Goal: Information Seeking & Learning: Learn about a topic

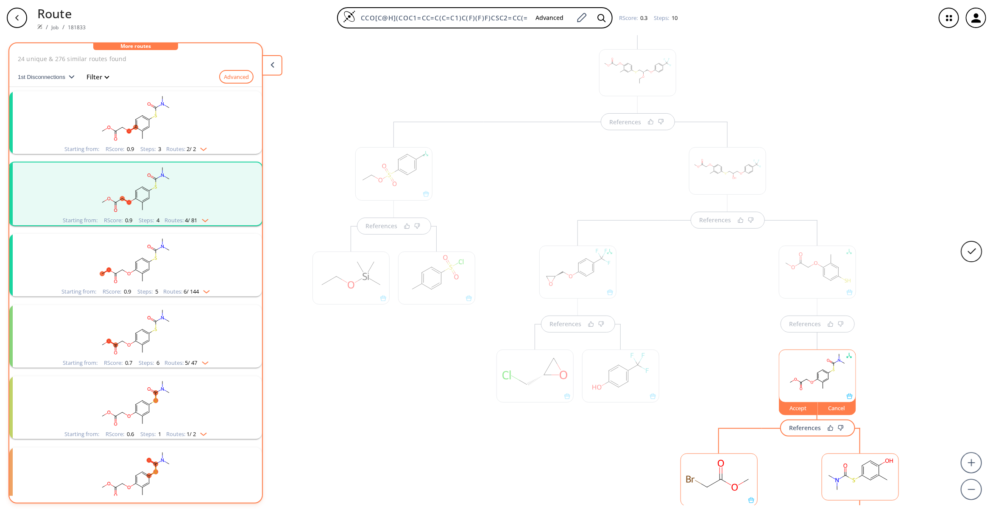
scroll to position [61, 0]
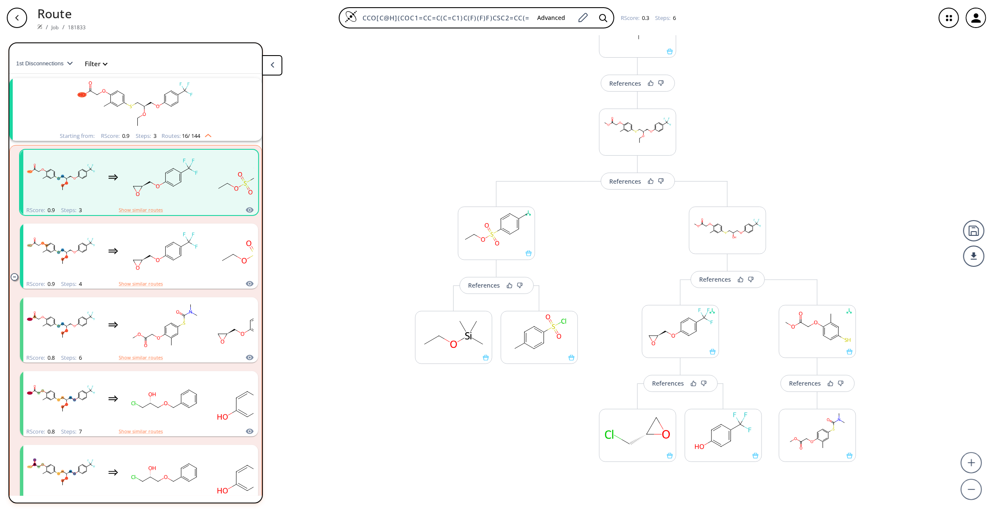
scroll to position [0, 0]
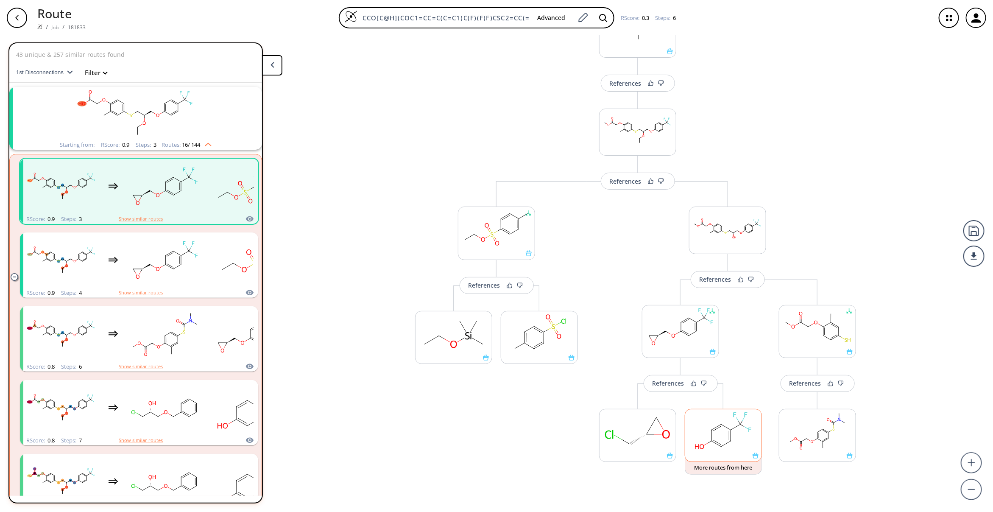
click at [721, 429] on rect at bounding box center [723, 430] width 76 height 43
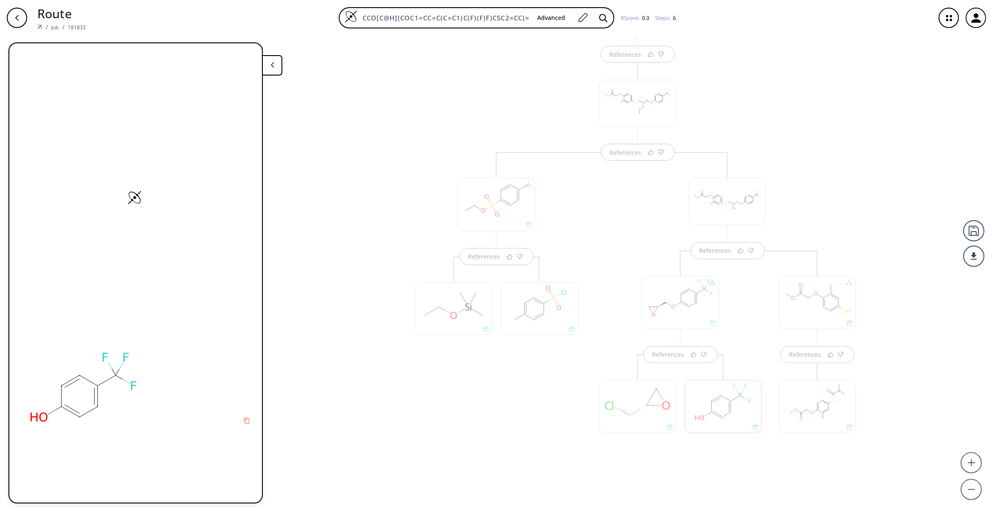
scroll to position [103, 0]
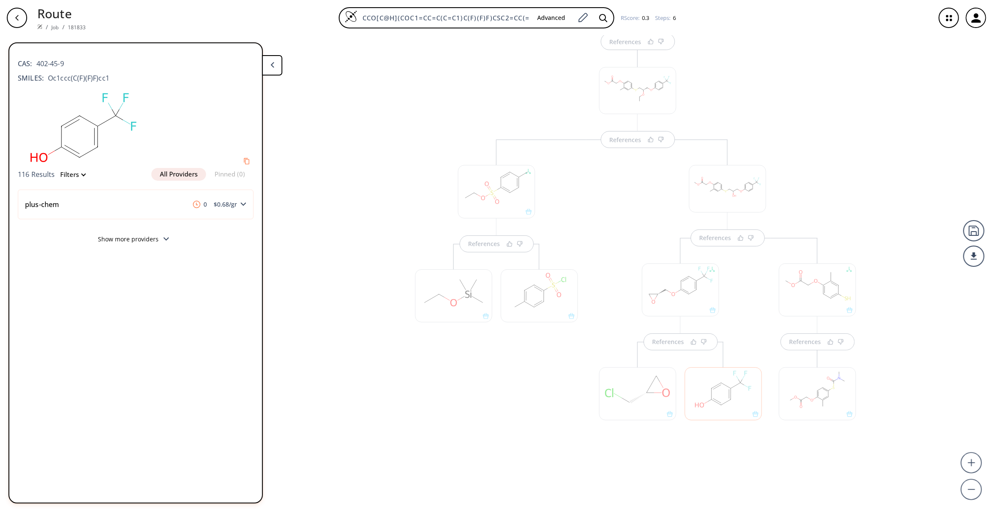
click at [640, 395] on div at bounding box center [637, 393] width 77 height 53
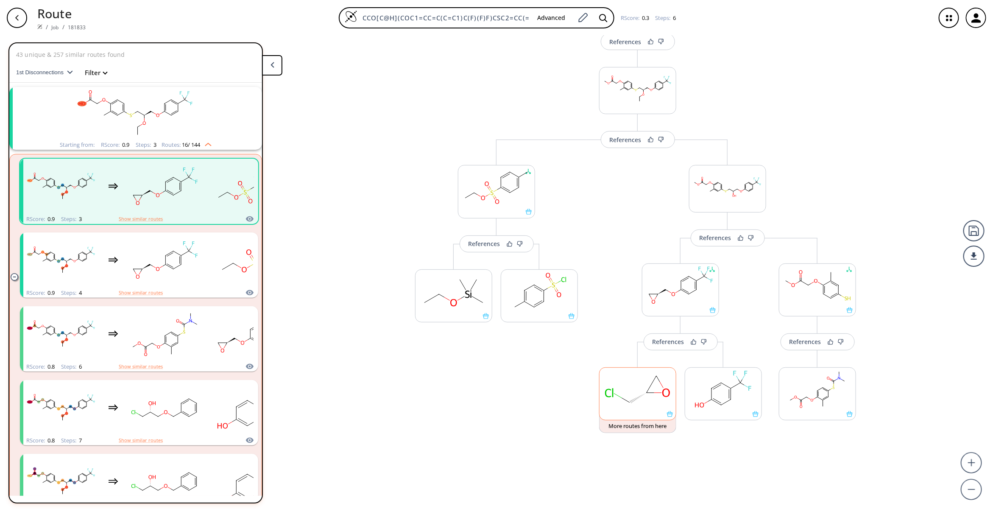
click at [644, 398] on ellipse at bounding box center [647, 393] width 12 height 12
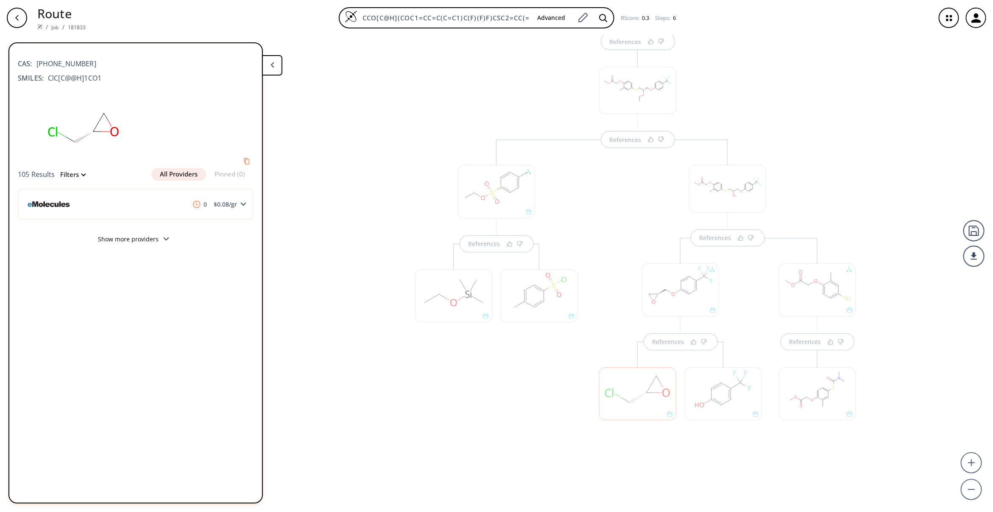
click at [545, 306] on div at bounding box center [539, 295] width 77 height 53
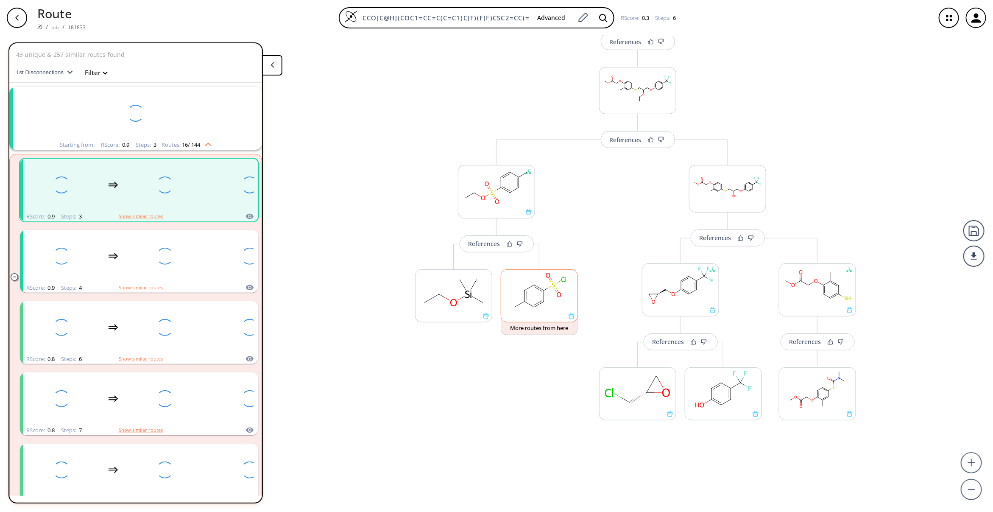
click at [545, 306] on rect at bounding box center [539, 291] width 76 height 43
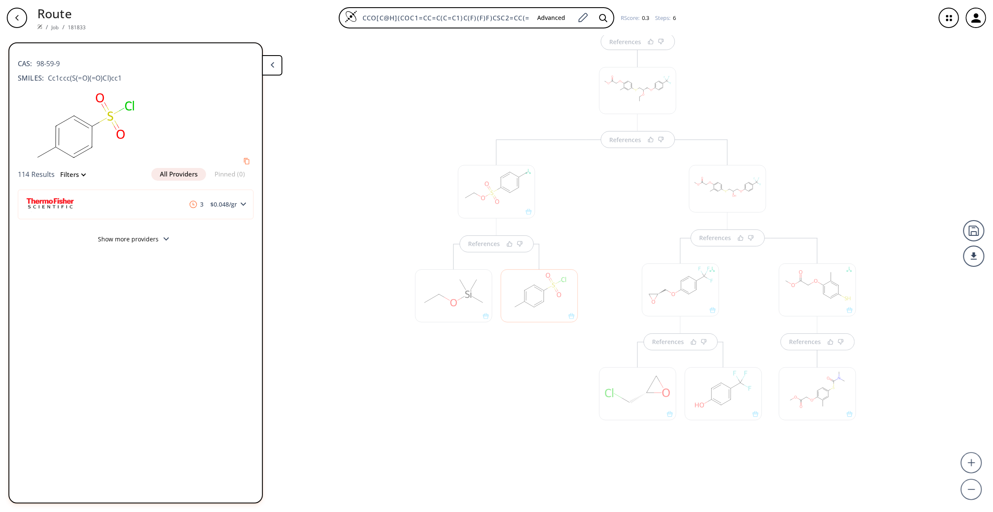
click at [436, 289] on div at bounding box center [453, 295] width 77 height 53
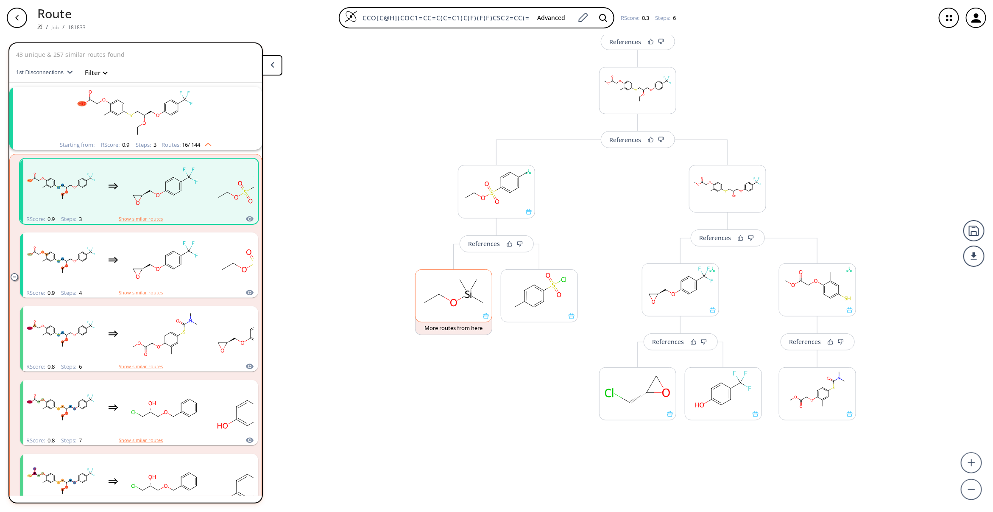
click at [436, 289] on rect at bounding box center [453, 291] width 76 height 43
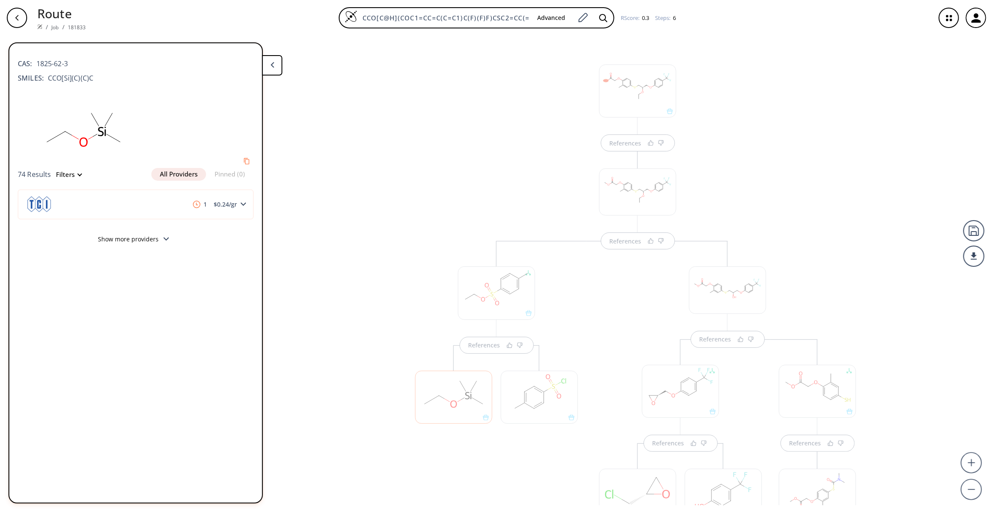
scroll to position [0, 0]
click at [297, 177] on div "References References References References References References" at bounding box center [496, 270] width 993 height 469
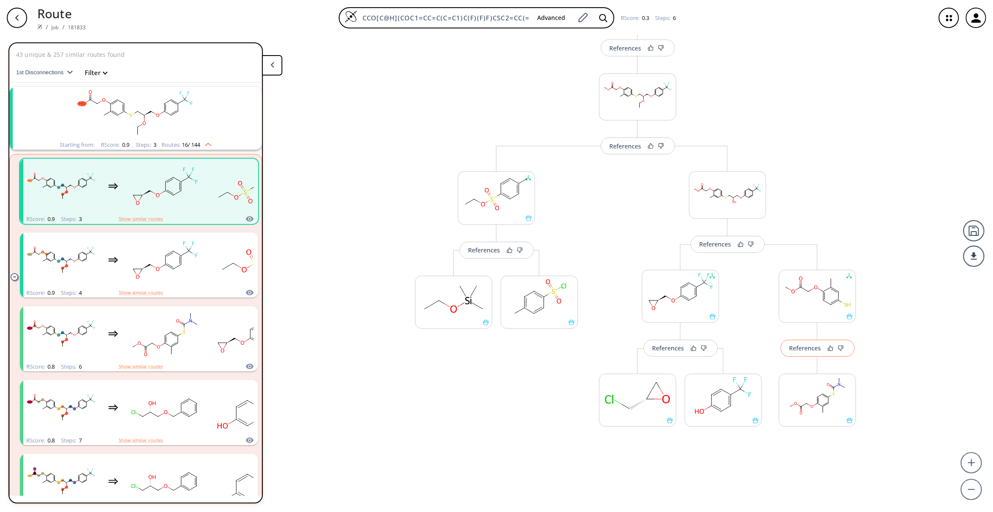
scroll to position [103, 0]
click at [173, 128] on rect "clusters" at bounding box center [135, 113] width 220 height 53
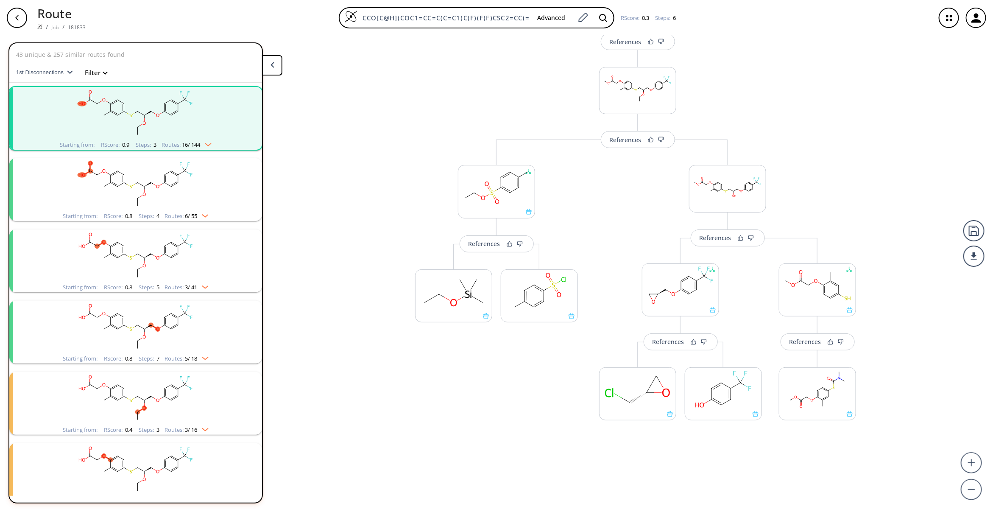
click at [173, 128] on rect "clusters" at bounding box center [135, 113] width 220 height 53
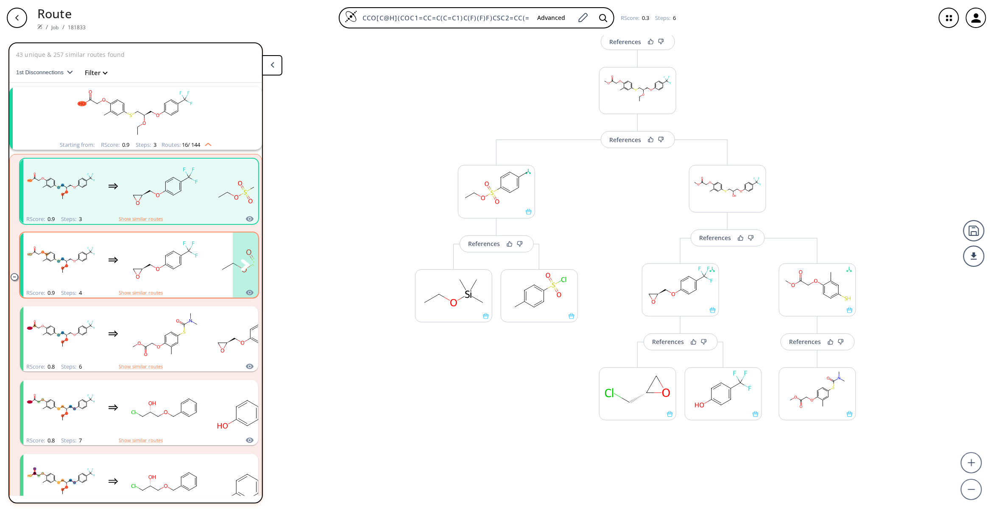
click at [164, 270] on rect "clusters" at bounding box center [165, 260] width 76 height 53
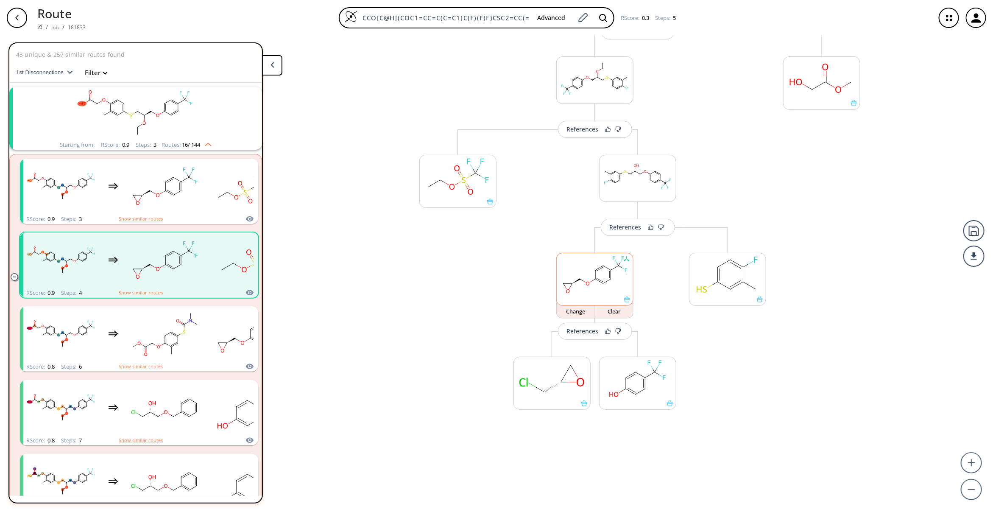
scroll to position [212, 0]
click at [454, 174] on rect at bounding box center [458, 175] width 76 height 43
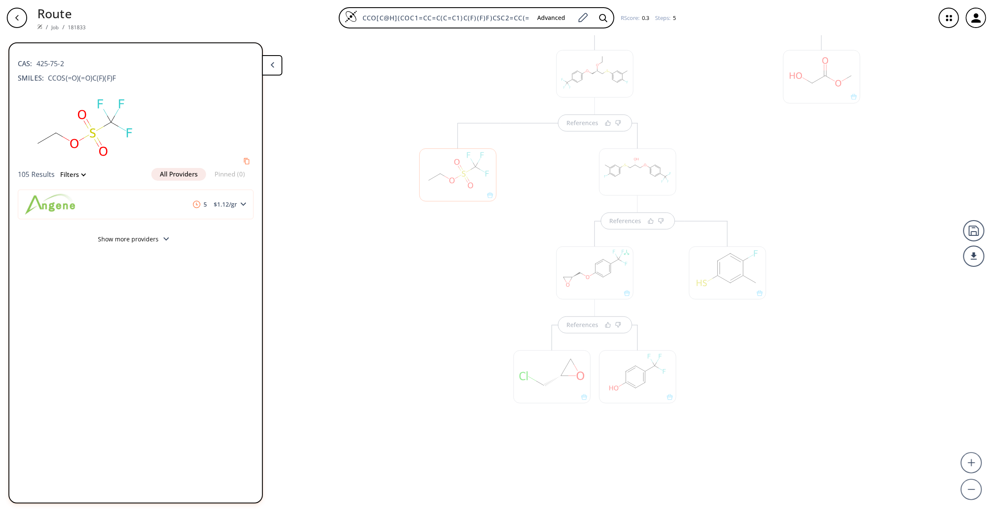
drag, startPoint x: 329, startPoint y: 282, endPoint x: 333, endPoint y: 280, distance: 4.4
click at [333, 280] on div "References References References References References" at bounding box center [496, 270] width 993 height 469
click at [484, 303] on div at bounding box center [458, 288] width 86 height 331
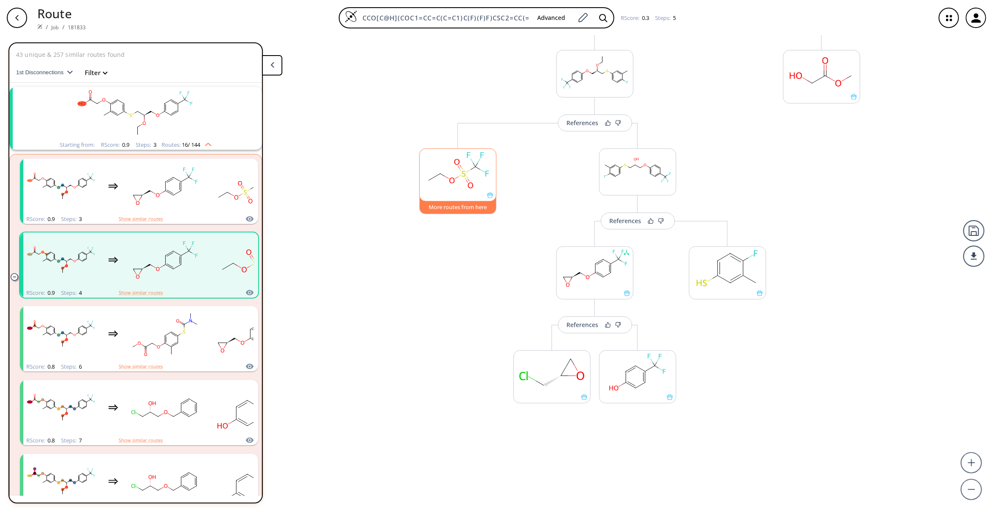
click at [468, 203] on button "More routes from here" at bounding box center [457, 205] width 77 height 18
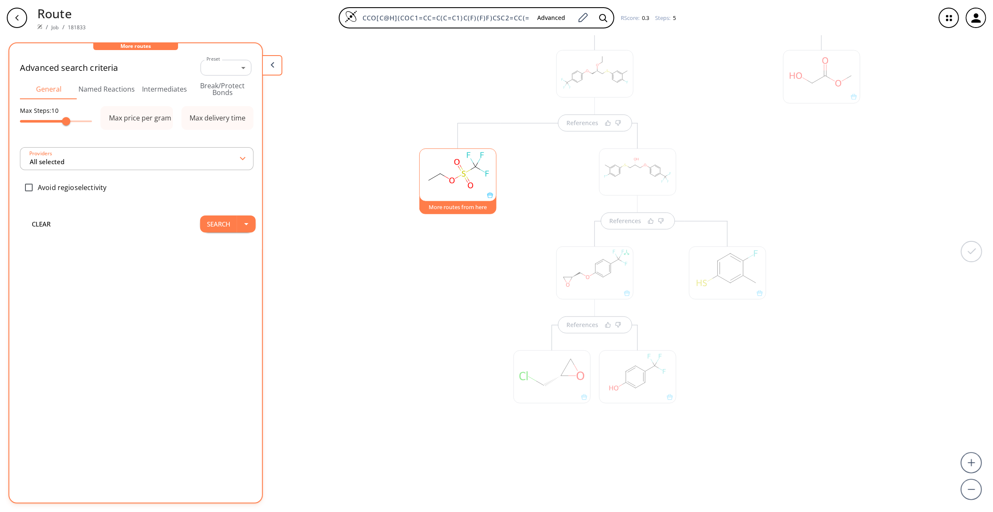
type input "All selected"
click at [217, 253] on button "Search" at bounding box center [218, 246] width 37 height 17
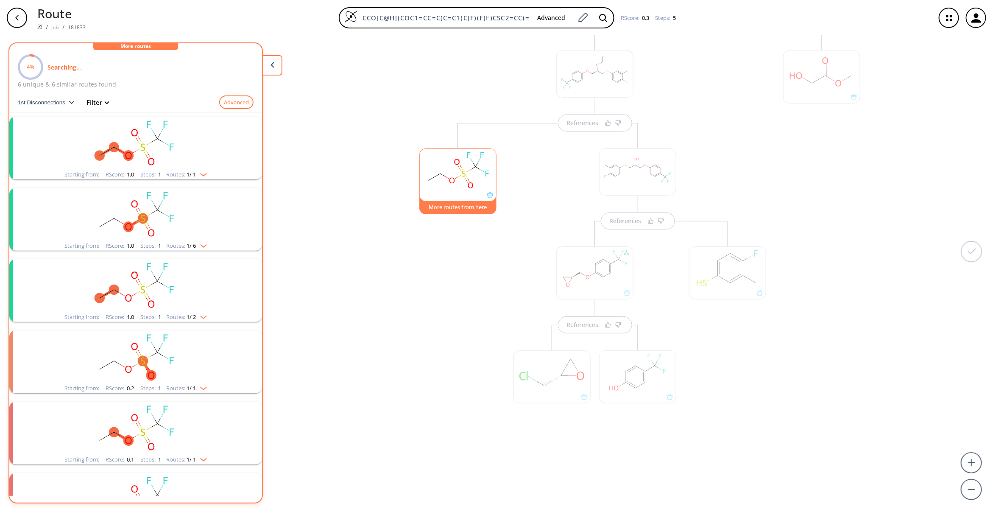
click at [192, 138] on rect "clusters" at bounding box center [135, 143] width 220 height 53
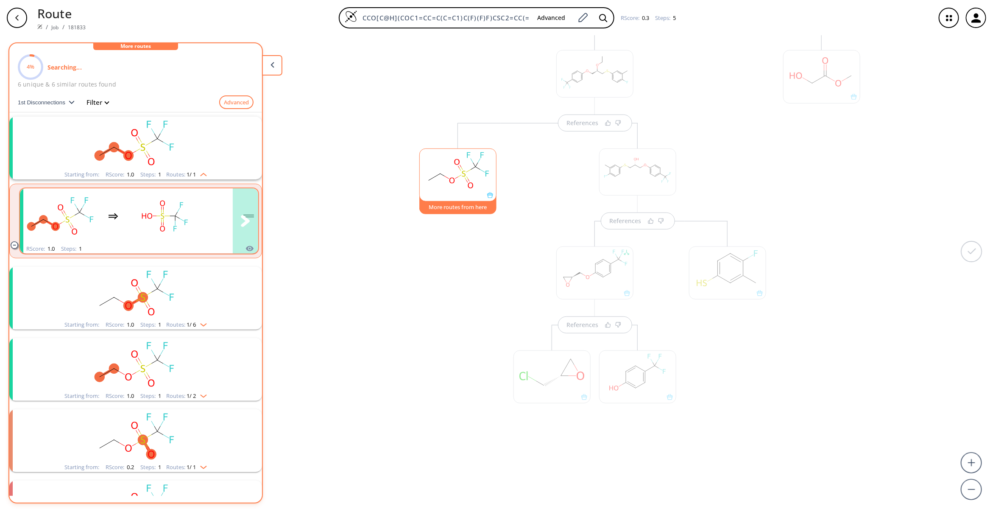
click at [177, 223] on rect "clusters" at bounding box center [165, 215] width 76 height 53
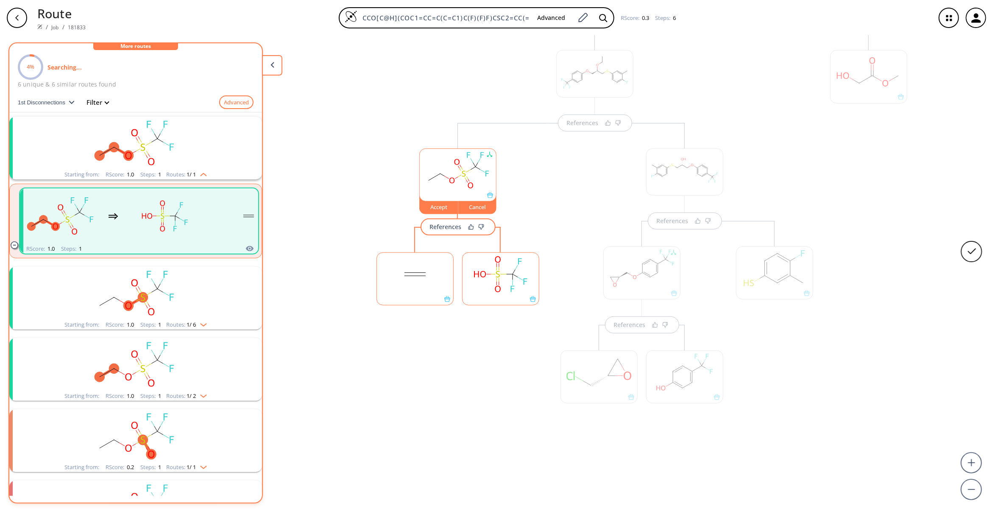
click at [137, 304] on rect "clusters" at bounding box center [135, 293] width 220 height 53
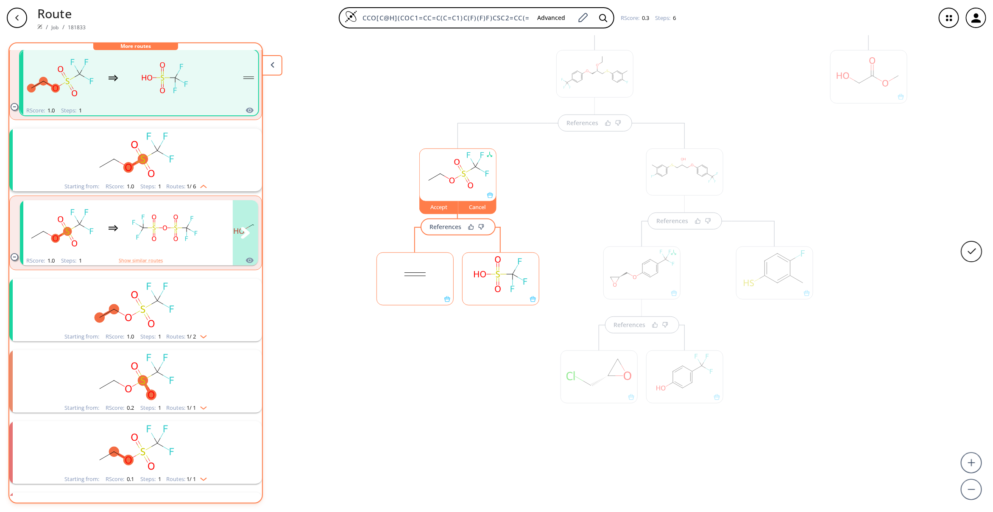
scroll to position [191, 0]
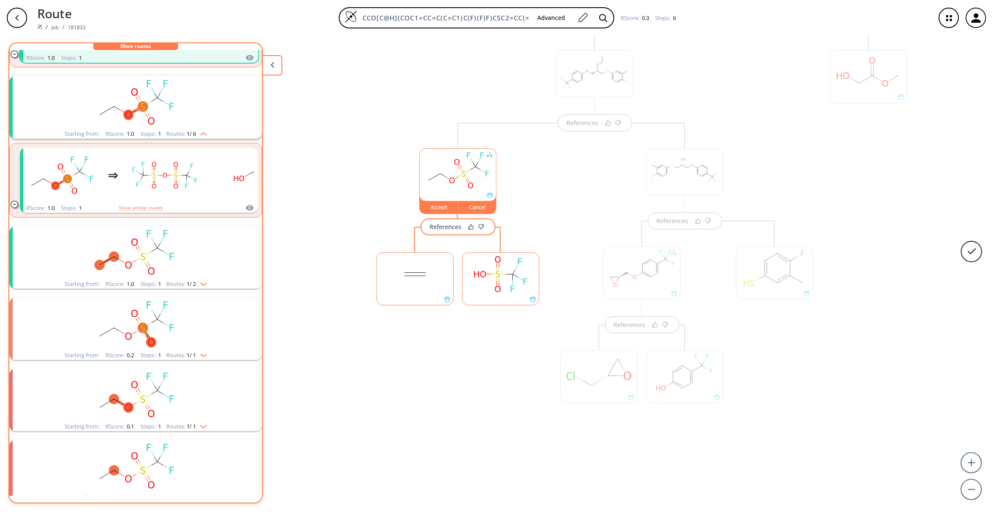
click at [186, 253] on rect "clusters" at bounding box center [135, 252] width 220 height 53
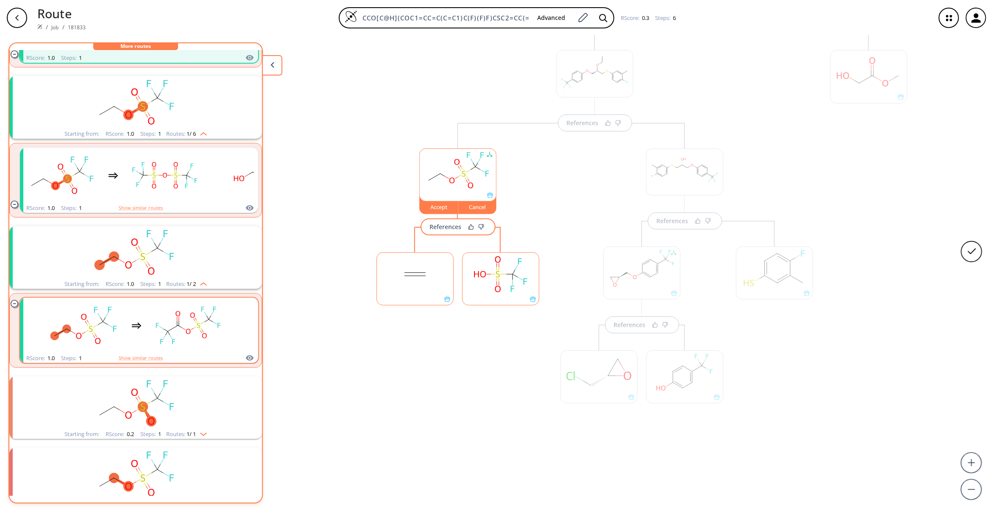
click at [172, 318] on rect "clusters" at bounding box center [188, 325] width 76 height 53
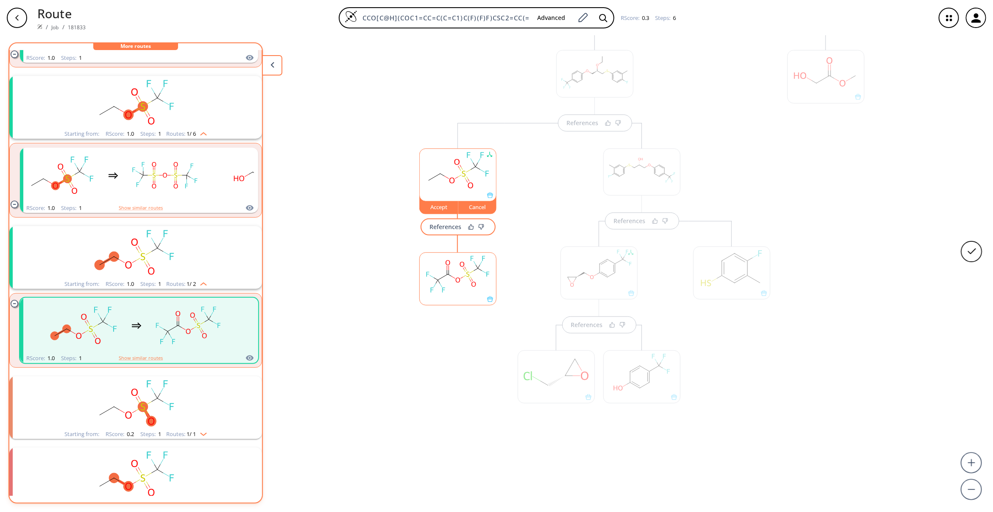
click at [457, 281] on ellipse at bounding box center [457, 279] width 7 height 7
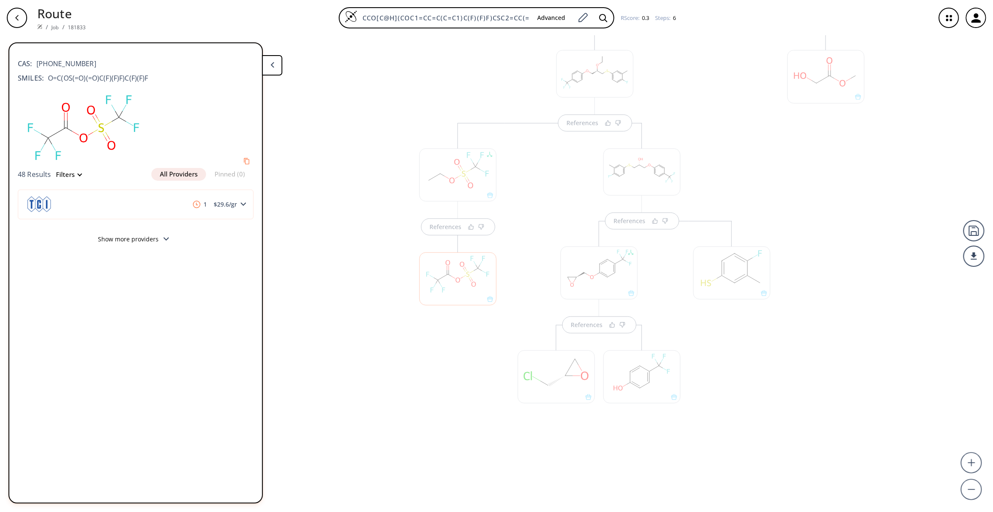
click at [451, 164] on div at bounding box center [457, 174] width 77 height 53
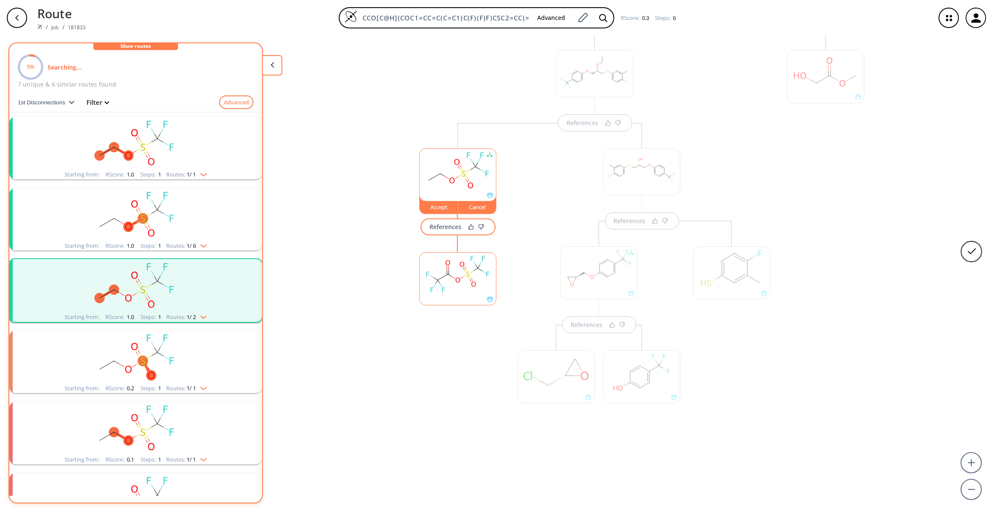
click at [453, 164] on ellipse at bounding box center [457, 162] width 8 height 8
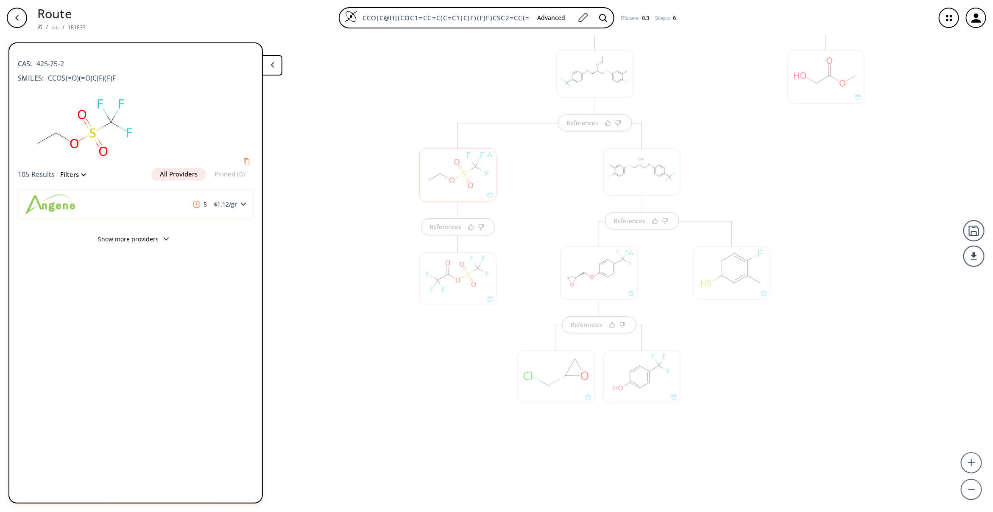
click at [373, 259] on div "References References References References References References" at bounding box center [496, 270] width 993 height 469
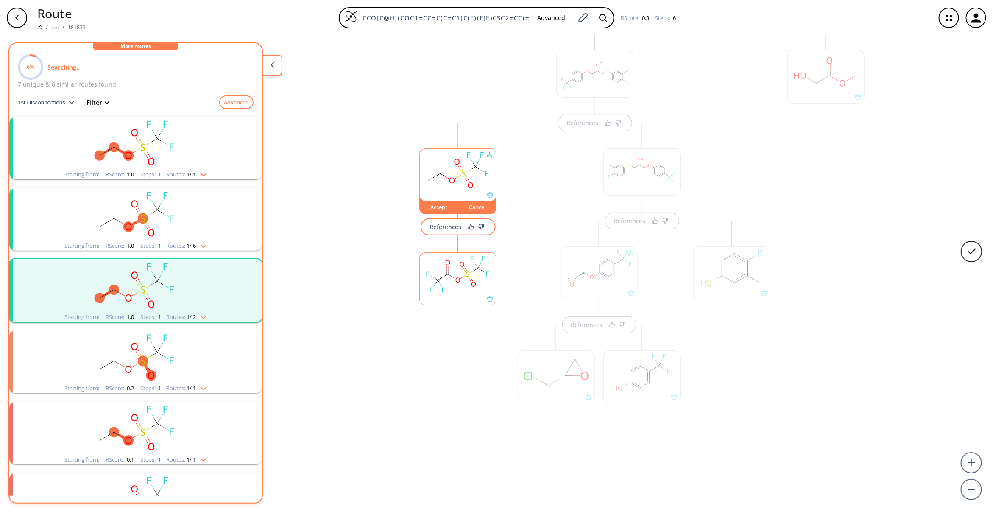
click at [476, 205] on div "Cancel" at bounding box center [477, 206] width 38 height 5
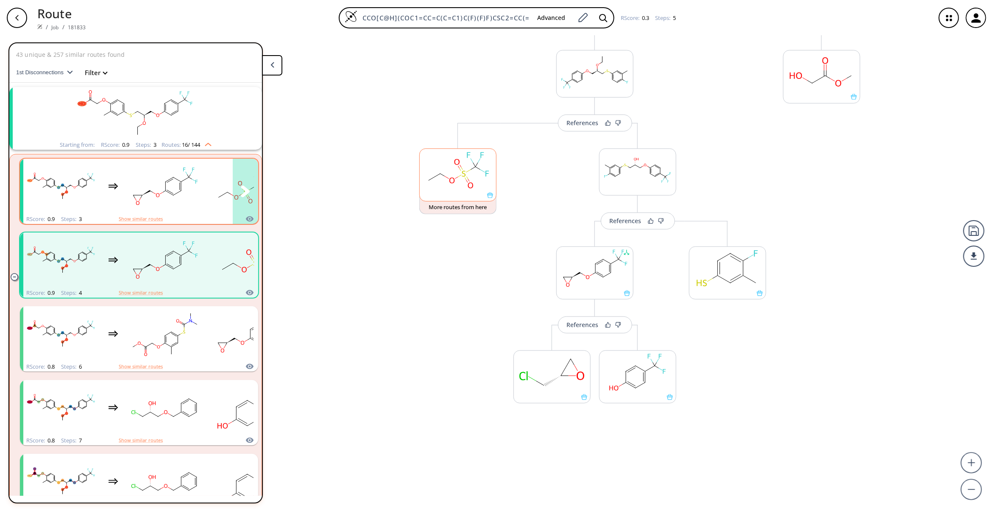
click at [197, 196] on rect "clusters" at bounding box center [165, 186] width 76 height 53
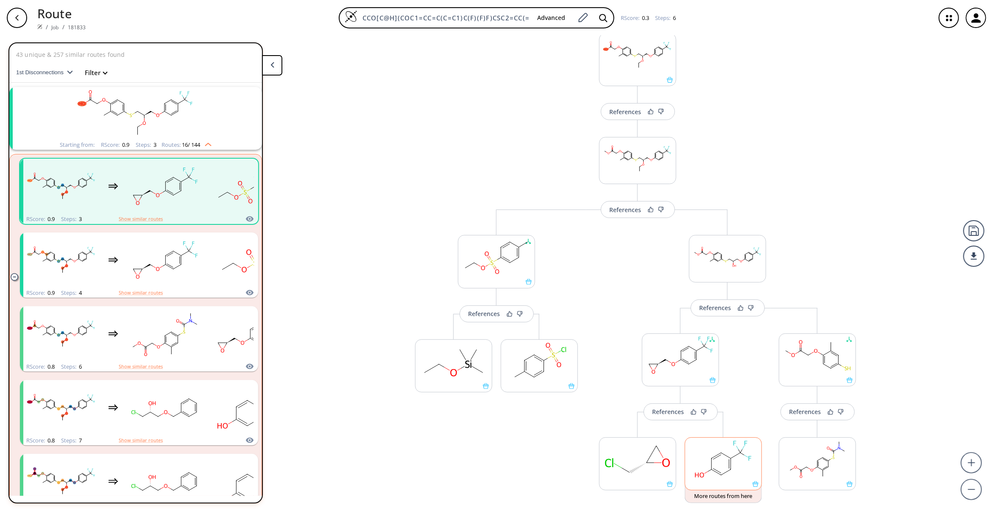
scroll to position [103, 0]
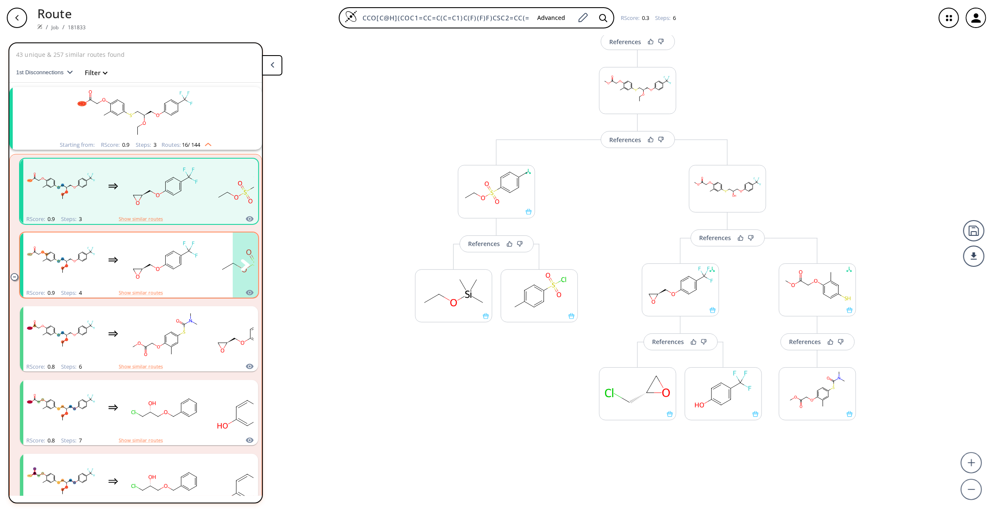
click at [129, 265] on rect "clusters" at bounding box center [165, 260] width 76 height 53
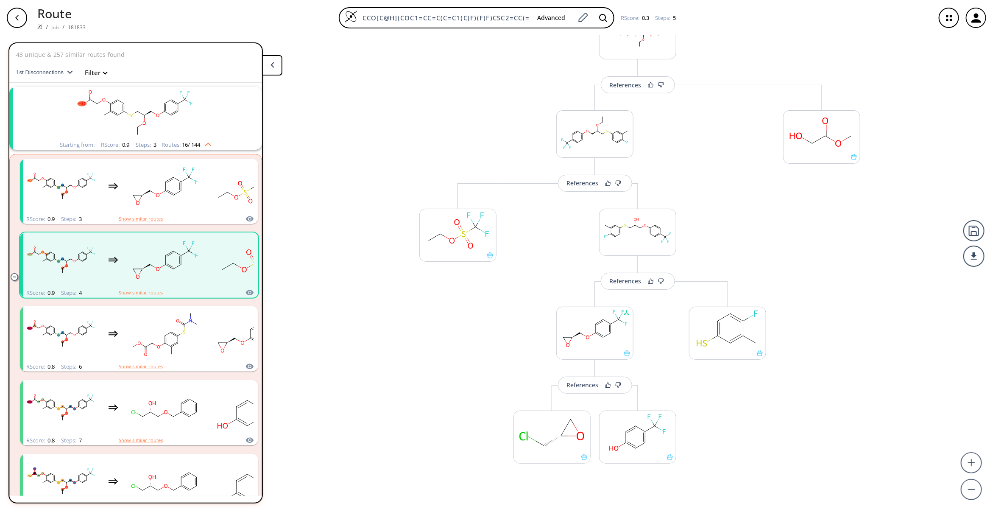
scroll to position [218, 0]
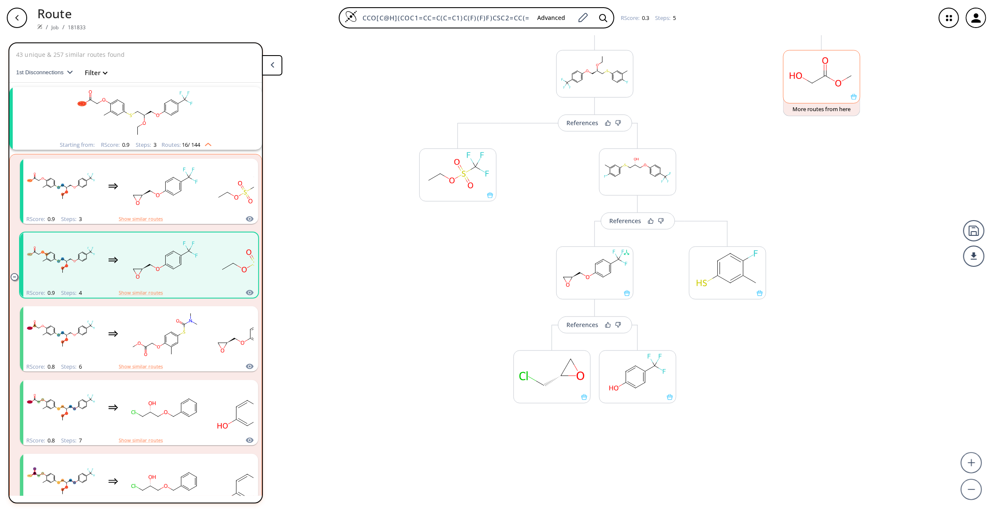
click at [817, 90] on rect at bounding box center [821, 71] width 76 height 43
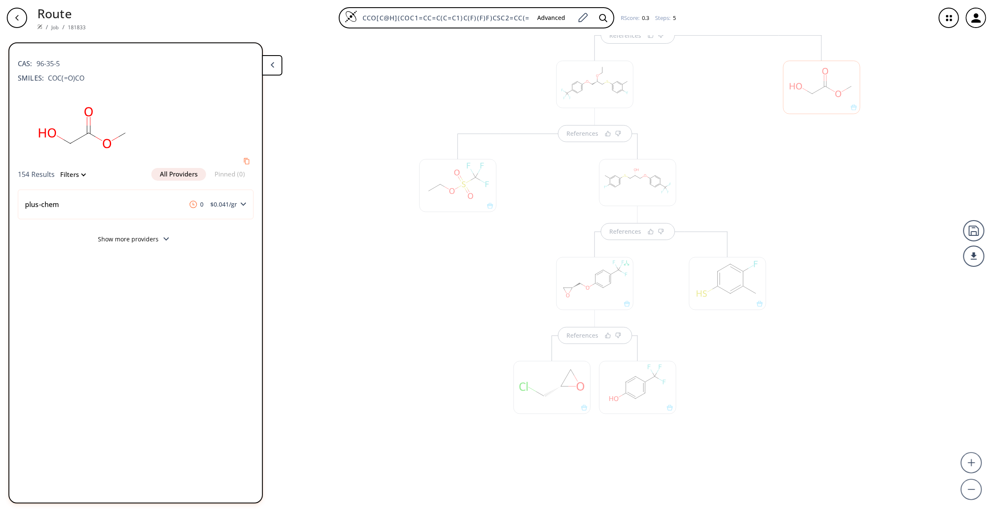
click at [728, 281] on div at bounding box center [727, 283] width 77 height 53
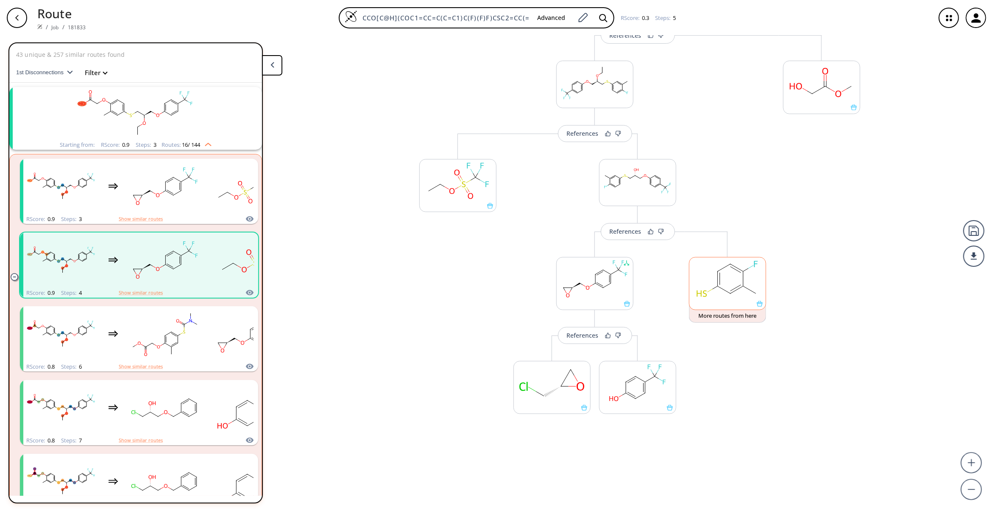
click at [731, 281] on rect at bounding box center [727, 278] width 76 height 43
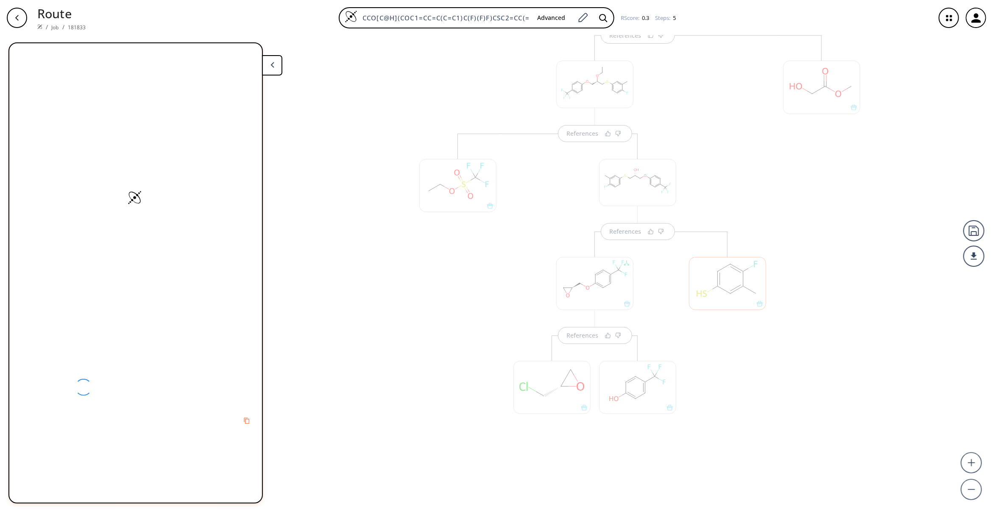
scroll to position [218, 0]
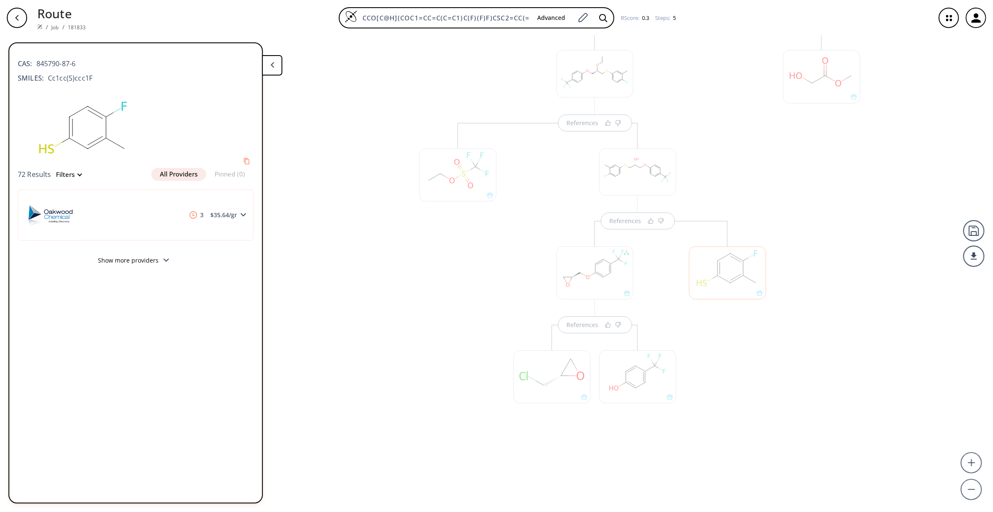
click at [632, 387] on div at bounding box center [637, 376] width 77 height 53
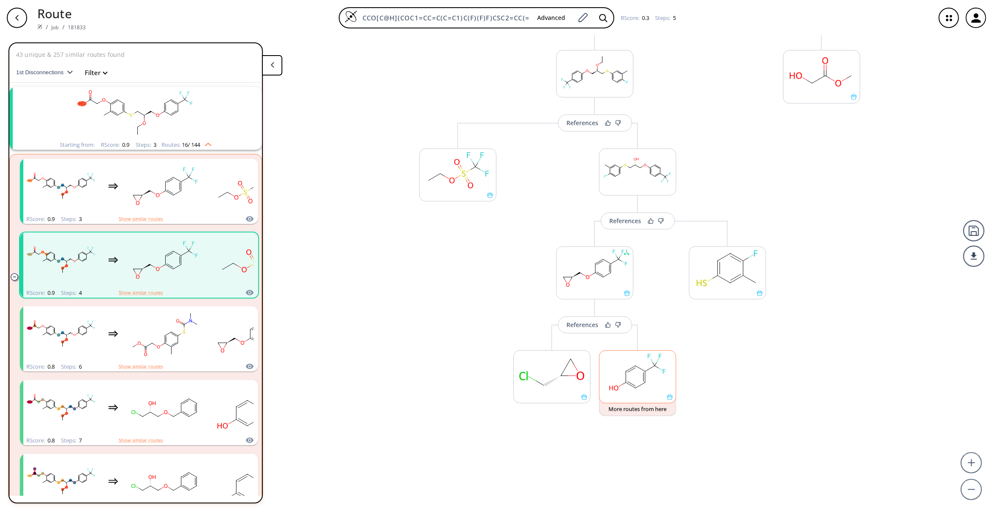
click at [641, 392] on rect at bounding box center [637, 372] width 76 height 43
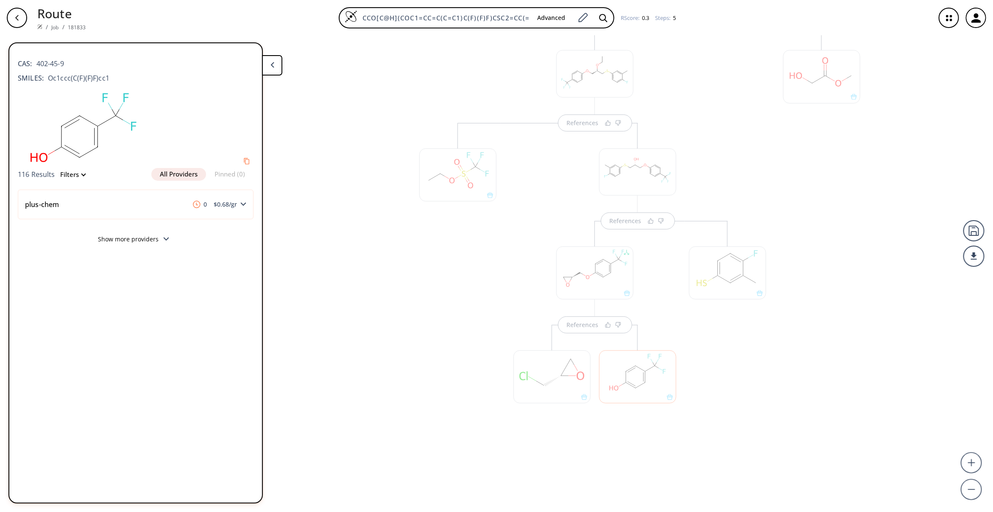
click at [641, 392] on div at bounding box center [637, 376] width 77 height 53
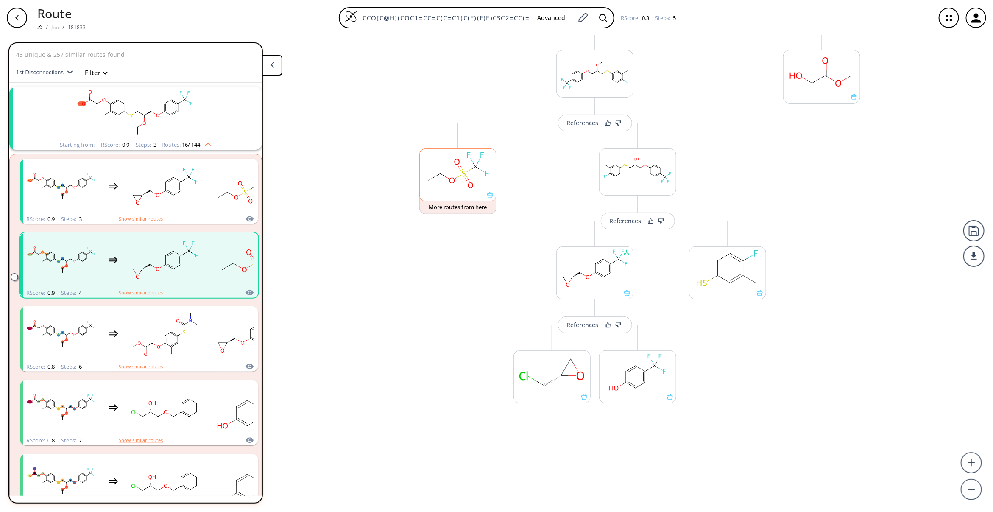
click at [441, 187] on rect at bounding box center [458, 170] width 76 height 43
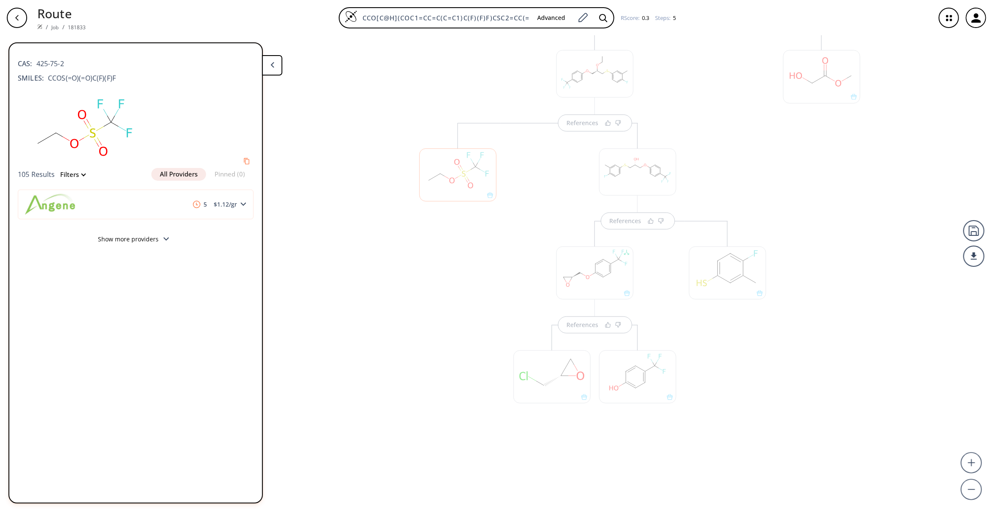
click at [441, 187] on div at bounding box center [457, 174] width 77 height 53
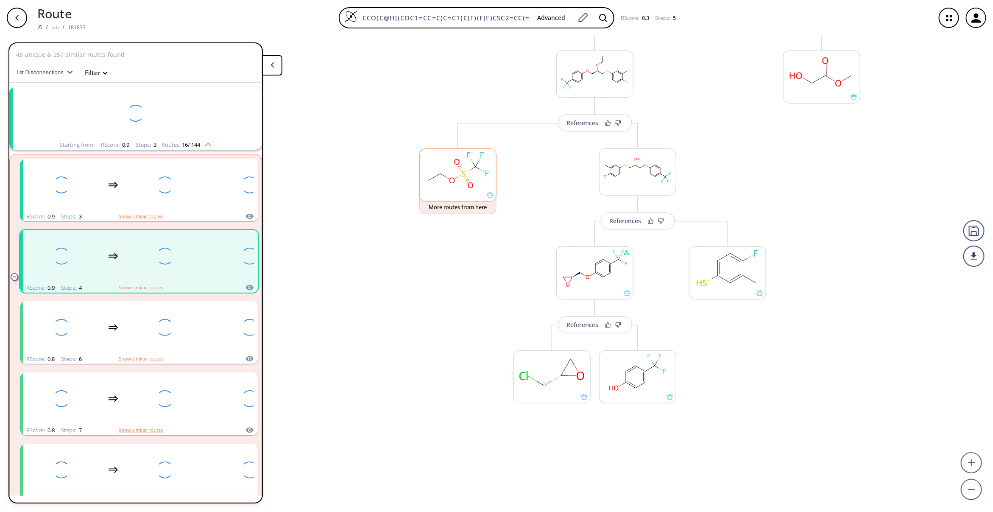
click at [441, 187] on rect at bounding box center [458, 170] width 76 height 43
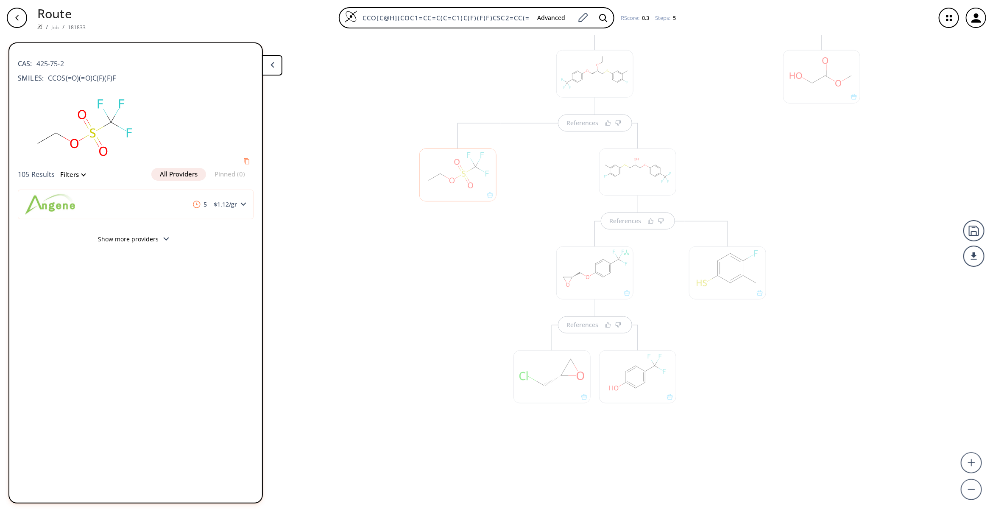
click at [461, 278] on div at bounding box center [458, 288] width 86 height 331
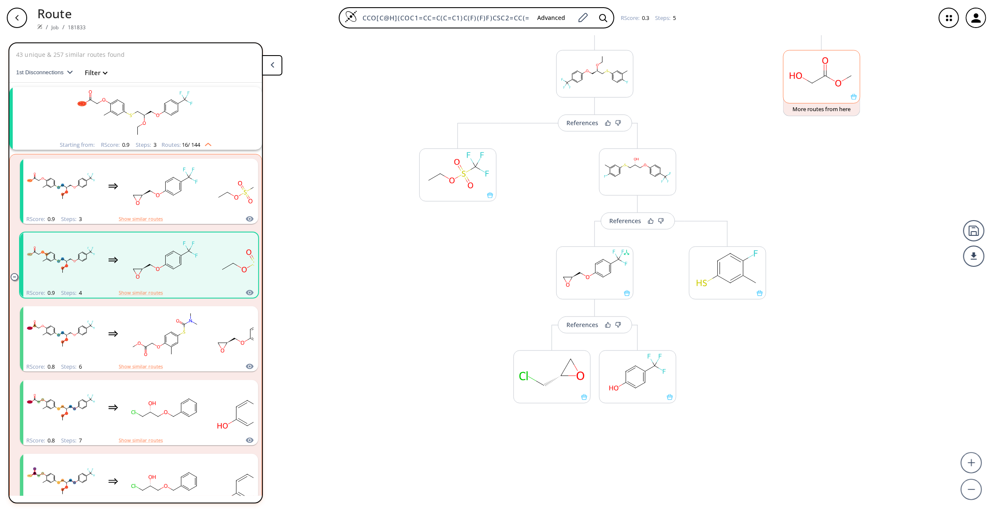
click at [822, 69] on rect at bounding box center [821, 71] width 76 height 43
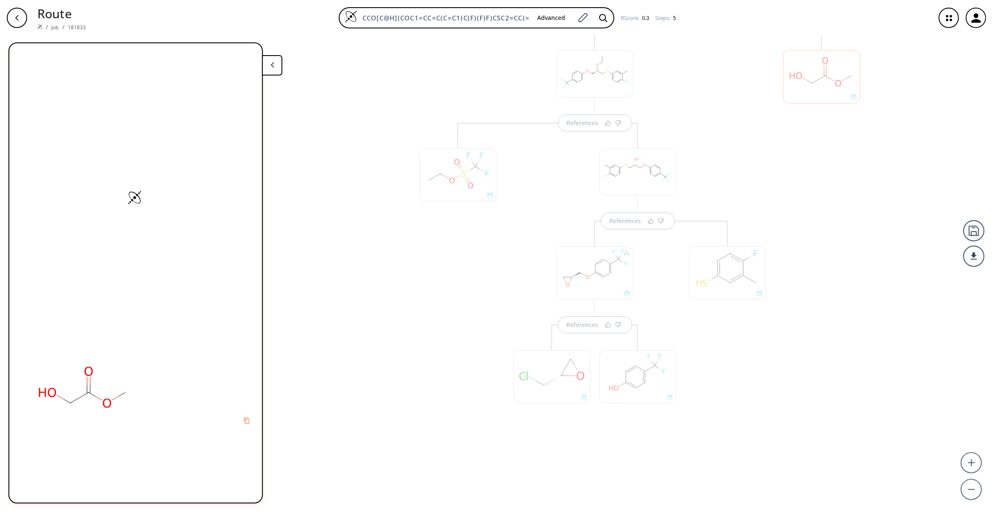
scroll to position [206, 0]
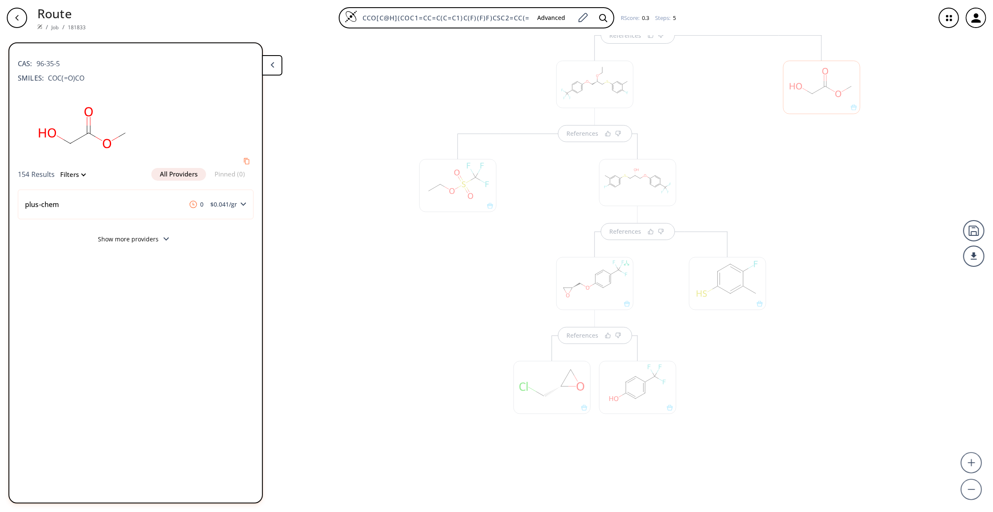
click at [726, 291] on div at bounding box center [727, 283] width 77 height 53
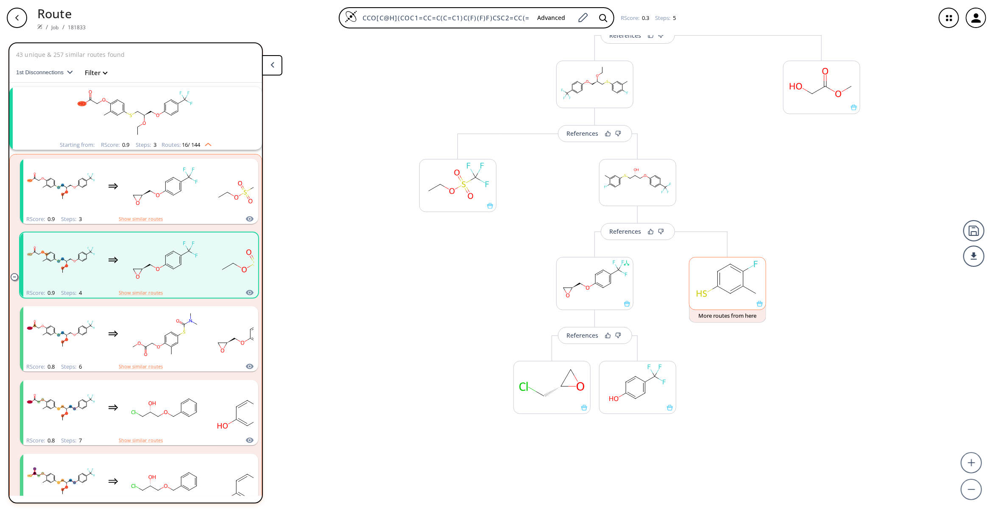
click at [709, 293] on rect at bounding box center [727, 278] width 76 height 43
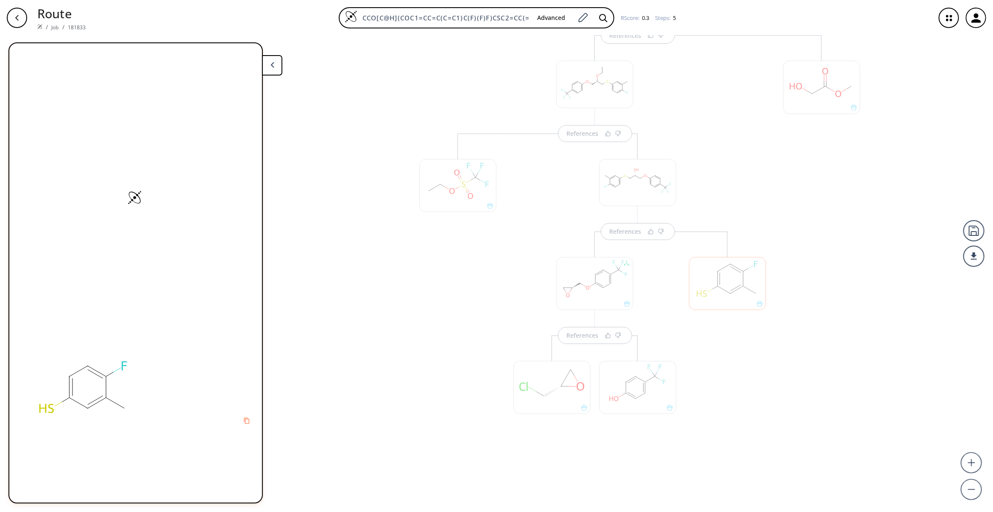
scroll to position [218, 0]
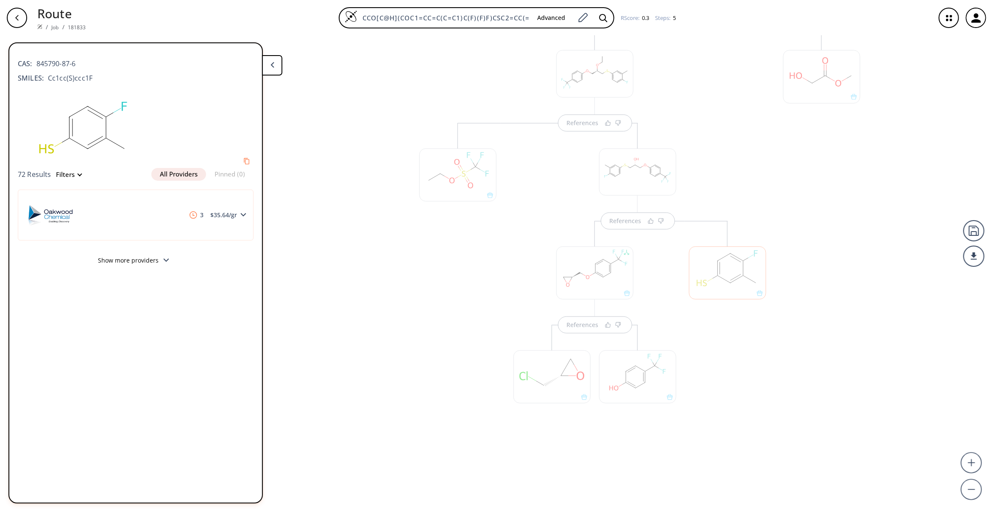
click at [724, 270] on div at bounding box center [727, 272] width 77 height 53
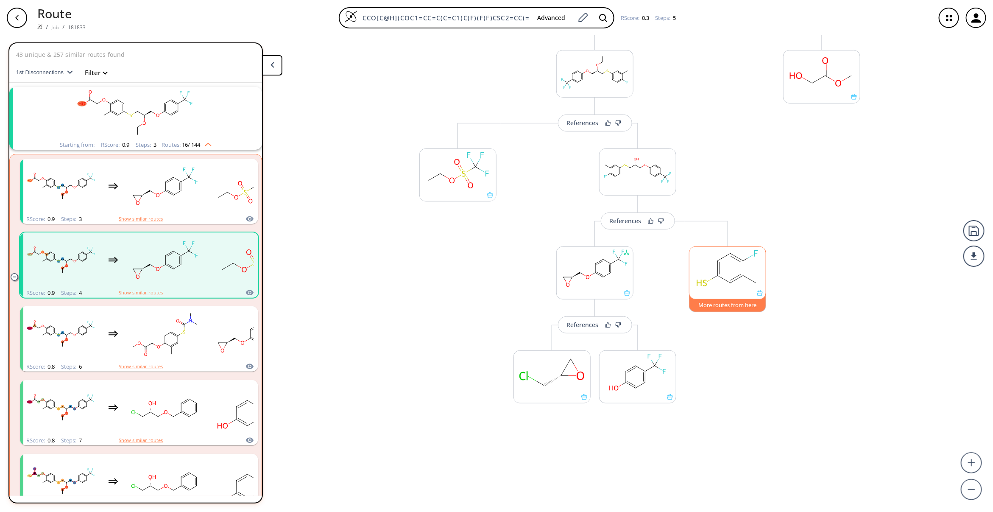
click at [738, 308] on button "More routes from here" at bounding box center [727, 303] width 77 height 18
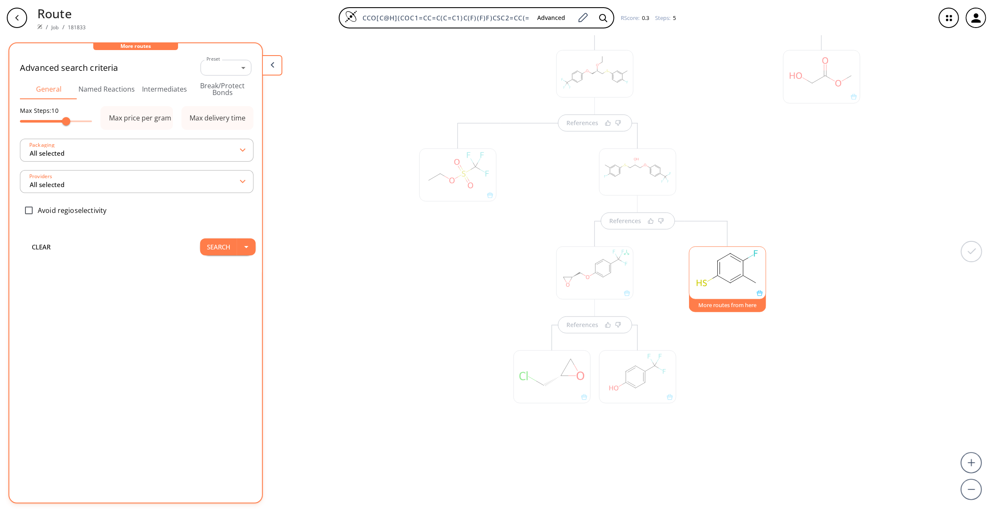
scroll to position [28, 0]
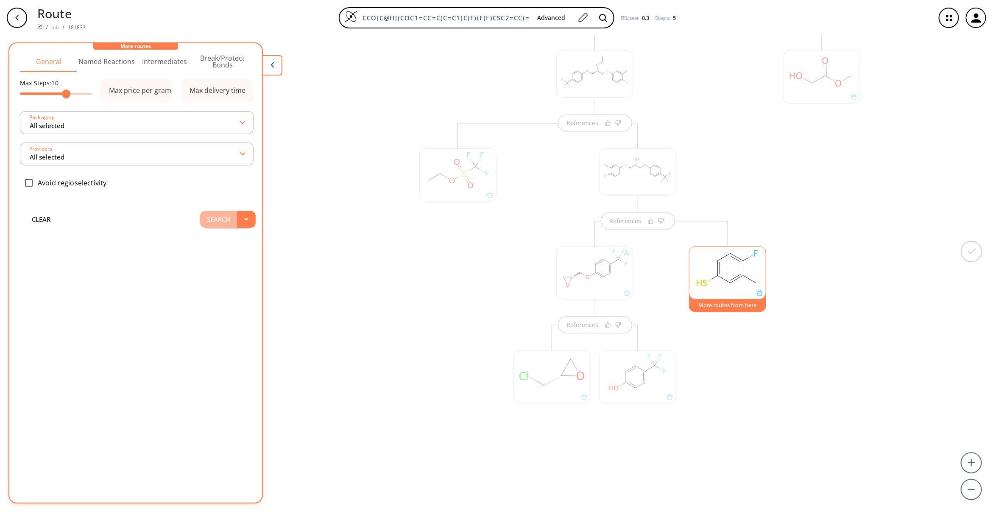
click at [212, 212] on button "Search" at bounding box center [218, 219] width 37 height 17
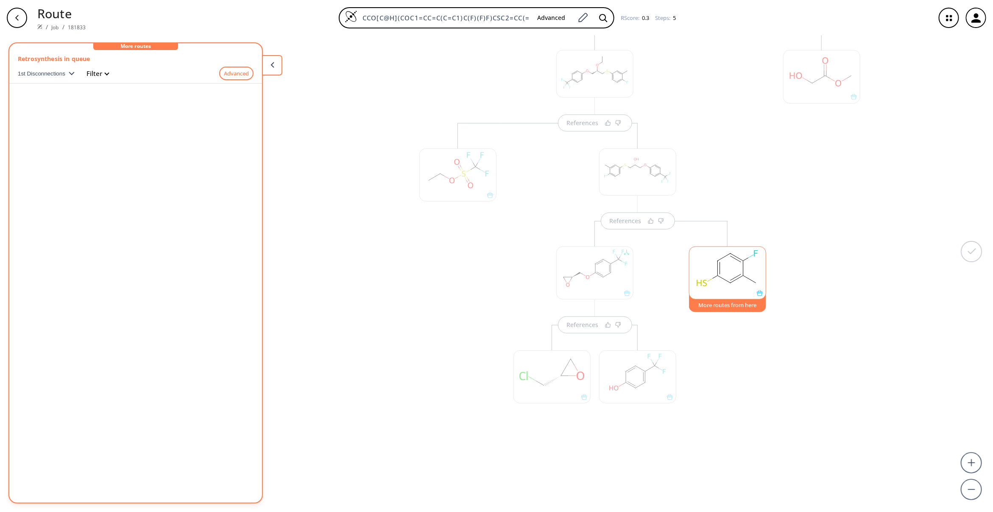
scroll to position [0, 0]
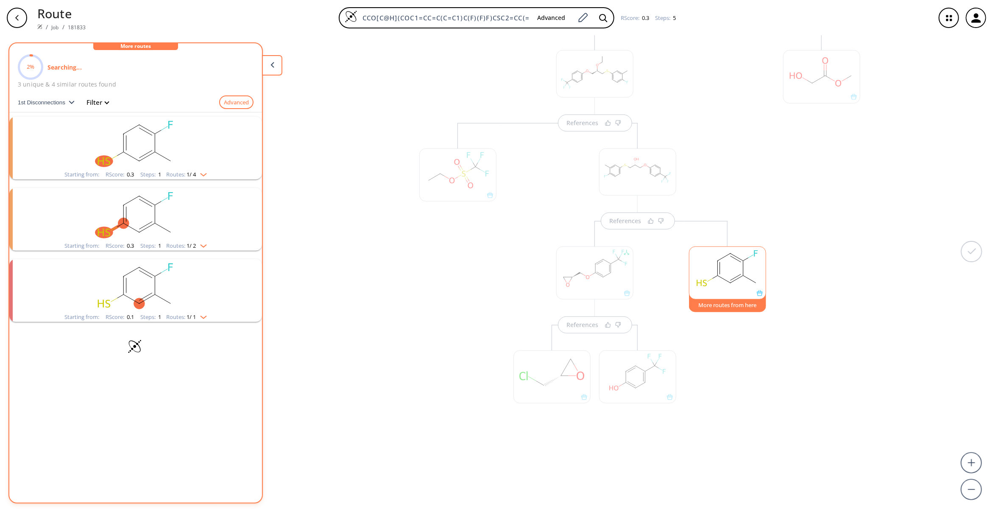
click at [167, 145] on rect "clusters" at bounding box center [135, 143] width 220 height 53
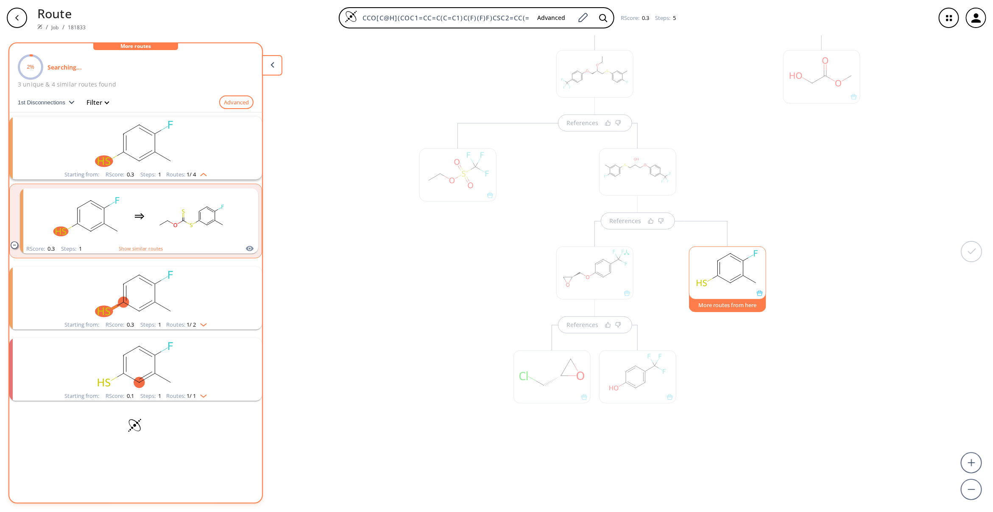
click at [159, 304] on icon "clusters" at bounding box center [163, 306] width 16 height 9
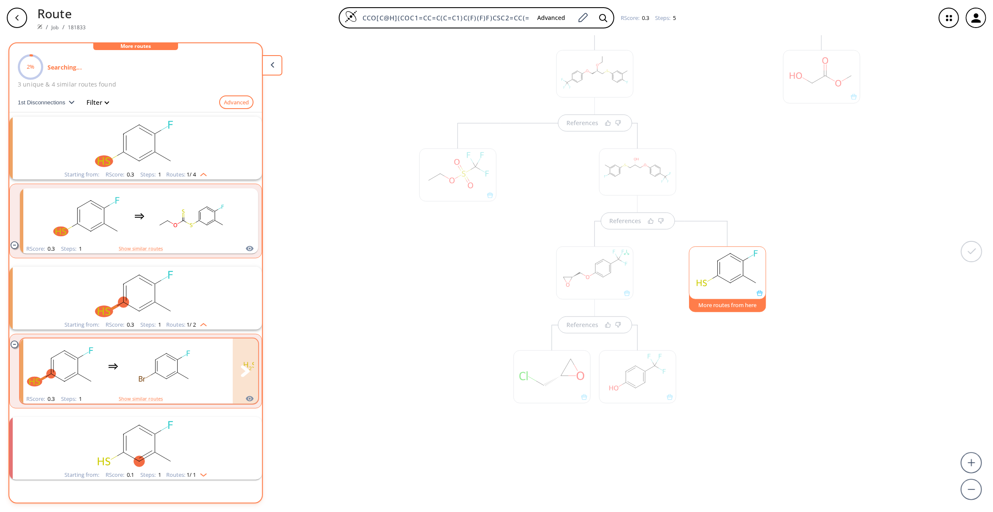
click at [155, 368] on rect "clusters" at bounding box center [165, 366] width 76 height 53
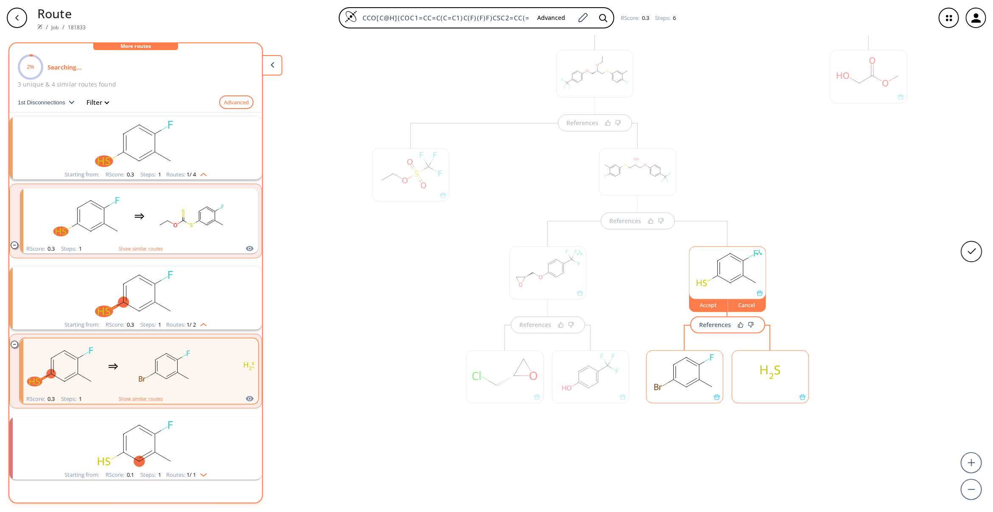
click at [677, 376] on rect at bounding box center [684, 372] width 76 height 43
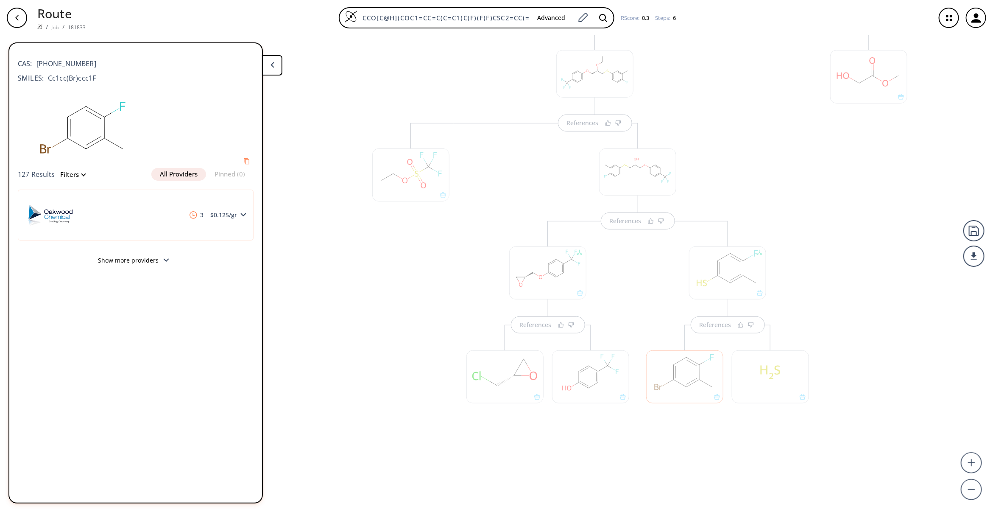
click at [345, 454] on div "References References References References References References" at bounding box center [496, 270] width 993 height 469
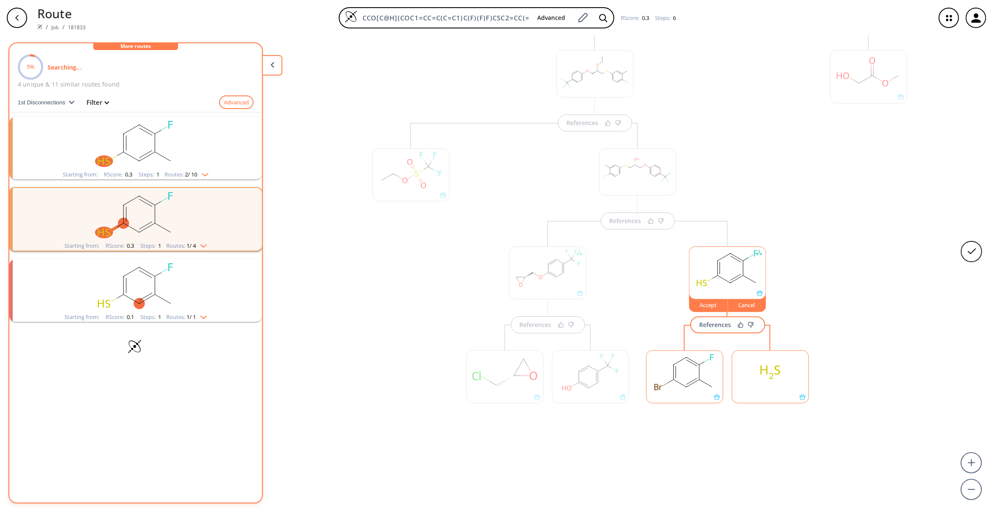
click at [743, 302] on div "Cancel" at bounding box center [747, 304] width 38 height 5
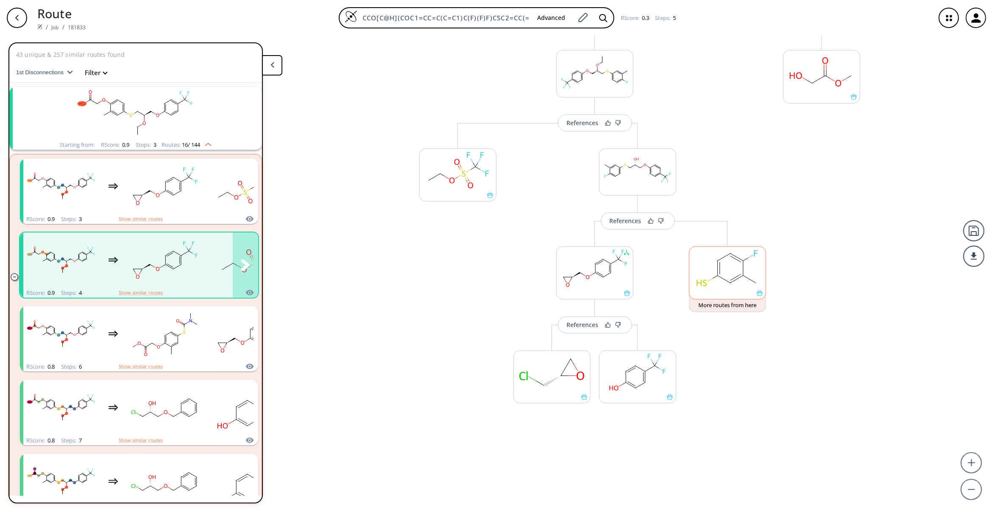
click at [390, 265] on div "References More routes from here References More routes from here References Mo…" at bounding box center [496, 270] width 993 height 469
click at [415, 319] on div "More routes from here" at bounding box center [458, 288] width 86 height 331
click at [194, 211] on rect "clusters" at bounding box center [165, 186] width 76 height 53
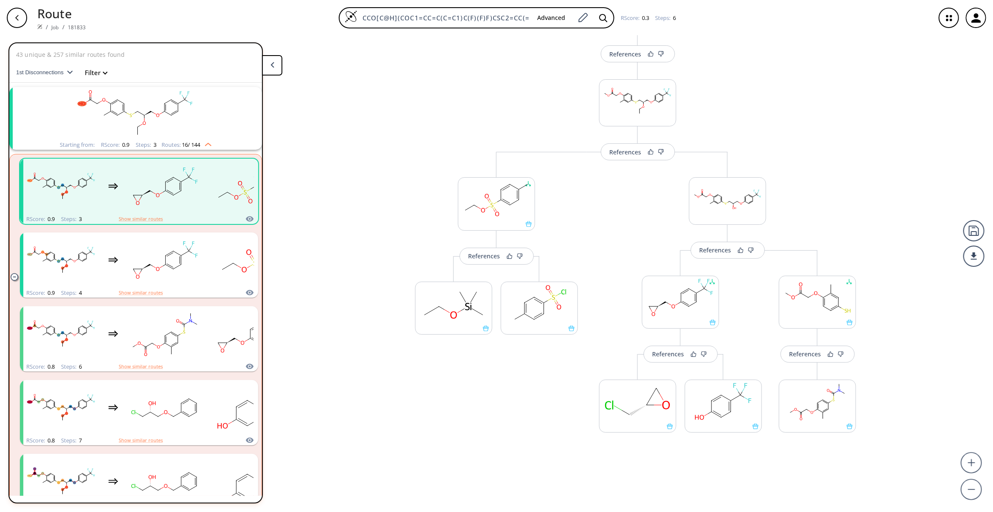
scroll to position [103, 0]
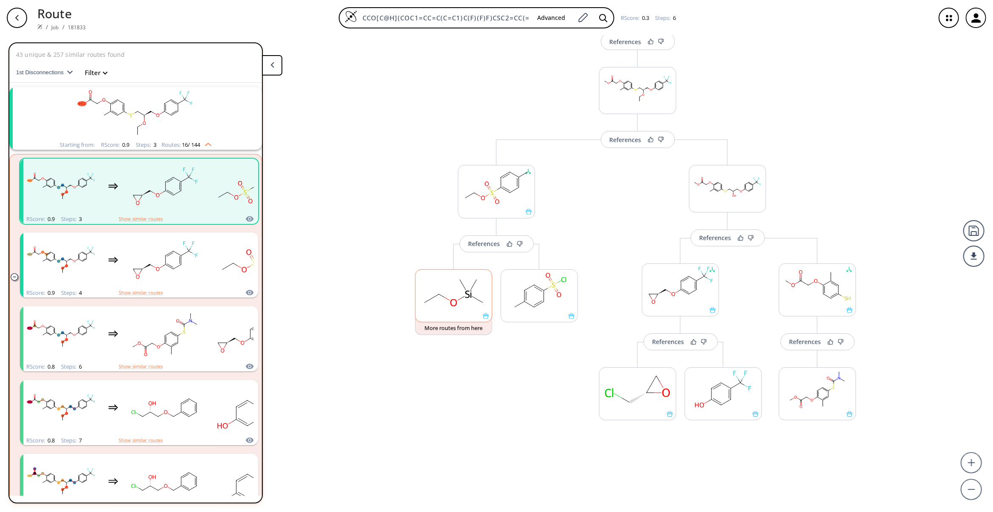
click at [457, 301] on rect at bounding box center [453, 291] width 76 height 43
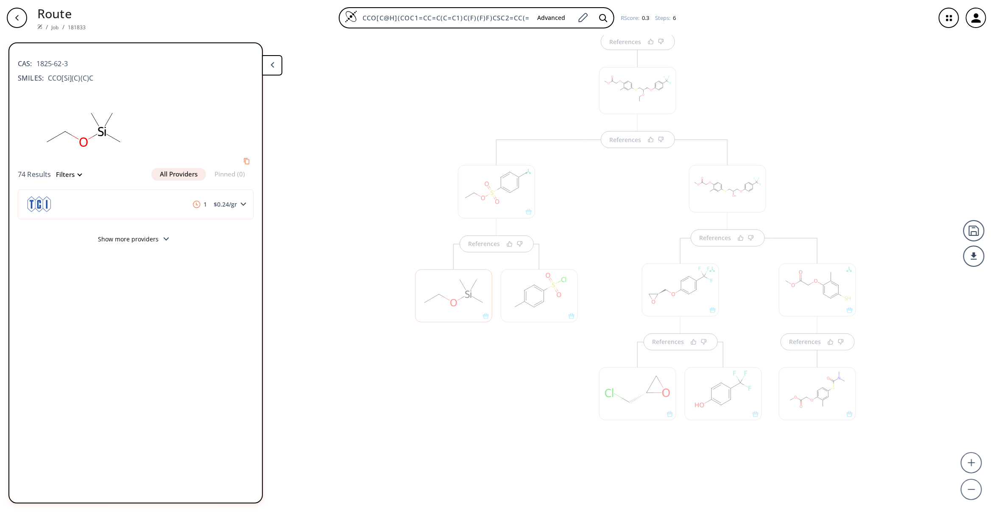
click at [526, 292] on div at bounding box center [539, 295] width 77 height 53
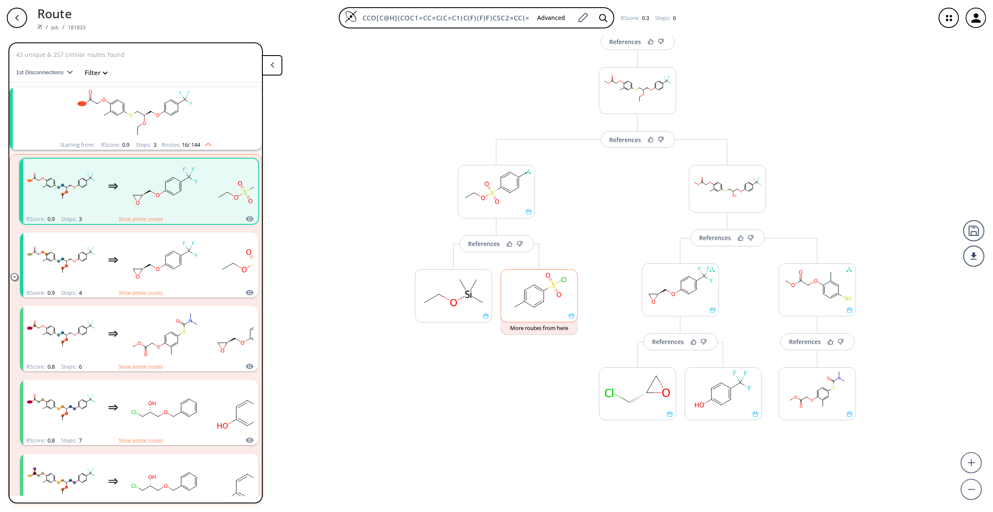
click at [522, 295] on rect at bounding box center [539, 291] width 76 height 43
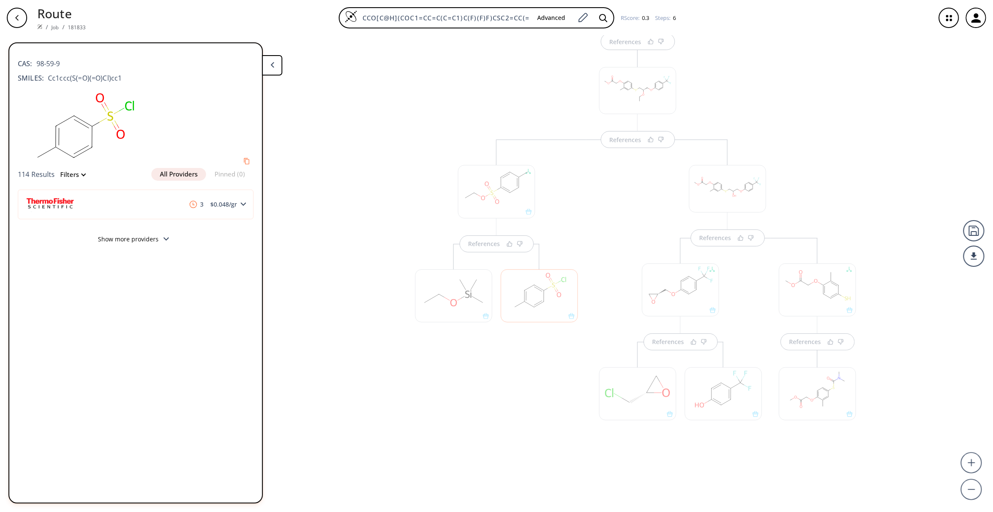
click at [423, 454] on div "References" at bounding box center [497, 304] width 180 height 331
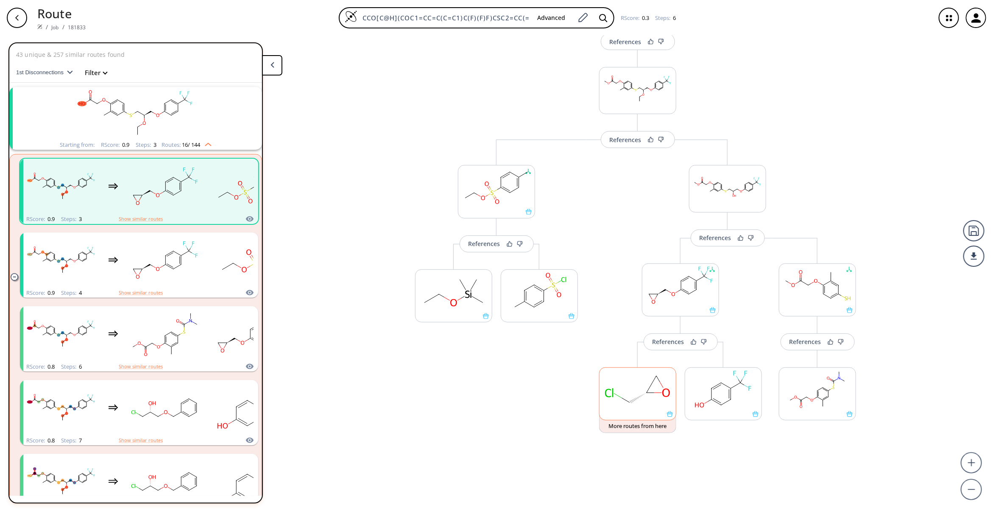
click at [622, 386] on rect at bounding box center [637, 389] width 76 height 43
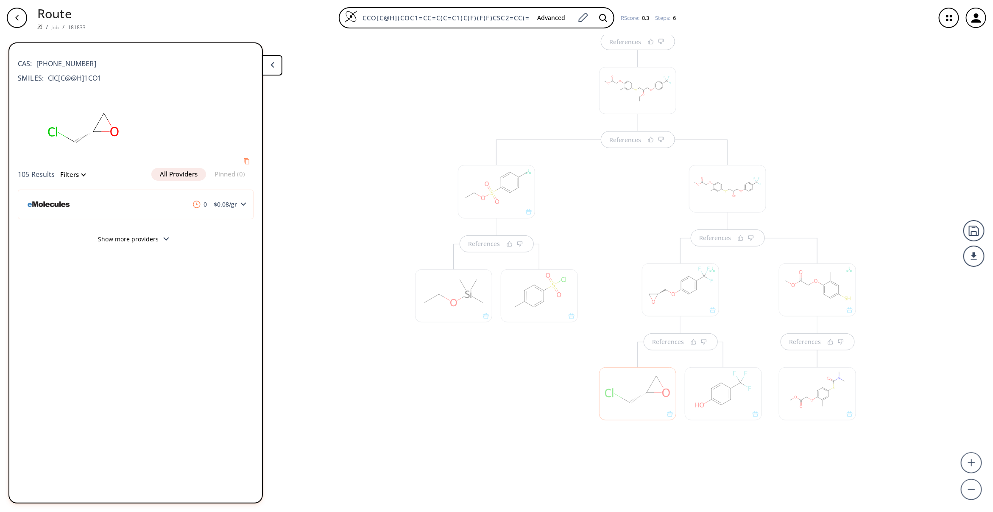
click at [716, 395] on div at bounding box center [723, 393] width 77 height 53
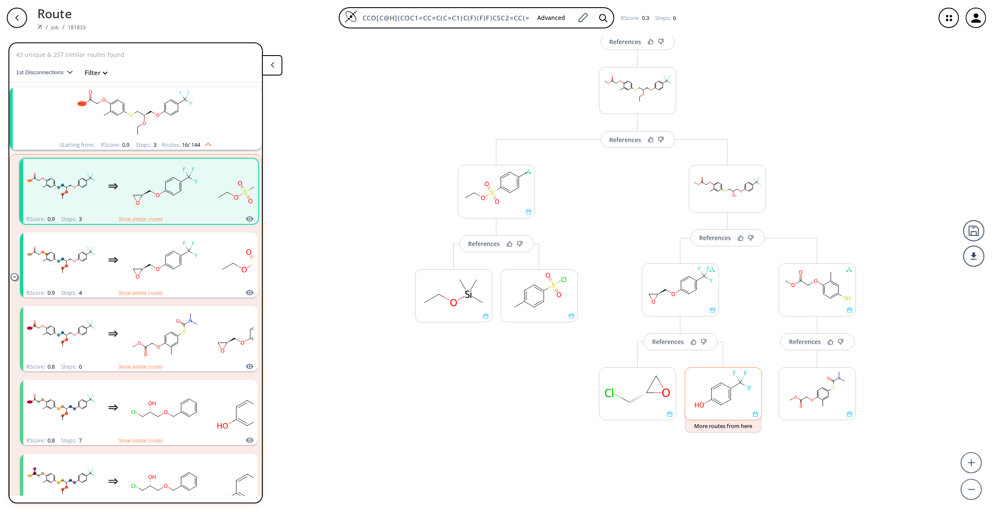
click at [716, 395] on rect at bounding box center [723, 389] width 76 height 43
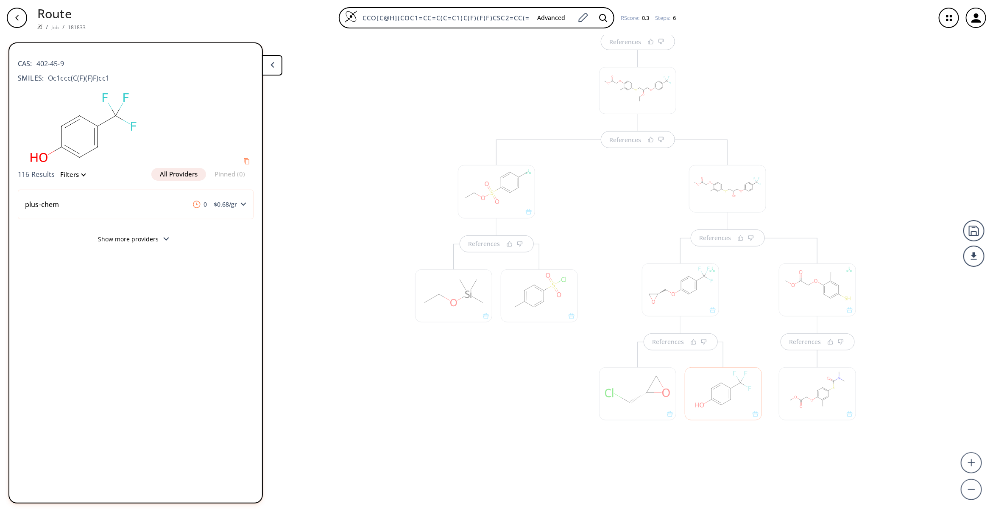
click at [630, 454] on div "References References References References References References" at bounding box center [637, 221] width 479 height 567
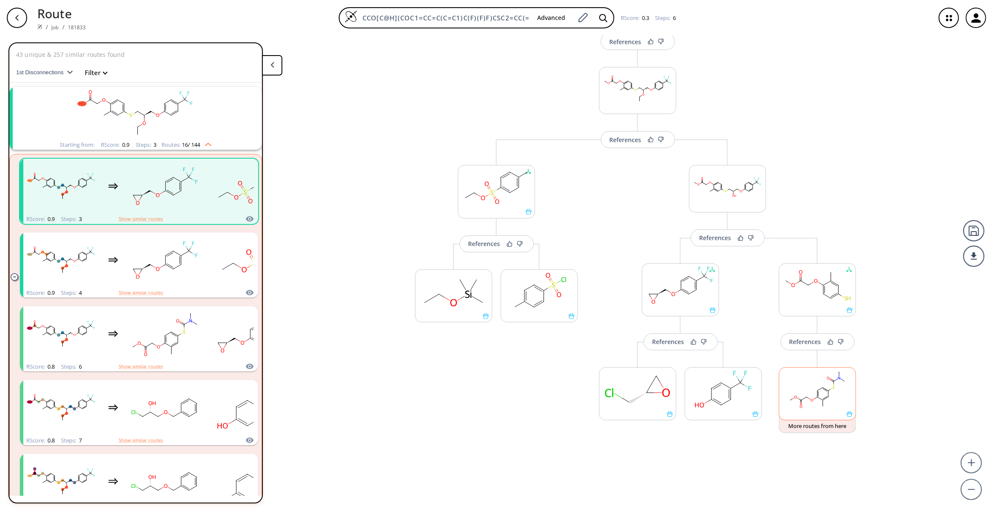
click at [833, 386] on icon at bounding box center [834, 387] width 2 height 3
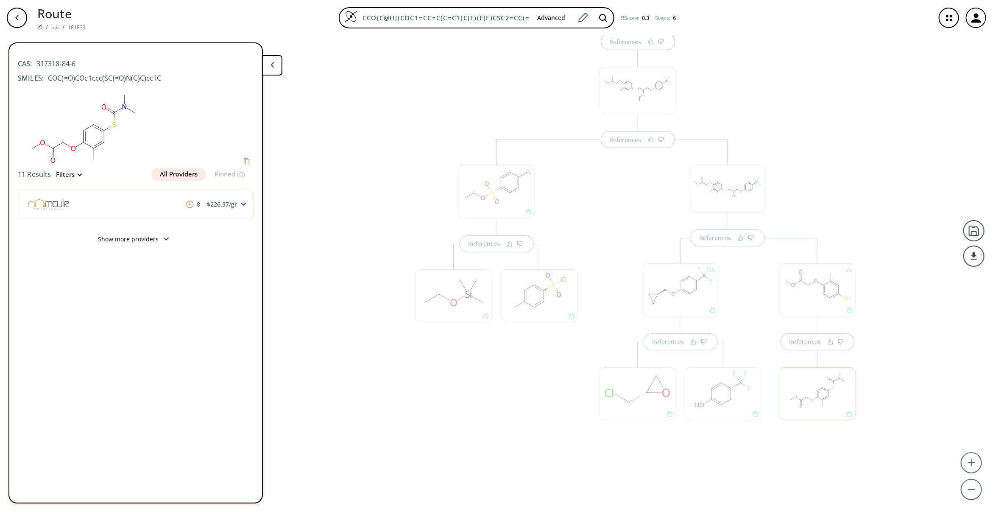
click at [829, 403] on div at bounding box center [817, 393] width 77 height 53
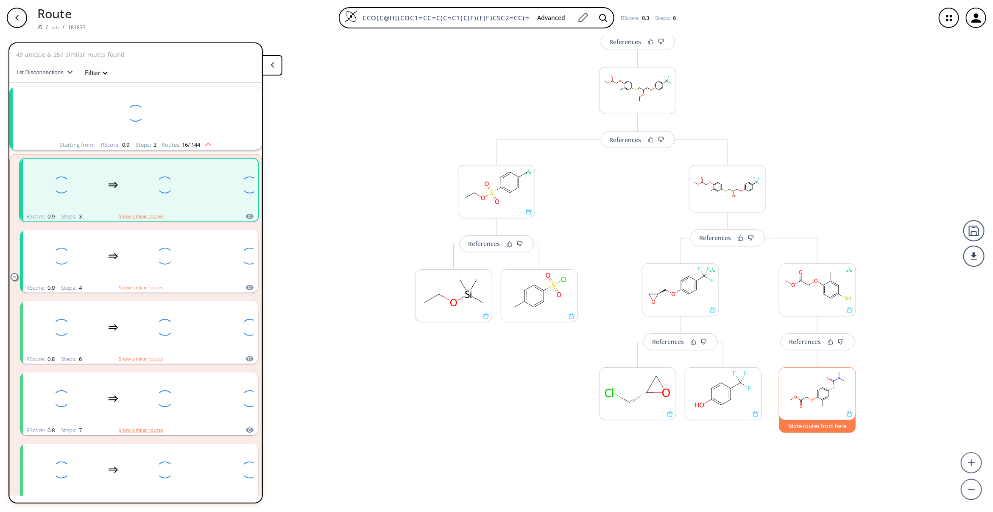
click at [827, 429] on button "More routes from here" at bounding box center [817, 424] width 77 height 18
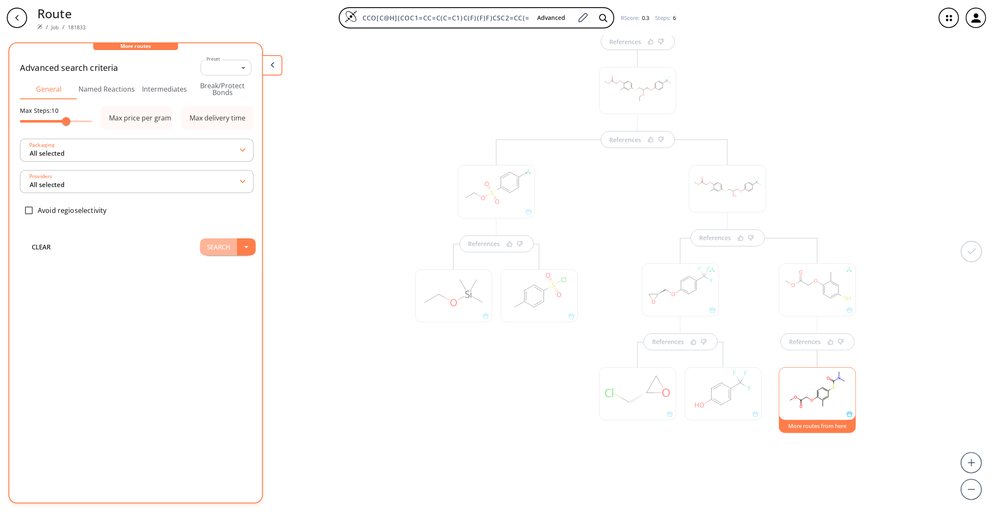
click at [211, 247] on button "Search" at bounding box center [218, 246] width 37 height 17
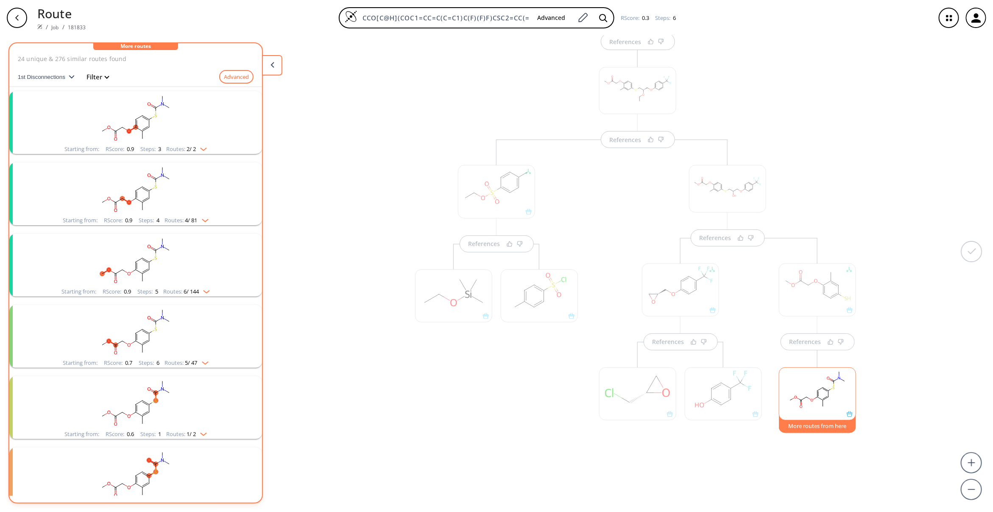
click at [191, 111] on rect "clusters" at bounding box center [135, 117] width 220 height 53
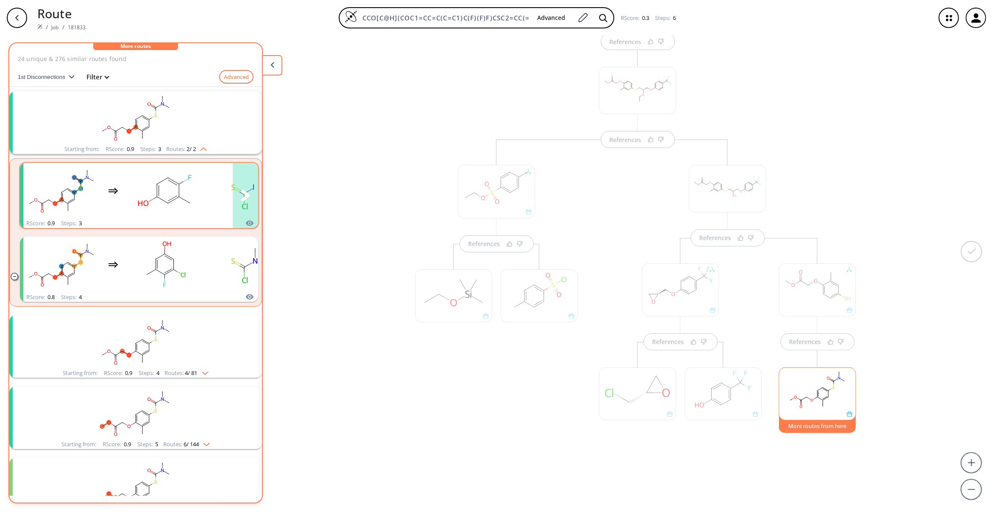
click at [172, 187] on rect "clusters" at bounding box center [165, 190] width 76 height 53
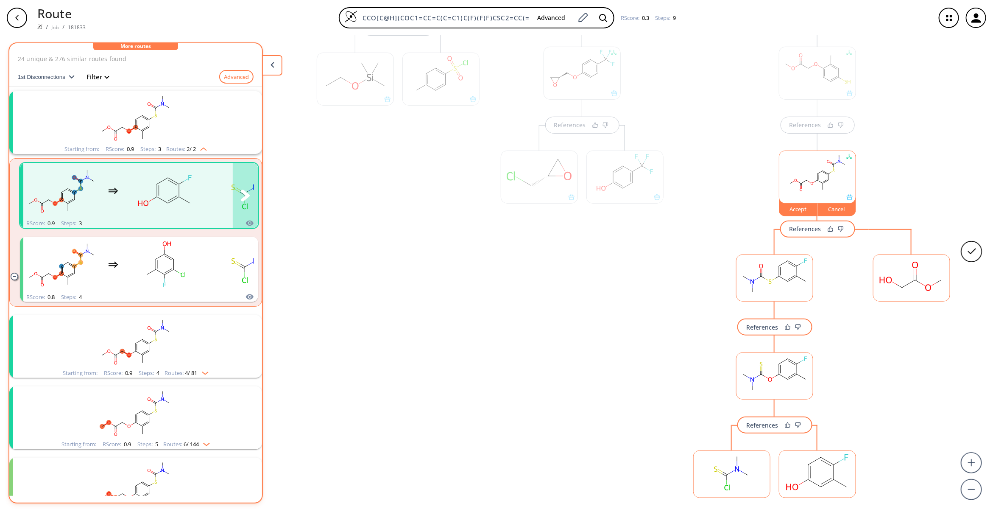
scroll to position [409, 0]
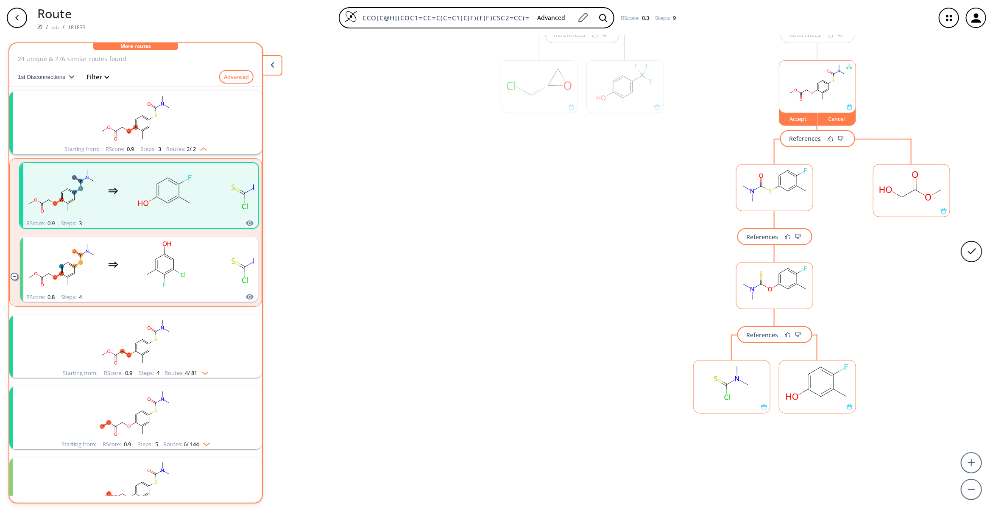
click at [717, 396] on rect at bounding box center [732, 381] width 76 height 43
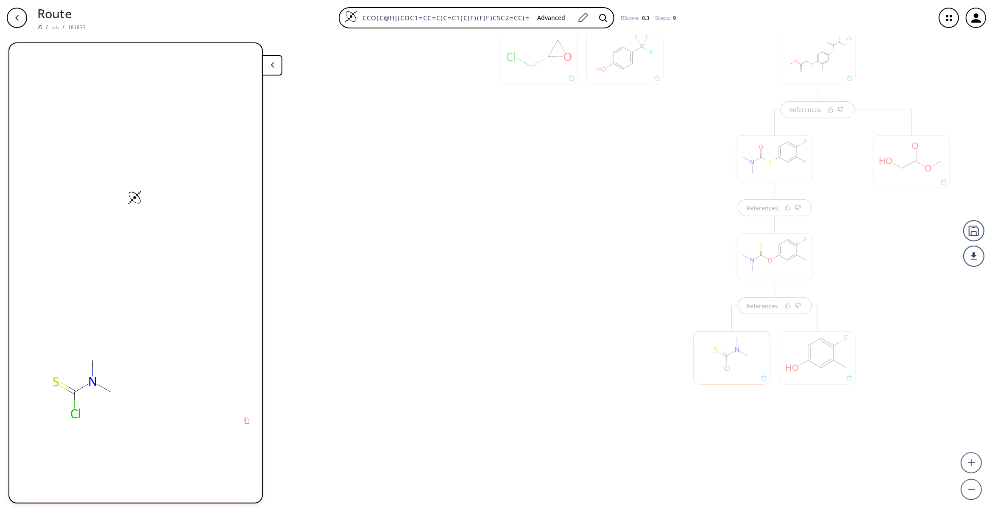
scroll to position [454, 0]
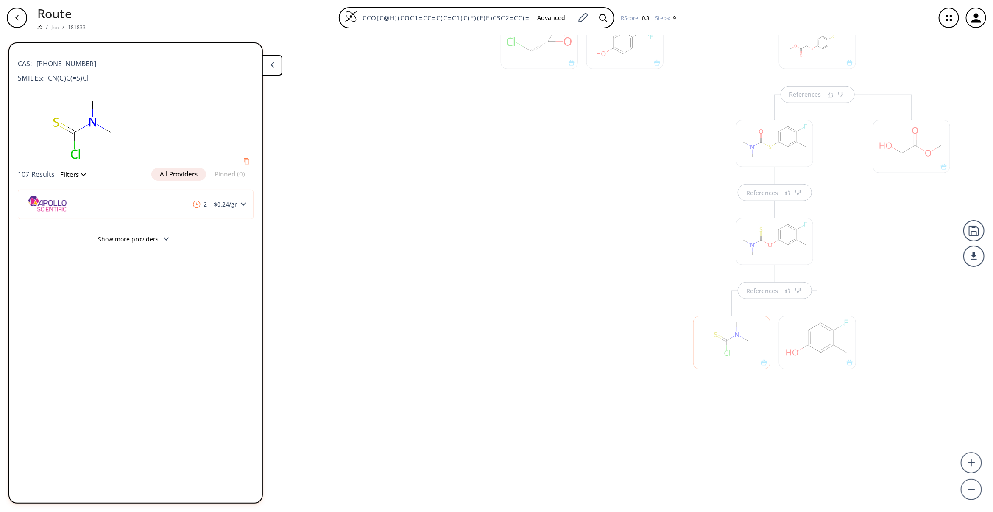
click at [818, 351] on div at bounding box center [817, 342] width 77 height 53
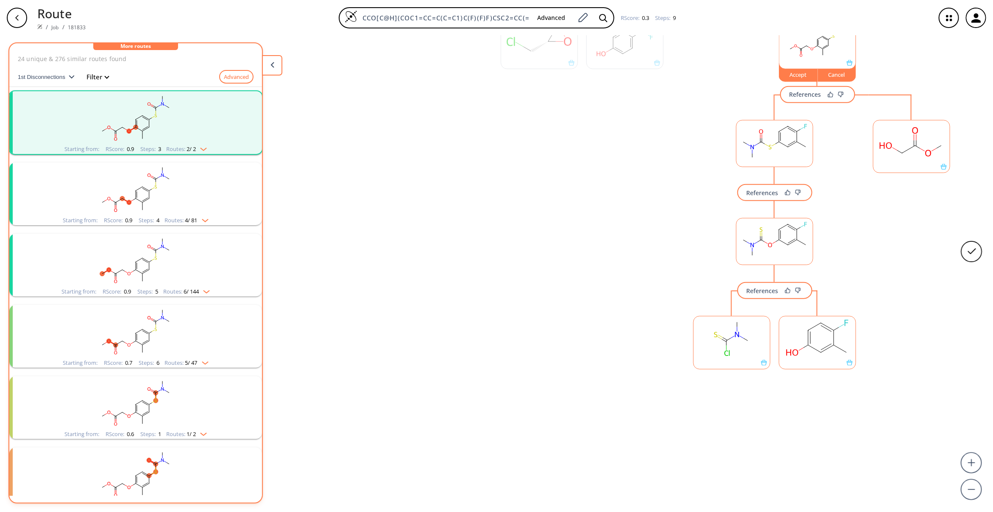
click at [818, 351] on ellipse at bounding box center [820, 352] width 9 height 9
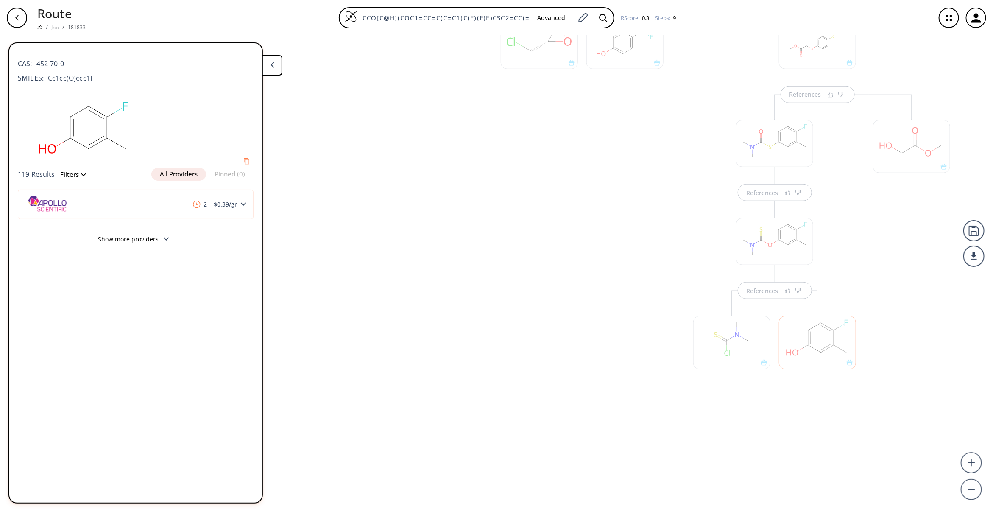
click at [882, 143] on div at bounding box center [911, 146] width 77 height 53
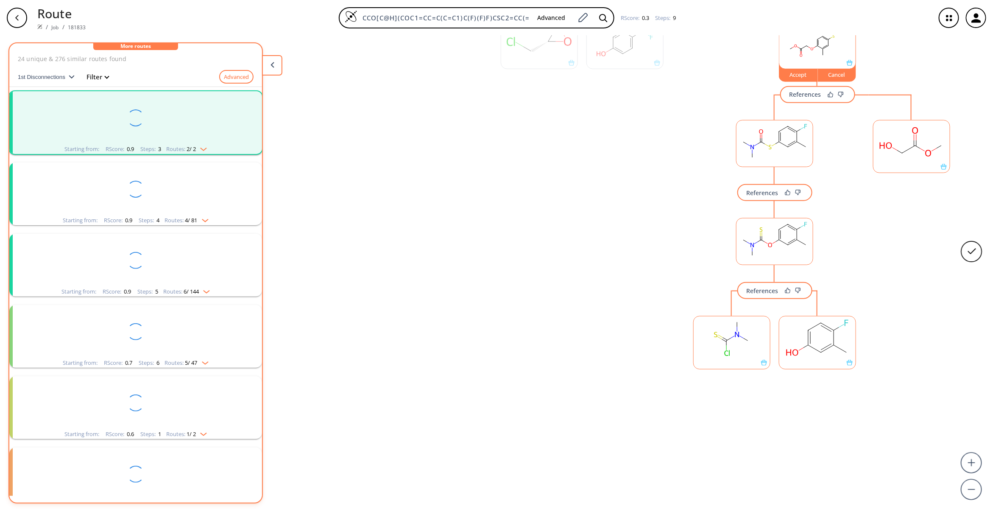
click at [882, 143] on ellipse at bounding box center [915, 145] width 9 height 9
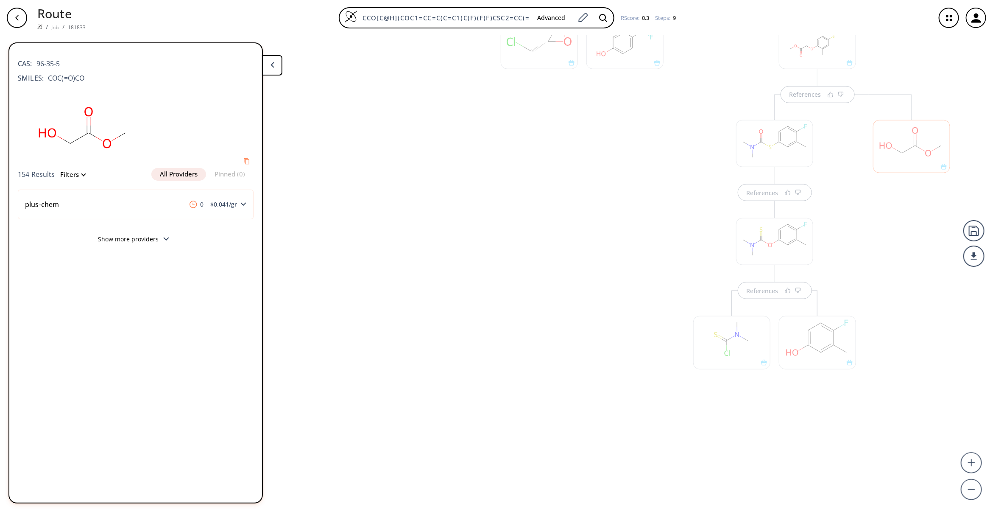
click at [611, 363] on div "References" at bounding box center [582, 170] width 180 height 567
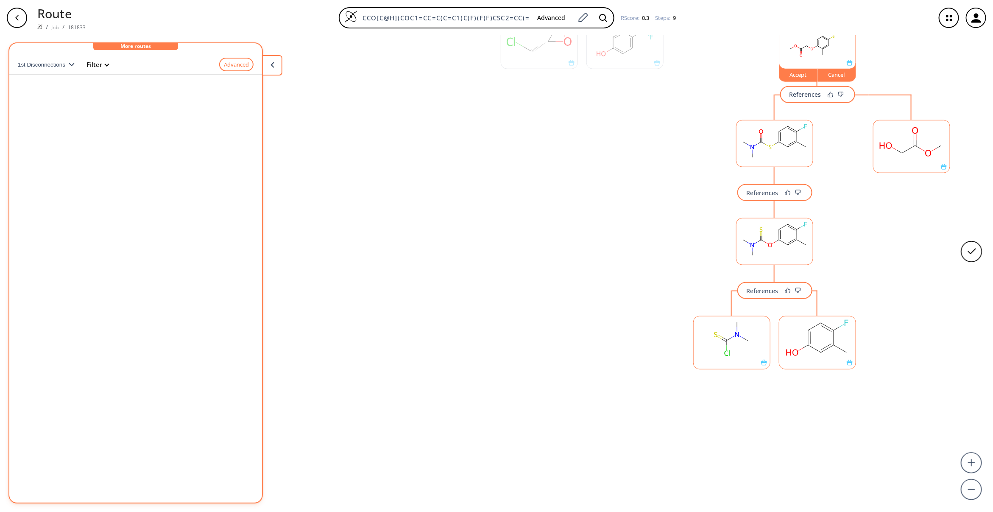
click at [793, 54] on rect at bounding box center [817, 38] width 76 height 43
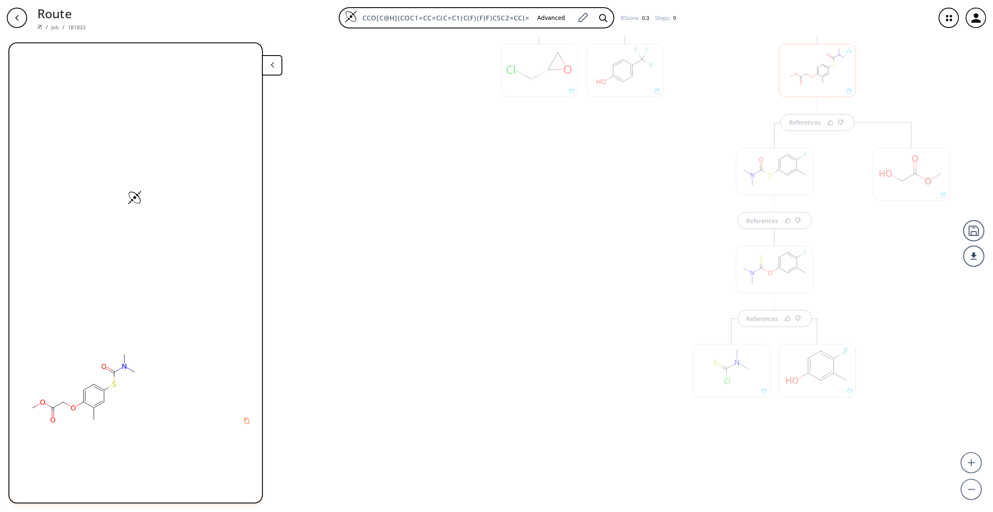
scroll to position [409, 0]
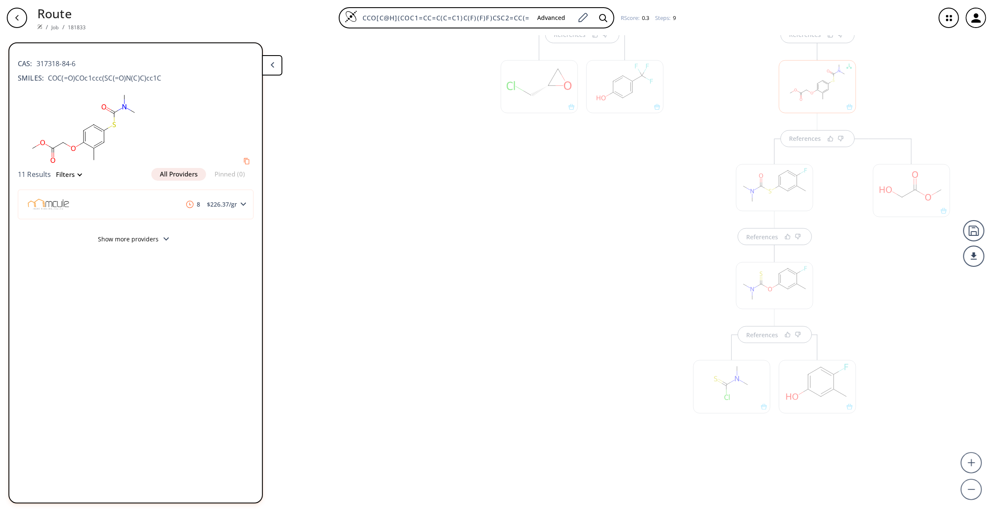
click at [610, 350] on div "References" at bounding box center [582, 214] width 180 height 567
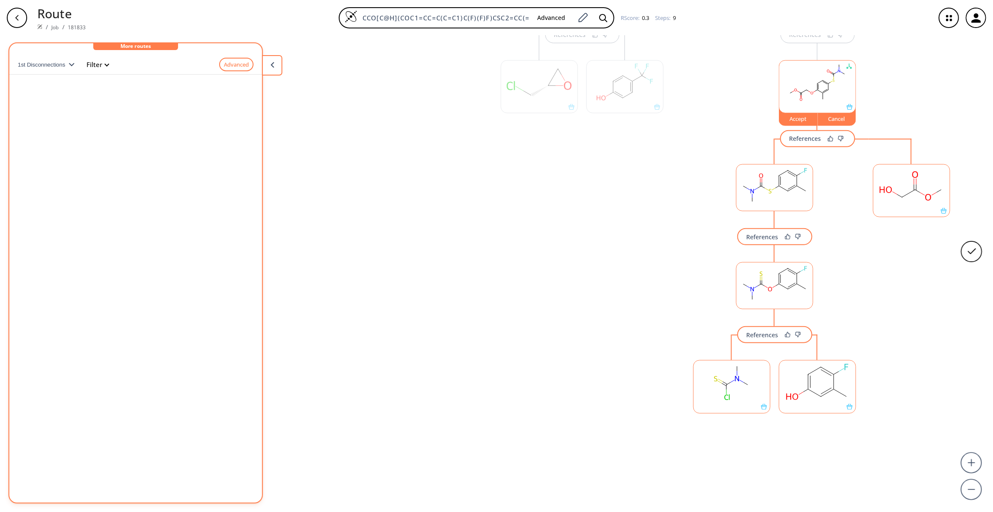
click at [796, 118] on div "Accept" at bounding box center [798, 118] width 38 height 5
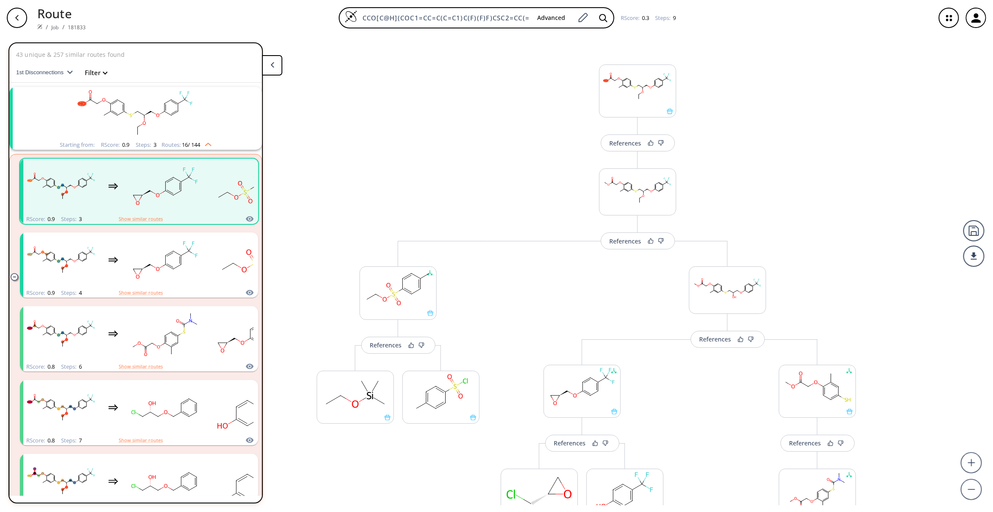
scroll to position [0, 0]
click at [882, 255] on div at bounding box center [973, 255] width 21 height 21
click at [882, 251] on li "PDF" at bounding box center [942, 252] width 42 height 14
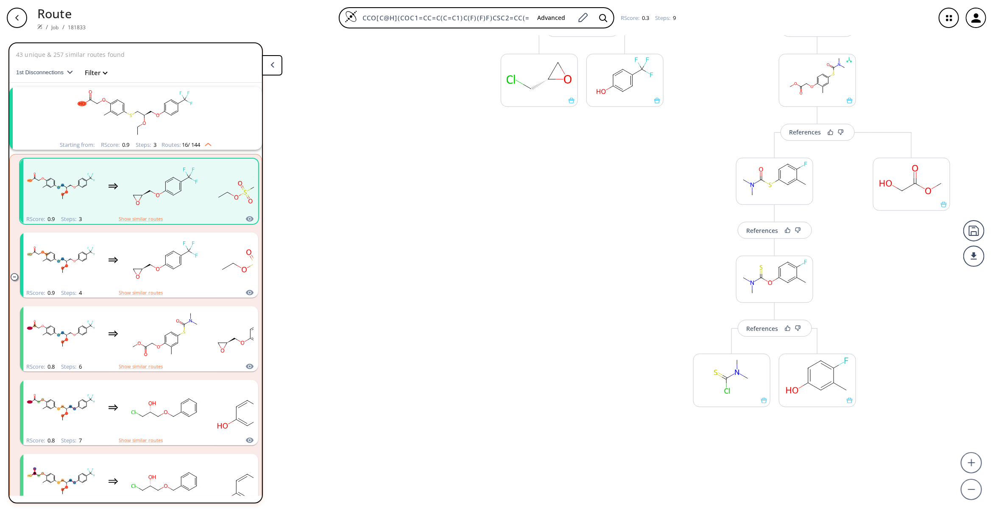
scroll to position [454, 0]
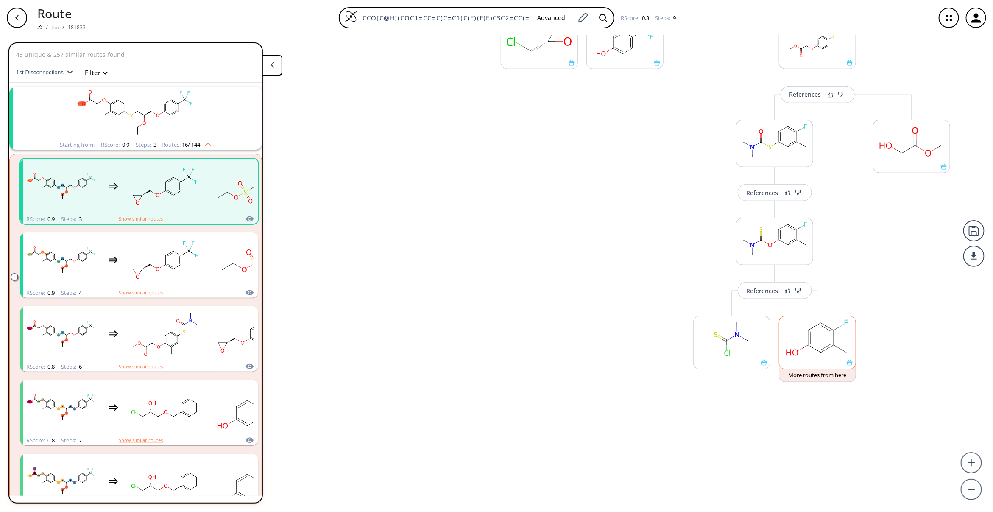
click at [801, 339] on rect at bounding box center [817, 337] width 76 height 43
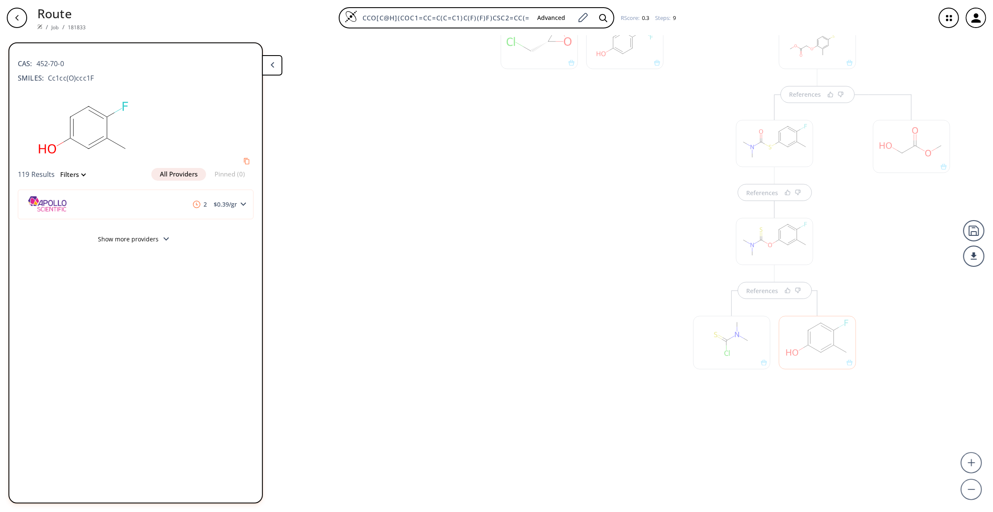
click at [494, 352] on div "References" at bounding box center [582, 170] width 180 height 567
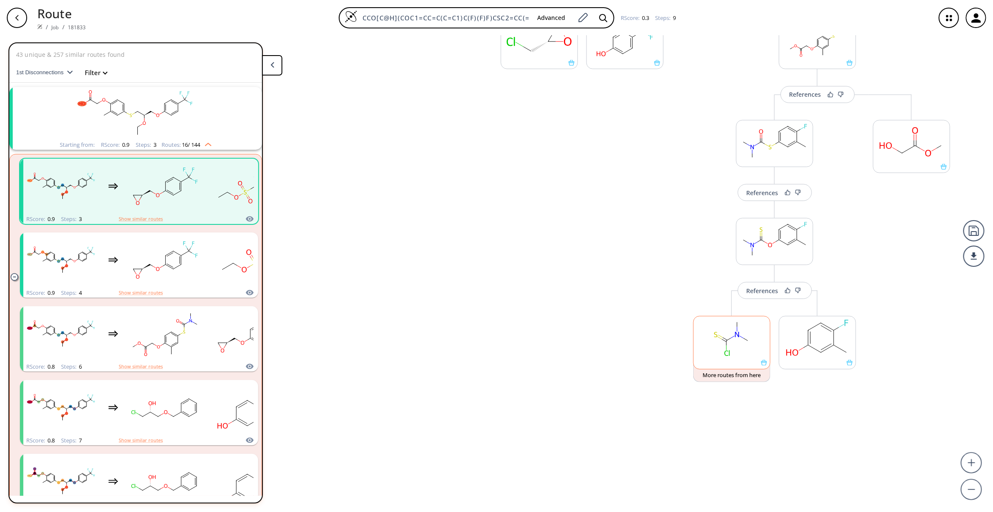
click at [749, 340] on rect at bounding box center [732, 337] width 76 height 43
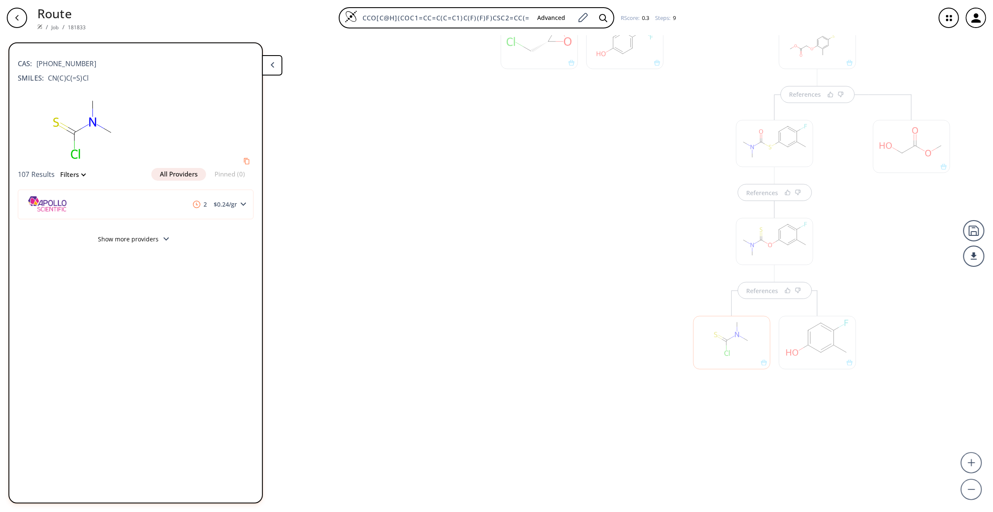
click at [806, 346] on div at bounding box center [817, 342] width 77 height 53
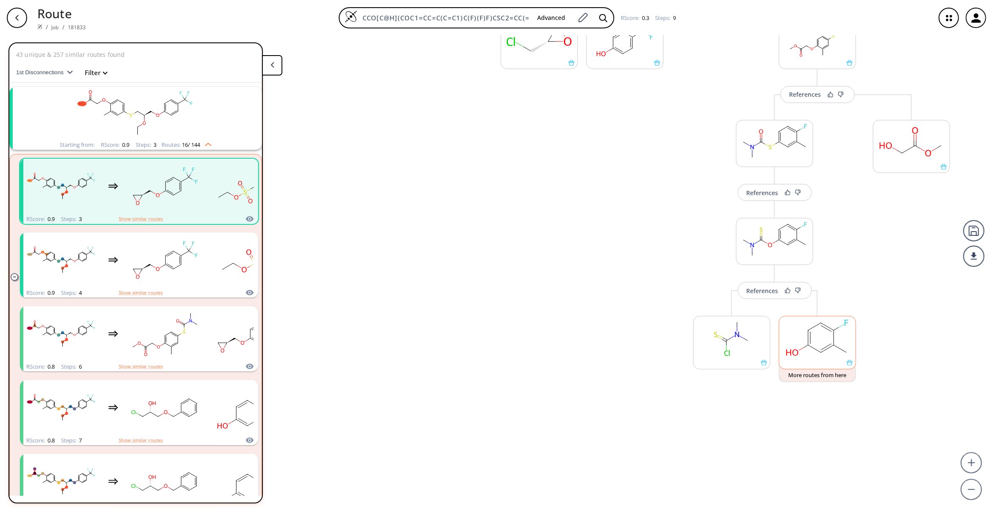
click at [807, 346] on ellipse at bounding box center [808, 345] width 9 height 9
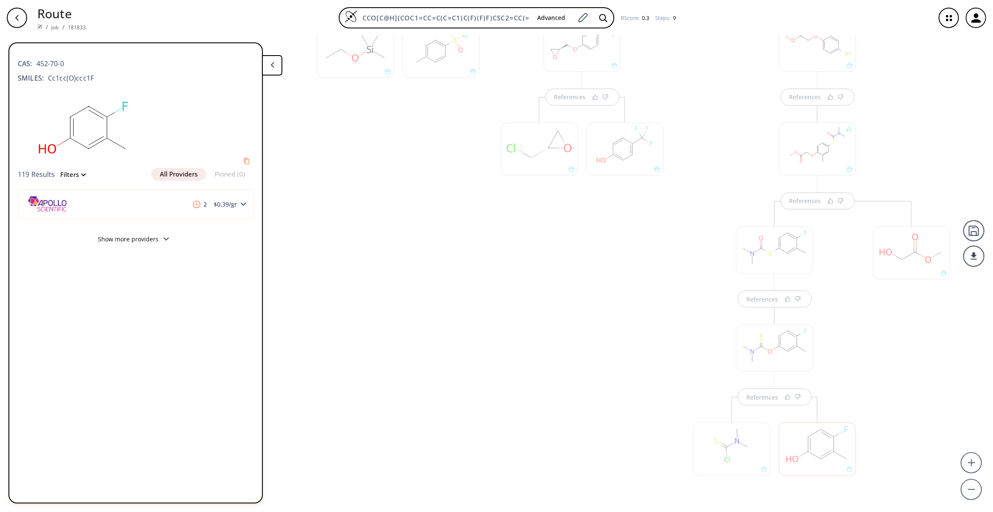
scroll to position [327, 0]
click at [882, 264] on div at bounding box center [911, 272] width 77 height 53
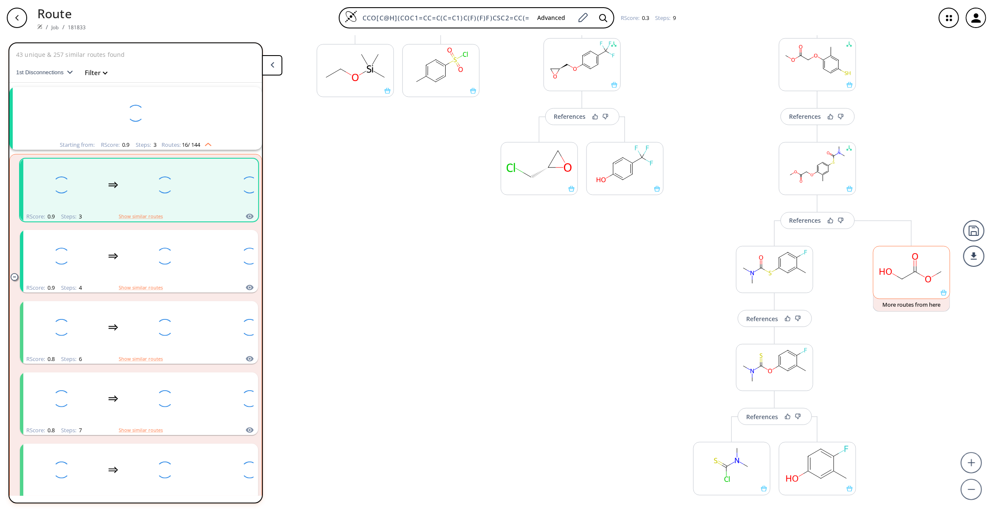
click at [882, 264] on rect at bounding box center [911, 267] width 76 height 43
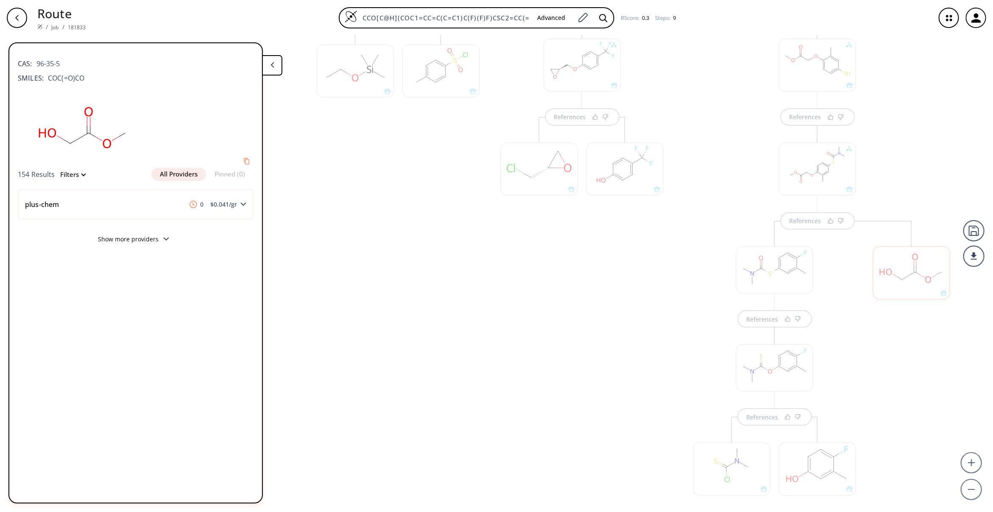
scroll to position [200, 0]
click at [561, 409] on div "References" at bounding box center [582, 423] width 180 height 567
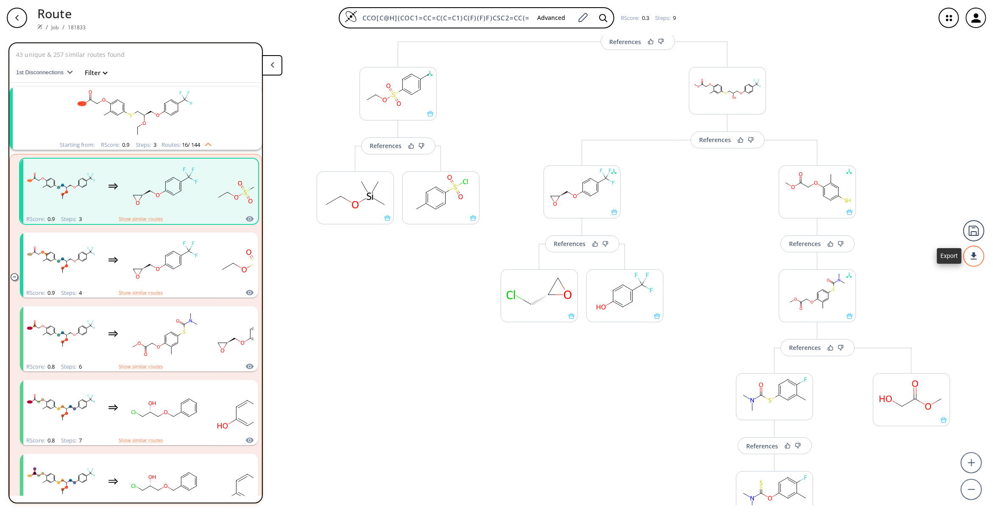
click at [882, 259] on div at bounding box center [973, 255] width 21 height 21
click at [882, 257] on li "PDF" at bounding box center [942, 252] width 42 height 14
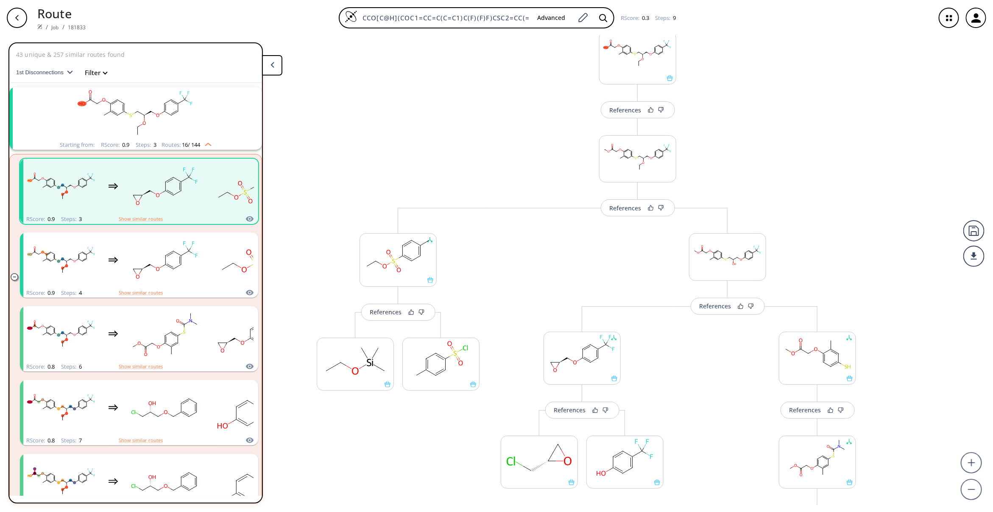
scroll to position [9, 0]
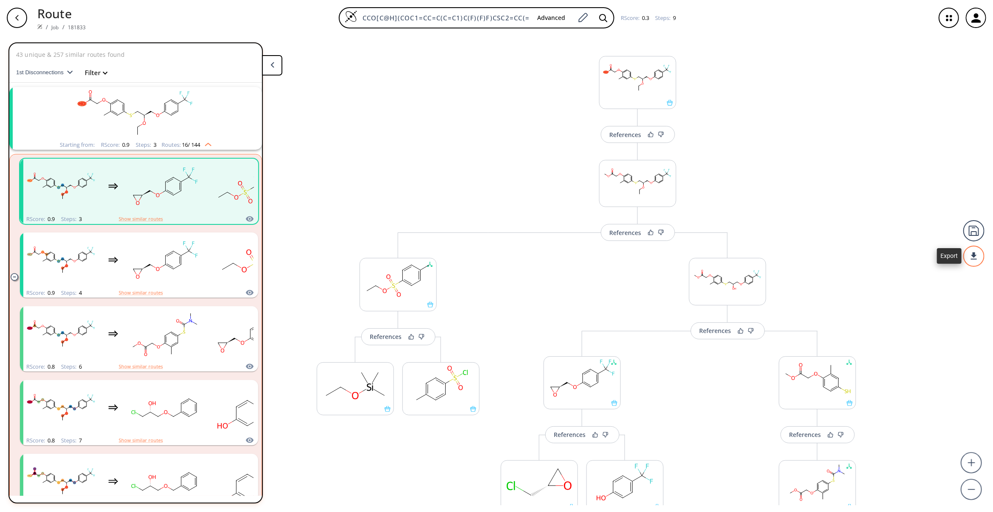
click at [882, 256] on div at bounding box center [973, 255] width 21 height 21
click at [776, 211] on div at bounding box center [496, 256] width 993 height 512
click at [138, 267] on rect "clusters" at bounding box center [165, 260] width 76 height 53
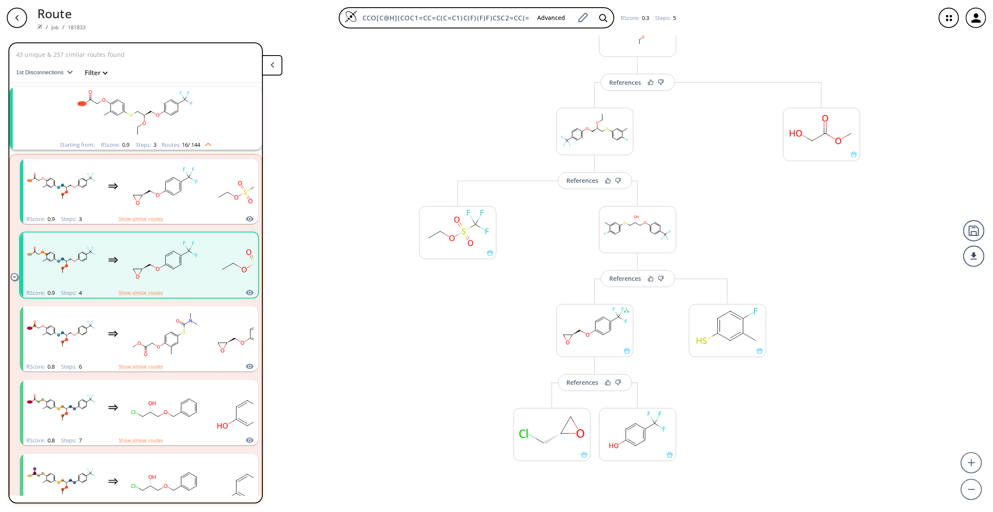
scroll to position [155, 0]
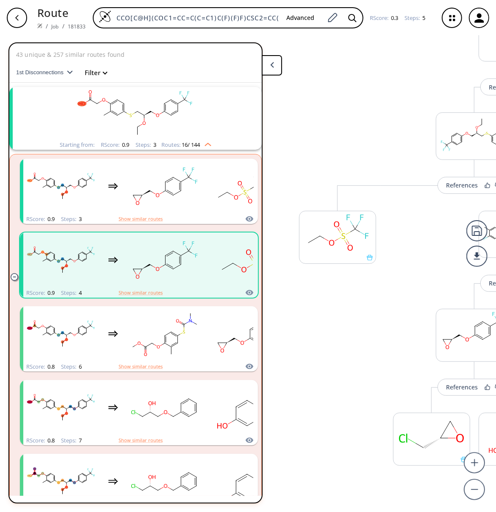
click at [280, 70] on button at bounding box center [272, 65] width 20 height 20
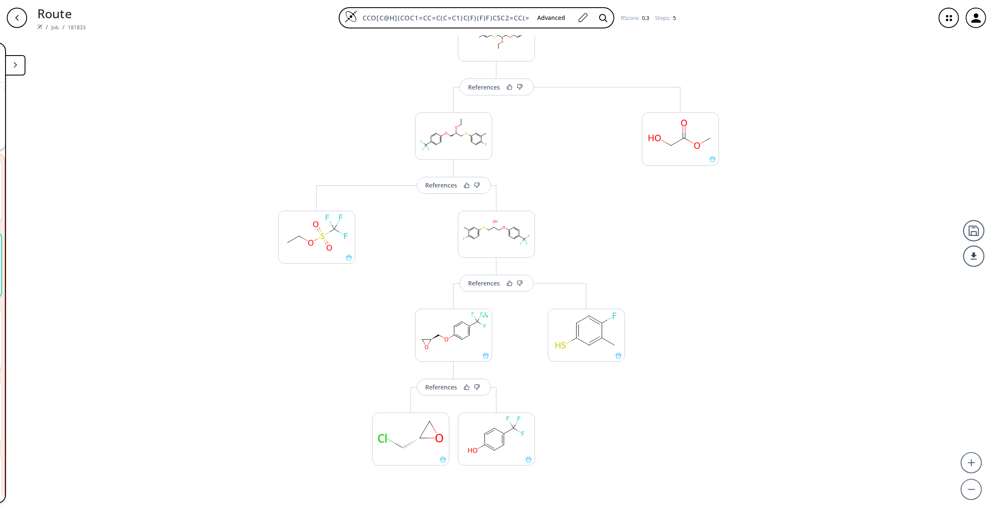
click at [22, 68] on button at bounding box center [15, 65] width 20 height 20
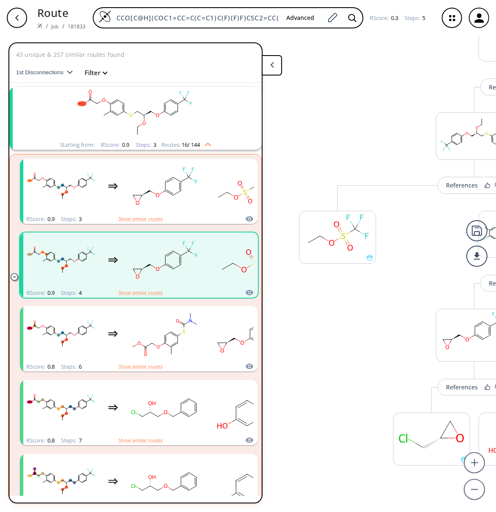
click at [278, 62] on button at bounding box center [272, 65] width 20 height 20
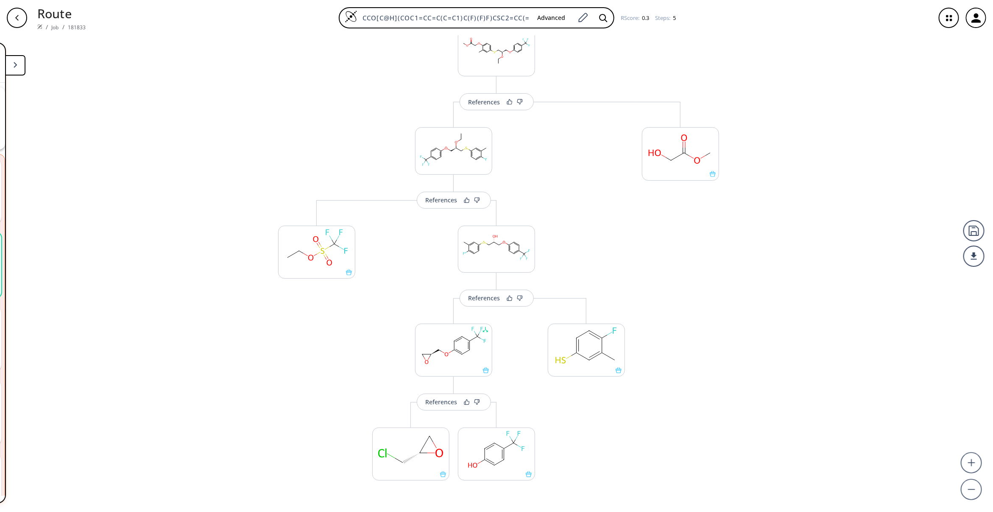
scroll to position [191, 0]
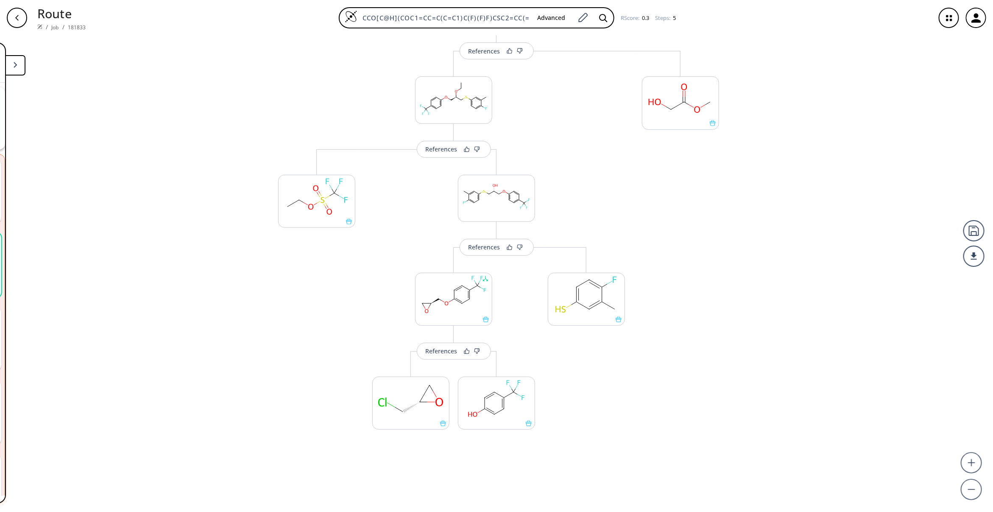
click at [10, 62] on button at bounding box center [15, 65] width 20 height 20
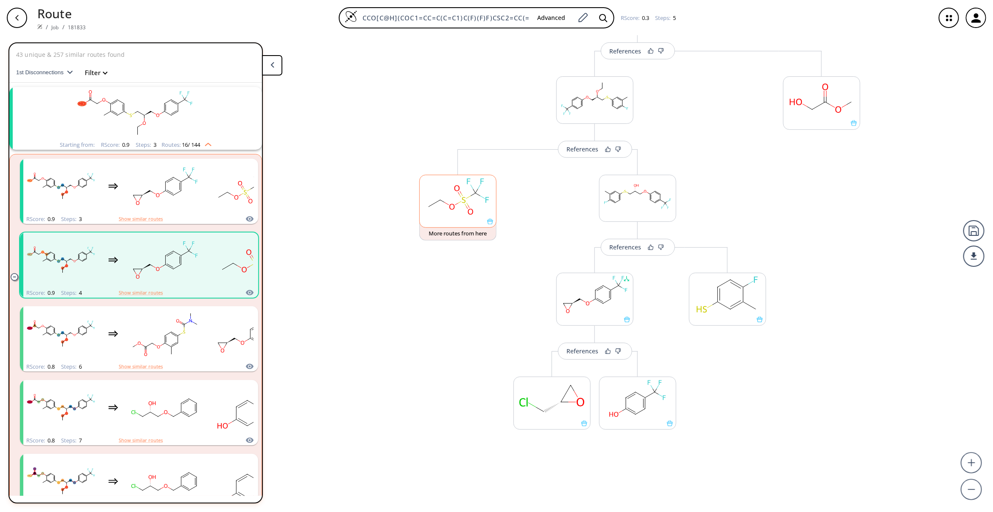
click at [437, 193] on rect at bounding box center [458, 196] width 76 height 43
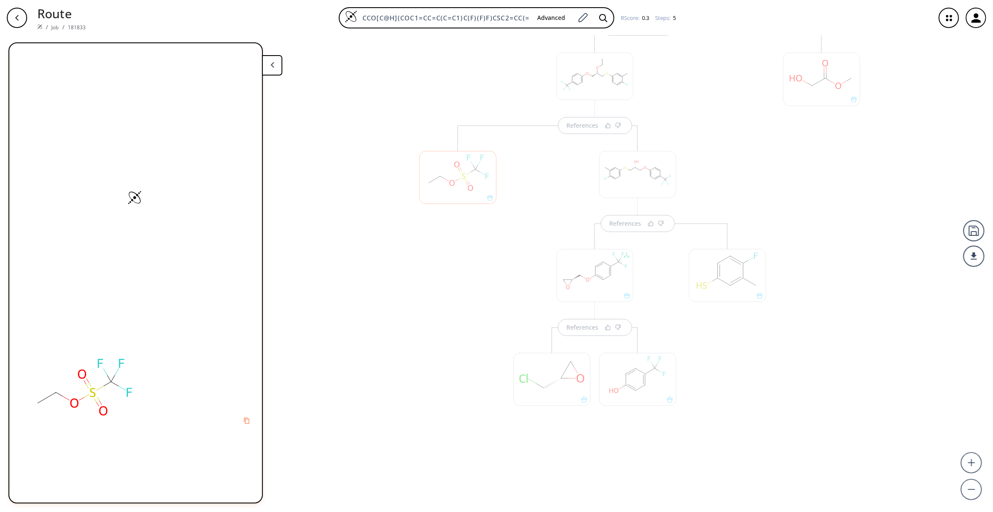
scroll to position [218, 0]
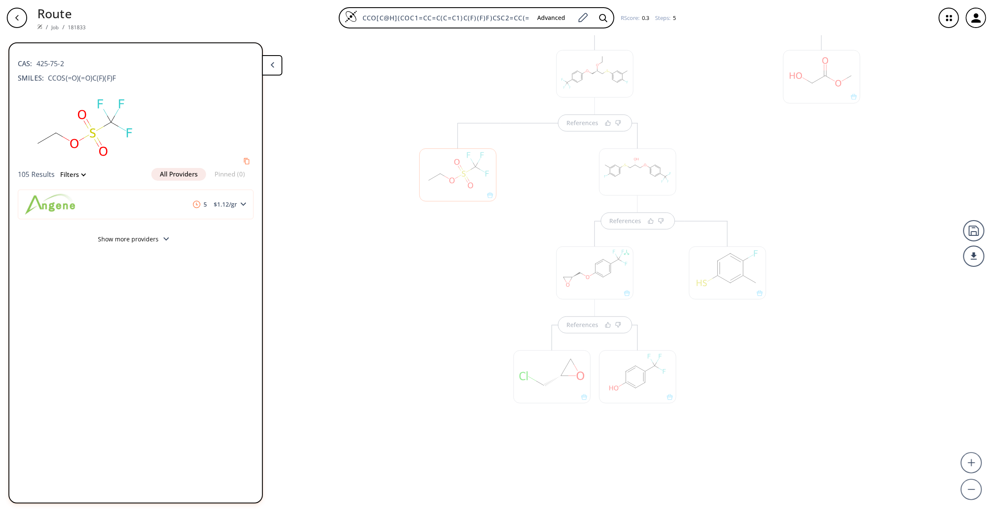
click at [396, 321] on div "References References References References References" at bounding box center [496, 270] width 993 height 469
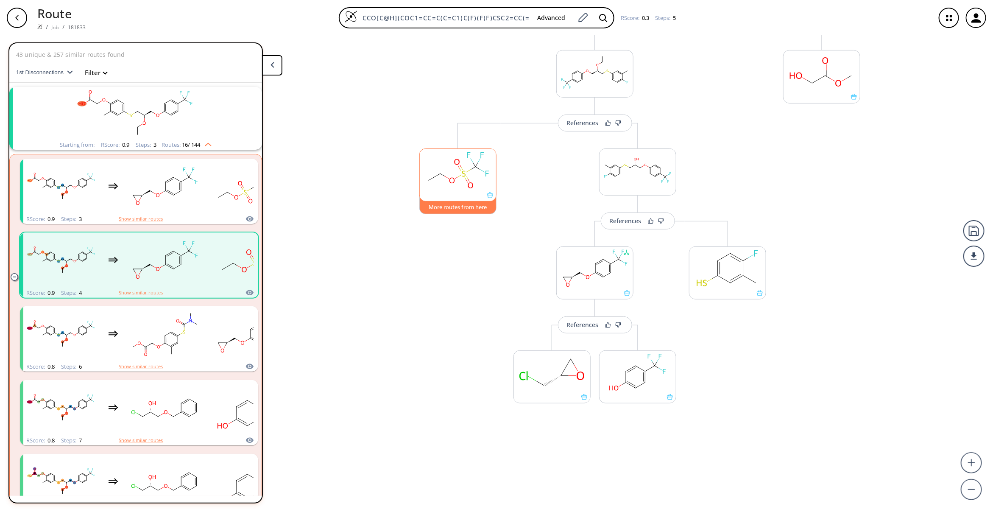
click at [450, 203] on button "More routes from here" at bounding box center [457, 205] width 77 height 18
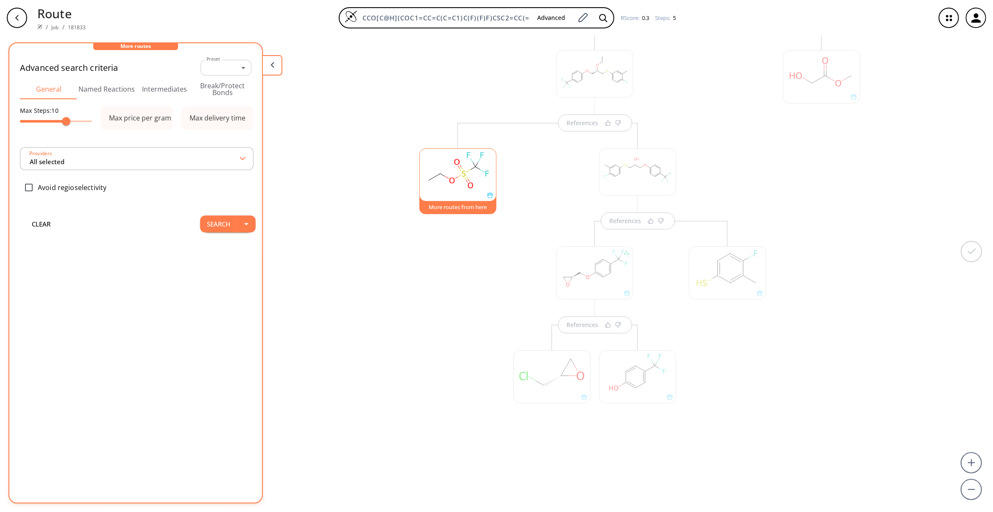
type input "All selected"
click at [200, 249] on button "Search" at bounding box center [218, 246] width 37 height 17
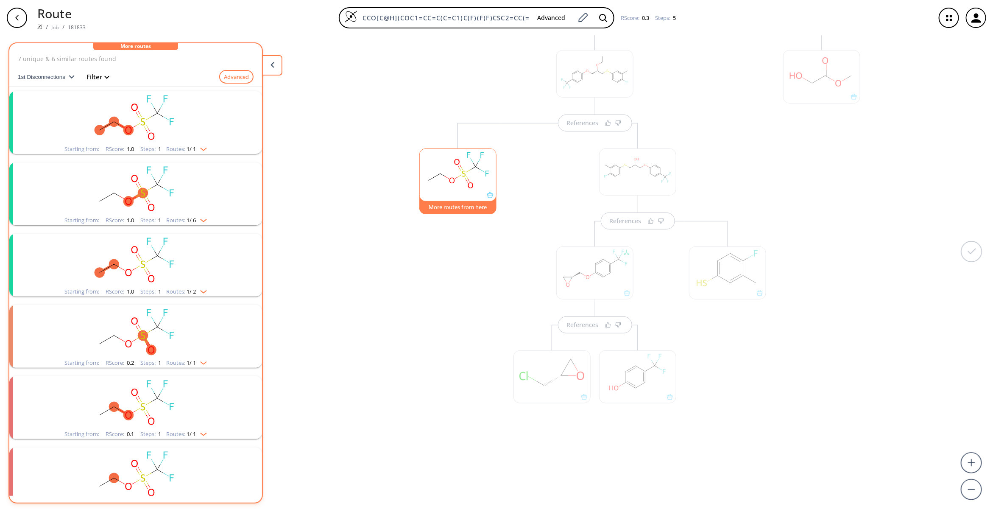
click at [174, 167] on rect "clusters" at bounding box center [135, 188] width 220 height 53
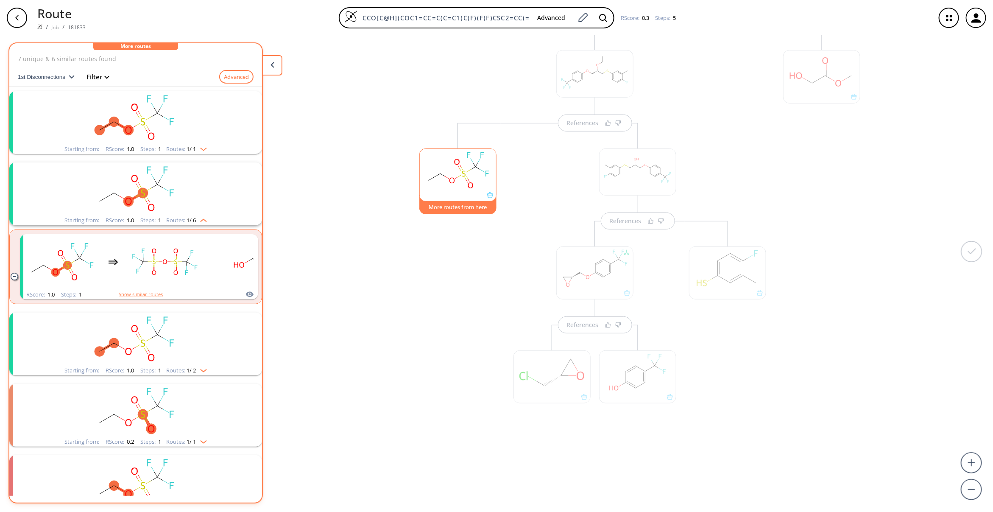
click at [152, 345] on rect "clusters" at bounding box center [135, 338] width 220 height 53
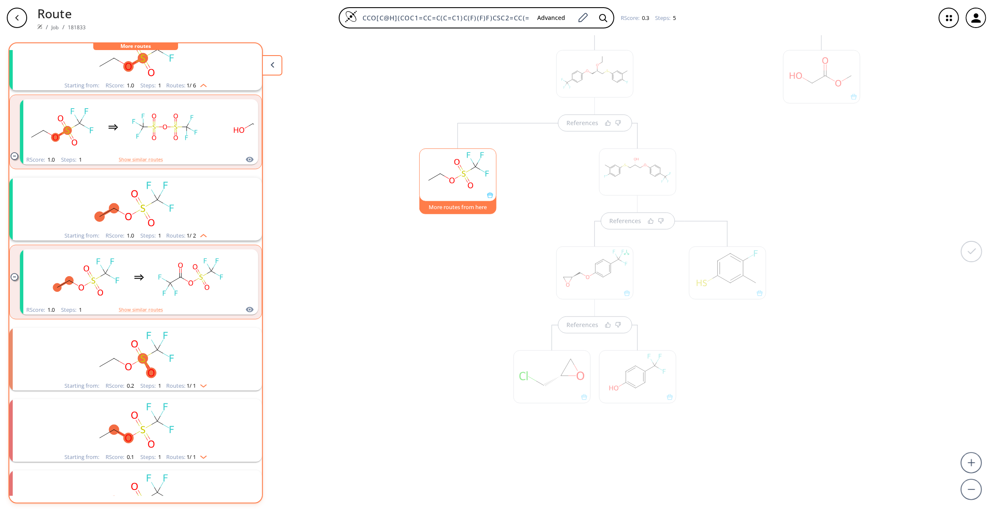
scroll to position [191, 0]
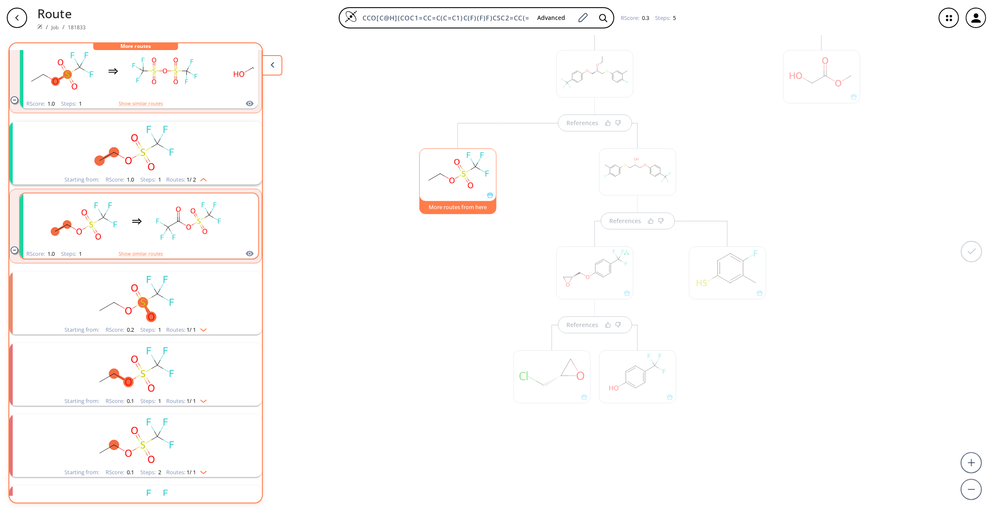
click at [217, 230] on rect "clusters" at bounding box center [188, 221] width 76 height 53
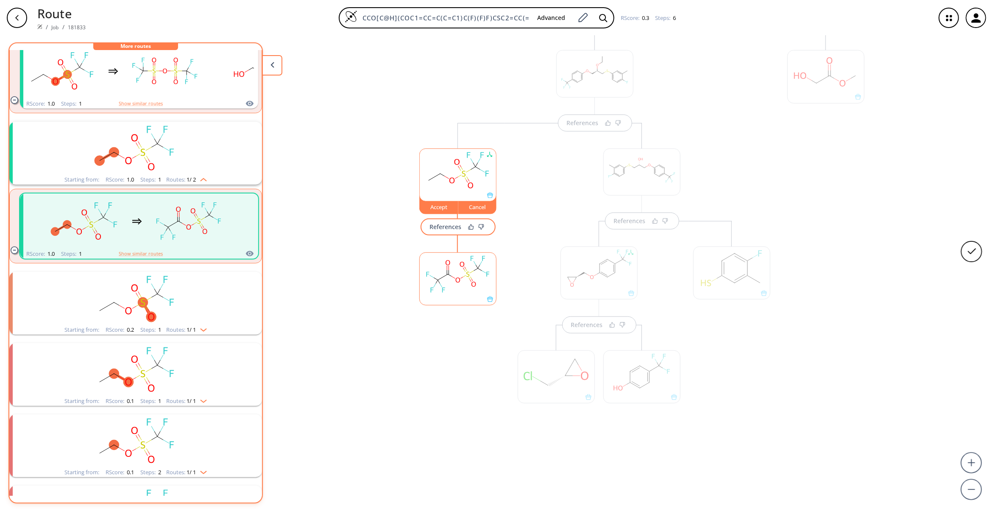
click at [446, 267] on rect at bounding box center [458, 274] width 76 height 43
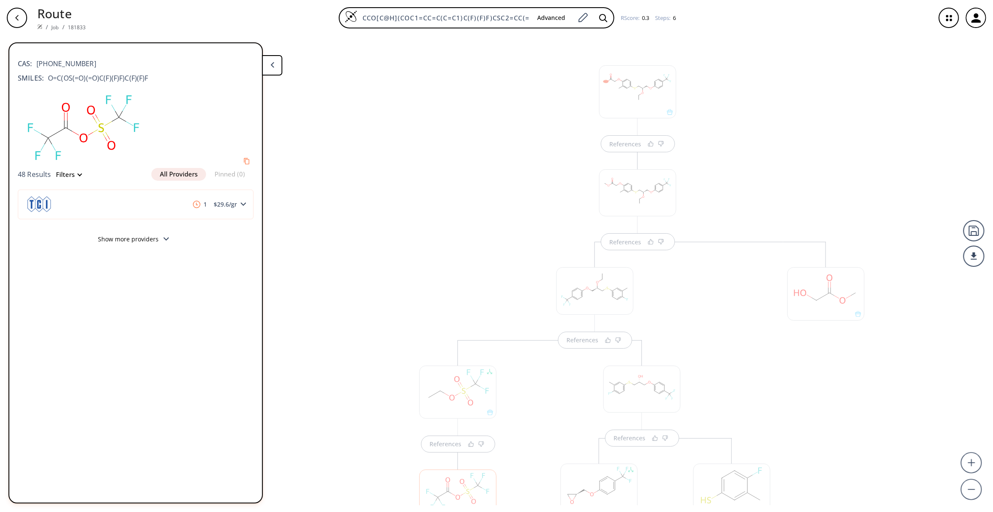
scroll to position [218, 0]
click at [333, 265] on div "References References References References References References" at bounding box center [496, 270] width 993 height 469
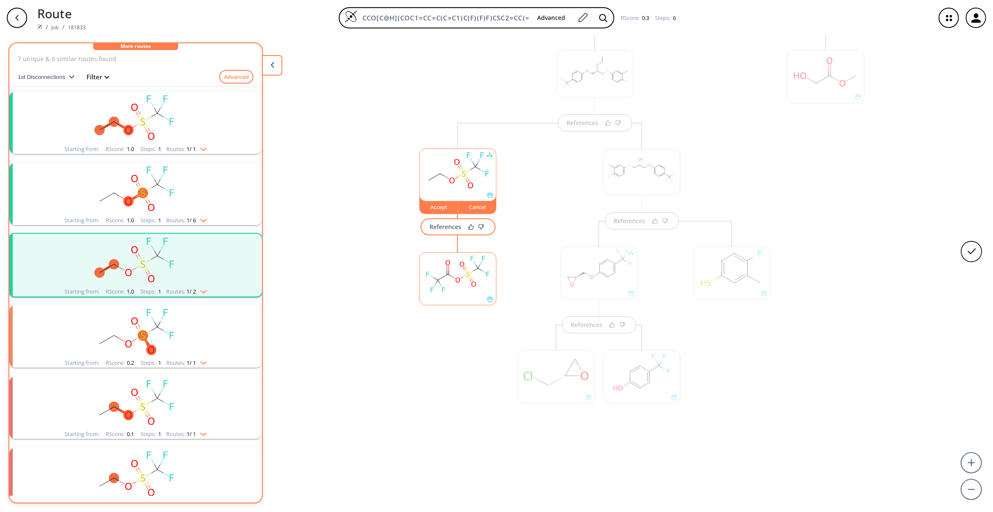
click at [158, 171] on rect "clusters" at bounding box center [135, 188] width 220 height 53
click at [155, 204] on rect "clusters" at bounding box center [135, 188] width 220 height 53
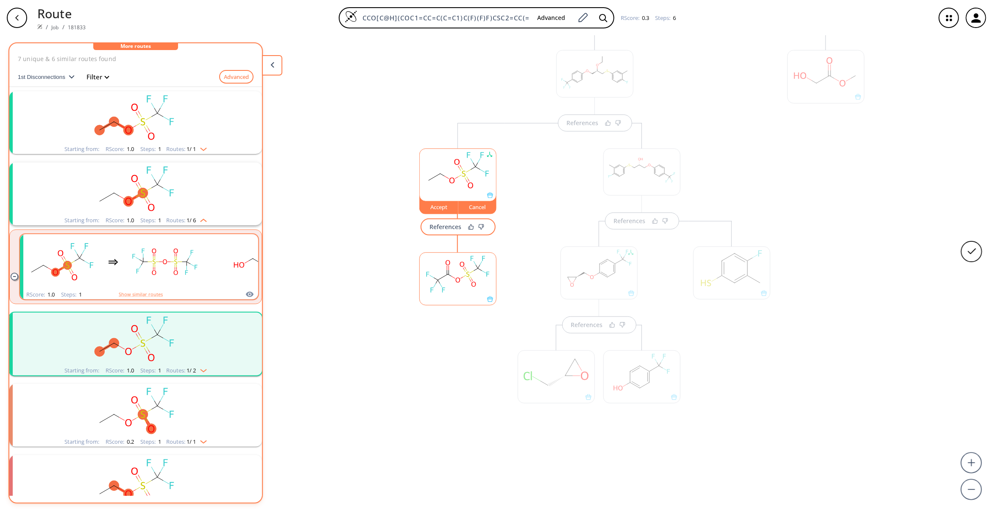
click at [163, 259] on ellipse "clusters" at bounding box center [165, 261] width 6 height 7
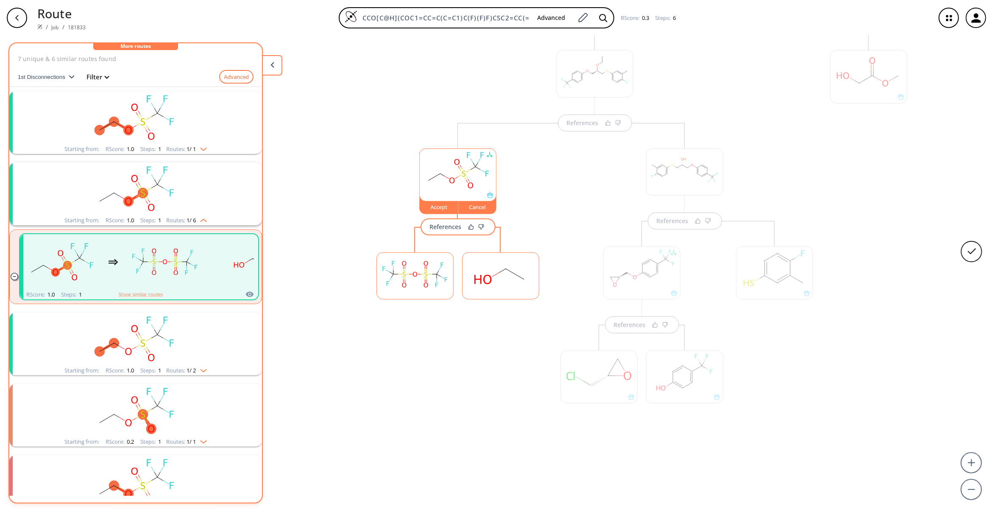
click at [406, 284] on rect at bounding box center [415, 274] width 76 height 43
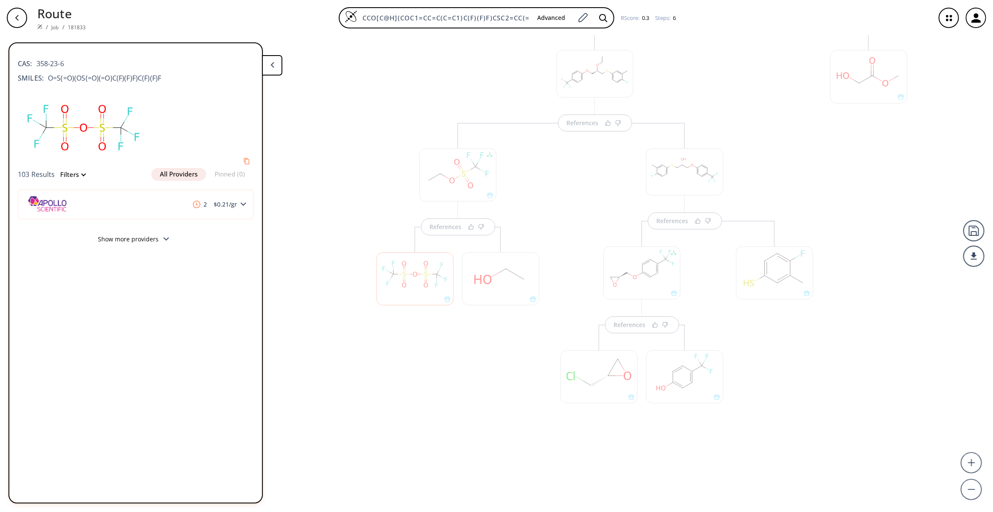
click at [498, 281] on div at bounding box center [500, 278] width 77 height 53
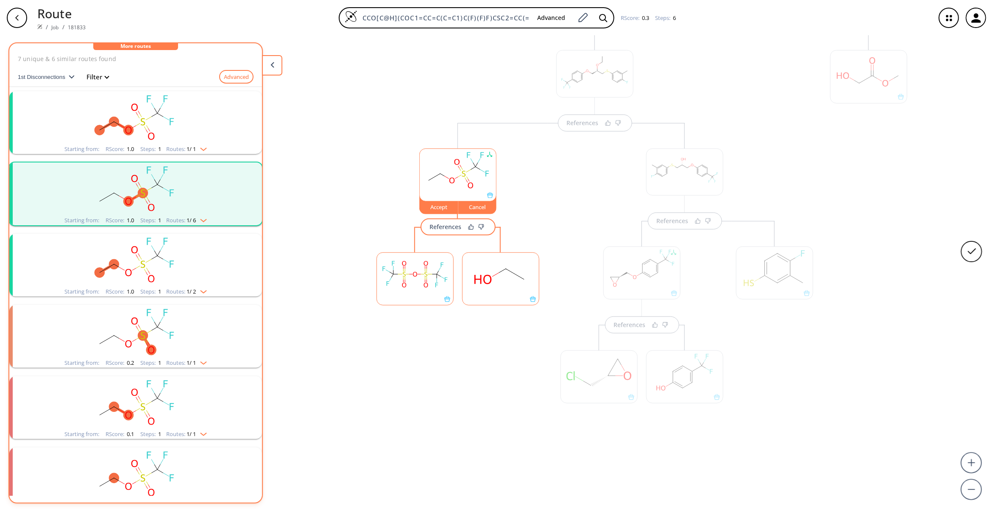
click at [498, 281] on rect at bounding box center [500, 274] width 76 height 43
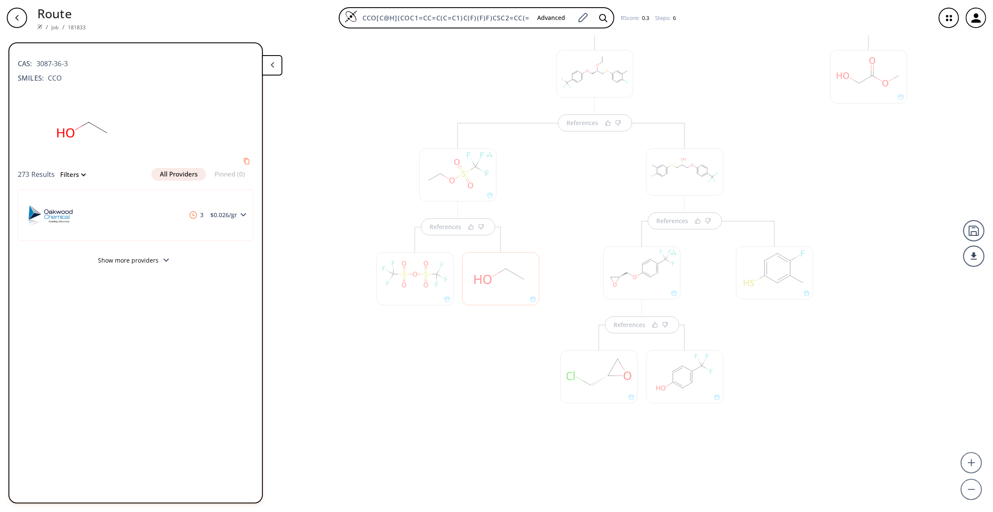
click at [395, 442] on div "References" at bounding box center [458, 288] width 180 height 331
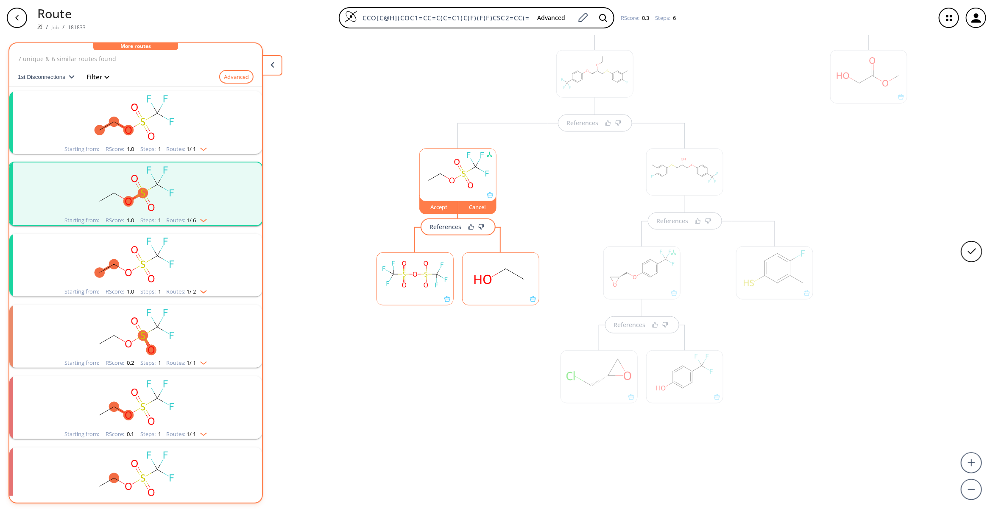
click at [174, 123] on ellipse "clusters" at bounding box center [172, 122] width 10 height 10
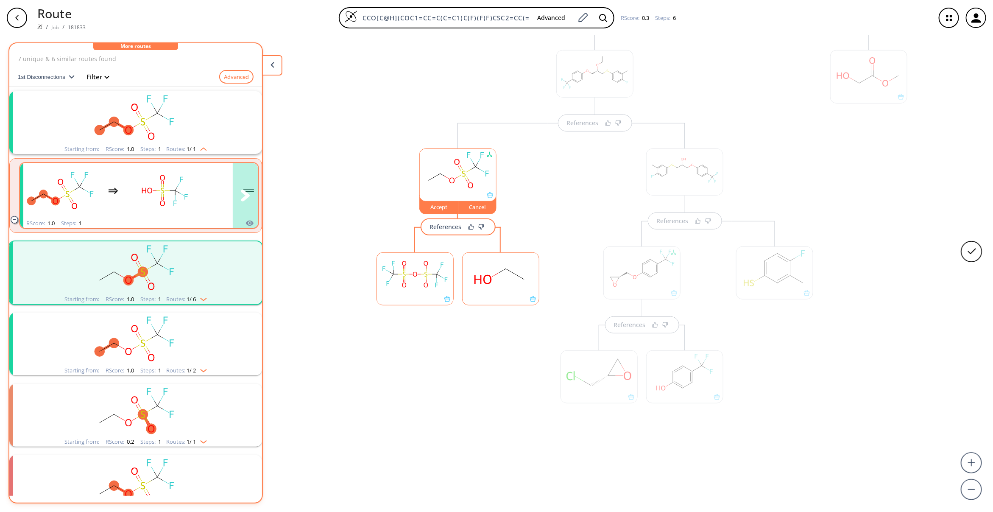
click at [171, 201] on ellipse "clusters" at bounding box center [175, 203] width 8 height 8
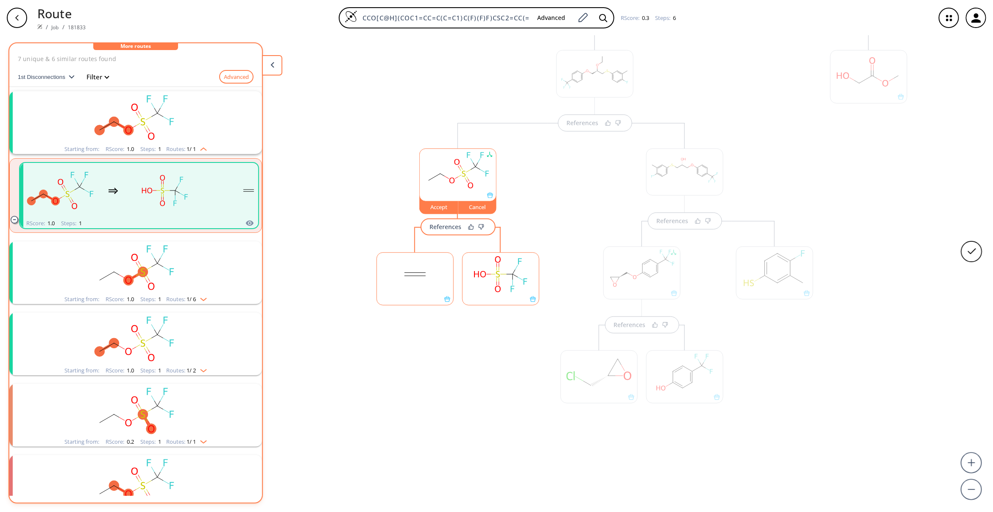
click at [414, 286] on rect at bounding box center [415, 274] width 76 height 43
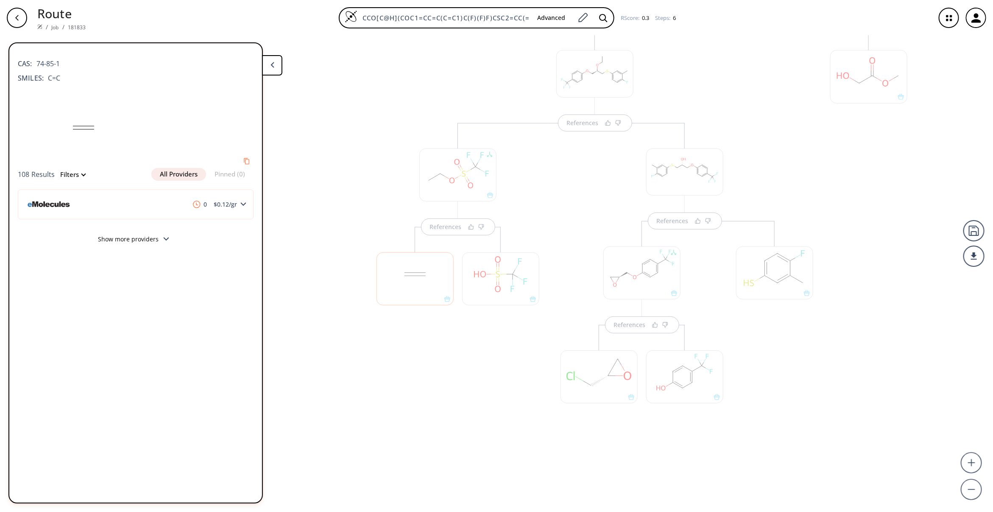
click at [477, 276] on div at bounding box center [500, 278] width 77 height 53
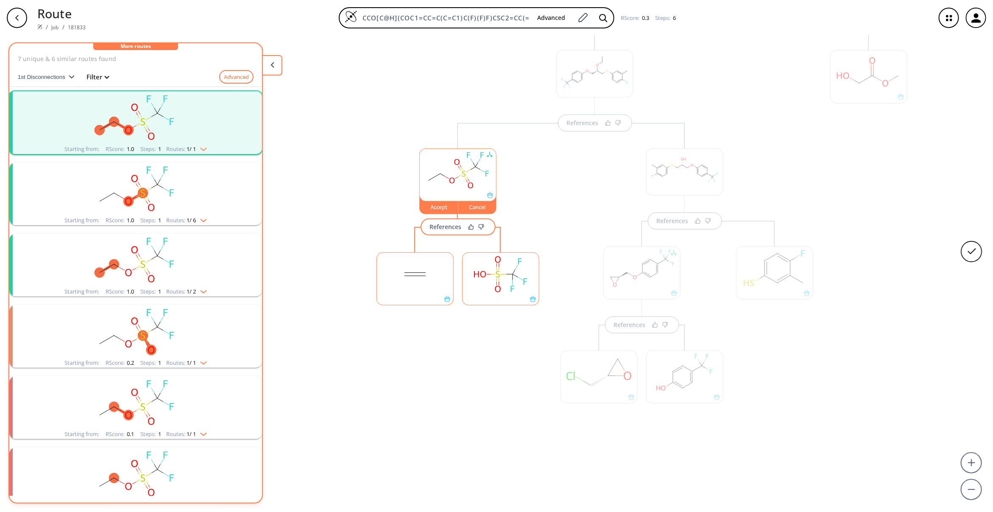
click at [503, 250] on div at bounding box center [501, 274] width 86 height 95
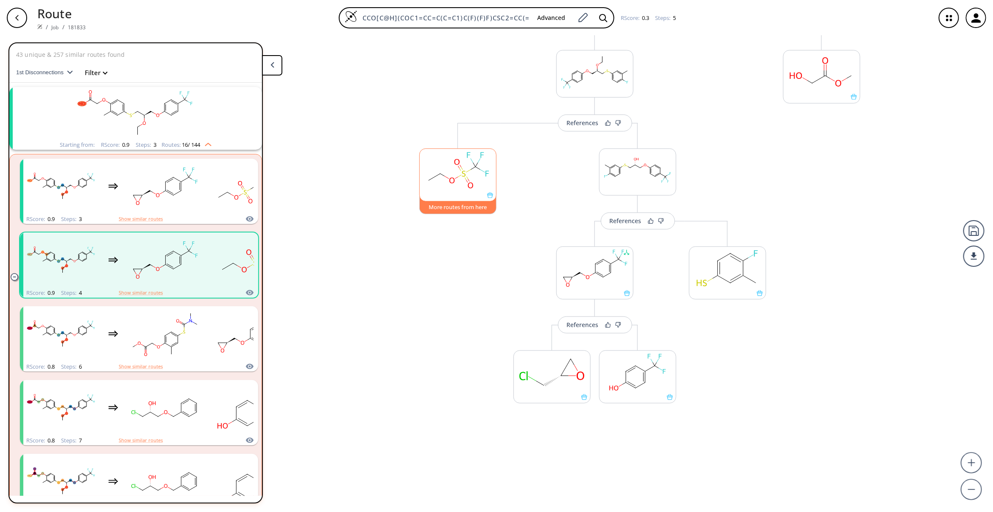
click at [448, 204] on button "More routes from here" at bounding box center [457, 205] width 77 height 18
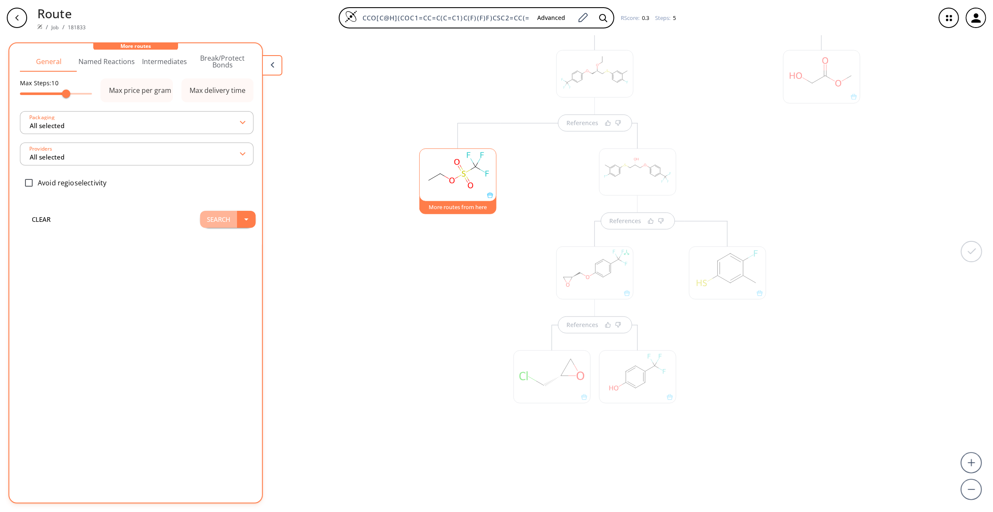
click at [203, 214] on button "Search" at bounding box center [218, 219] width 37 height 17
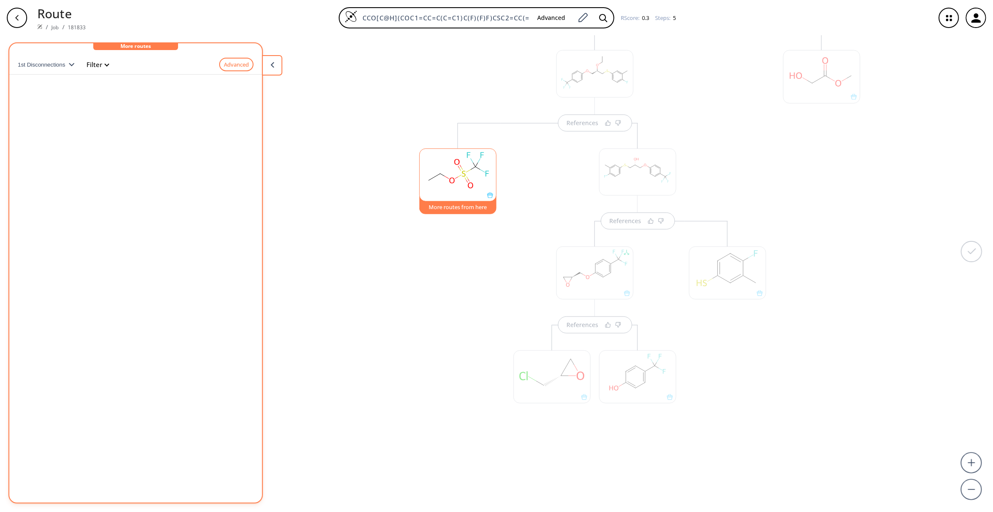
scroll to position [0, 0]
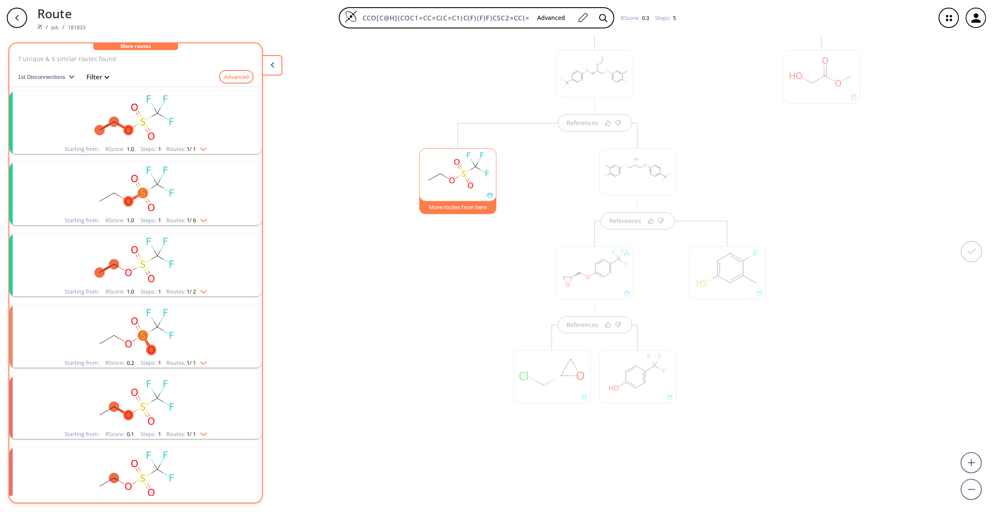
click at [172, 109] on rect "clusters" at bounding box center [135, 117] width 220 height 53
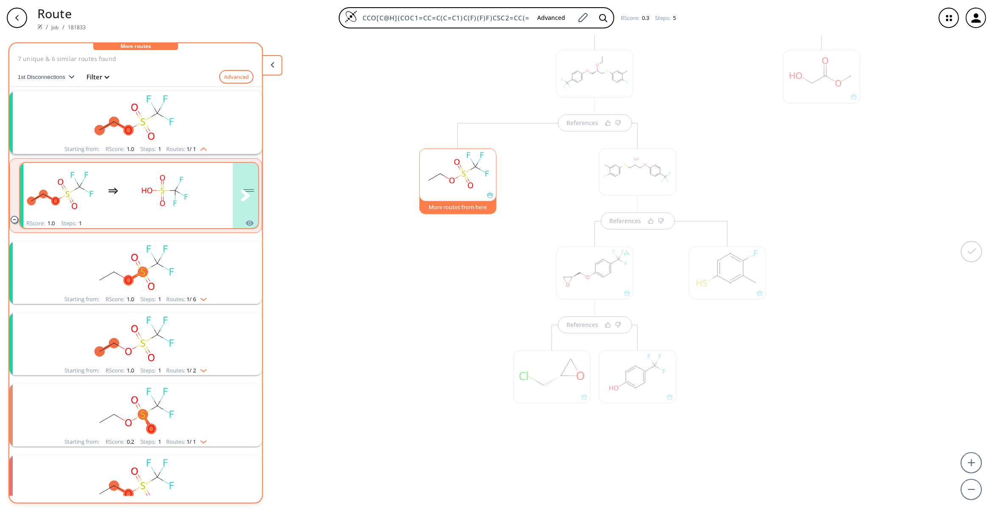
click at [191, 194] on rect "clusters" at bounding box center [165, 190] width 76 height 53
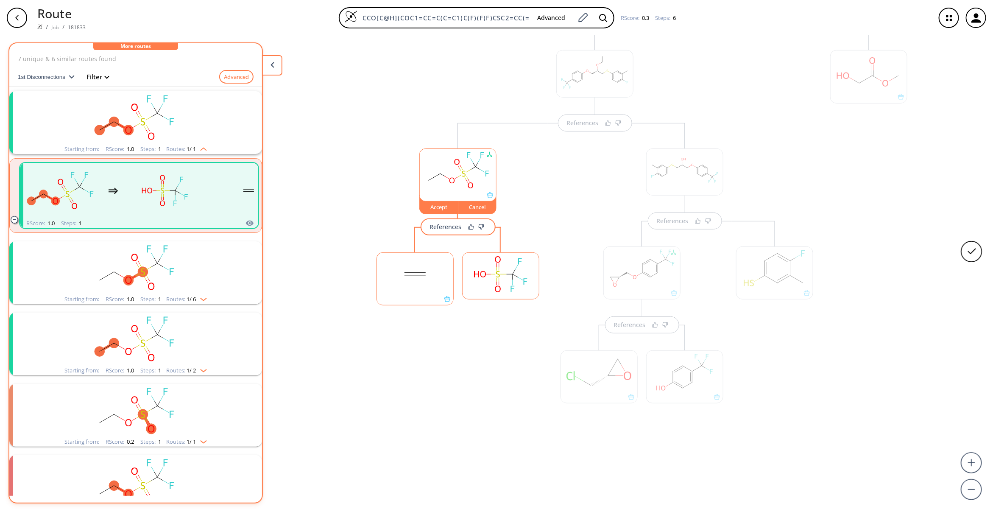
click at [485, 275] on rect at bounding box center [500, 274] width 76 height 43
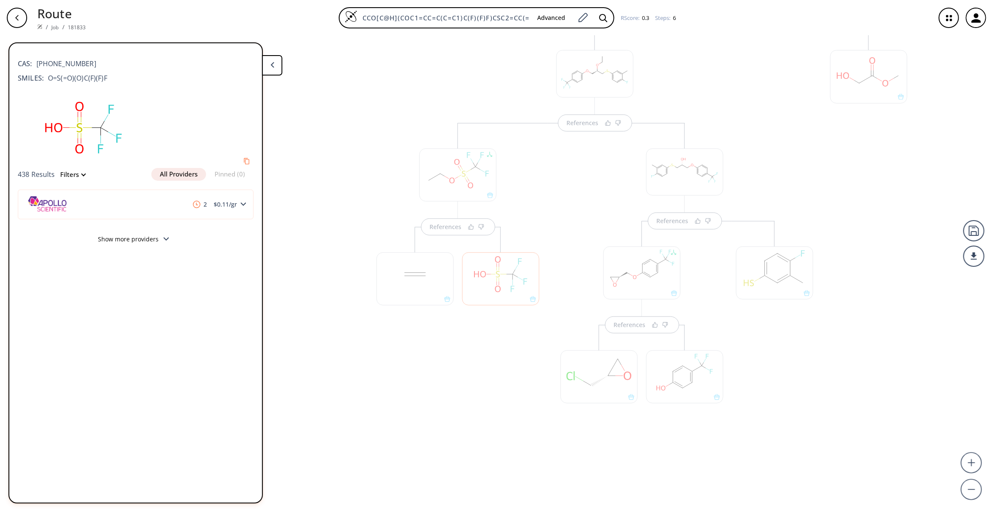
click at [423, 283] on div at bounding box center [414, 278] width 77 height 53
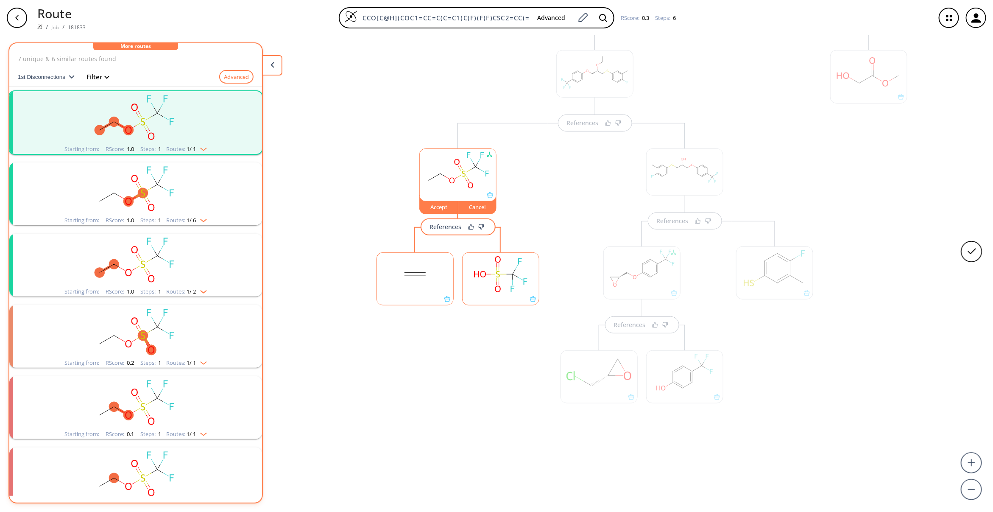
click at [423, 283] on rect at bounding box center [415, 274] width 76 height 43
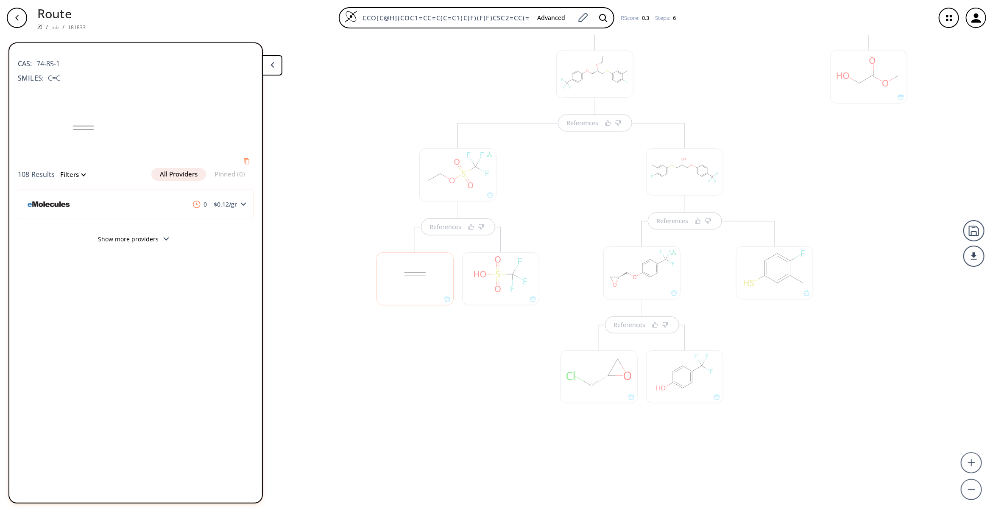
click at [480, 280] on div at bounding box center [500, 278] width 77 height 53
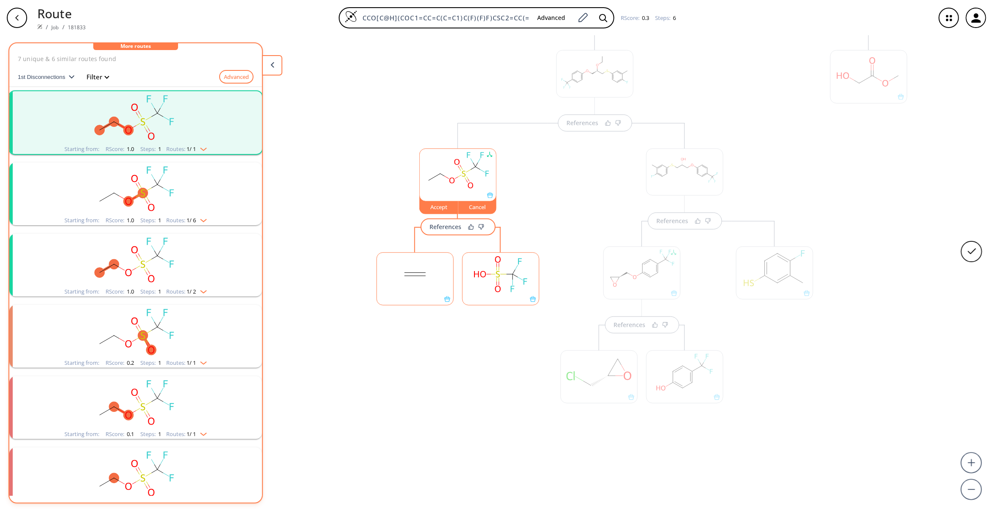
click at [480, 280] on rect at bounding box center [500, 274] width 76 height 43
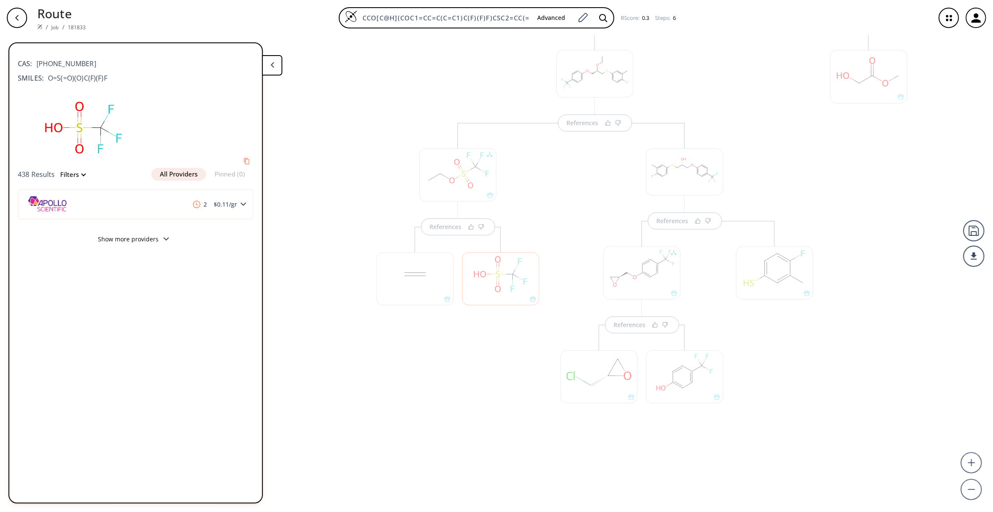
click at [461, 179] on div at bounding box center [457, 174] width 77 height 53
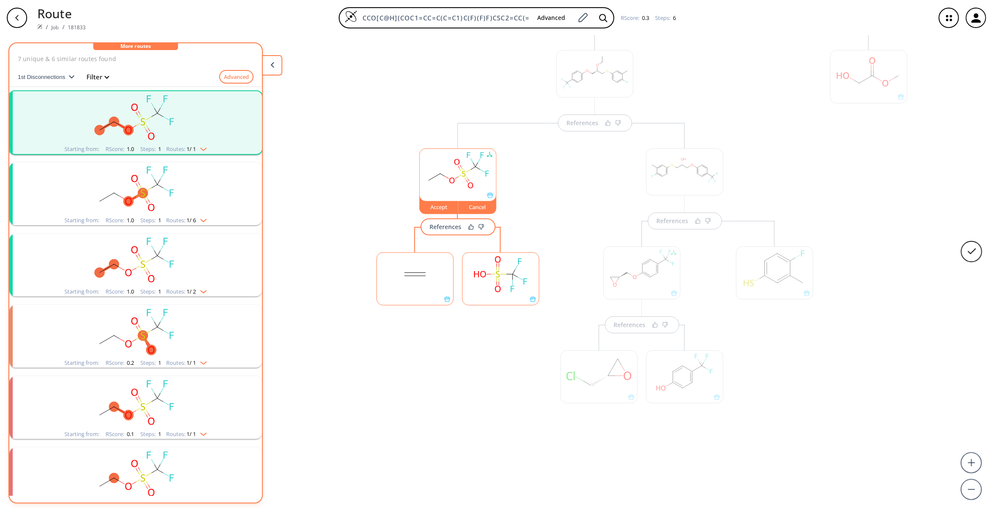
click at [461, 179] on rect at bounding box center [458, 170] width 76 height 43
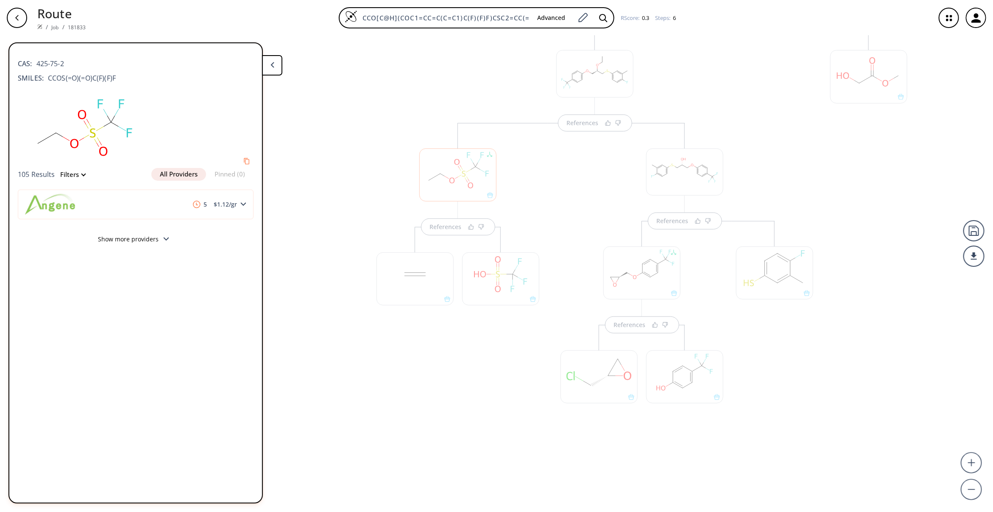
click at [465, 416] on div "References" at bounding box center [458, 288] width 180 height 331
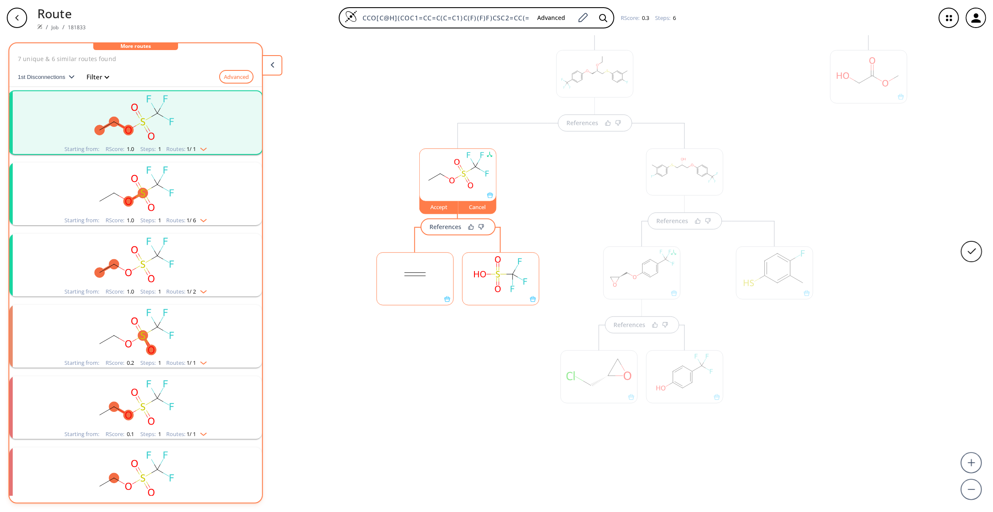
click at [442, 209] on div "Accept" at bounding box center [439, 206] width 38 height 5
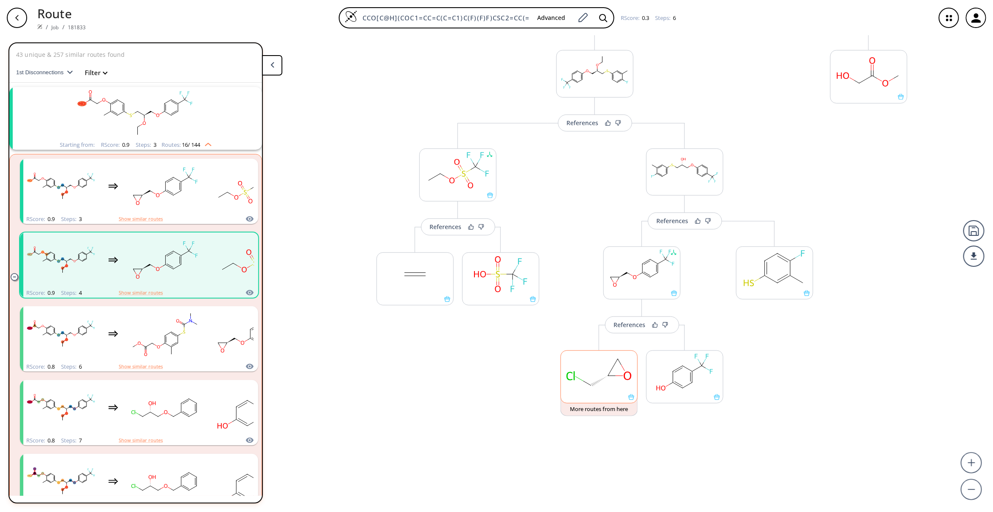
click at [602, 377] on ellipse at bounding box center [608, 376] width 12 height 12
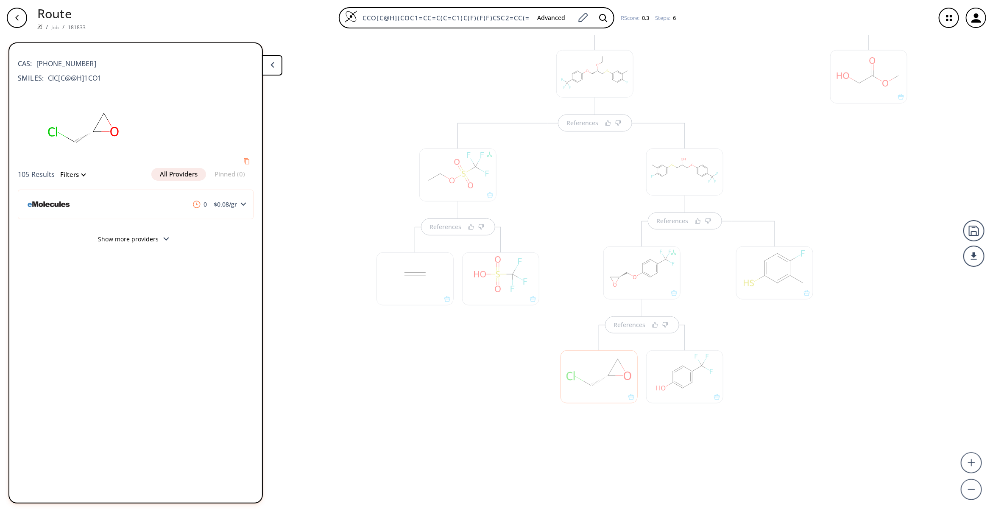
click at [668, 372] on div at bounding box center [684, 376] width 77 height 53
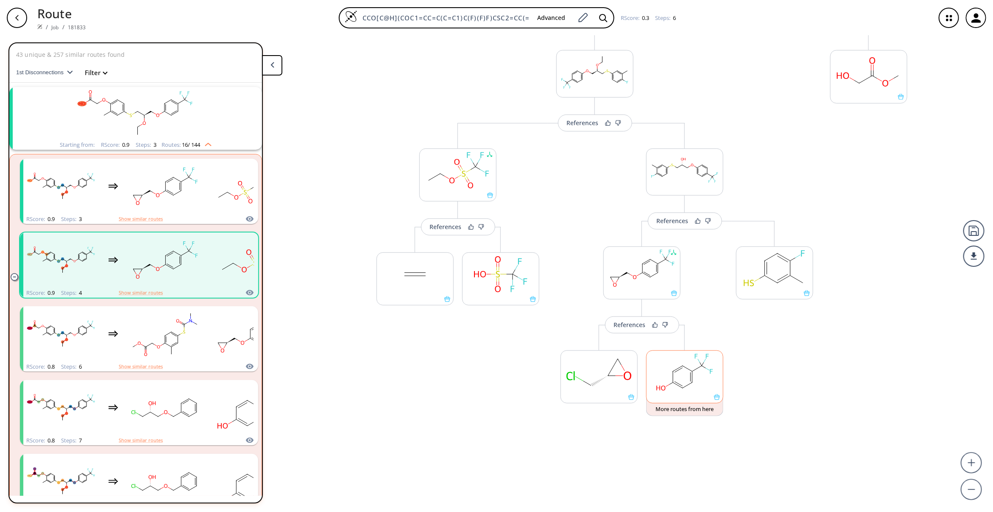
click at [669, 372] on ellipse at bounding box center [672, 371] width 7 height 7
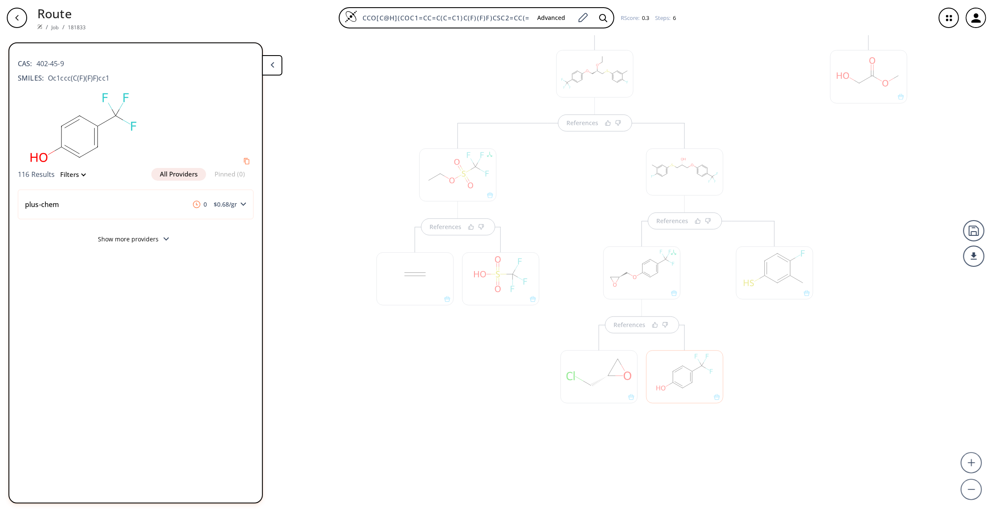
click at [786, 259] on div at bounding box center [774, 272] width 77 height 53
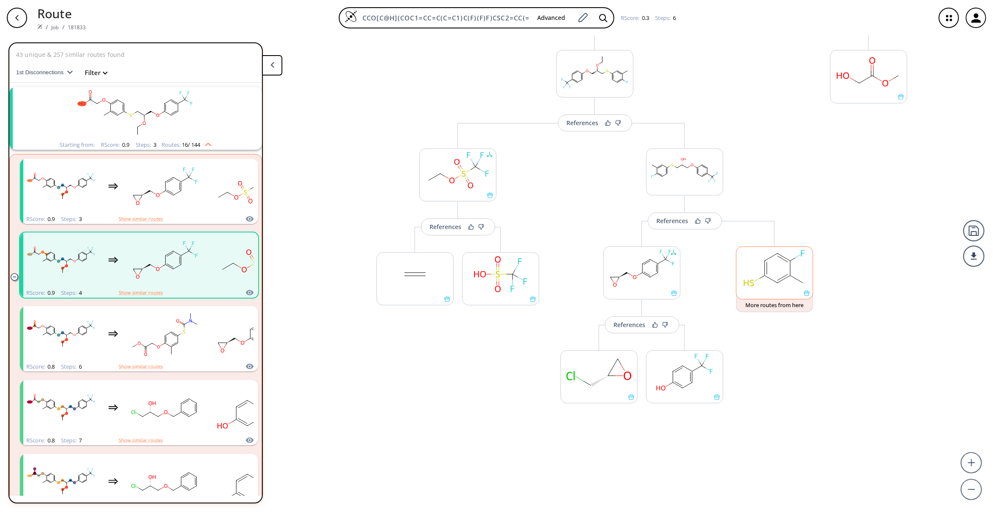
click at [786, 259] on ellipse at bounding box center [790, 260] width 9 height 9
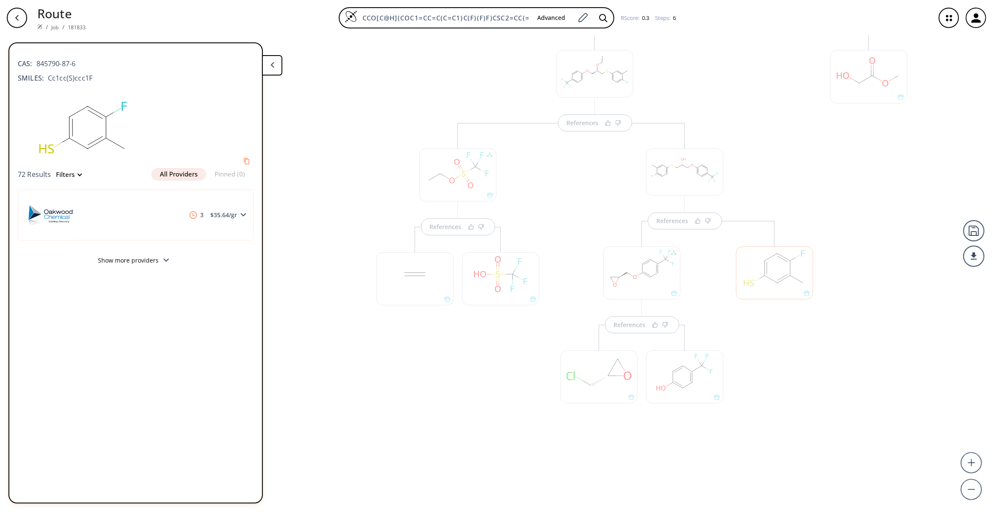
click at [778, 275] on div at bounding box center [774, 272] width 77 height 53
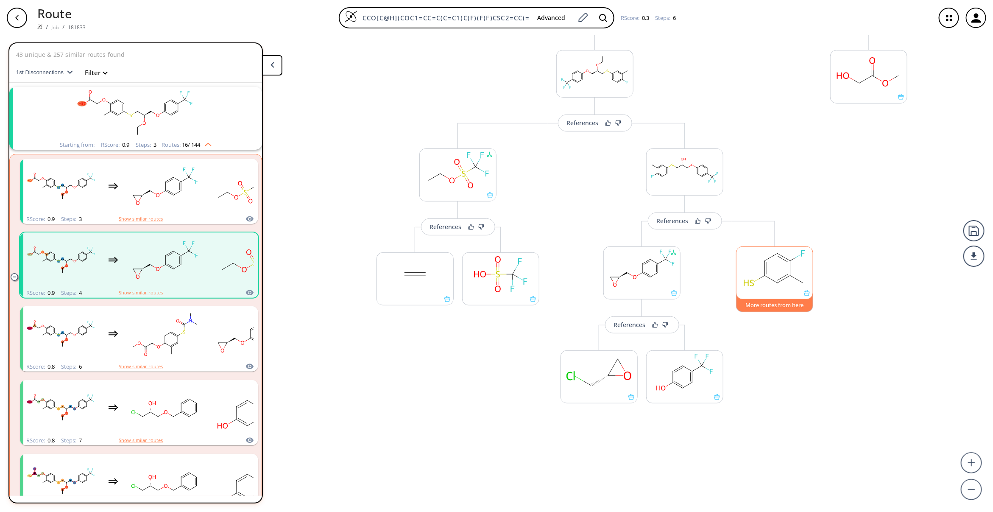
click at [776, 309] on button "More routes from here" at bounding box center [774, 303] width 77 height 18
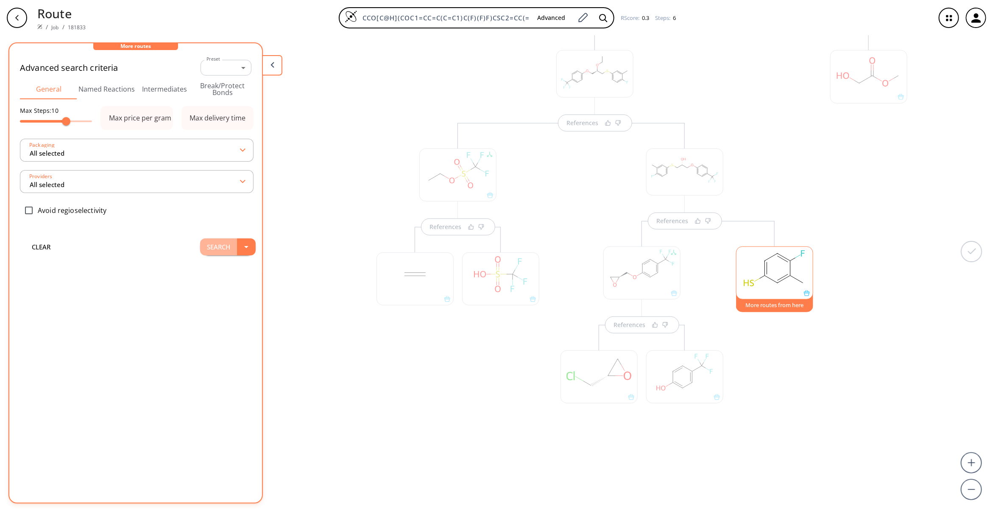
click at [209, 244] on button "Search" at bounding box center [218, 246] width 37 height 17
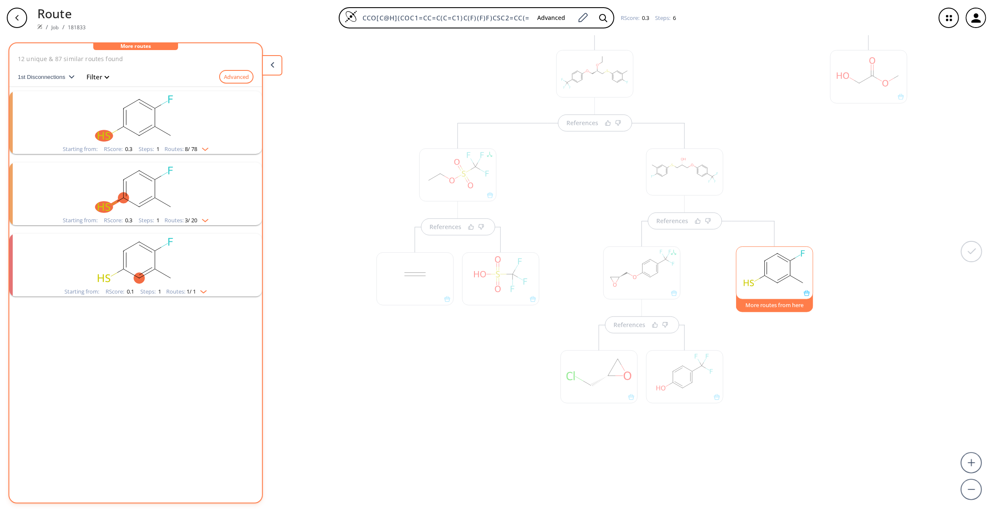
click at [765, 285] on rect at bounding box center [774, 268] width 76 height 43
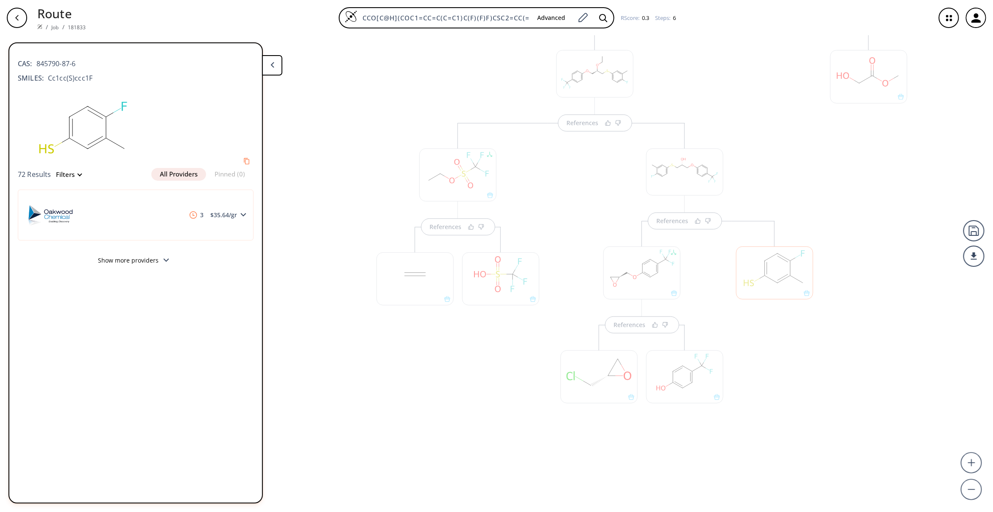
click at [871, 162] on div at bounding box center [869, 248] width 86 height 446
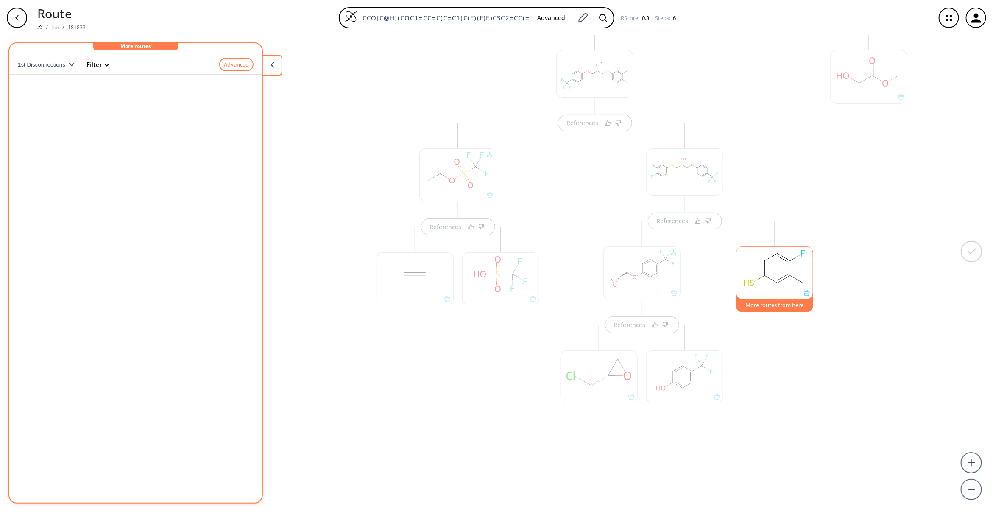
click at [874, 71] on div at bounding box center [868, 76] width 77 height 53
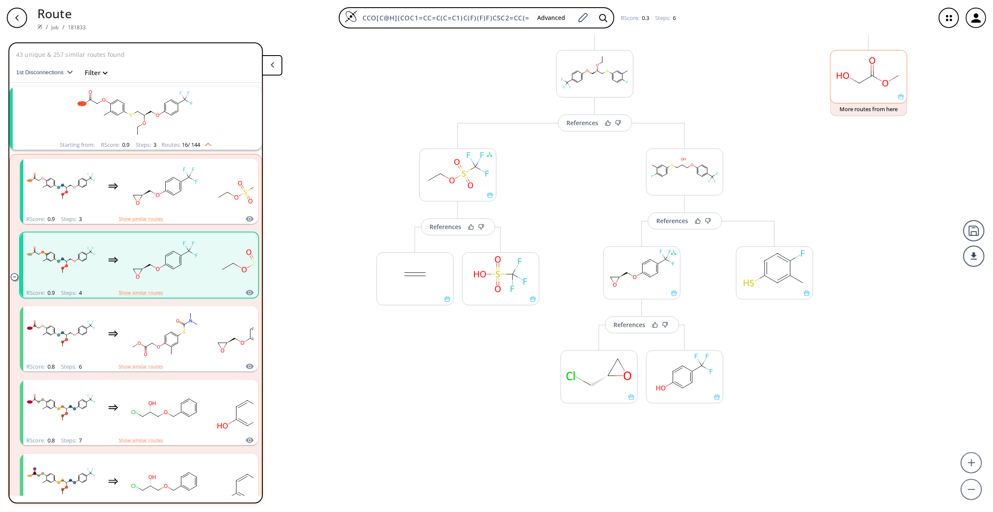
click at [874, 71] on rect at bounding box center [868, 71] width 76 height 43
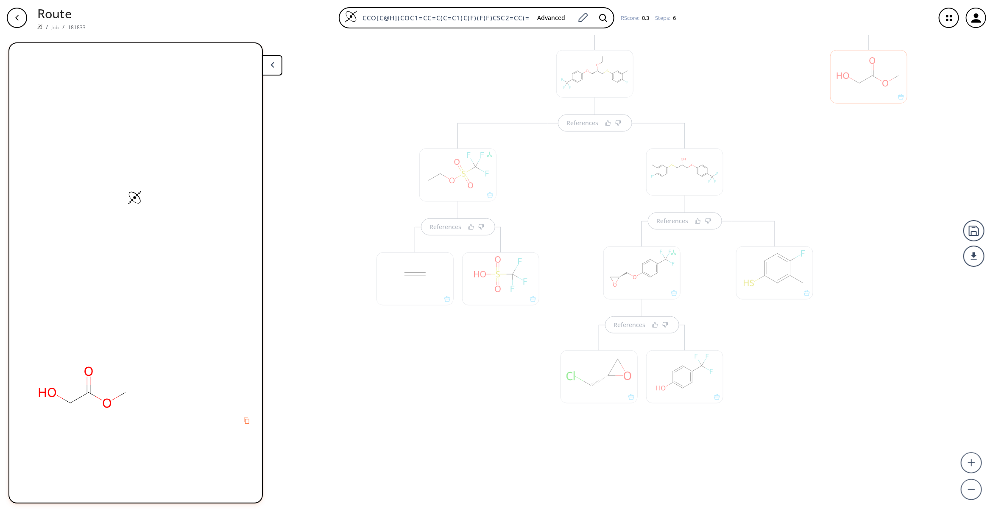
scroll to position [206, 0]
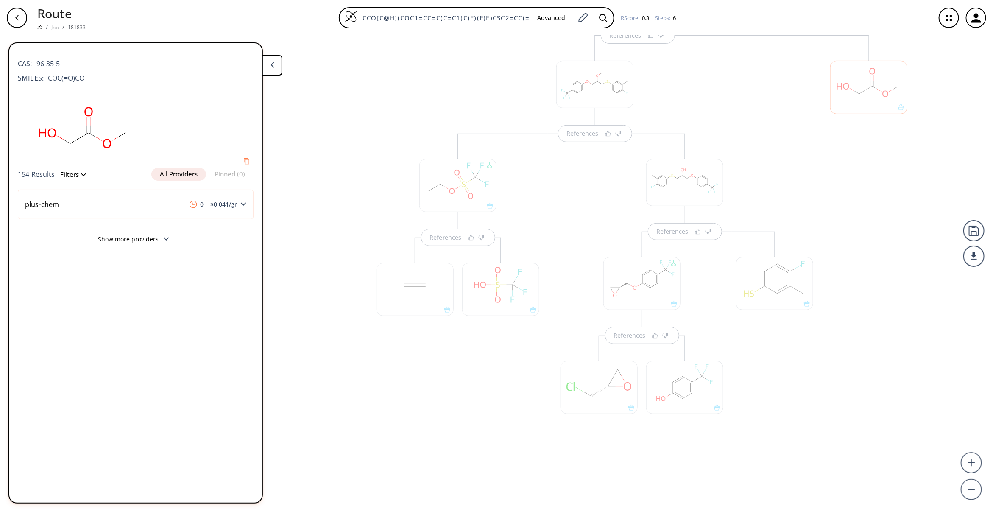
click at [772, 282] on div at bounding box center [774, 283] width 77 height 53
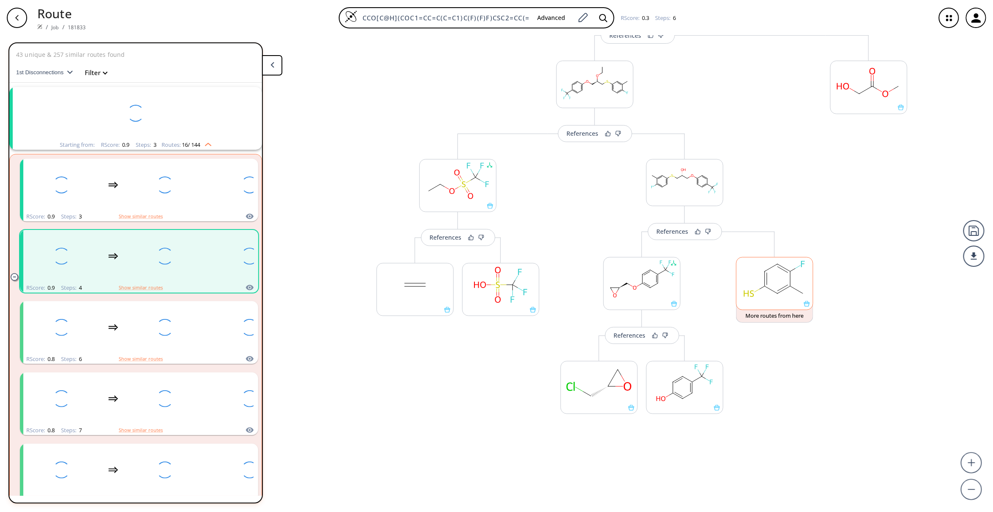
click at [772, 282] on rect at bounding box center [774, 278] width 76 height 43
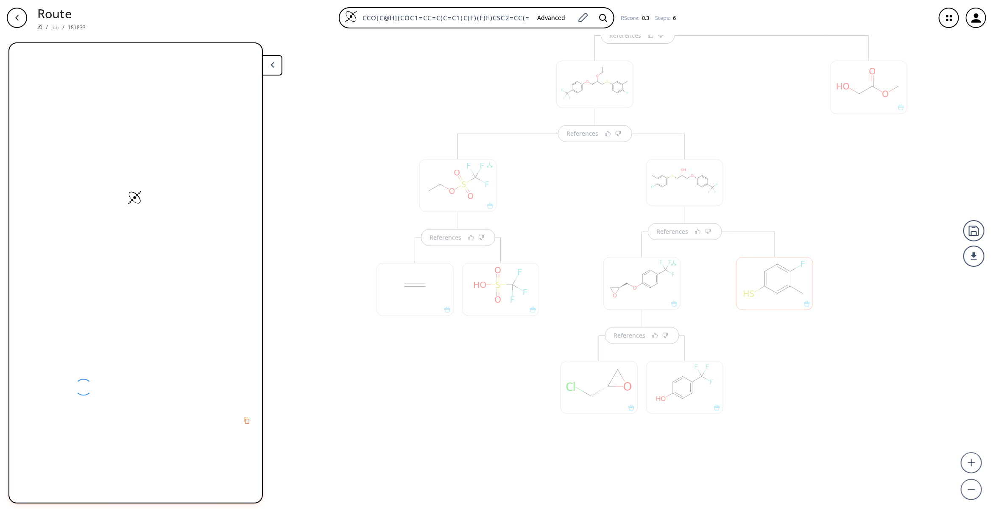
scroll to position [218, 0]
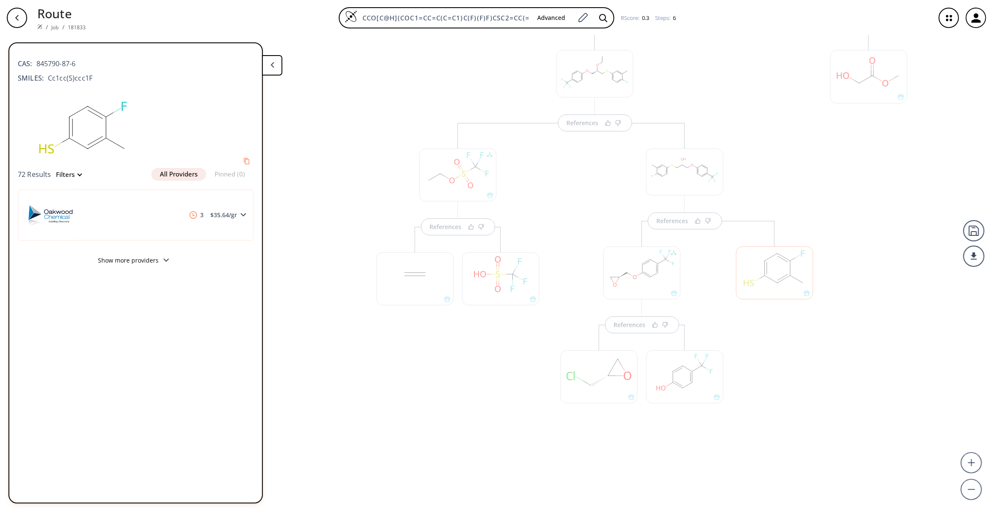
click at [772, 282] on div at bounding box center [774, 272] width 77 height 53
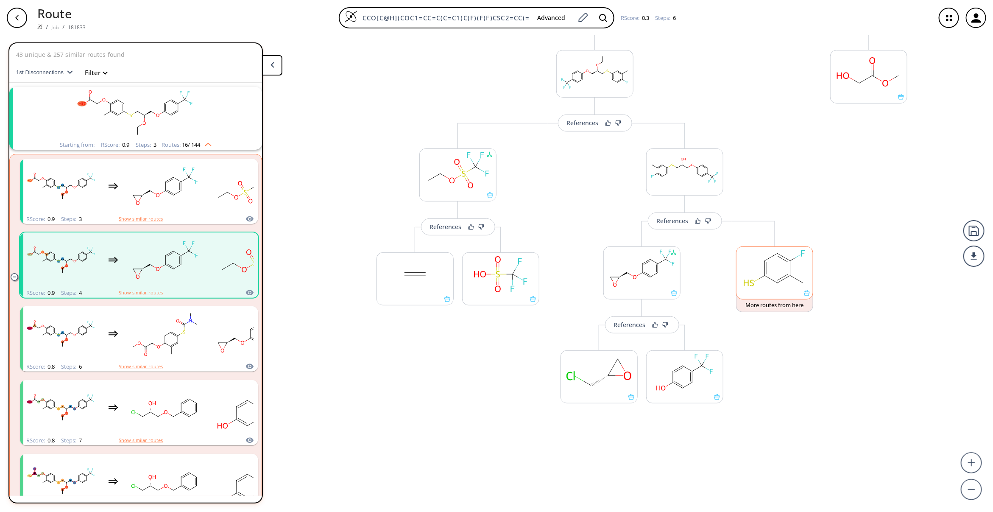
click at [773, 282] on ellipse at bounding box center [777, 282] width 9 height 9
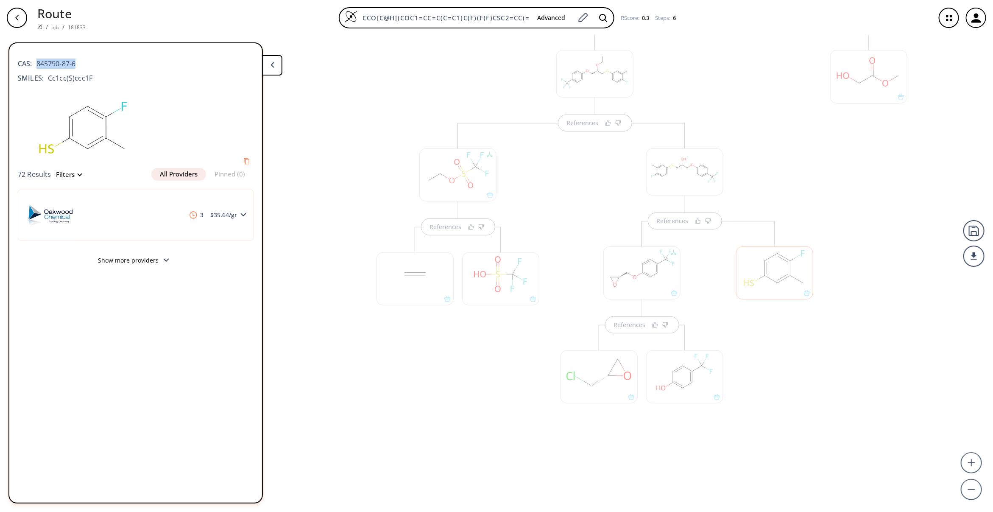
drag, startPoint x: 77, startPoint y: 58, endPoint x: 33, endPoint y: 60, distance: 44.1
click at [33, 60] on div "CAS: 845790-87-6" at bounding box center [136, 59] width 236 height 19
copy span "845790-87-6"
click at [446, 448] on div "References" at bounding box center [458, 288] width 180 height 331
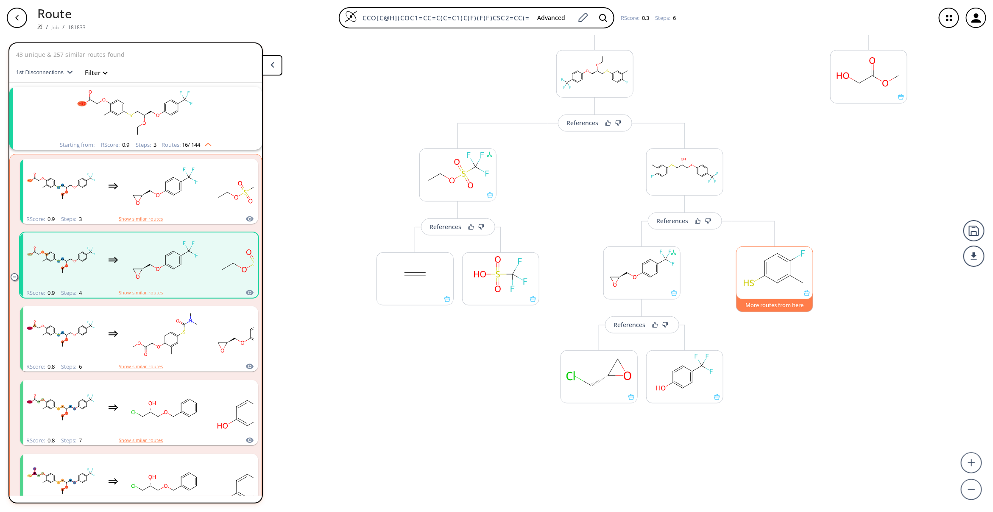
click at [768, 302] on button "More routes from here" at bounding box center [774, 303] width 77 height 18
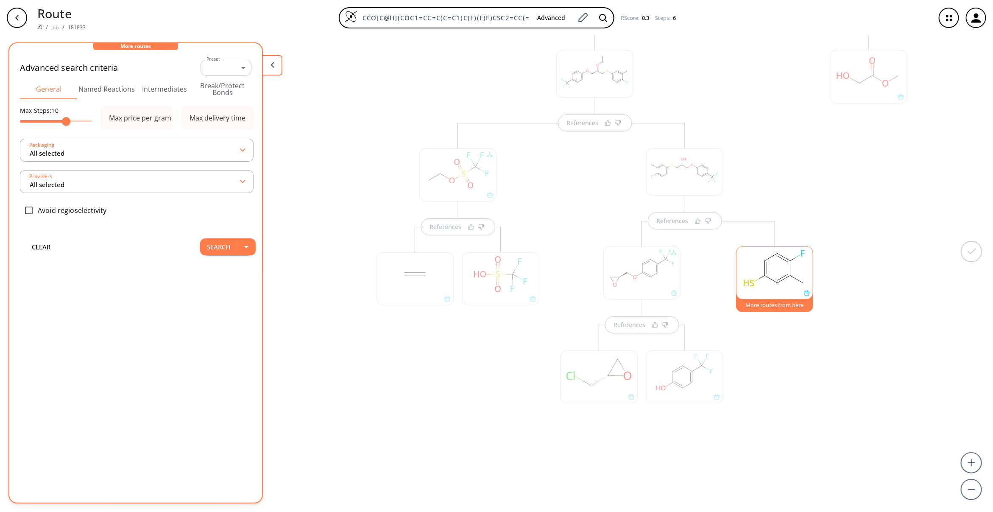
drag, startPoint x: 103, startPoint y: 91, endPoint x: 140, endPoint y: 93, distance: 36.9
click at [104, 92] on button "Named Reactions" at bounding box center [107, 89] width 58 height 20
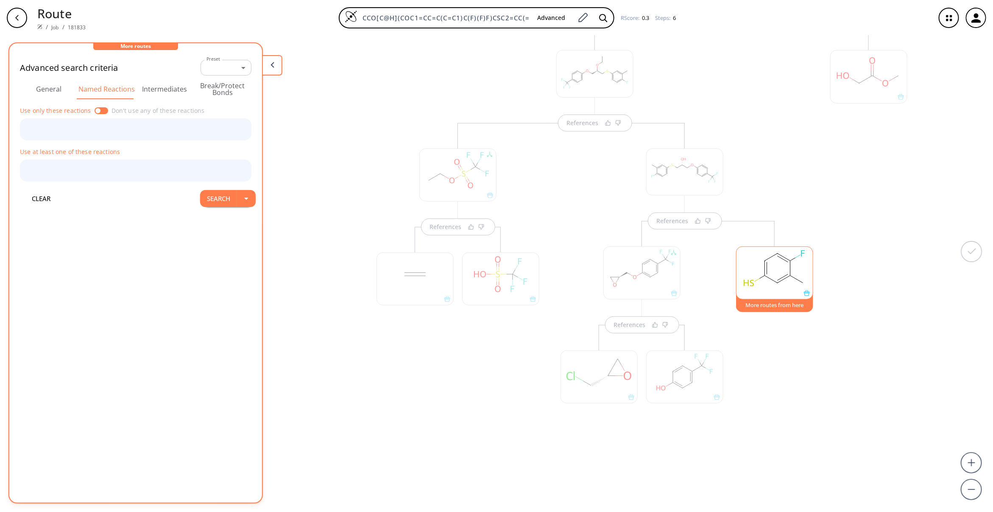
click at [147, 93] on button "Intermediates" at bounding box center [165, 89] width 58 height 20
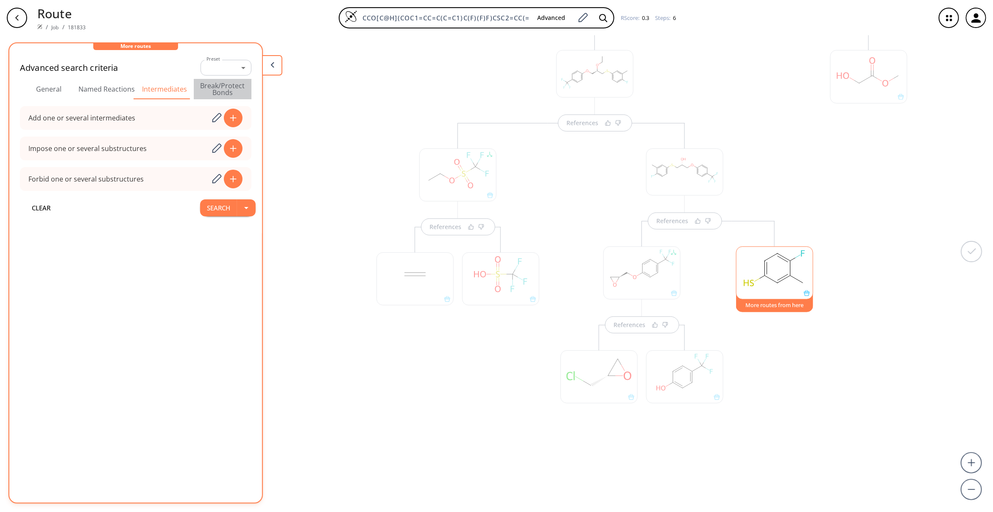
click at [218, 86] on button "Break/Protect Bonds" at bounding box center [223, 89] width 58 height 20
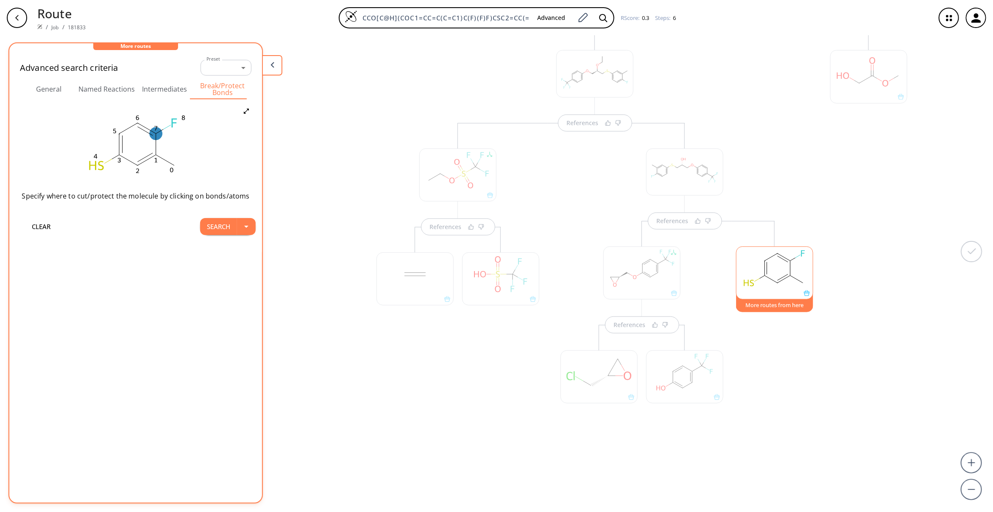
click at [153, 134] on ellipse at bounding box center [156, 133] width 13 height 13
click at [153, 270] on div at bounding box center [496, 256] width 993 height 512
click at [50, 86] on button "General" at bounding box center [49, 89] width 58 height 20
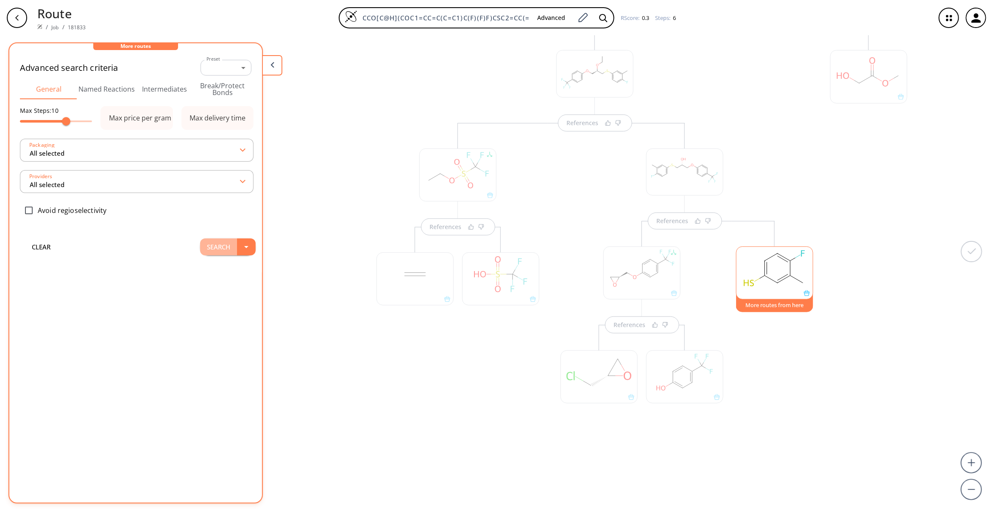
click at [208, 248] on button "Search" at bounding box center [218, 246] width 37 height 17
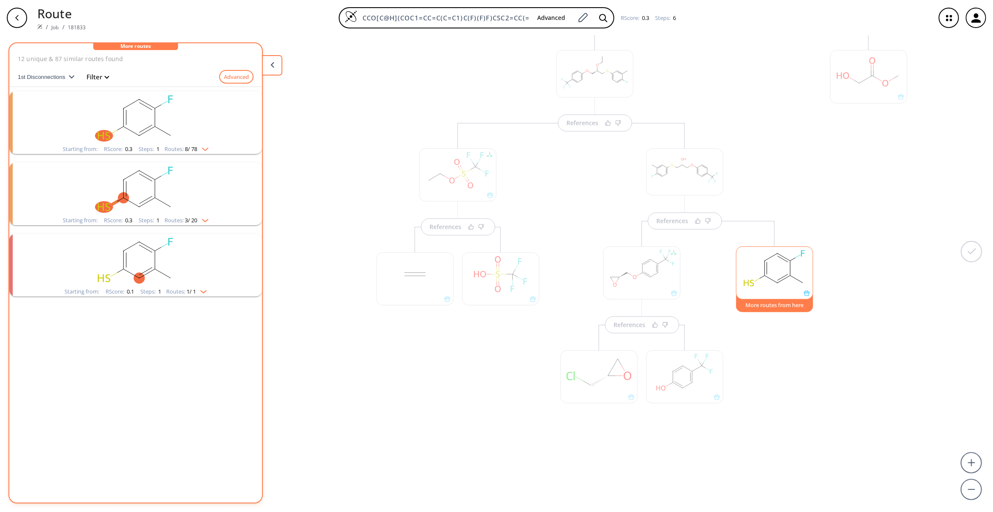
click at [193, 122] on rect "clusters" at bounding box center [135, 117] width 220 height 53
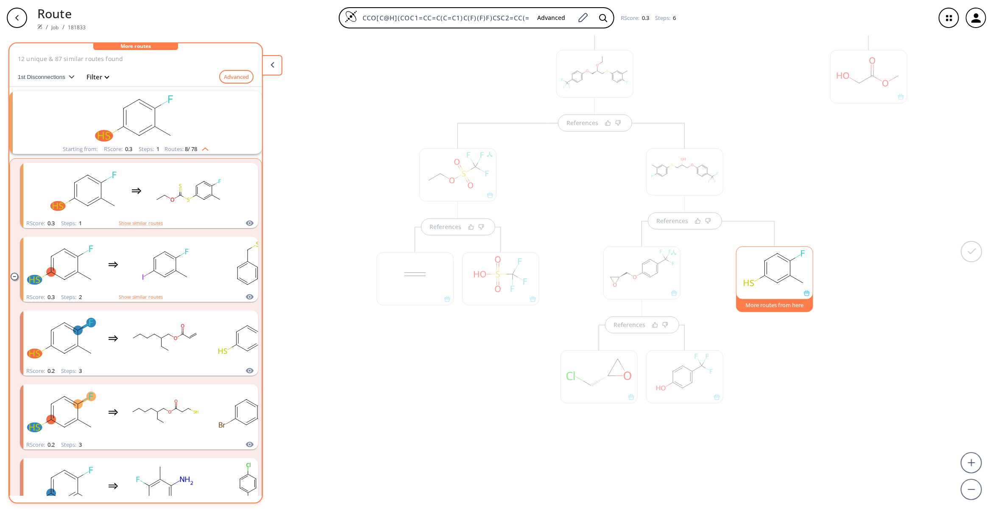
click at [343, 397] on div "References References References References References References More routes f…" at bounding box center [496, 270] width 993 height 469
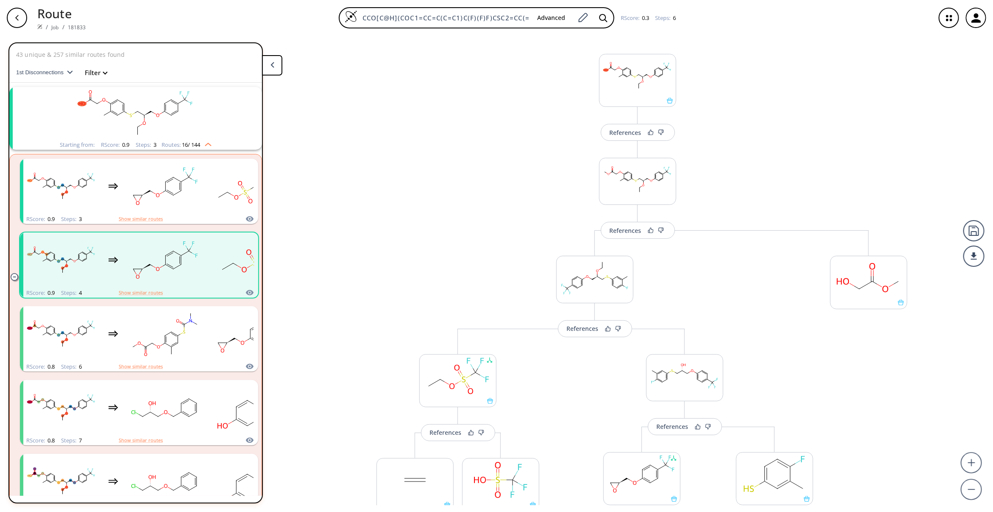
scroll to position [0, 0]
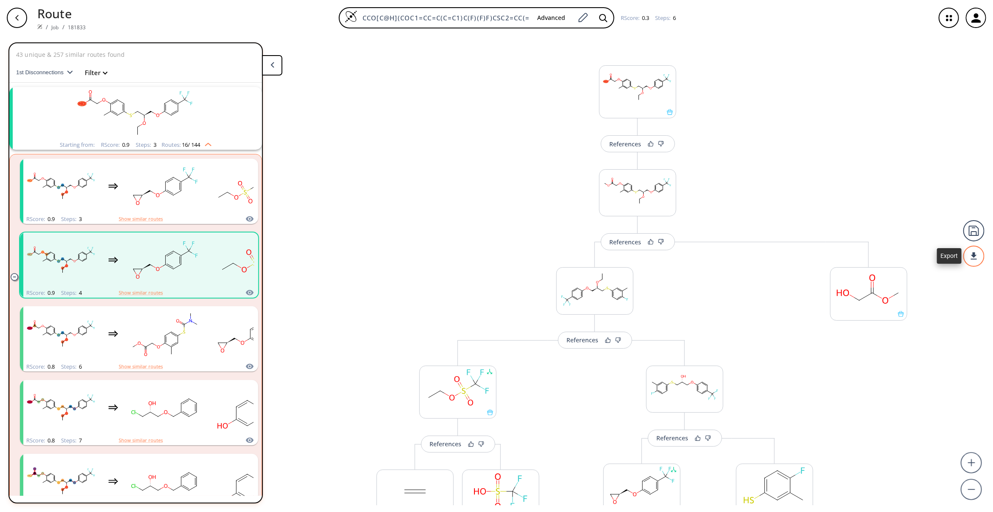
click at [971, 259] on div at bounding box center [973, 255] width 21 height 21
click at [944, 251] on li "PDF" at bounding box center [942, 252] width 42 height 14
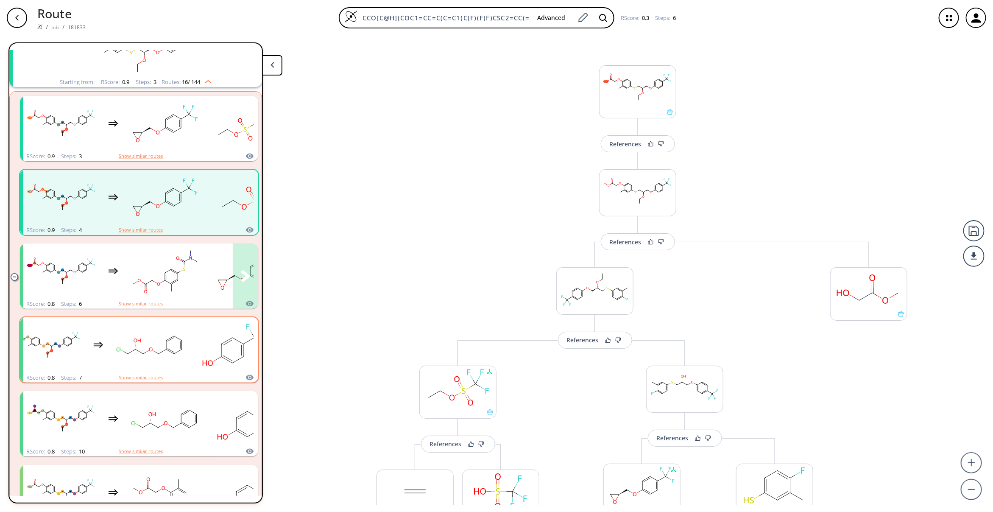
scroll to position [64, 0]
click at [134, 280] on rect "clusters" at bounding box center [165, 270] width 76 height 53
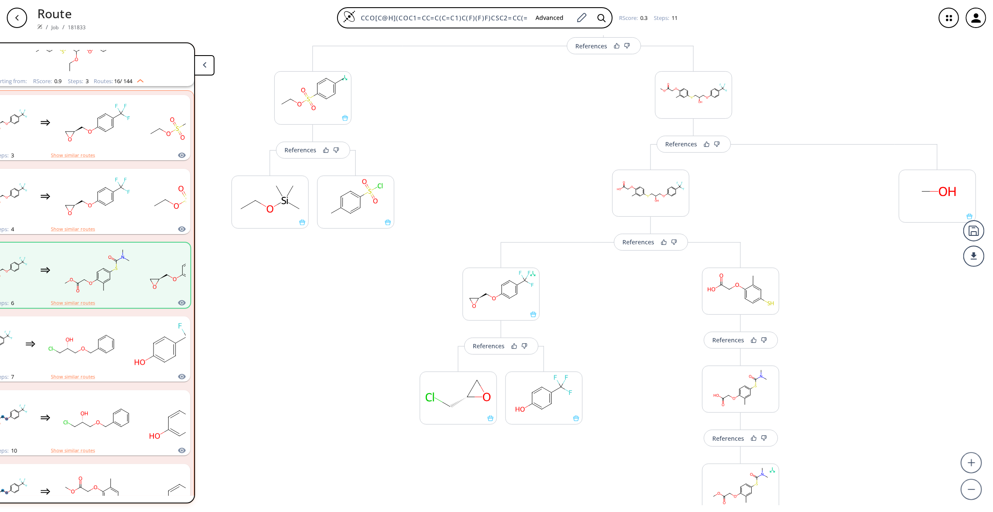
scroll to position [191, 0]
click at [255, 379] on div "Change Clear References More routes from here More routes from here" at bounding box center [313, 504] width 180 height 906
click at [194, 67] on button at bounding box center [204, 65] width 20 height 20
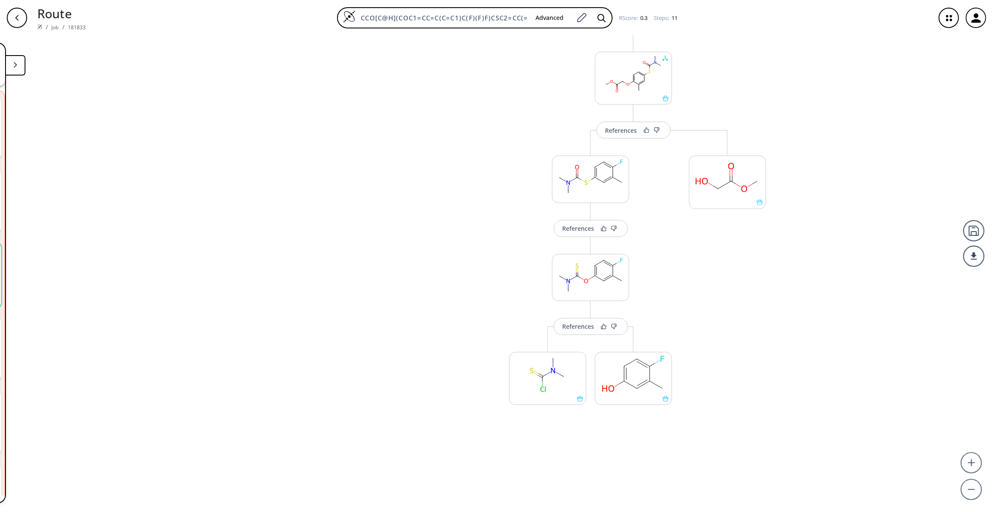
scroll to position [615, 0]
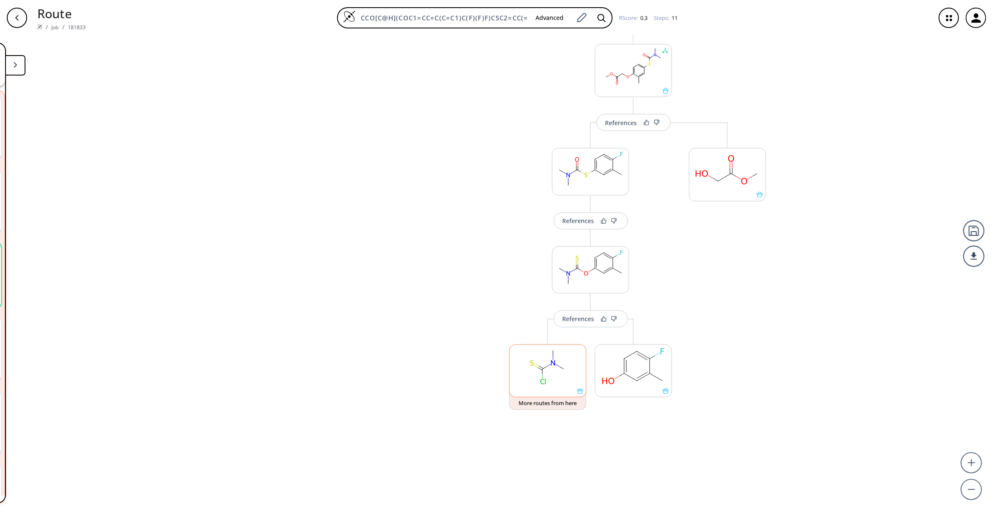
click at [560, 371] on ellipse at bounding box center [563, 368] width 7 height 7
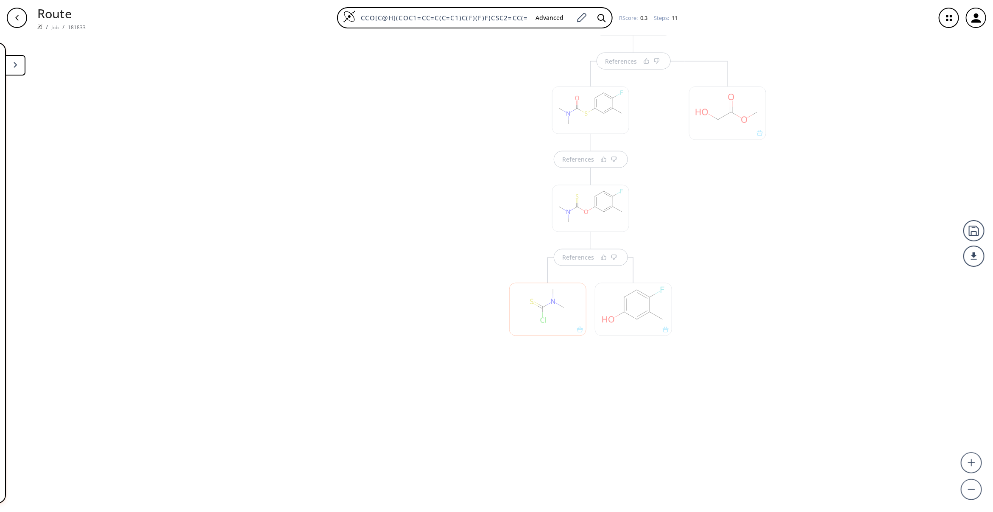
scroll to position [679, 0]
click at [22, 63] on button at bounding box center [15, 65] width 20 height 20
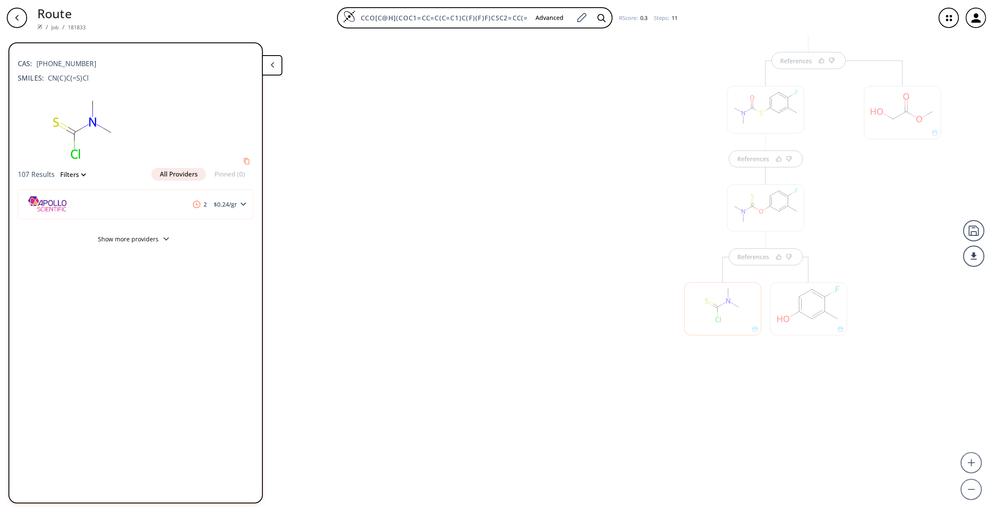
click at [794, 309] on div at bounding box center [808, 308] width 77 height 53
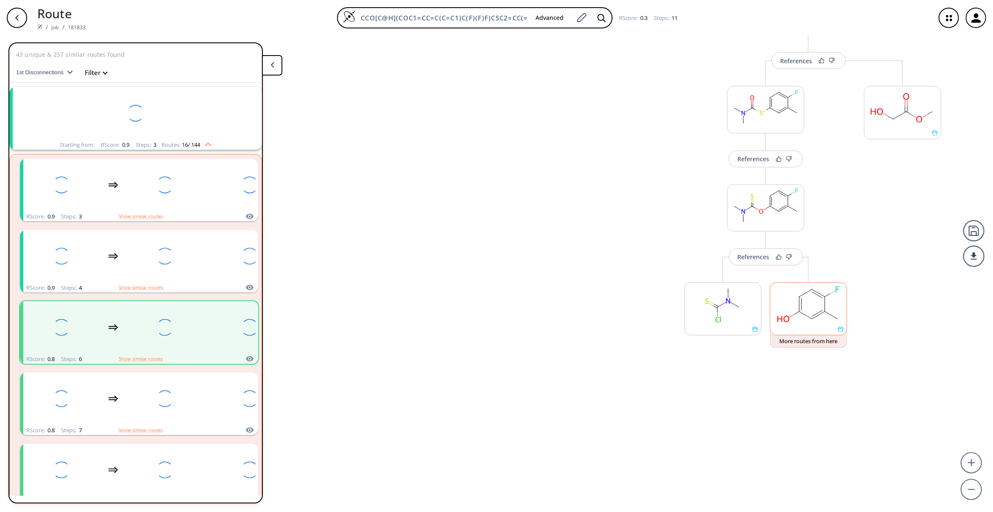
scroll to position [64, 0]
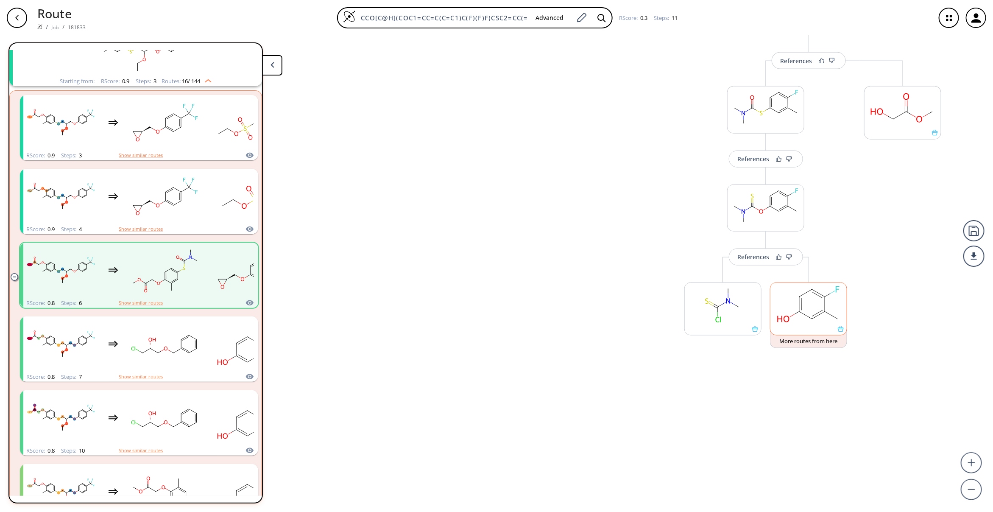
click at [794, 309] on rect at bounding box center [808, 304] width 76 height 43
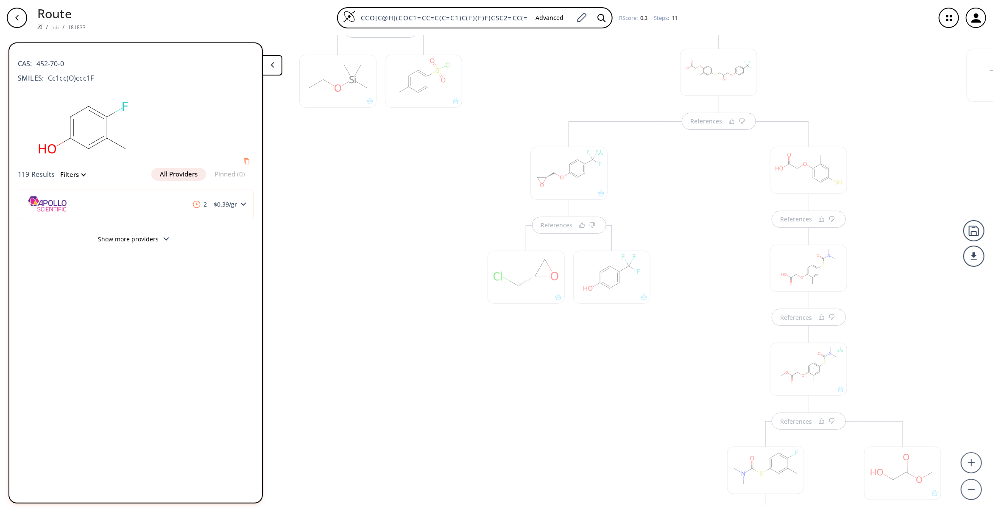
scroll to position [297, 0]
click at [619, 444] on div "References" at bounding box center [569, 479] width 180 height 676
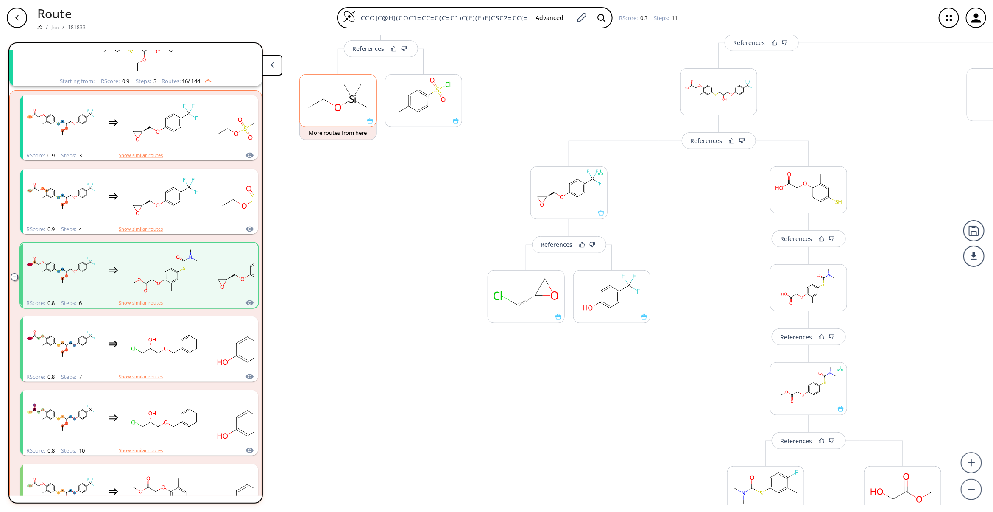
click at [324, 100] on icon at bounding box center [326, 100] width 6 height 3
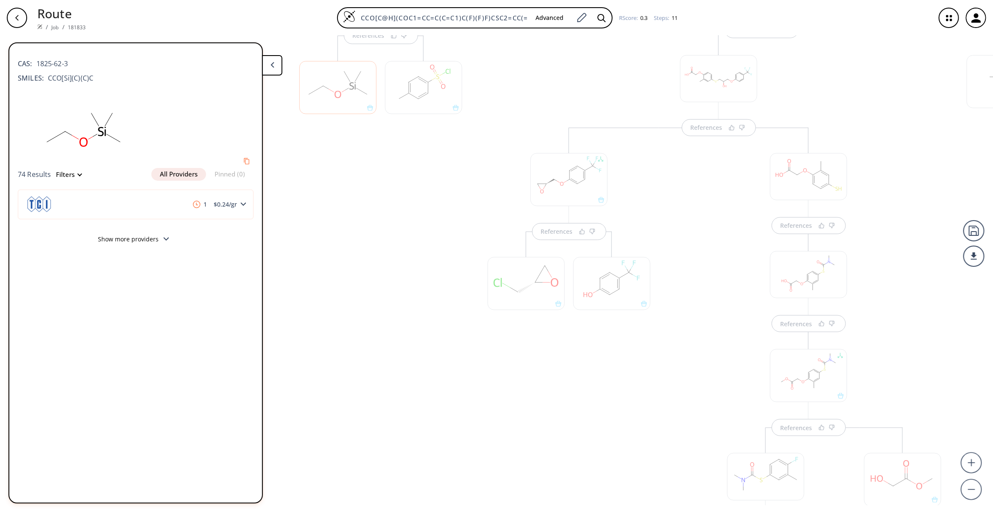
click at [433, 77] on div at bounding box center [423, 87] width 77 height 53
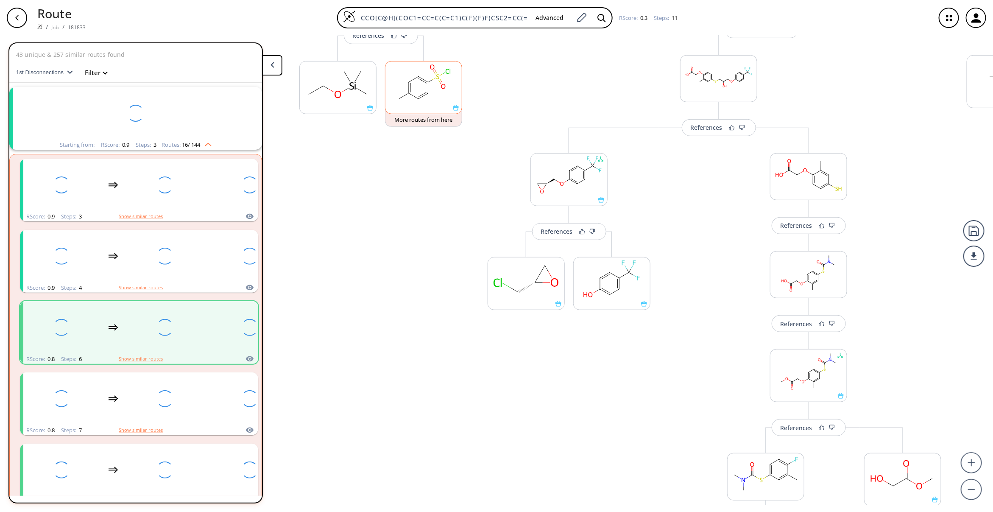
scroll to position [64, 0]
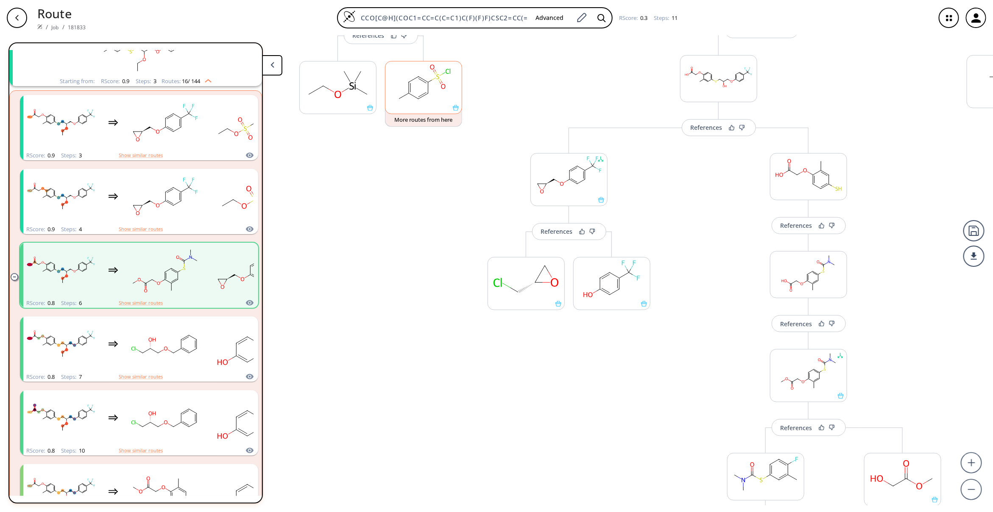
click at [433, 77] on rect at bounding box center [423, 82] width 76 height 43
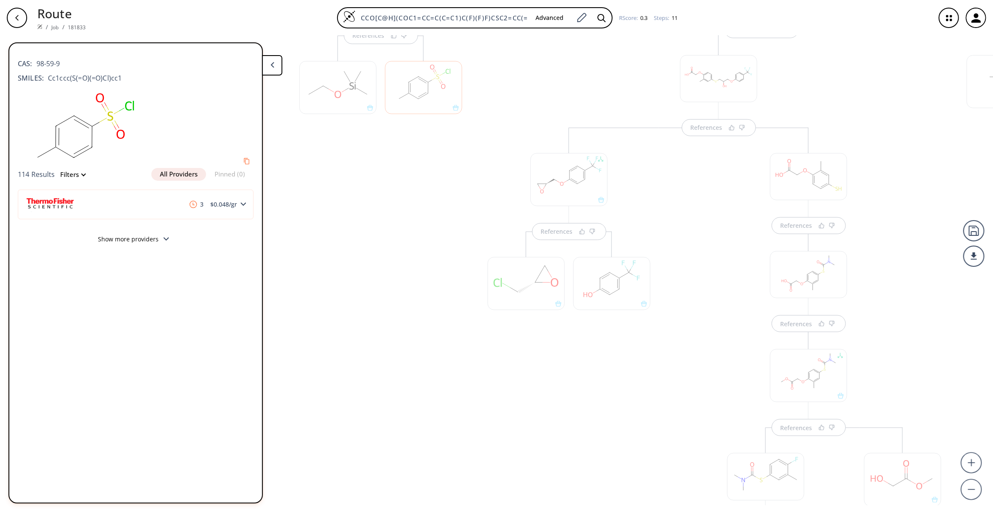
click at [536, 276] on div at bounding box center [525, 283] width 77 height 53
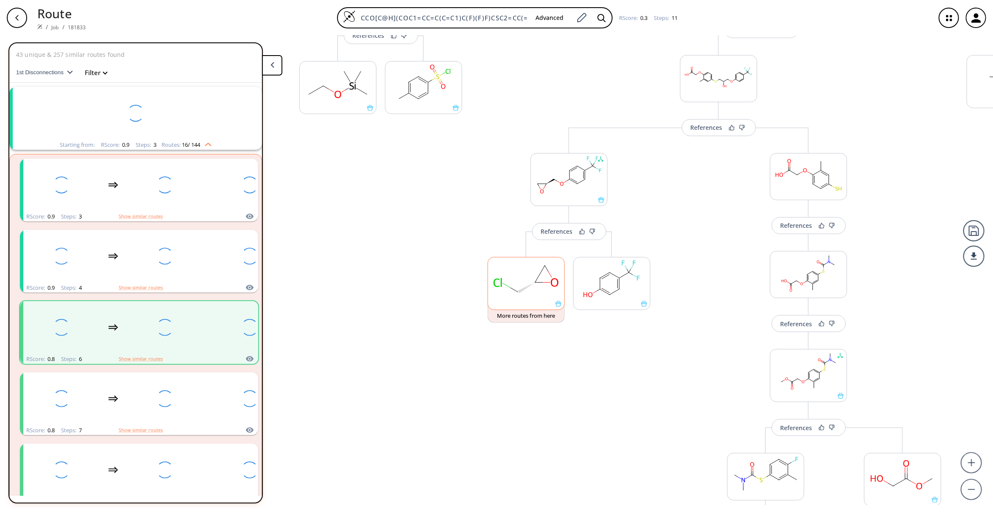
scroll to position [64, 0]
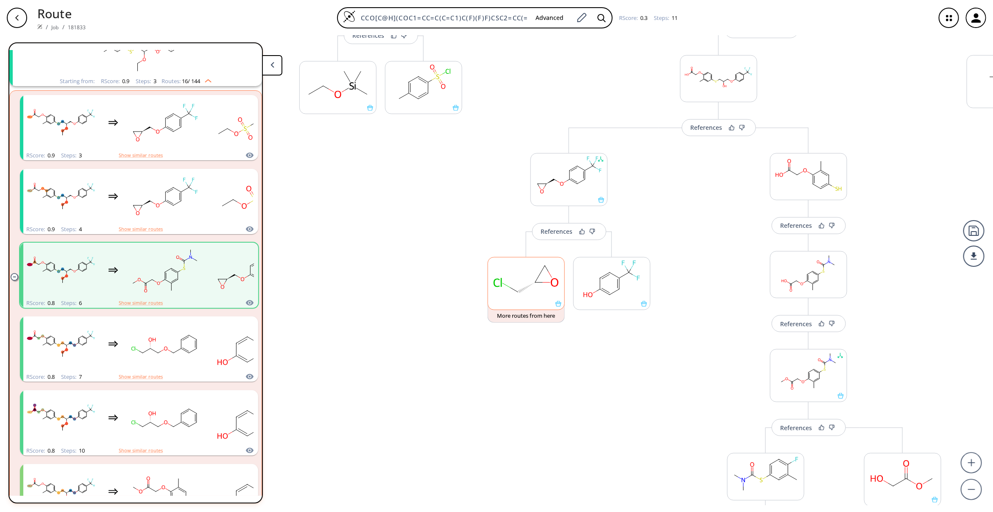
click at [536, 276] on rect at bounding box center [526, 278] width 76 height 43
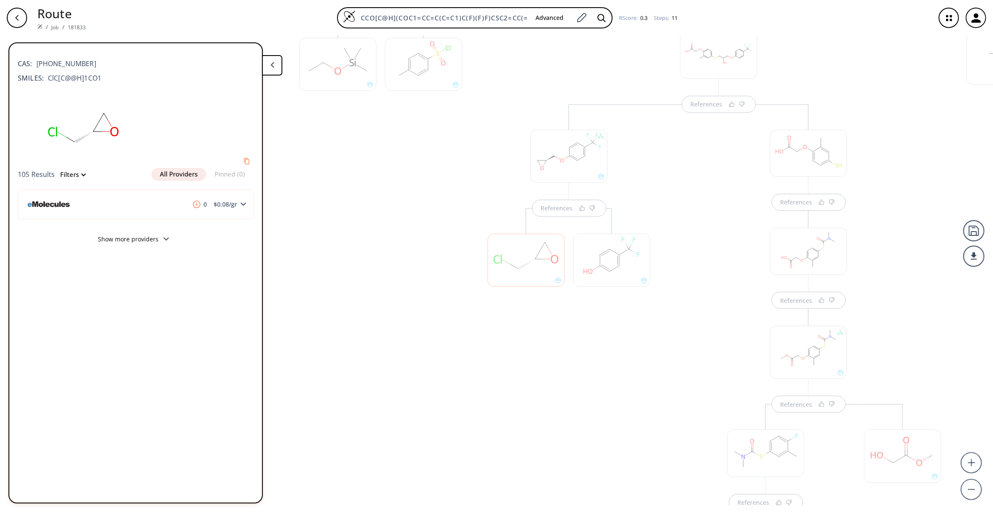
scroll to position [253, 0]
click at [610, 333] on div at bounding box center [611, 341] width 77 height 53
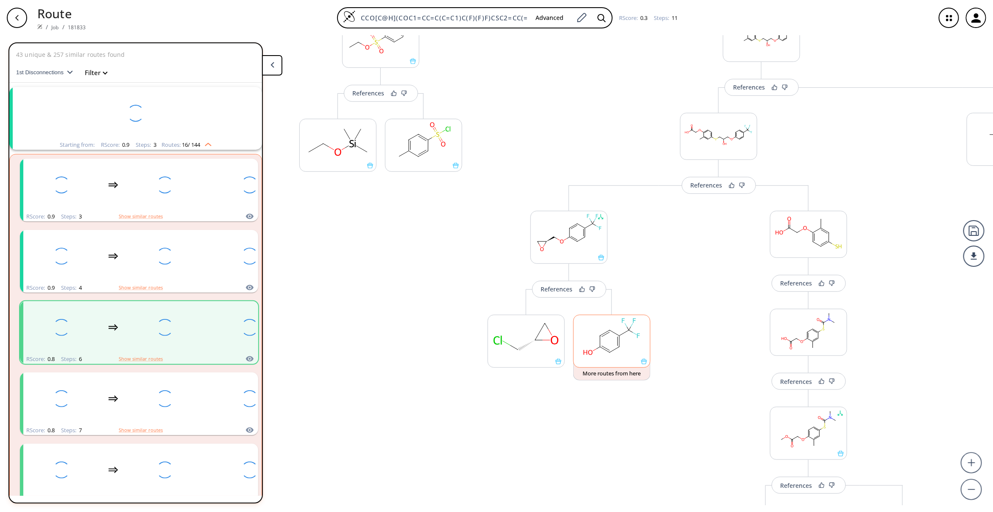
scroll to position [64, 0]
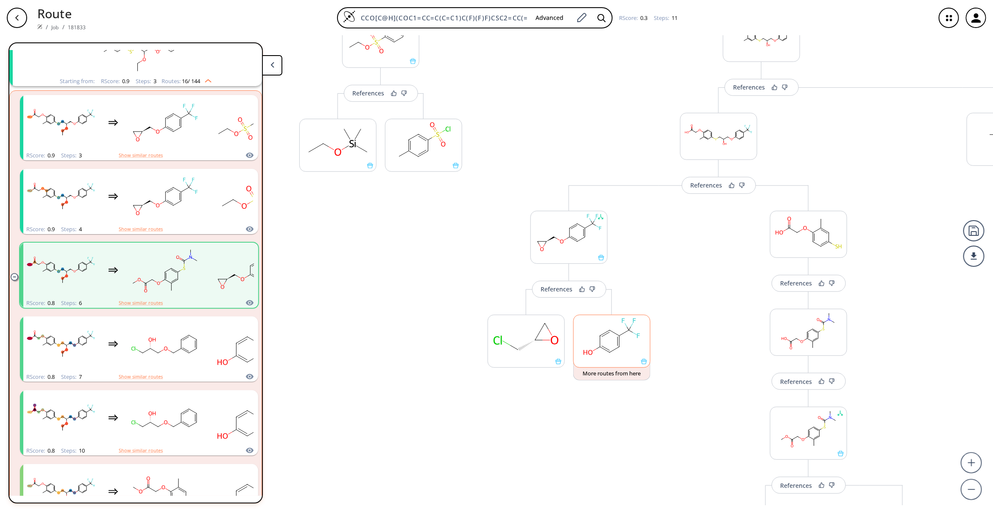
click at [610, 333] on ellipse at bounding box center [609, 330] width 7 height 7
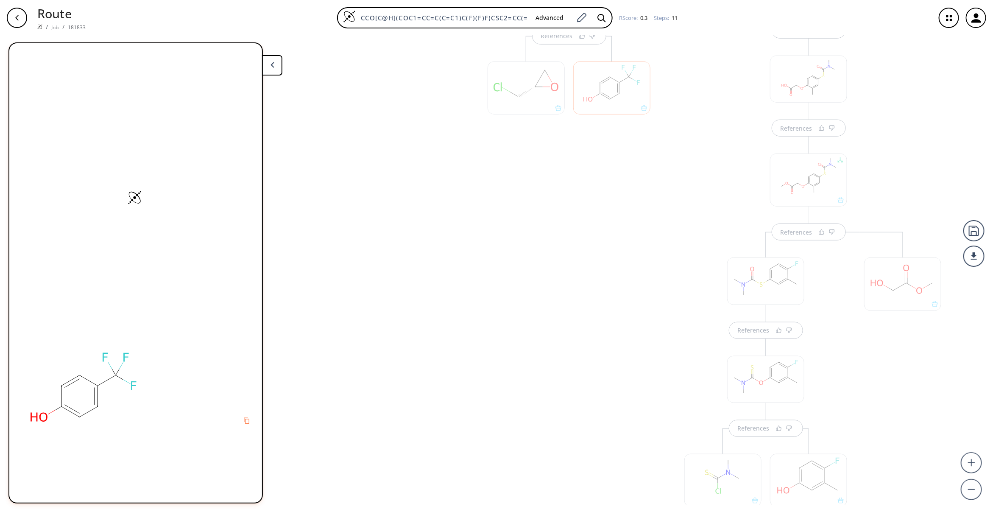
scroll to position [507, 0]
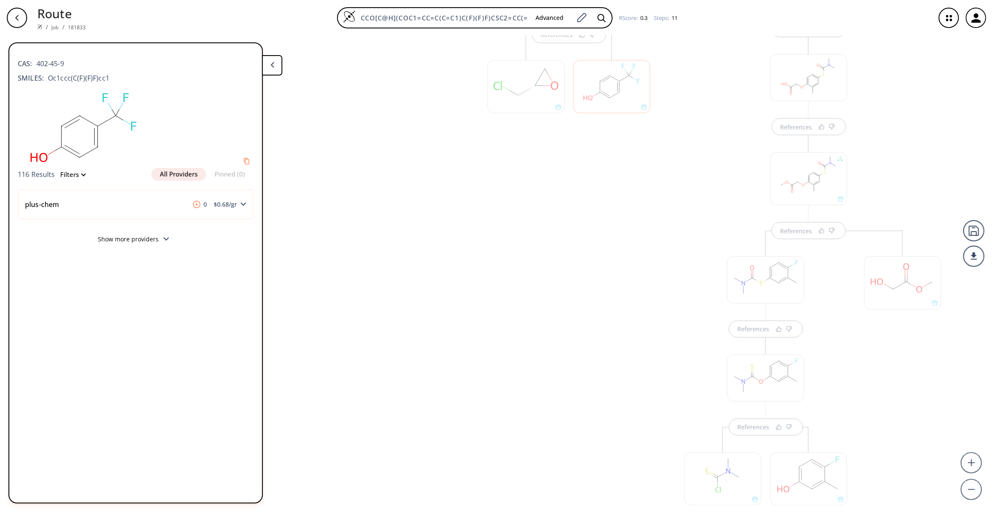
click at [610, 333] on div "References" at bounding box center [569, 269] width 180 height 676
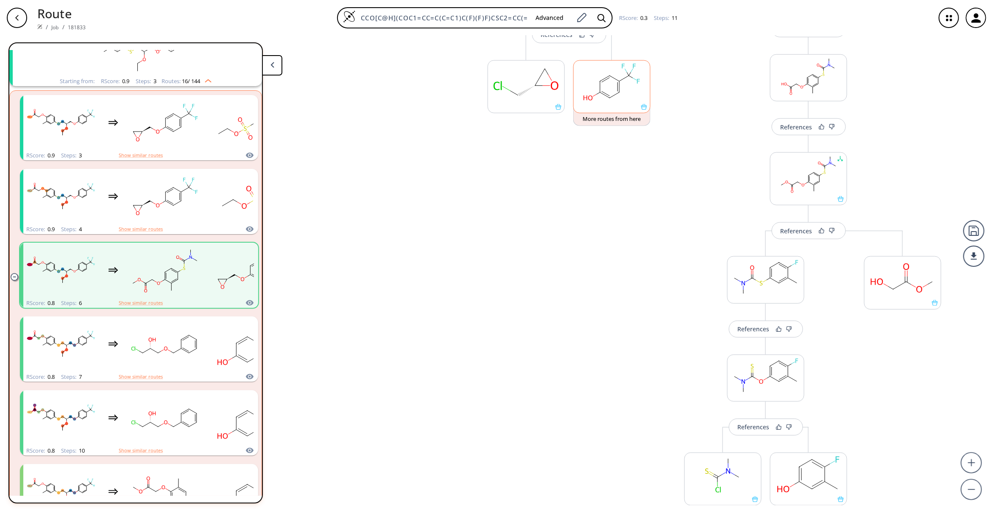
scroll to position [679, 0]
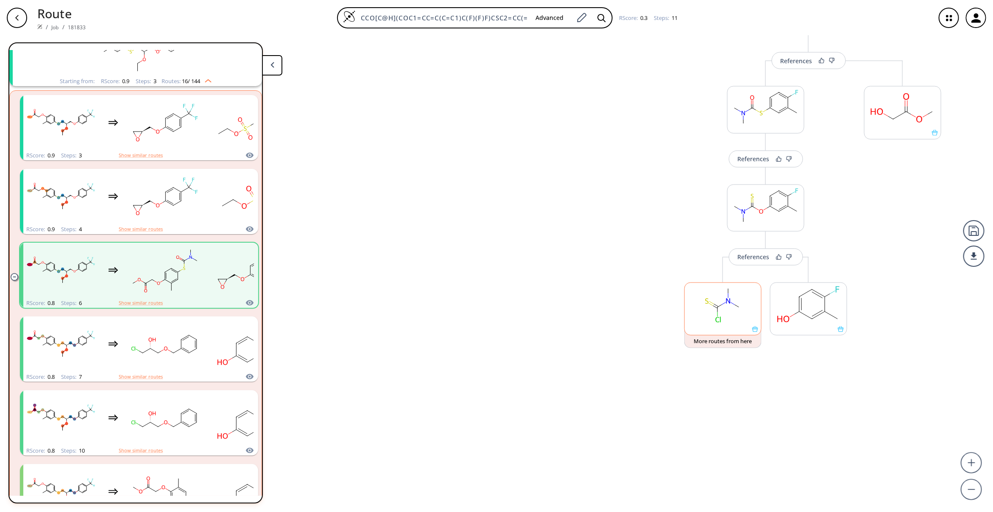
click at [731, 298] on ellipse at bounding box center [727, 300] width 7 height 7
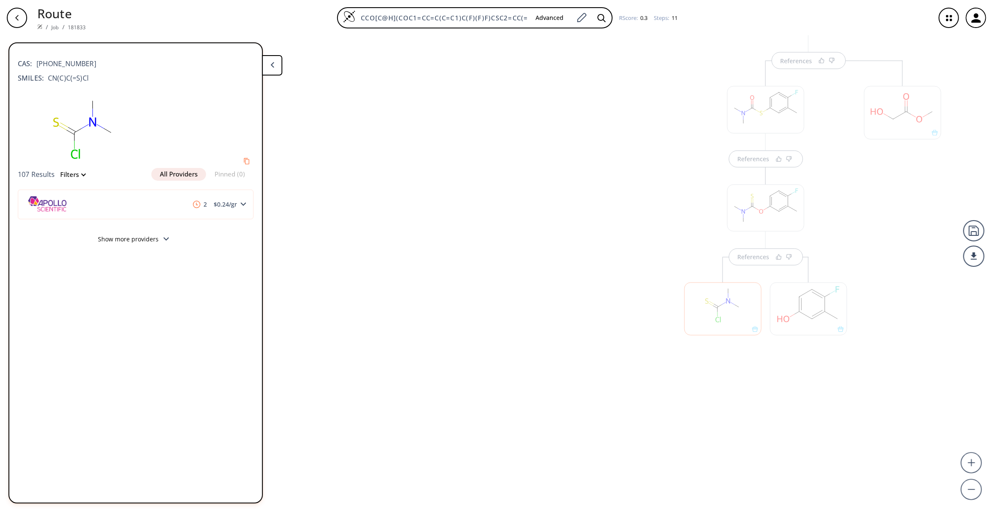
click at [811, 306] on div at bounding box center [808, 308] width 77 height 53
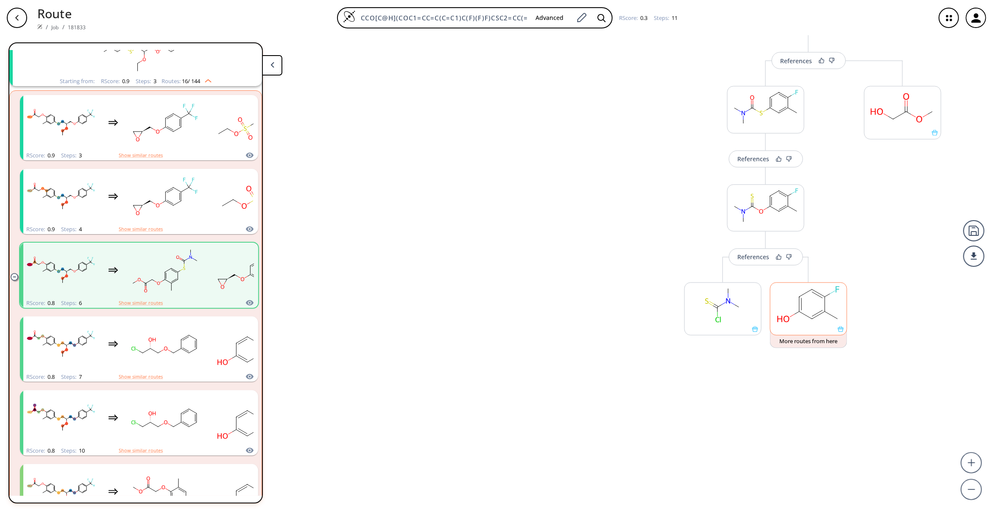
click at [811, 306] on rect at bounding box center [808, 304] width 76 height 43
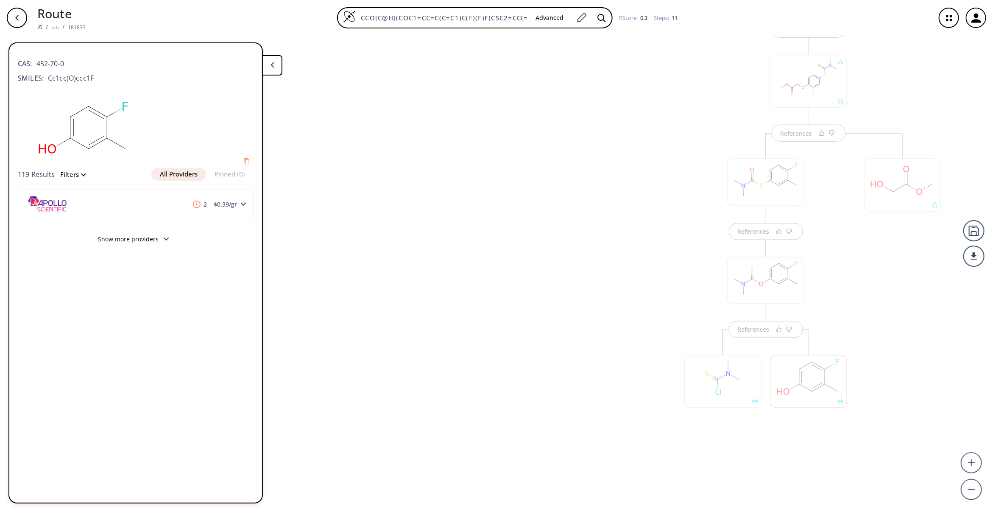
drag, startPoint x: 571, startPoint y: 291, endPoint x: 481, endPoint y: 365, distance: 116.9
click at [481, 365] on div "References References References References References References References Re…" at bounding box center [530, 270] width 1061 height 469
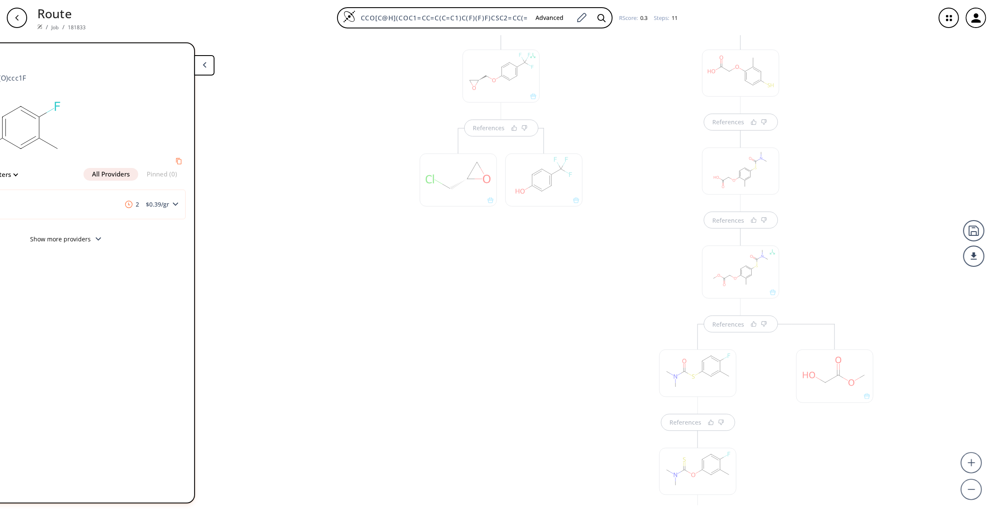
click at [817, 388] on div at bounding box center [834, 375] width 77 height 53
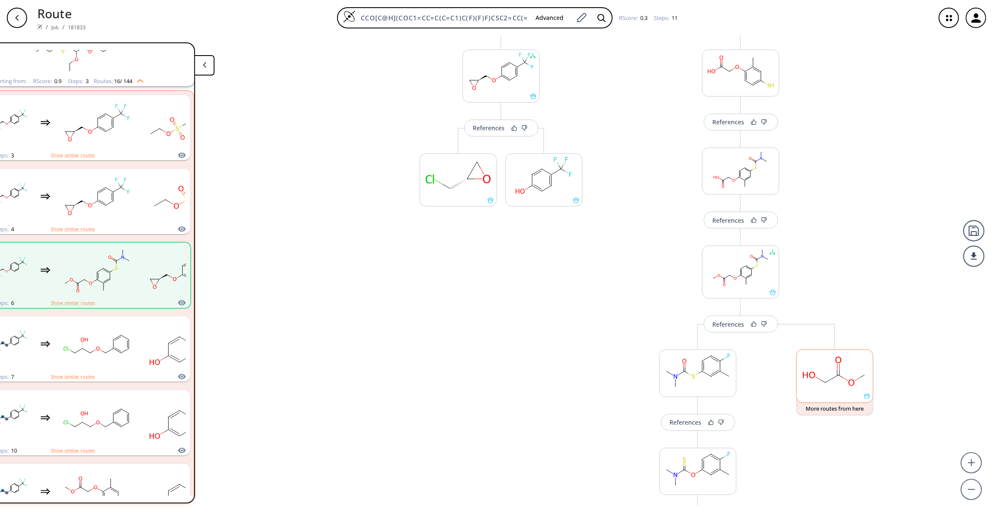
click at [817, 388] on rect at bounding box center [835, 371] width 76 height 43
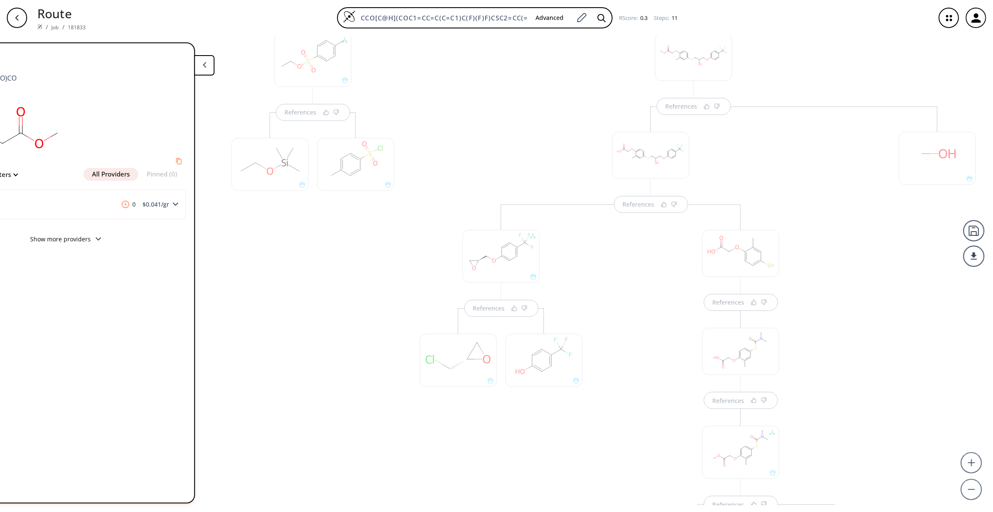
click at [929, 162] on div at bounding box center [937, 158] width 77 height 53
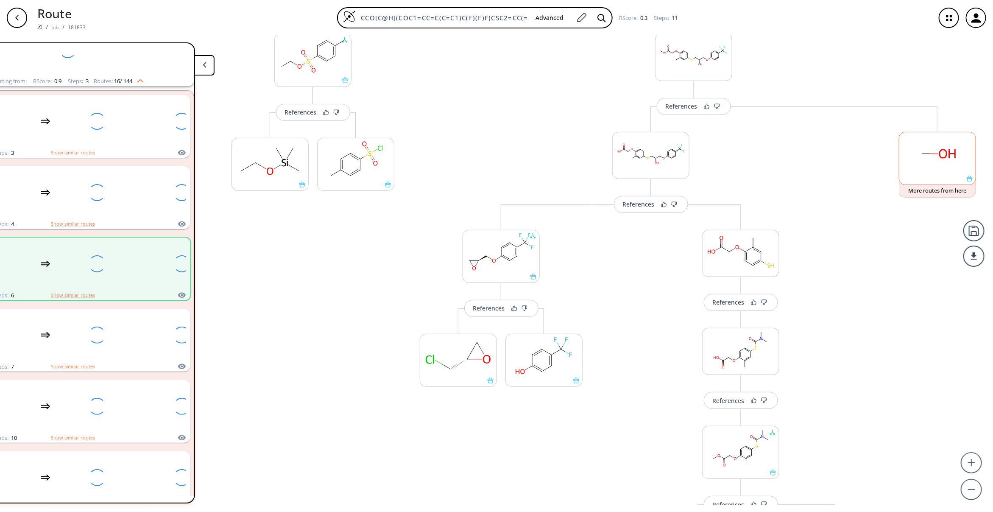
click at [929, 162] on rect at bounding box center [937, 153] width 76 height 43
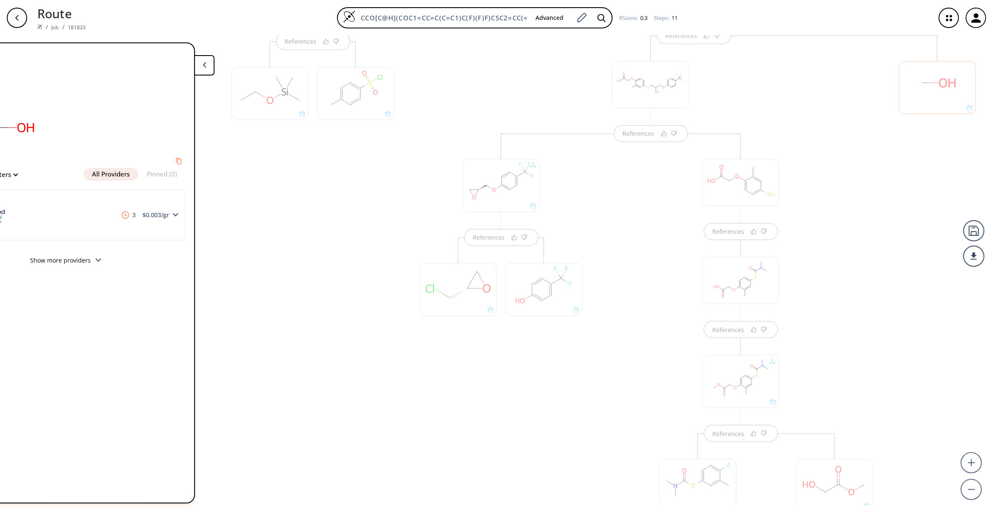
click at [843, 322] on div "References References References References" at bounding box center [740, 511] width 291 height 561
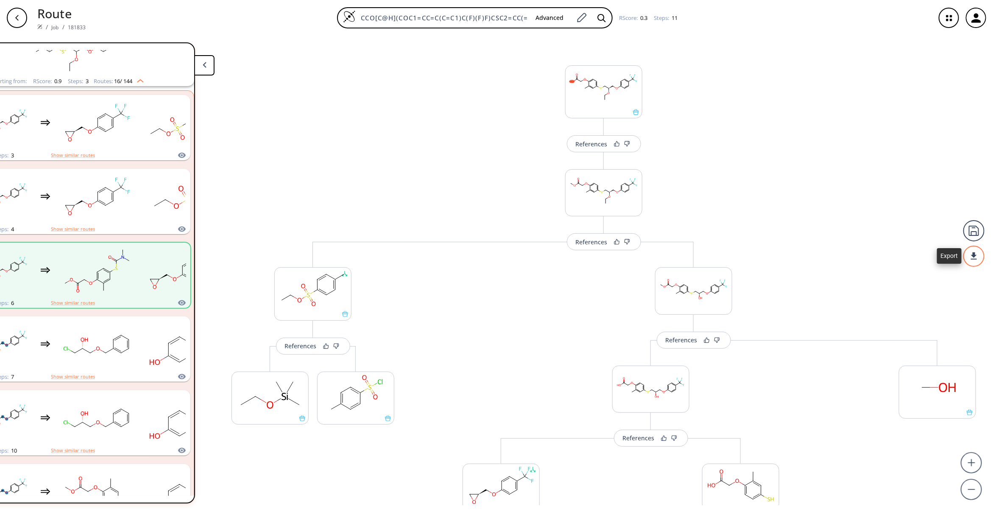
click at [978, 261] on div at bounding box center [973, 255] width 21 height 21
click at [924, 249] on li "PDF" at bounding box center [942, 252] width 42 height 14
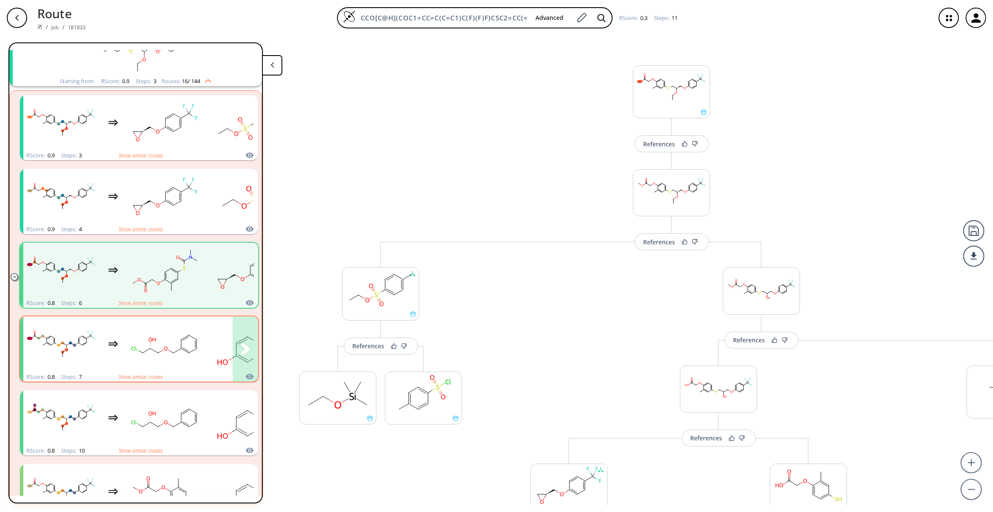
click at [143, 357] on rect "clusters" at bounding box center [165, 344] width 76 height 53
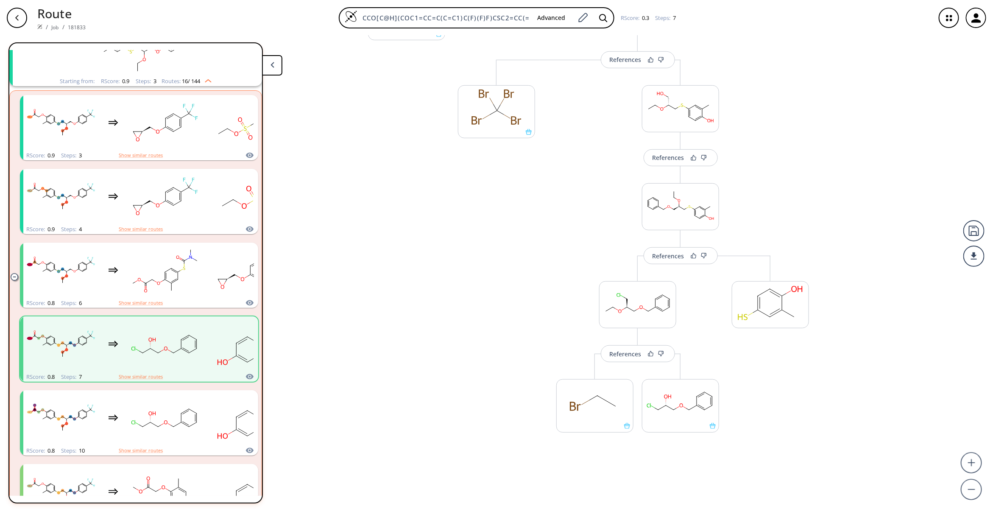
scroll to position [382, 0]
click at [671, 417] on rect at bounding box center [680, 397] width 76 height 43
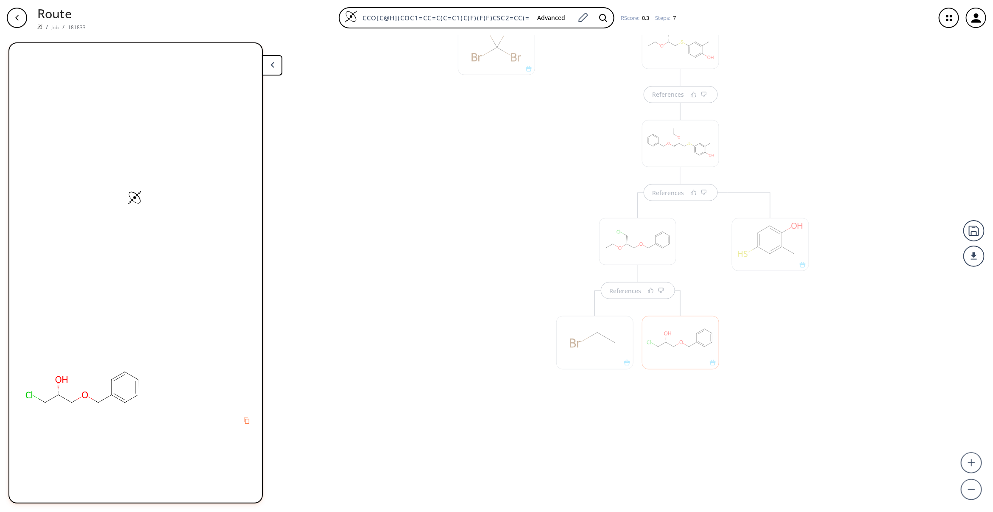
scroll to position [442, 0]
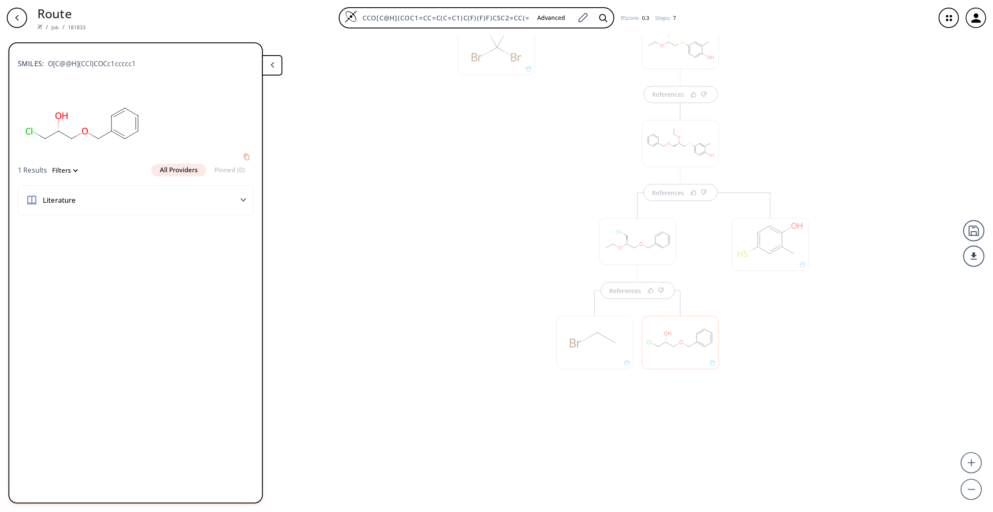
click at [584, 338] on div at bounding box center [594, 342] width 77 height 53
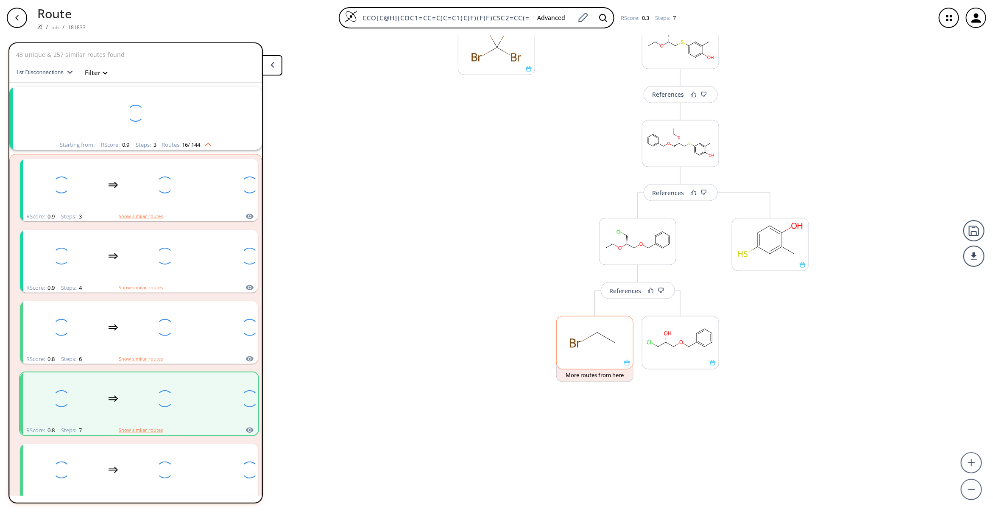
scroll to position [64, 0]
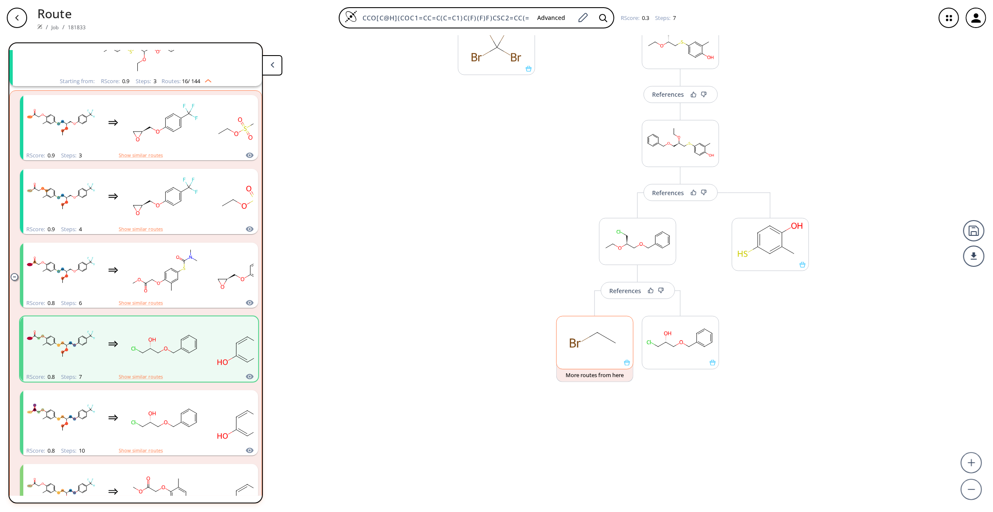
click at [584, 338] on icon at bounding box center [586, 339] width 8 height 5
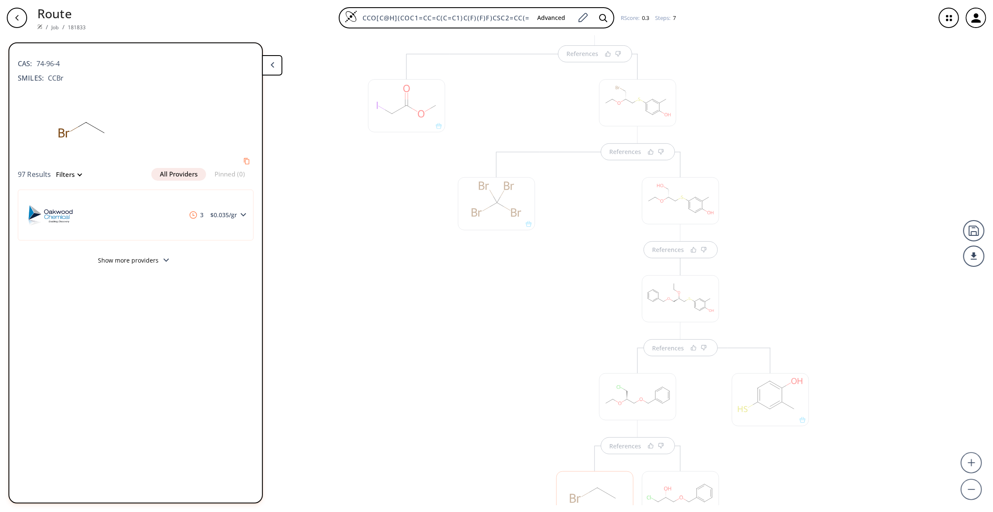
scroll to position [188, 0]
click at [384, 211] on div at bounding box center [406, 204] width 77 height 53
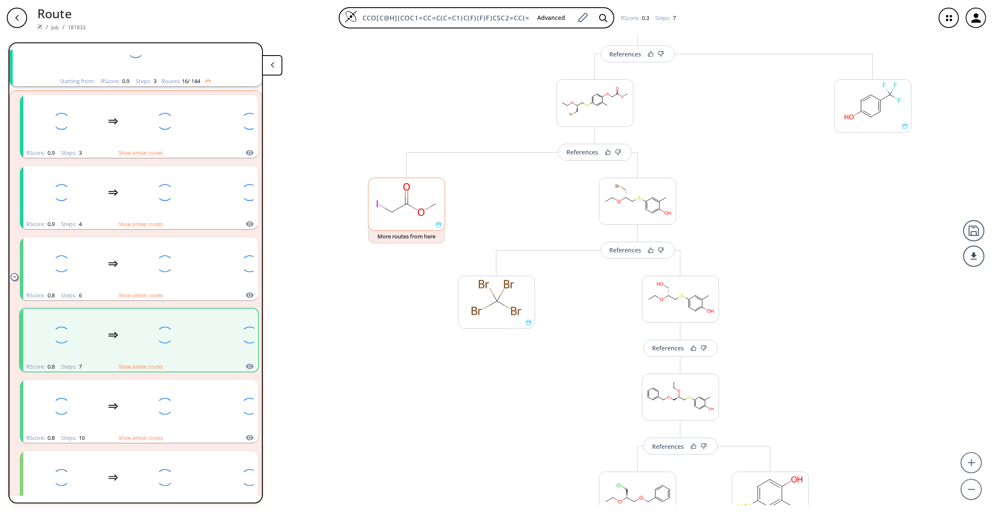
click at [387, 211] on ellipse at bounding box center [392, 212] width 10 height 10
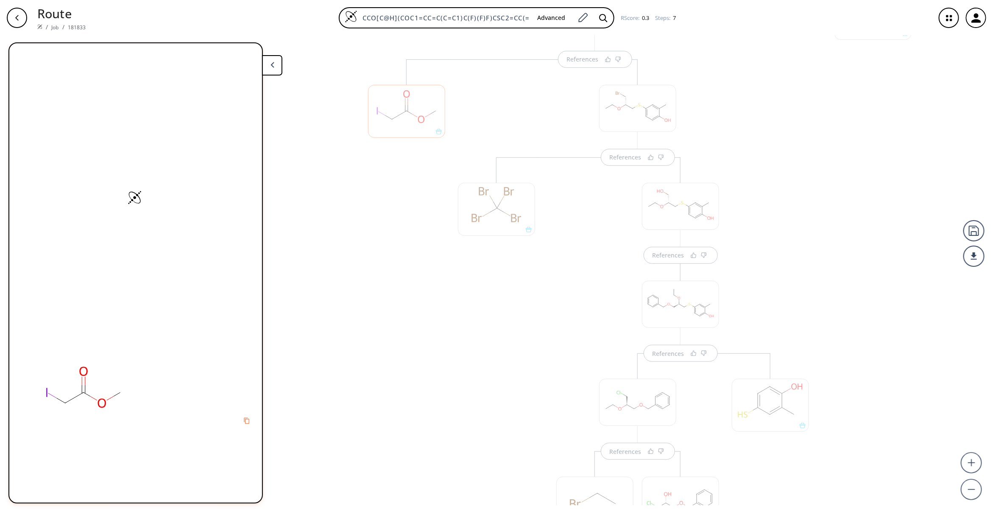
scroll to position [304, 0]
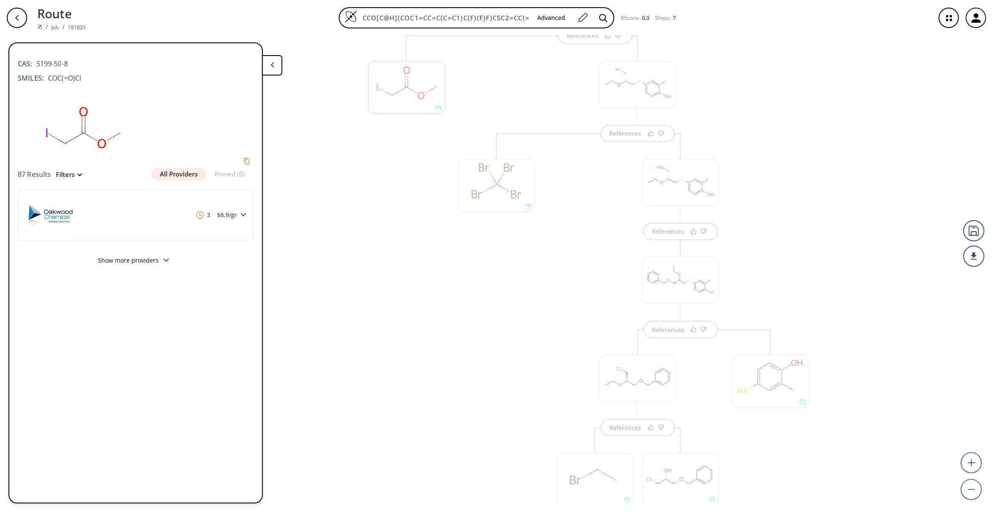
click at [484, 181] on div at bounding box center [496, 185] width 77 height 53
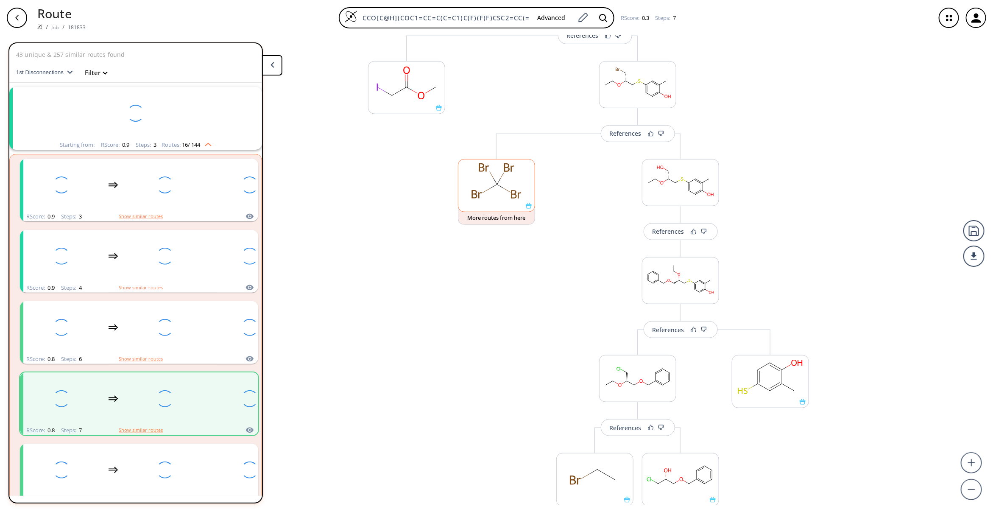
scroll to position [64, 0]
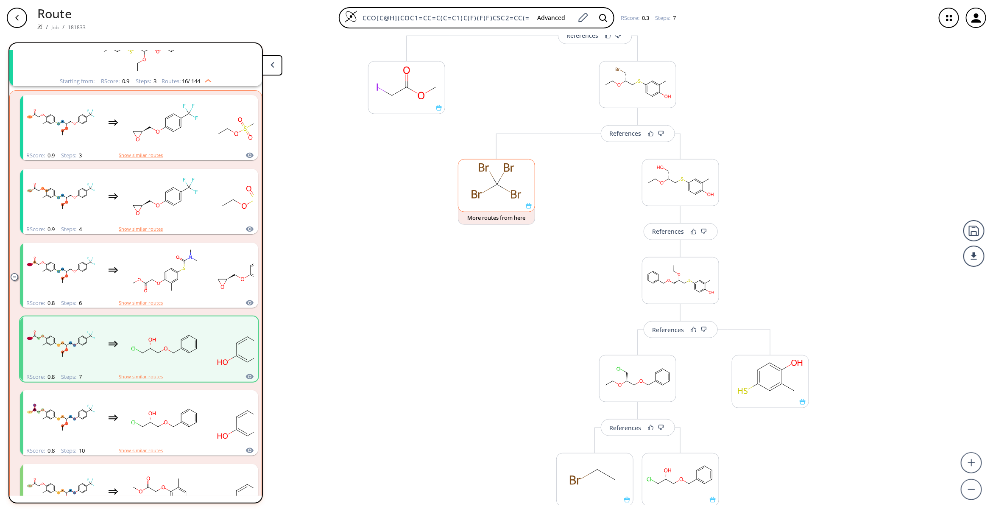
click at [487, 181] on rect at bounding box center [496, 180] width 76 height 43
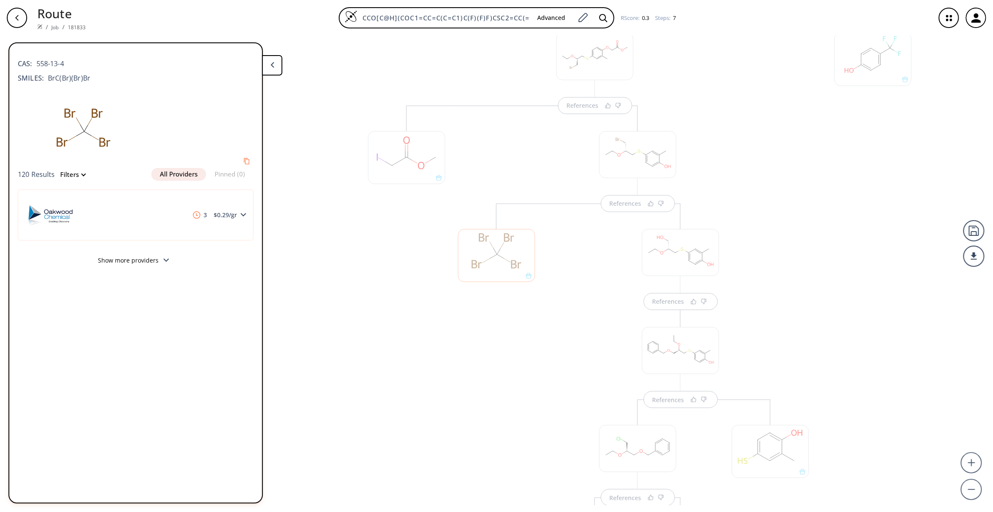
scroll to position [212, 0]
click at [843, 248] on div at bounding box center [873, 364] width 86 height 670
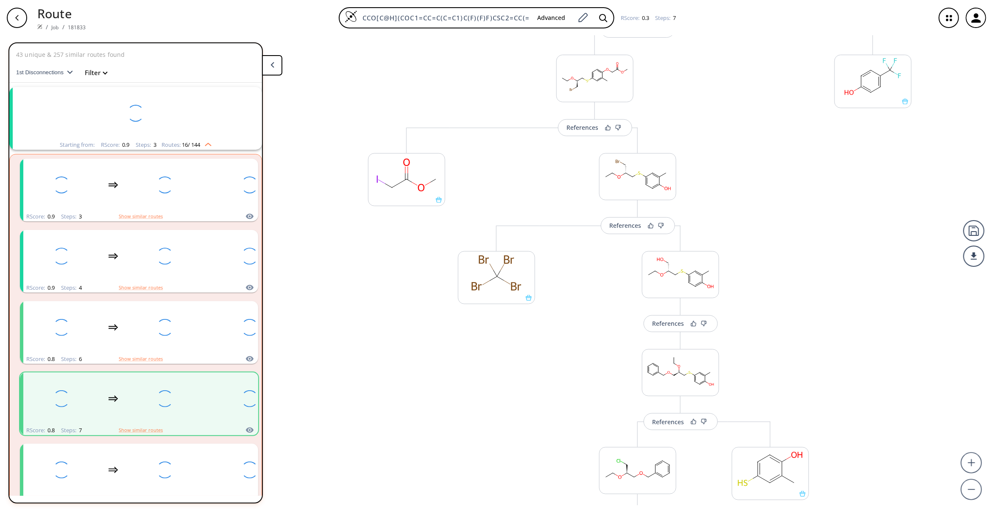
scroll to position [64, 0]
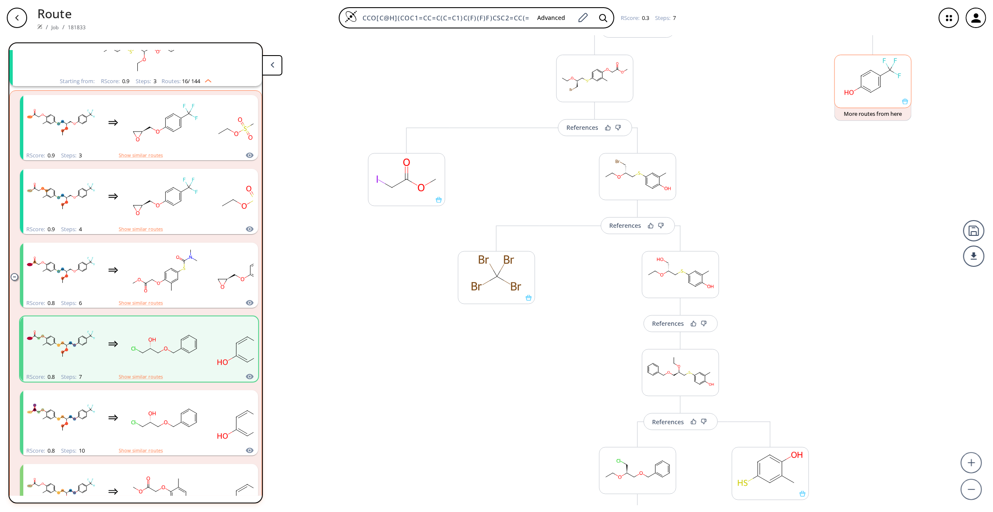
click at [870, 90] on rect at bounding box center [873, 76] width 76 height 43
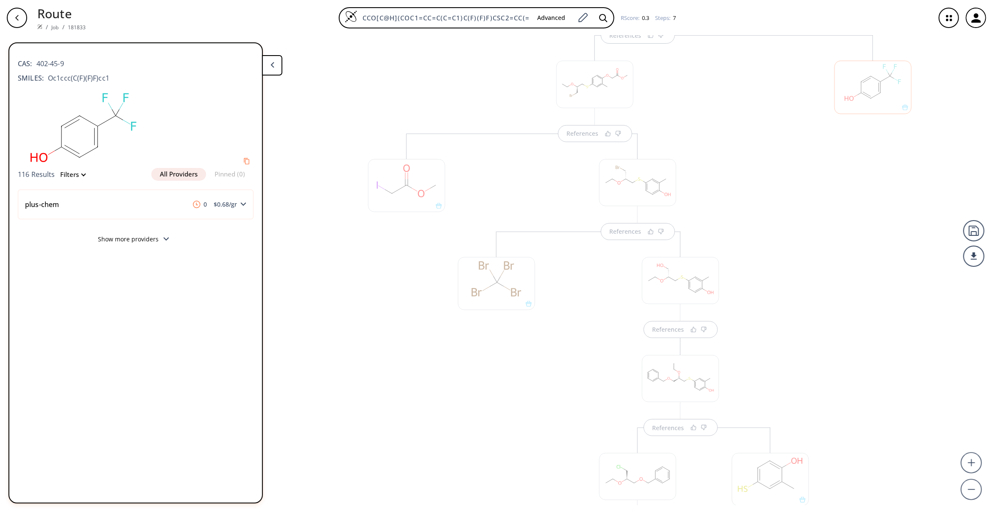
click at [870, 90] on div at bounding box center [872, 87] width 77 height 53
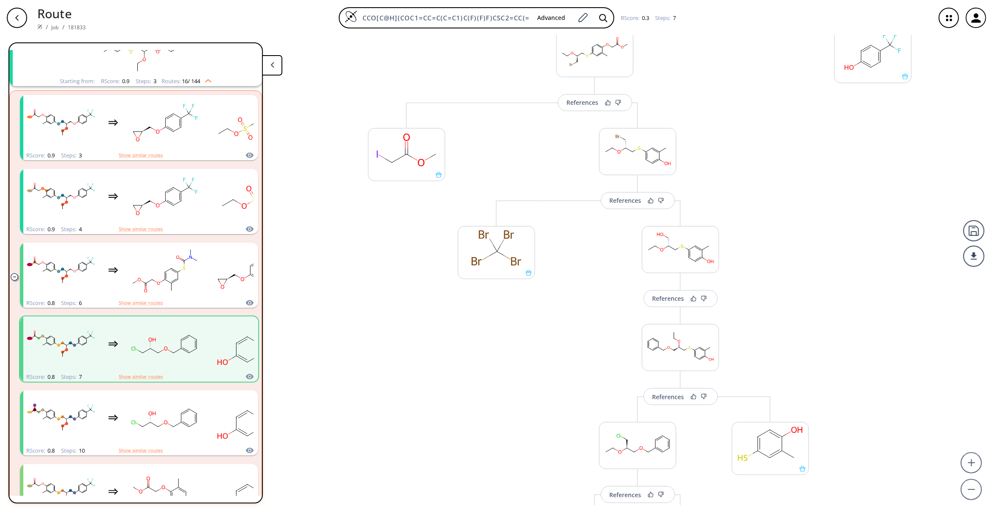
scroll to position [191, 0]
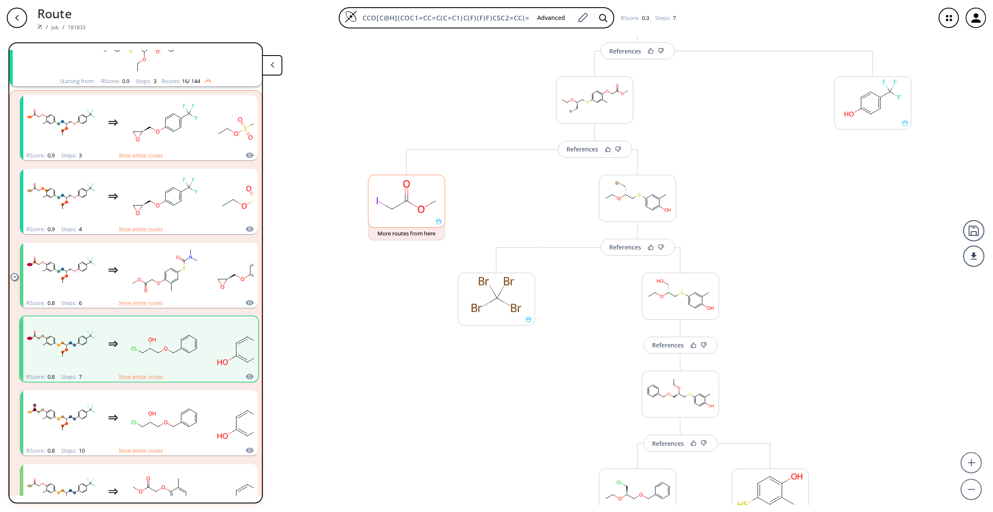
click at [387, 194] on rect at bounding box center [406, 196] width 76 height 43
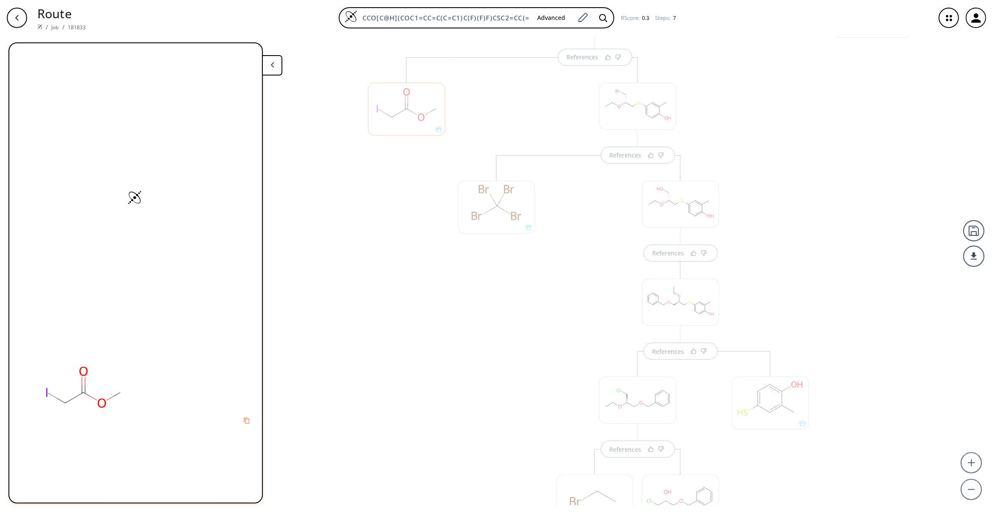
scroll to position [304, 0]
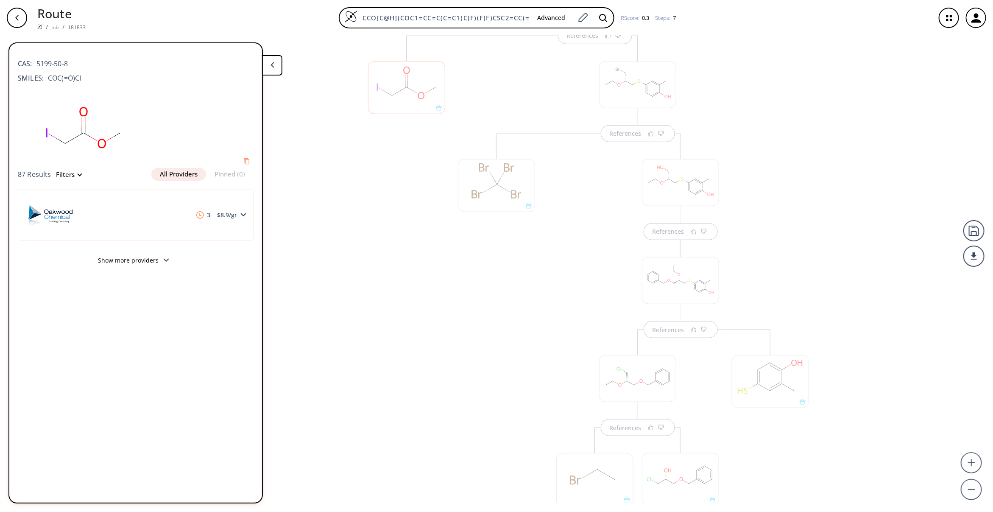
click at [398, 100] on div at bounding box center [406, 87] width 77 height 53
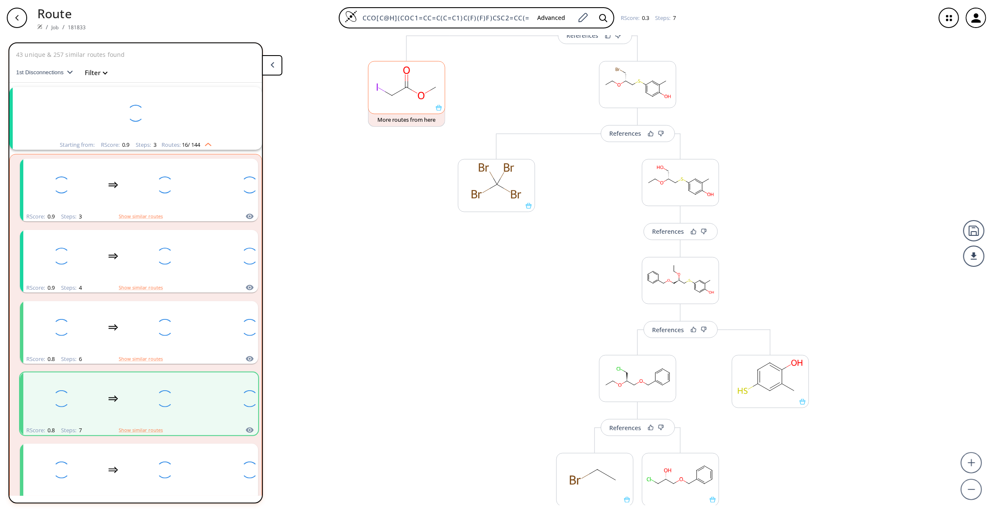
scroll to position [64, 0]
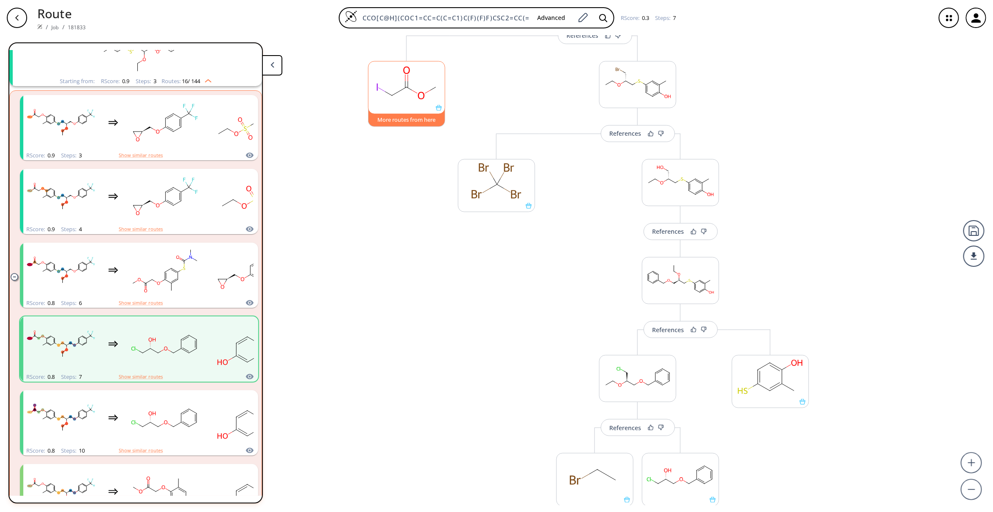
click at [398, 119] on button "More routes from here" at bounding box center [406, 118] width 77 height 18
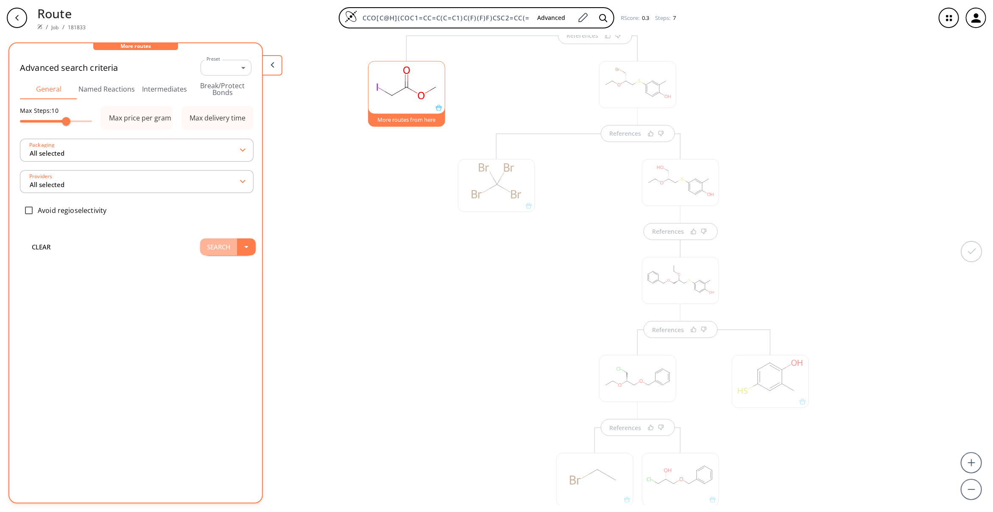
click at [213, 245] on button "Search" at bounding box center [218, 246] width 37 height 17
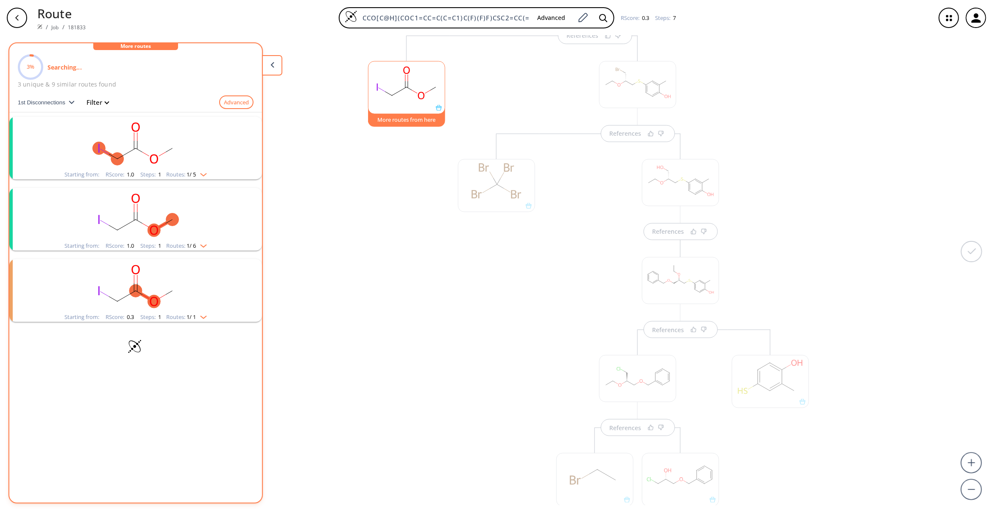
click at [132, 152] on ellipse "clusters" at bounding box center [135, 148] width 13 height 13
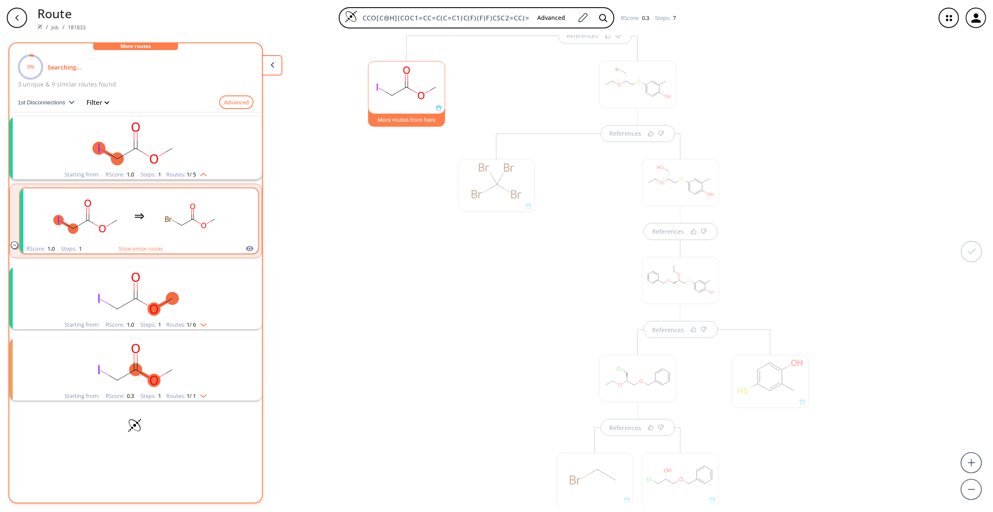
click at [134, 209] on div "clusters" at bounding box center [140, 216] width 180 height 56
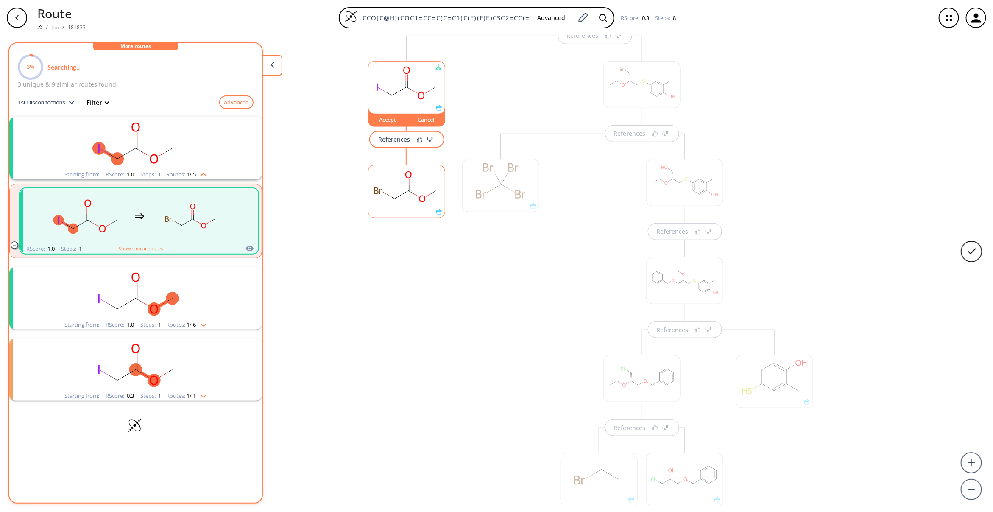
click at [384, 191] on rect at bounding box center [406, 186] width 76 height 43
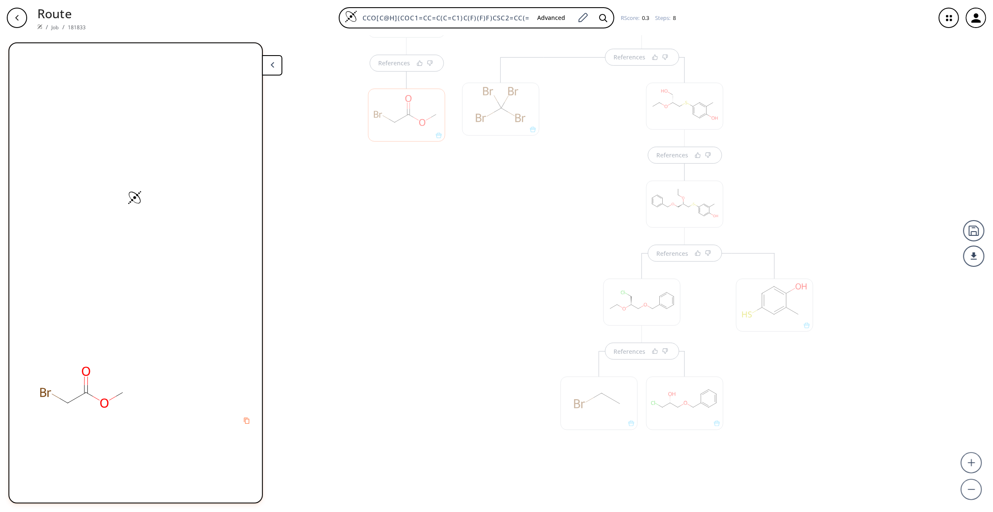
scroll to position [409, 0]
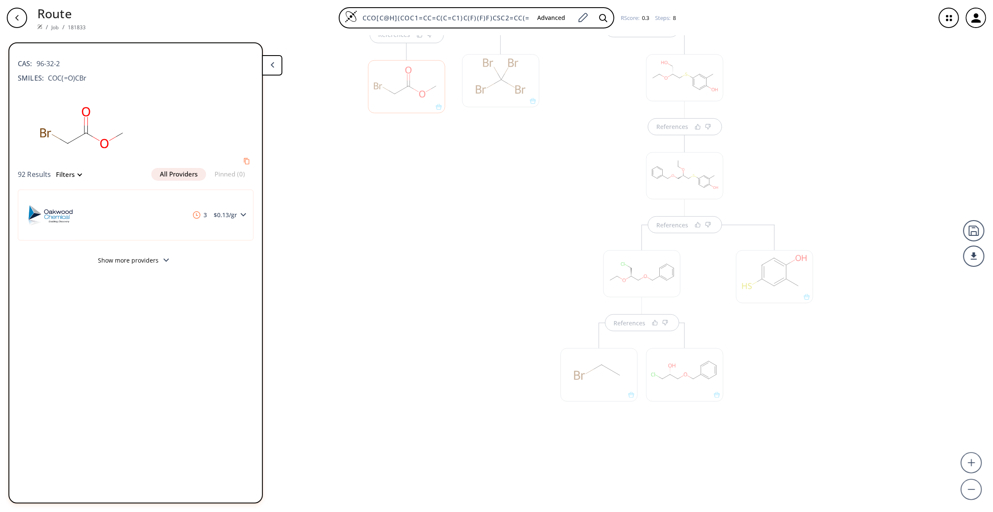
click at [493, 72] on div at bounding box center [500, 80] width 77 height 53
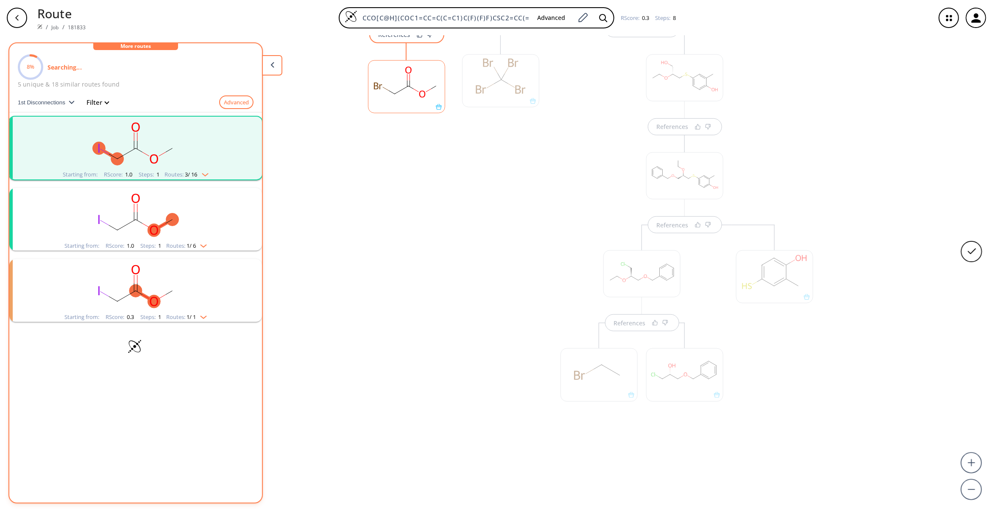
click at [493, 72] on div at bounding box center [500, 80] width 77 height 53
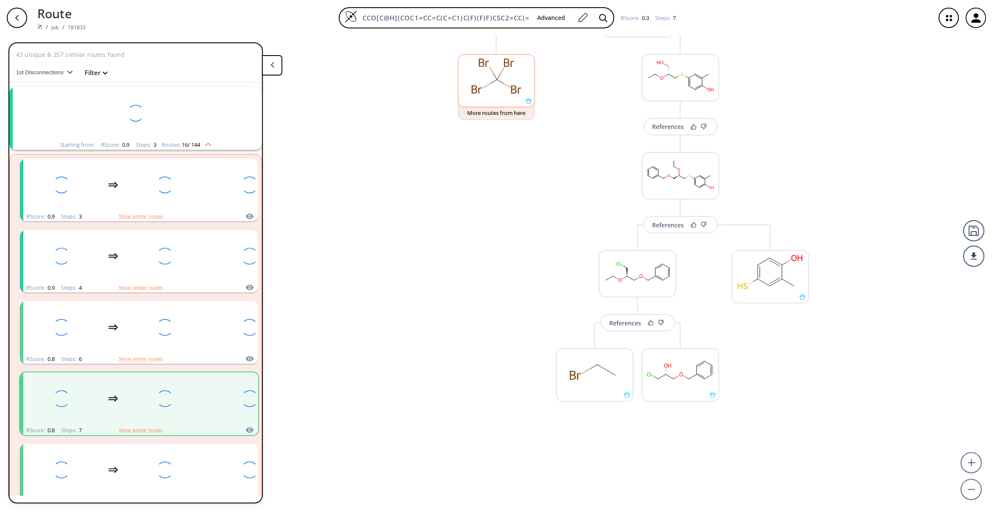
scroll to position [64, 0]
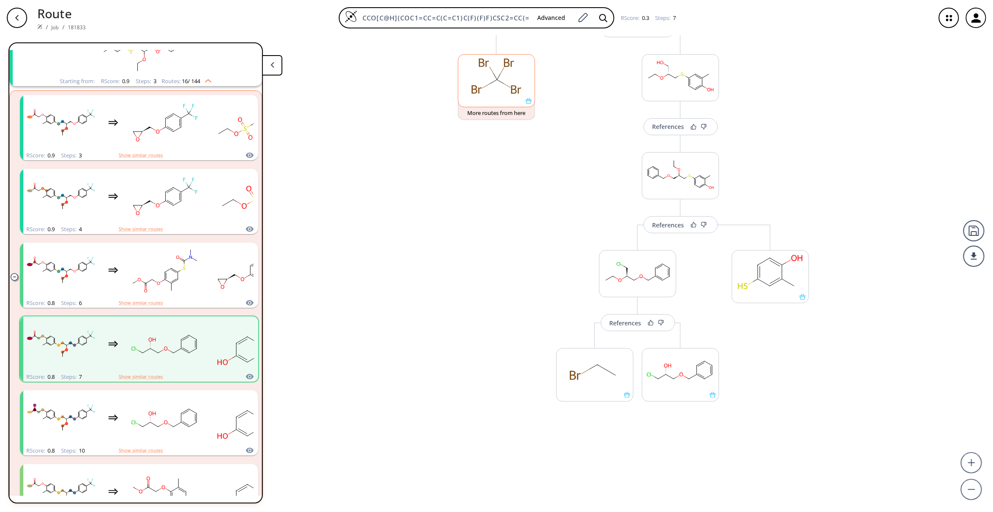
click at [477, 83] on rect at bounding box center [496, 76] width 76 height 43
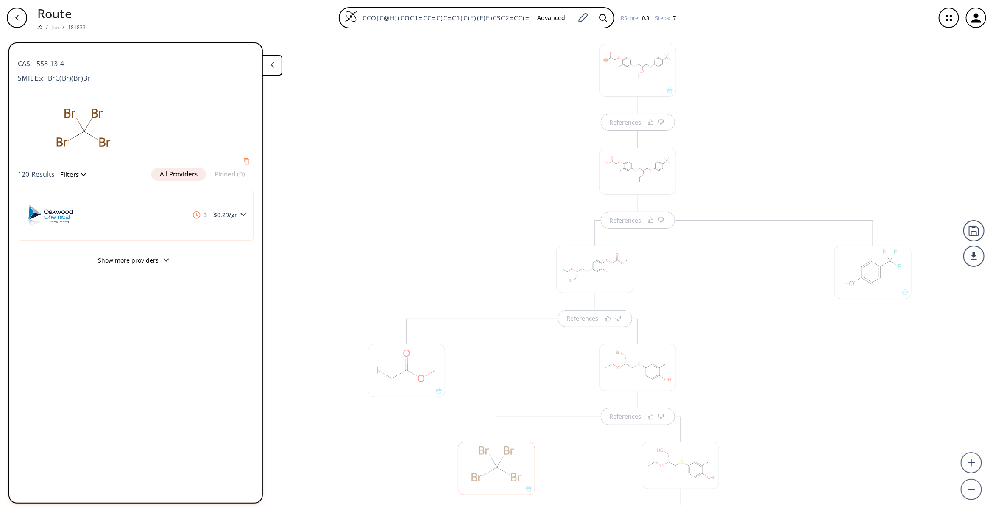
click at [482, 191] on div "References References References References References References" at bounding box center [637, 514] width 565 height 785
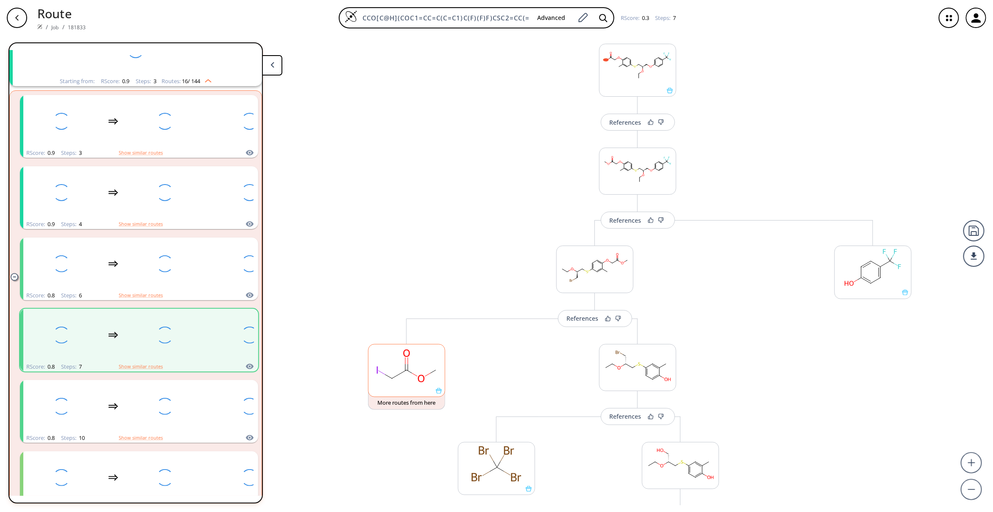
click at [396, 360] on rect at bounding box center [406, 365] width 76 height 43
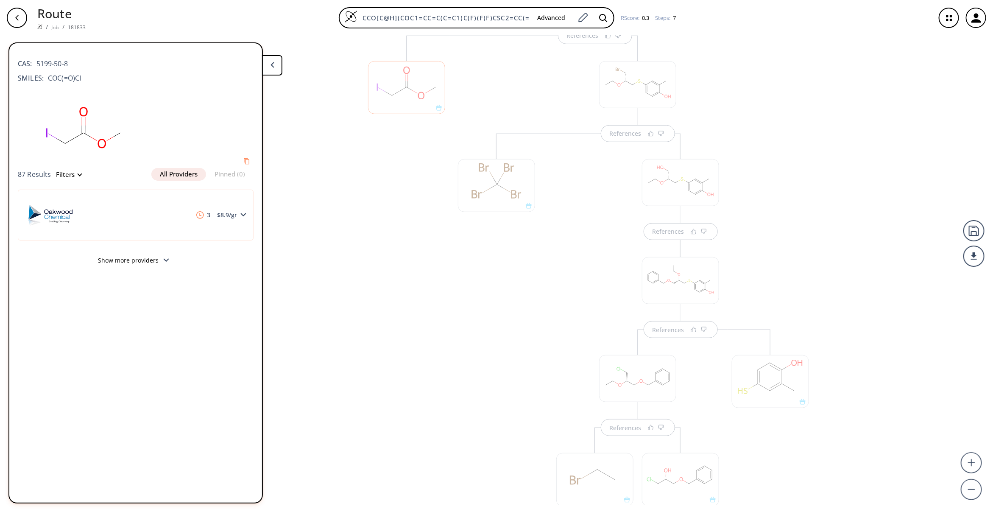
click at [399, 100] on div at bounding box center [406, 87] width 77 height 53
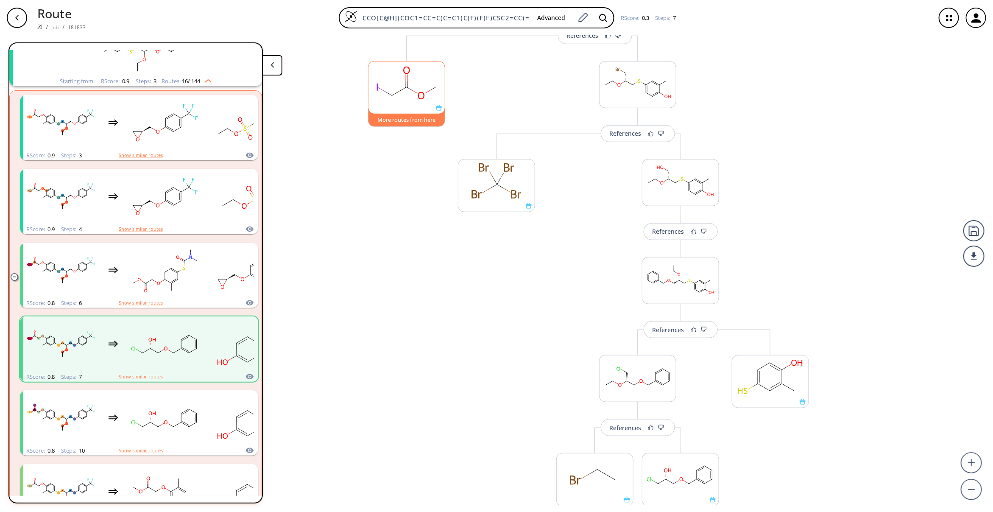
click at [397, 119] on button "More routes from here" at bounding box center [406, 118] width 77 height 18
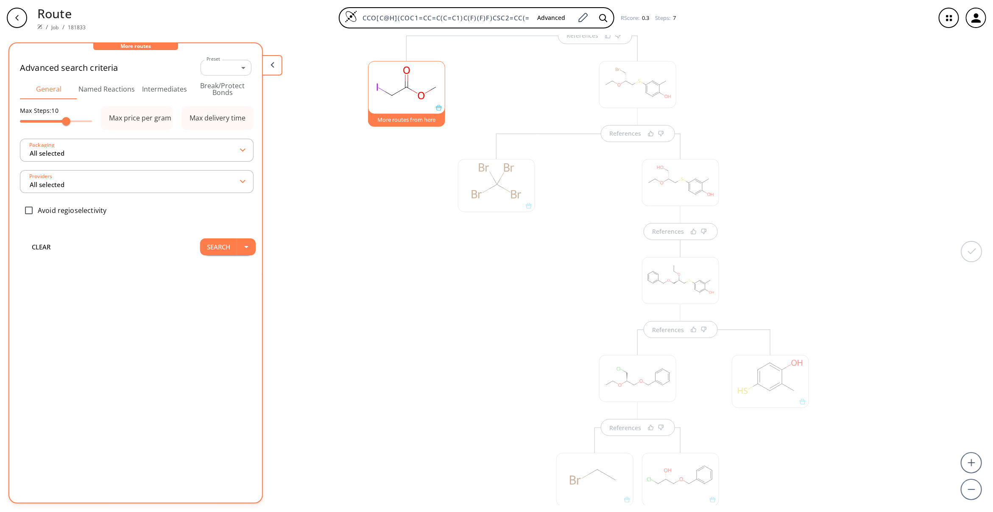
click at [382, 122] on button "More routes from here" at bounding box center [406, 118] width 77 height 18
click at [220, 251] on button "Search" at bounding box center [218, 246] width 37 height 17
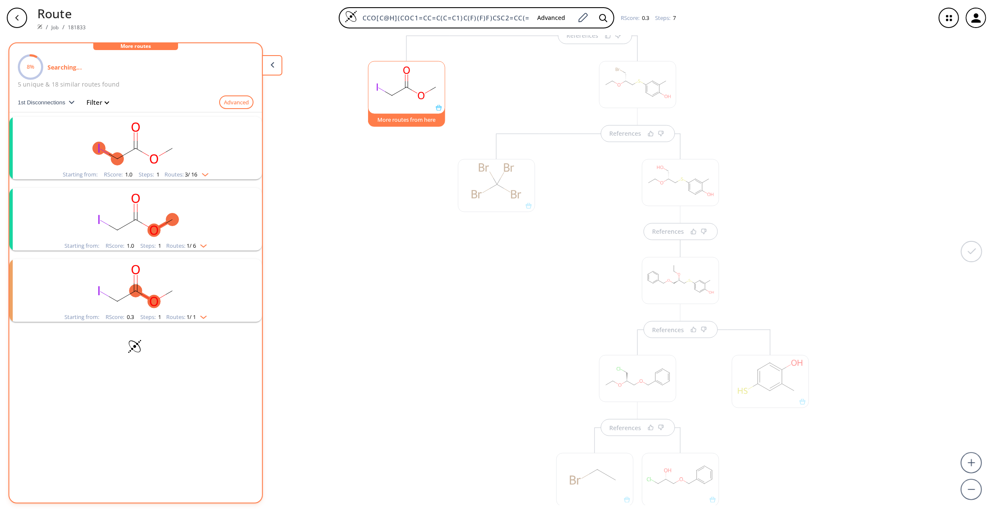
click at [170, 137] on rect "clusters" at bounding box center [135, 143] width 220 height 53
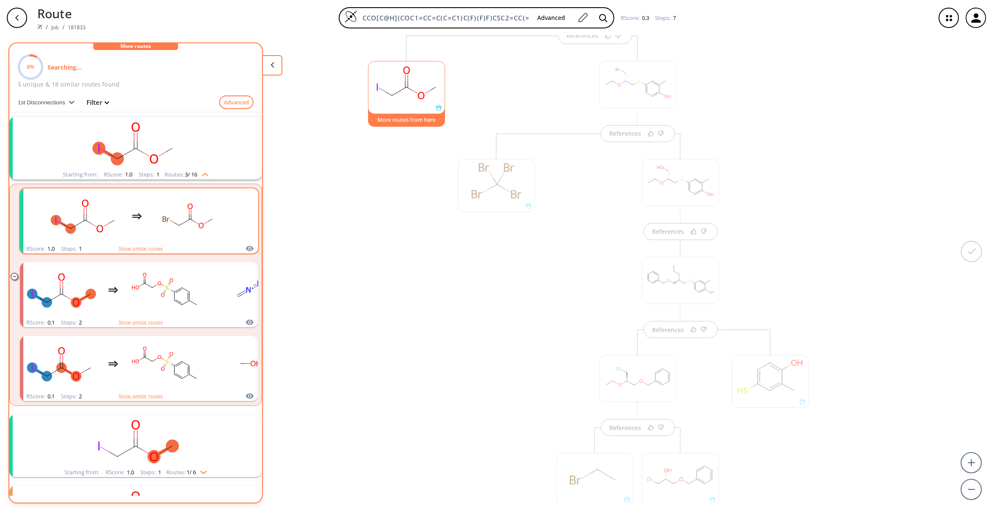
click at [173, 220] on rect "clusters" at bounding box center [188, 215] width 76 height 53
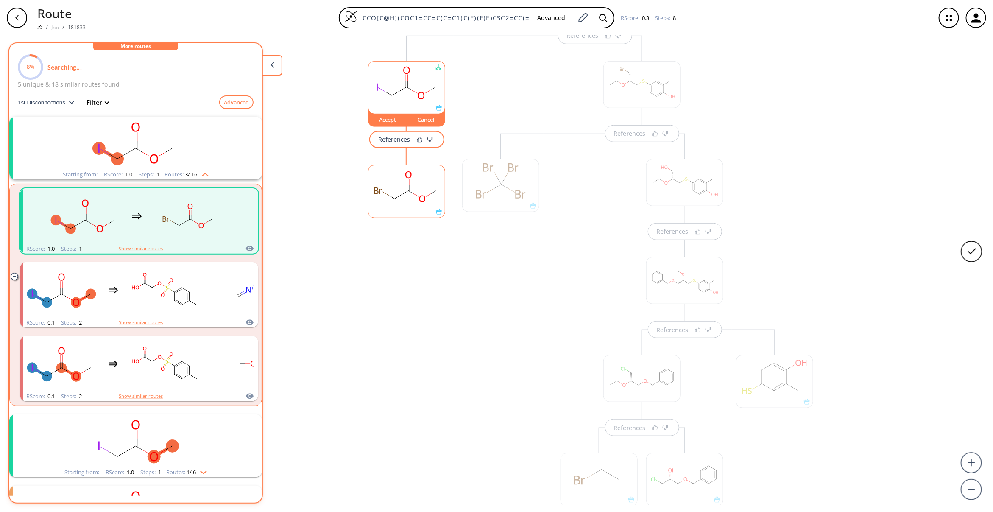
click at [412, 194] on rect at bounding box center [406, 186] width 76 height 43
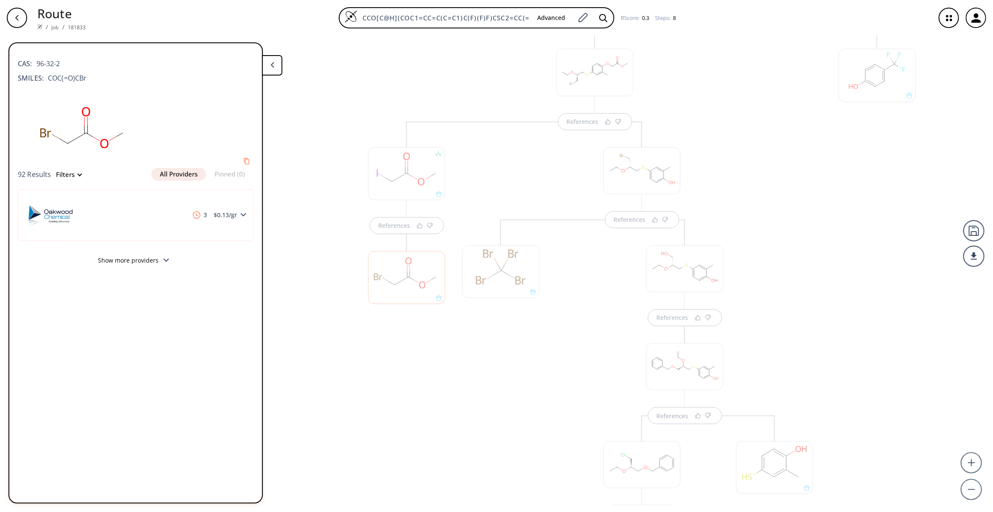
click at [397, 371] on div "References" at bounding box center [406, 399] width 94 height 555
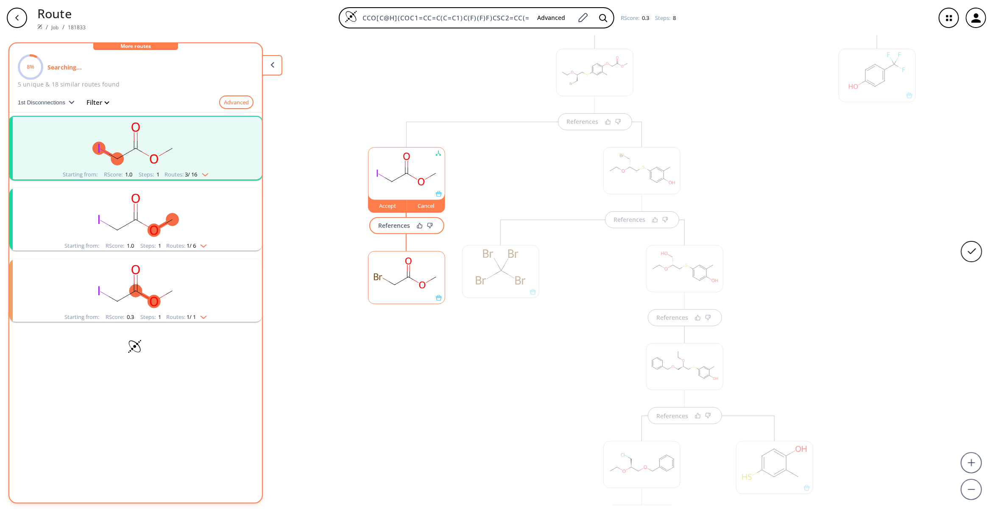
click at [209, 221] on rect "clusters" at bounding box center [135, 214] width 220 height 53
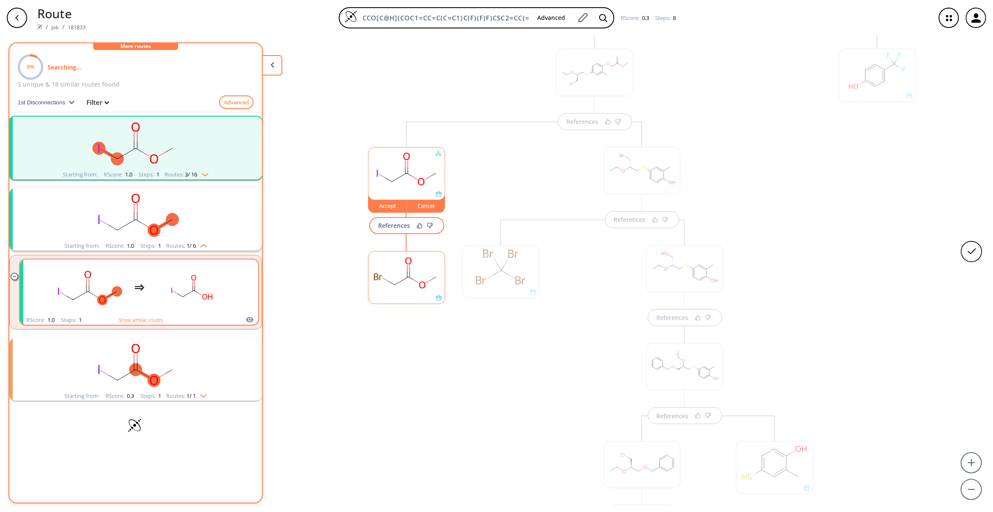
click at [190, 288] on ellipse "clusters" at bounding box center [194, 291] width 8 height 8
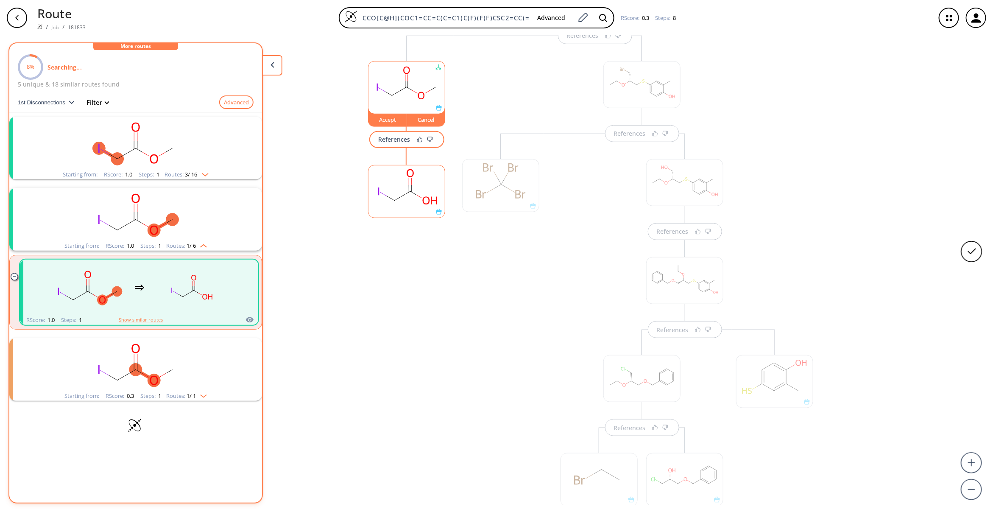
click at [400, 200] on rect at bounding box center [406, 186] width 76 height 43
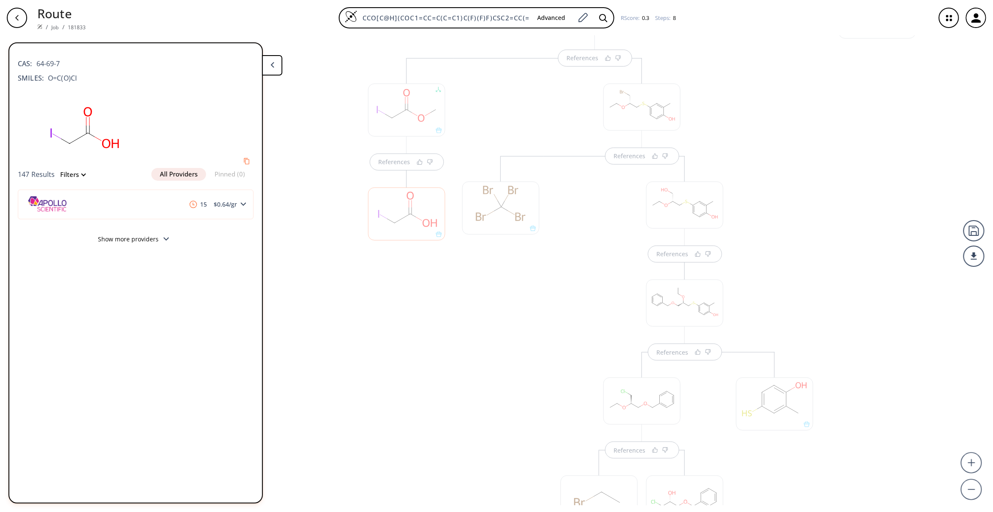
click at [306, 298] on div "References References References References References References References Re…" at bounding box center [496, 270] width 993 height 469
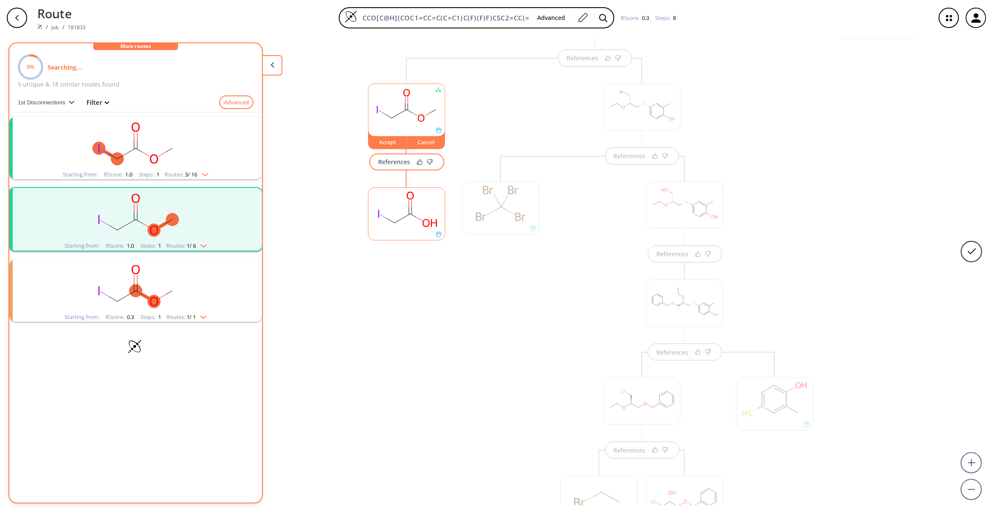
click at [148, 159] on ellipse "clusters" at bounding box center [154, 158] width 13 height 13
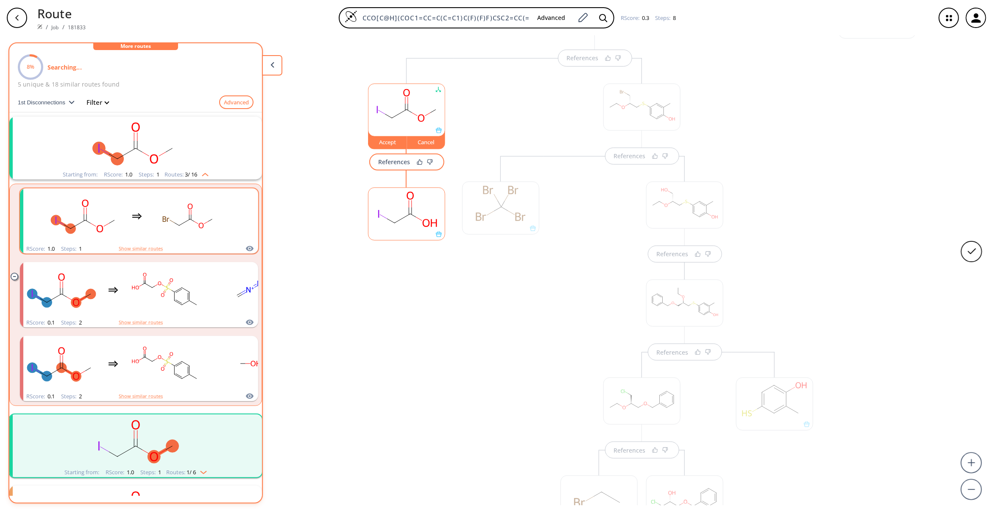
click at [172, 220] on rect "clusters" at bounding box center [188, 215] width 76 height 53
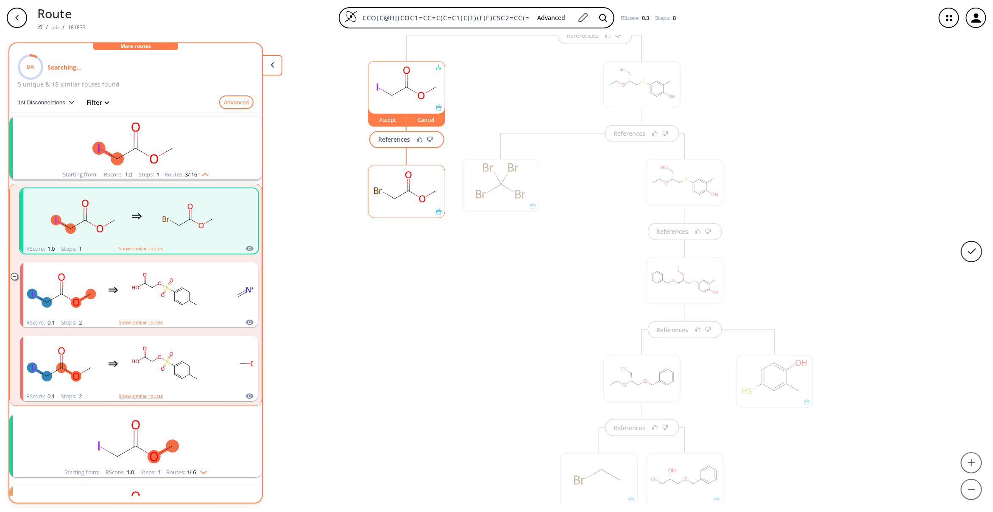
click at [397, 182] on rect at bounding box center [406, 186] width 76 height 43
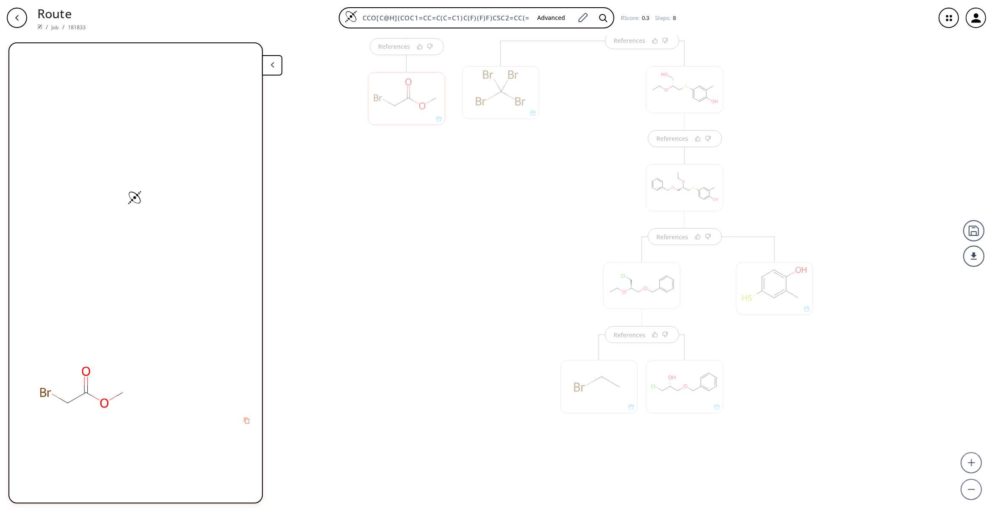
scroll to position [409, 0]
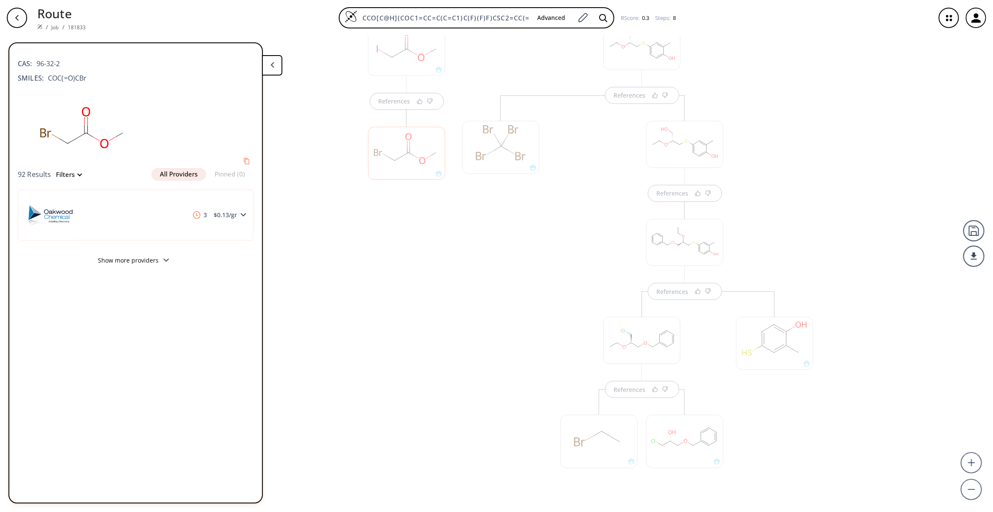
scroll to position [282, 0]
click at [431, 329] on div "References" at bounding box center [406, 335] width 94 height 555
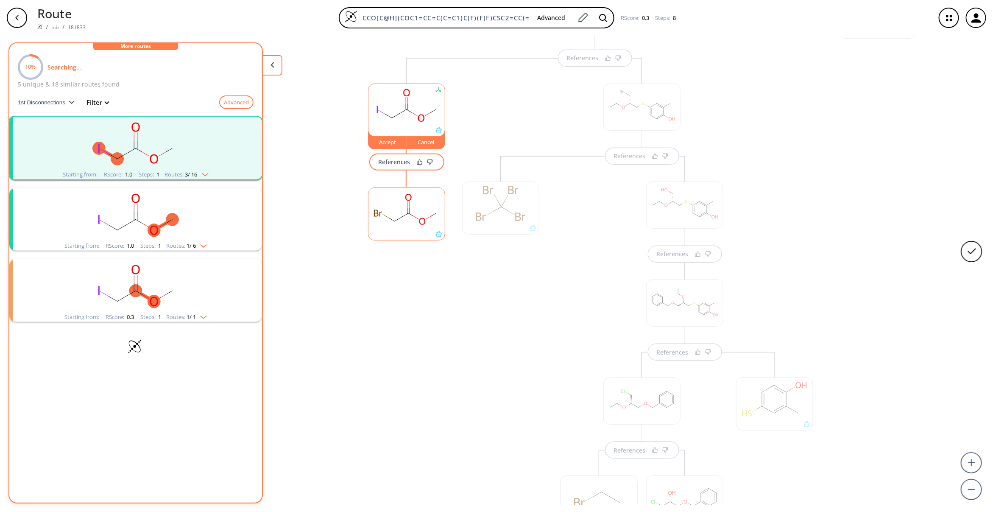
click at [377, 147] on button "Accept" at bounding box center [387, 140] width 39 height 18
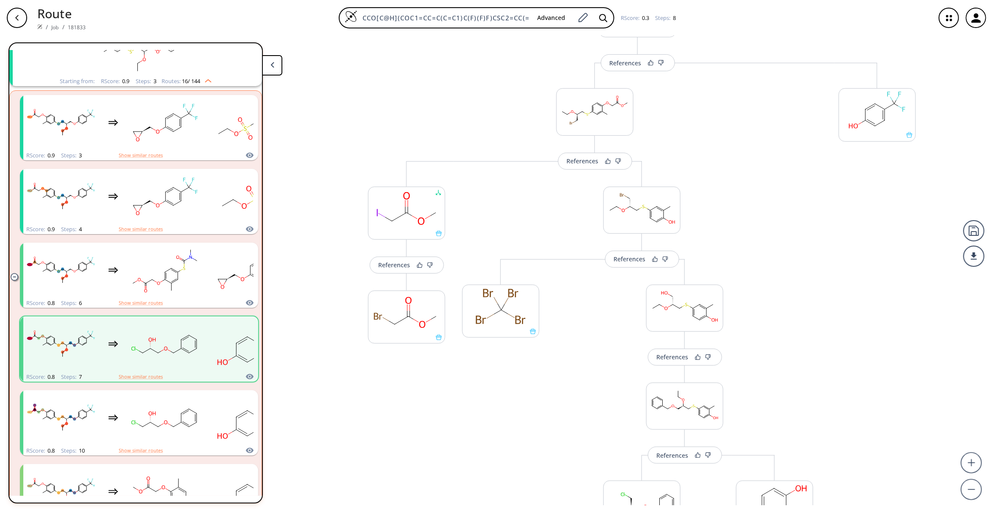
scroll to position [124, 0]
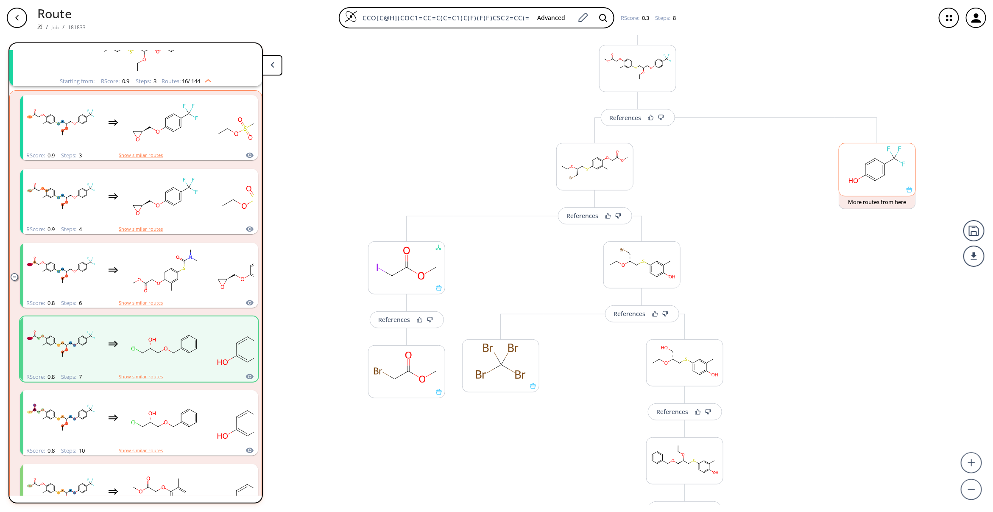
click at [882, 167] on ellipse at bounding box center [884, 164] width 7 height 7
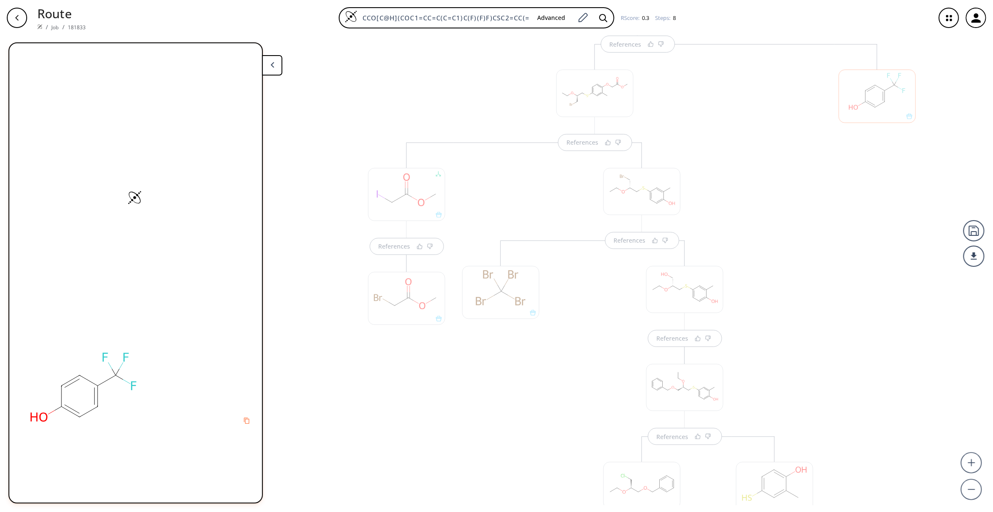
scroll to position [206, 0]
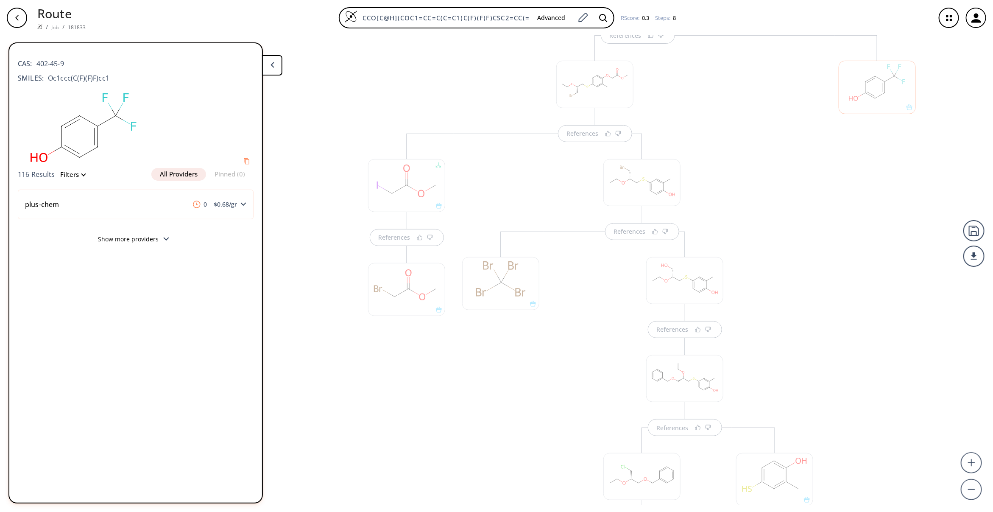
click at [391, 294] on div at bounding box center [406, 289] width 77 height 53
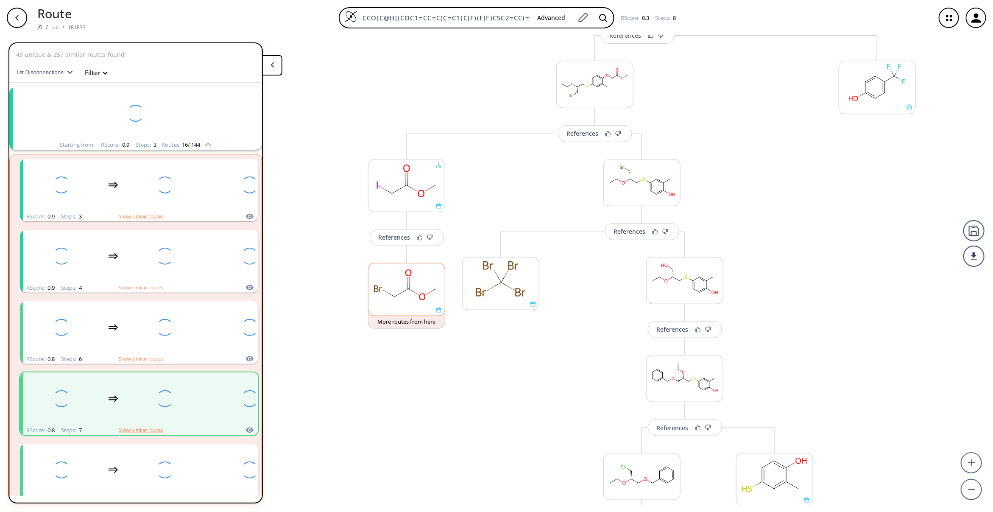
scroll to position [64, 0]
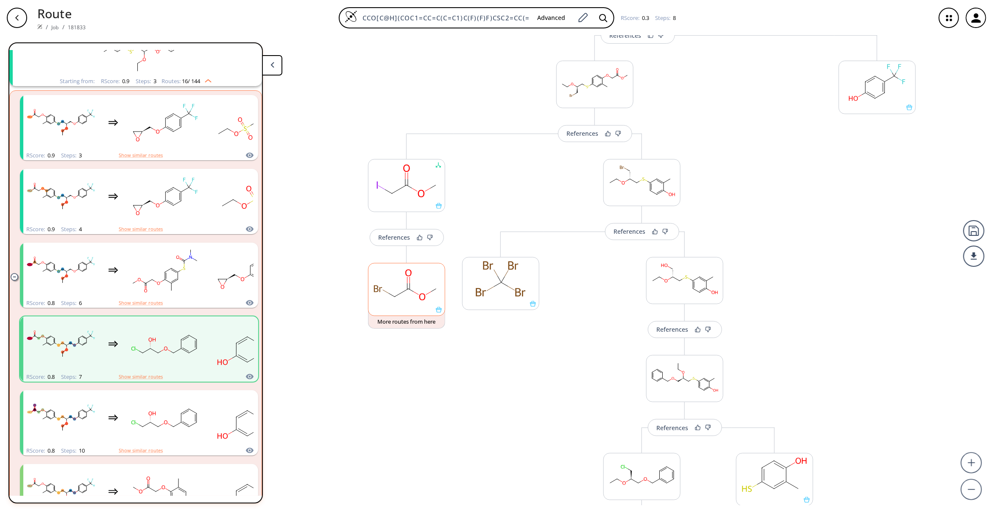
click at [391, 294] on ellipse at bounding box center [395, 297] width 10 height 10
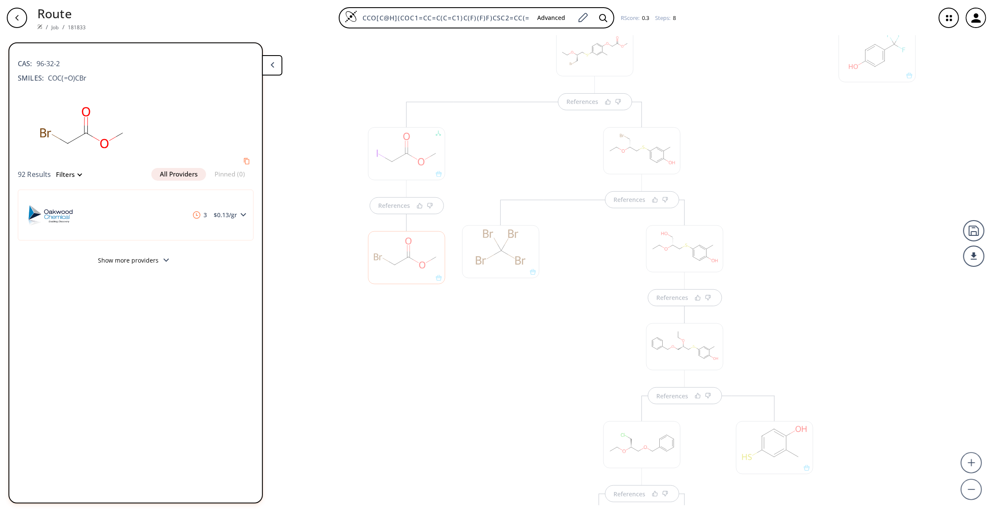
scroll to position [218, 0]
click at [485, 279] on div at bounding box center [500, 271] width 77 height 53
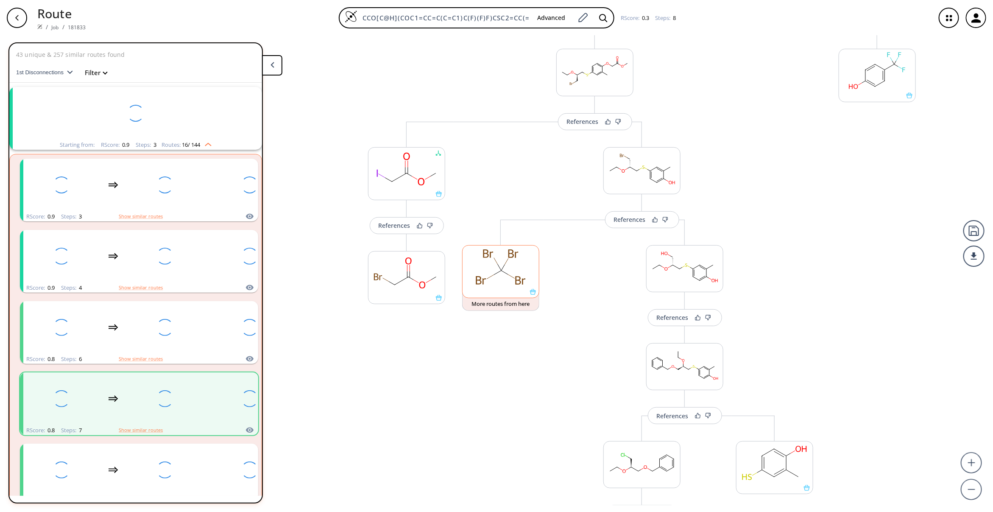
scroll to position [64, 0]
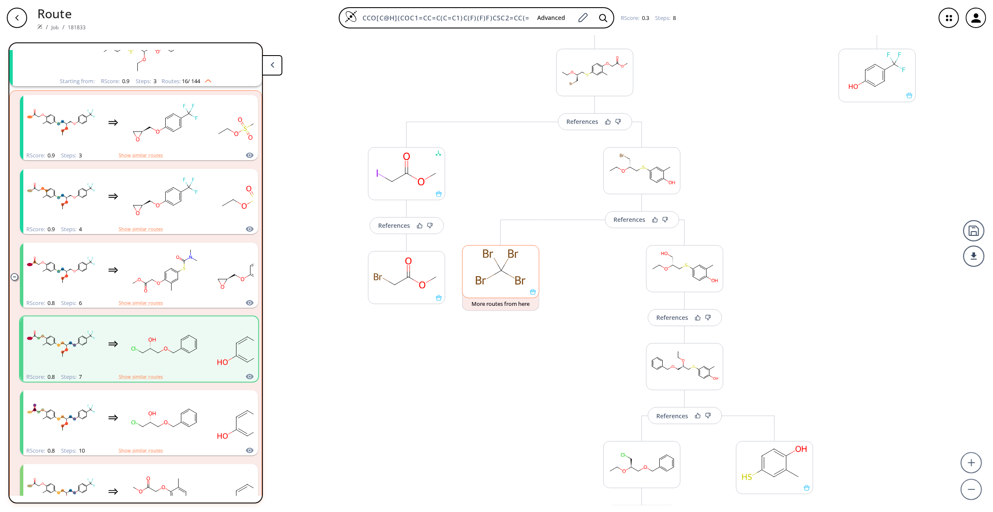
click at [485, 279] on rect at bounding box center [500, 266] width 76 height 43
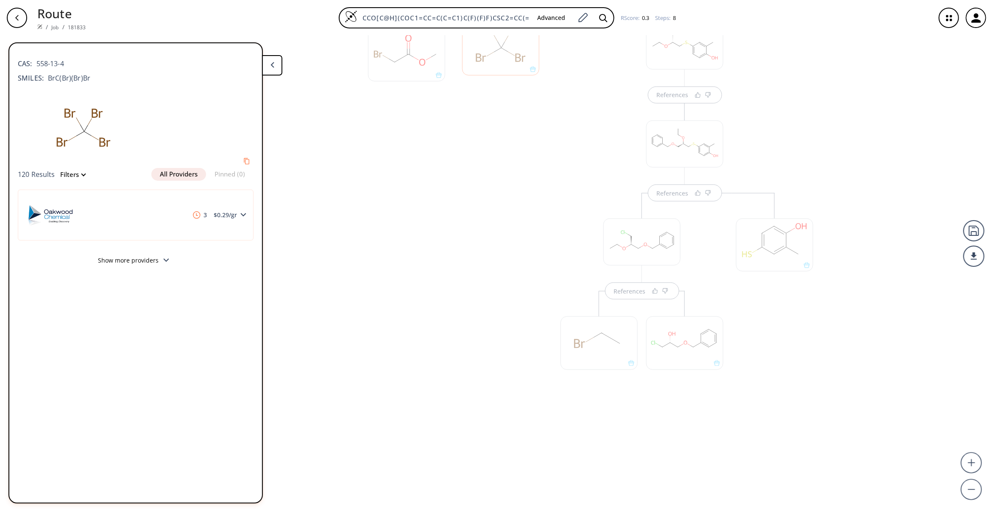
scroll to position [442, 0]
click at [579, 333] on div at bounding box center [598, 342] width 77 height 53
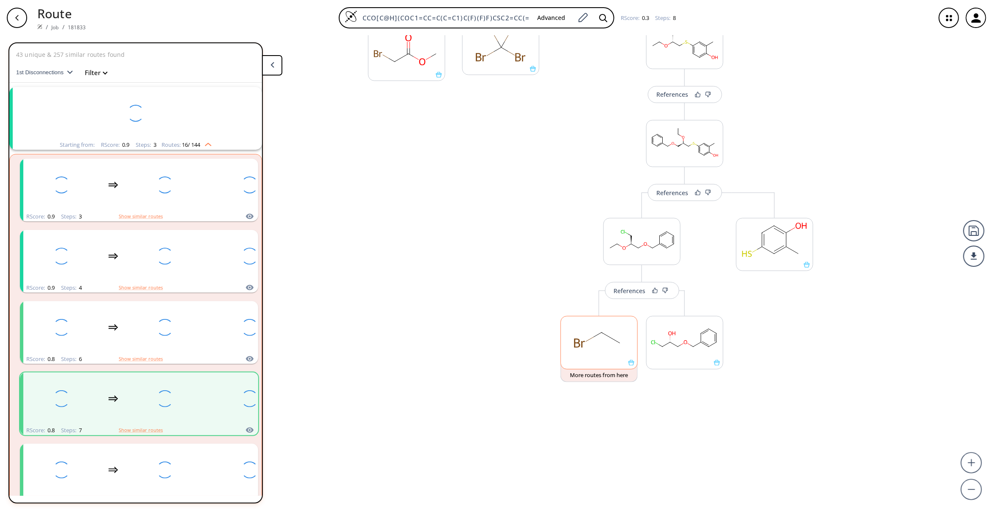
scroll to position [64, 0]
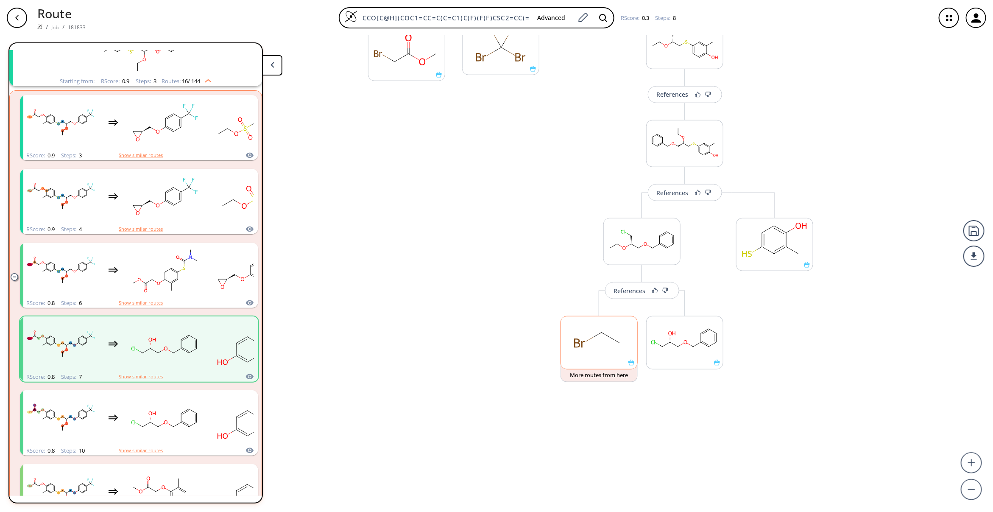
click at [579, 333] on rect at bounding box center [599, 337] width 76 height 43
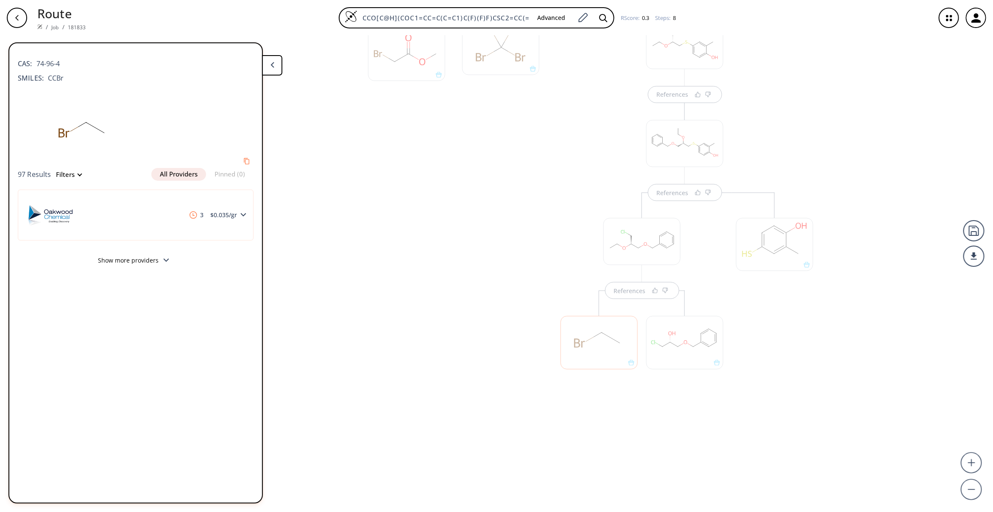
click at [683, 344] on div at bounding box center [684, 342] width 77 height 53
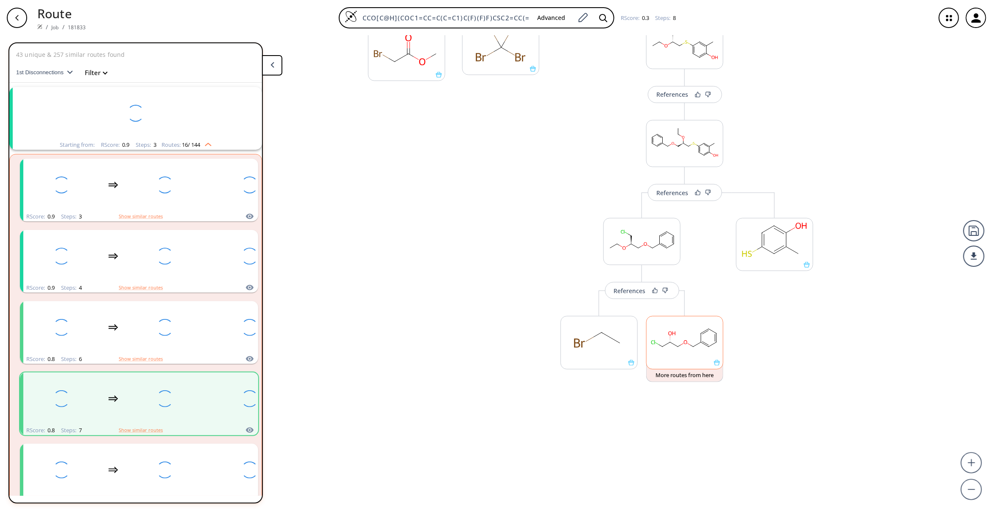
scroll to position [64, 0]
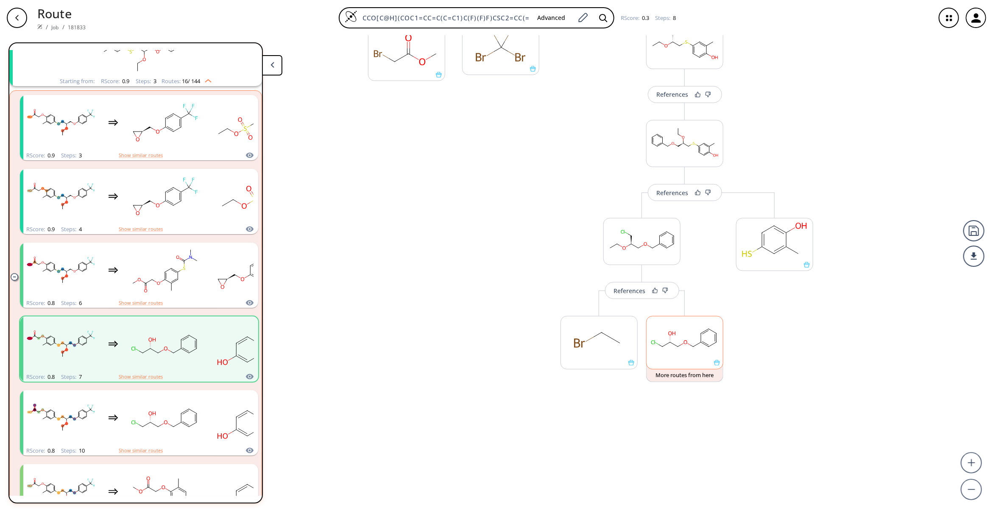
click at [684, 344] on icon at bounding box center [685, 342] width 3 height 4
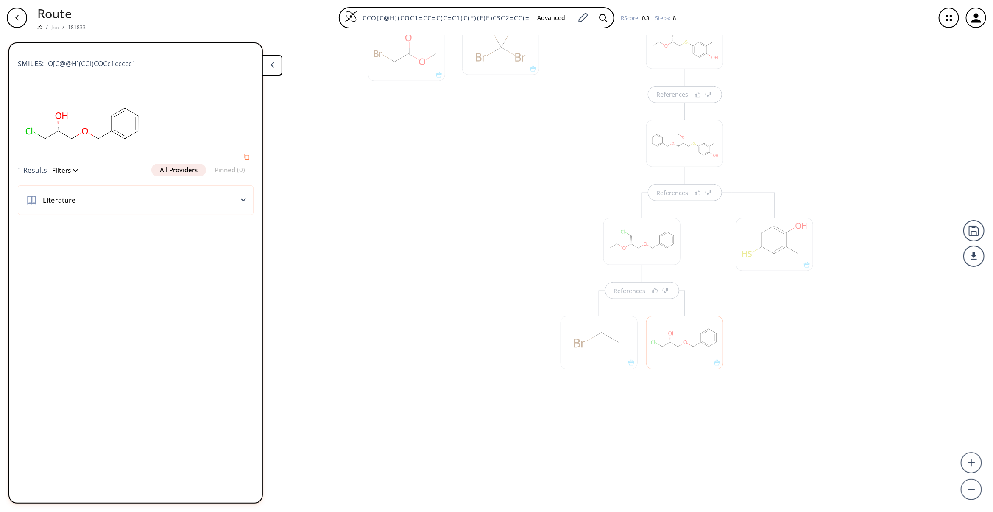
click at [662, 443] on div "References References References References" at bounding box center [642, 176] width 376 height 555
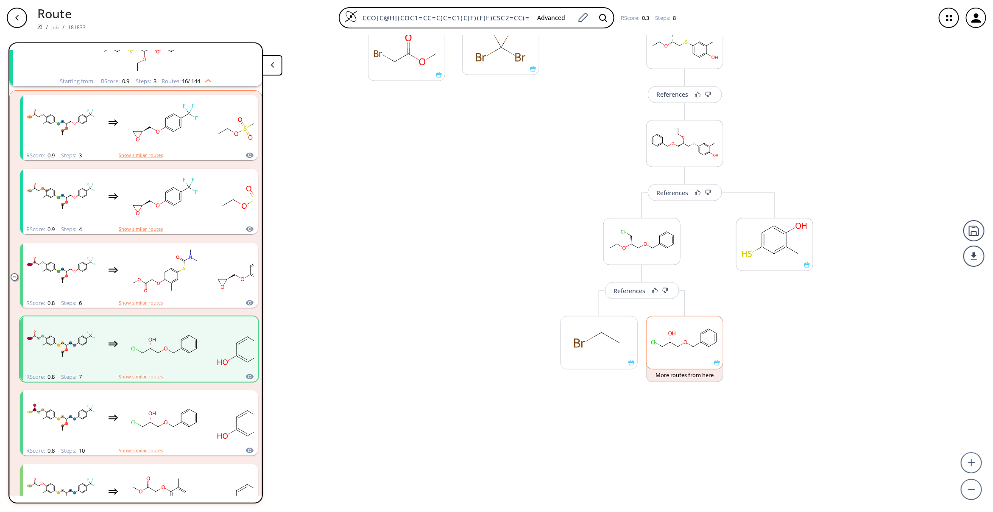
click at [680, 349] on rect at bounding box center [684, 337] width 76 height 43
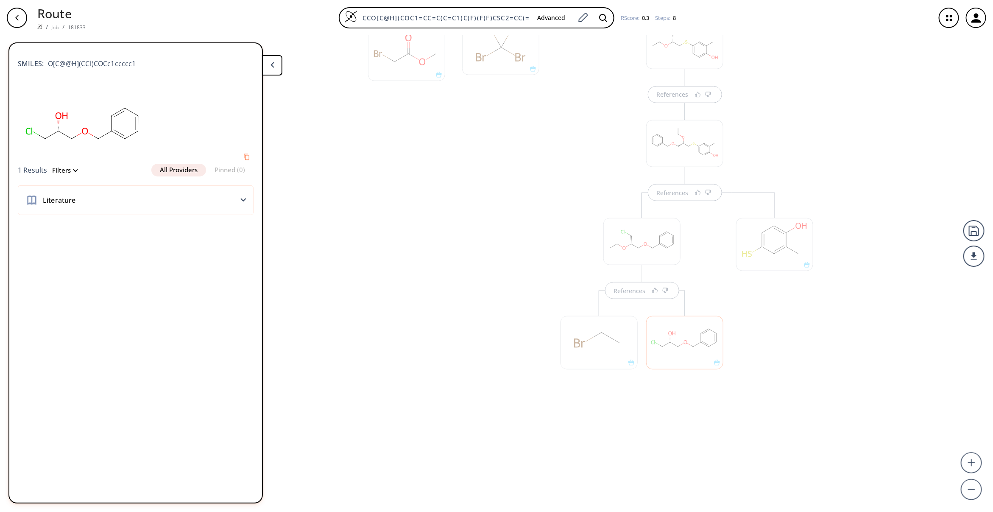
click at [682, 329] on div at bounding box center [684, 342] width 77 height 53
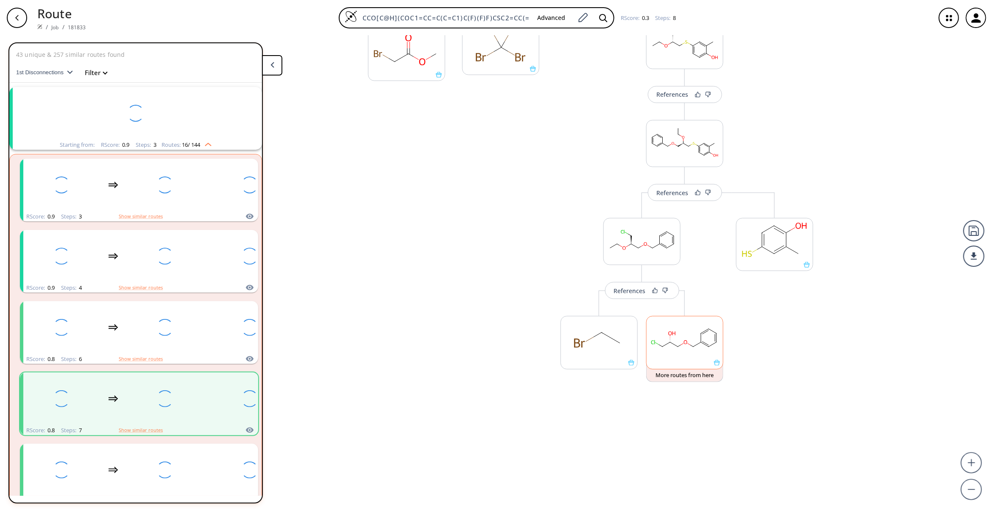
scroll to position [64, 0]
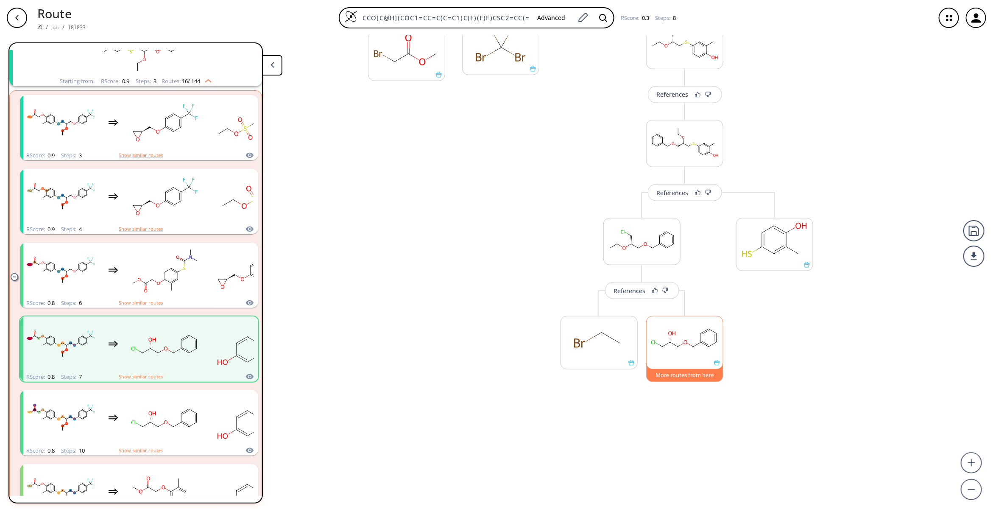
click at [687, 374] on button "More routes from here" at bounding box center [684, 373] width 77 height 18
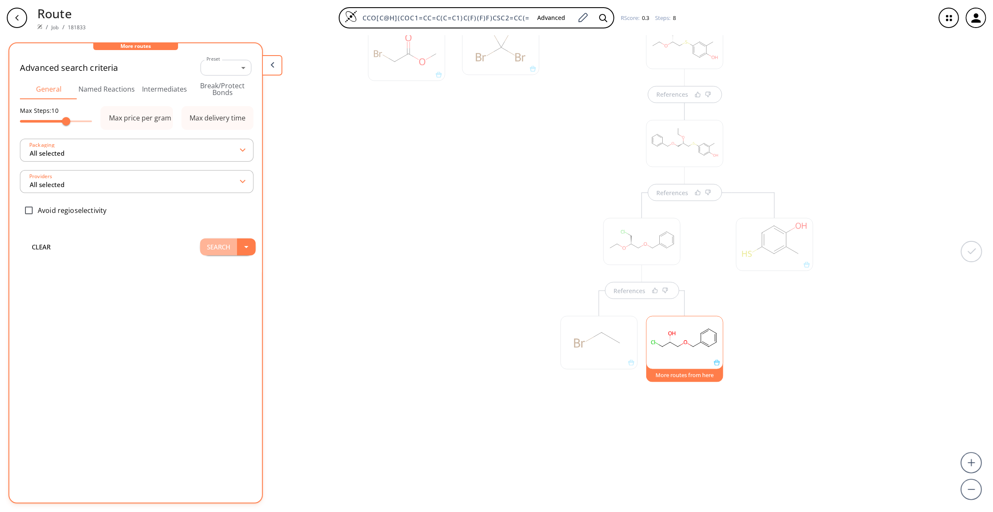
click at [202, 246] on button "Search" at bounding box center [218, 246] width 37 height 17
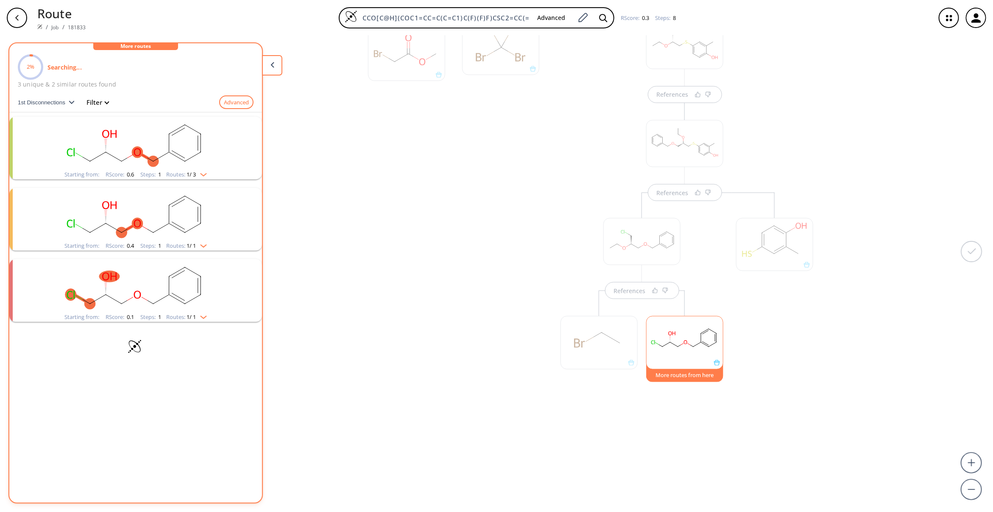
click at [204, 143] on rect "clusters" at bounding box center [135, 143] width 220 height 53
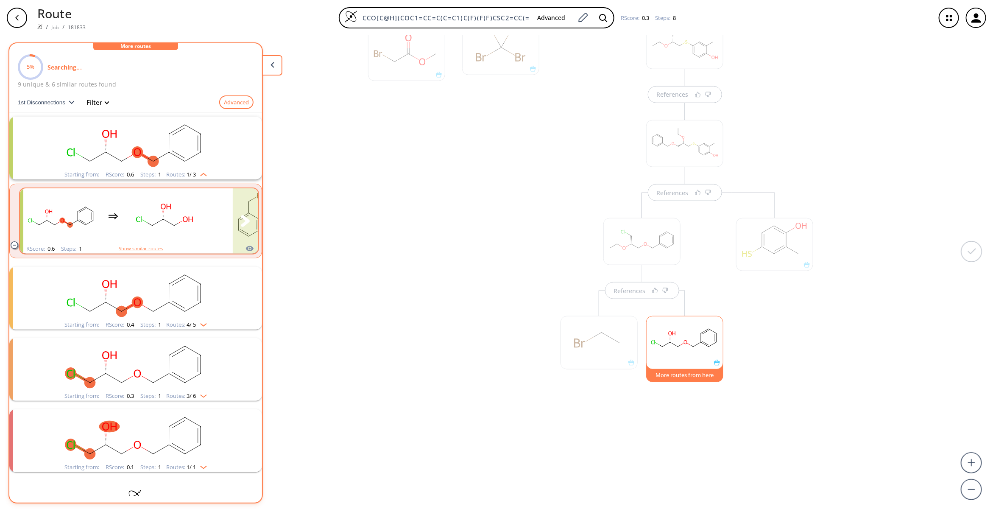
click at [178, 224] on rect "clusters" at bounding box center [165, 215] width 76 height 53
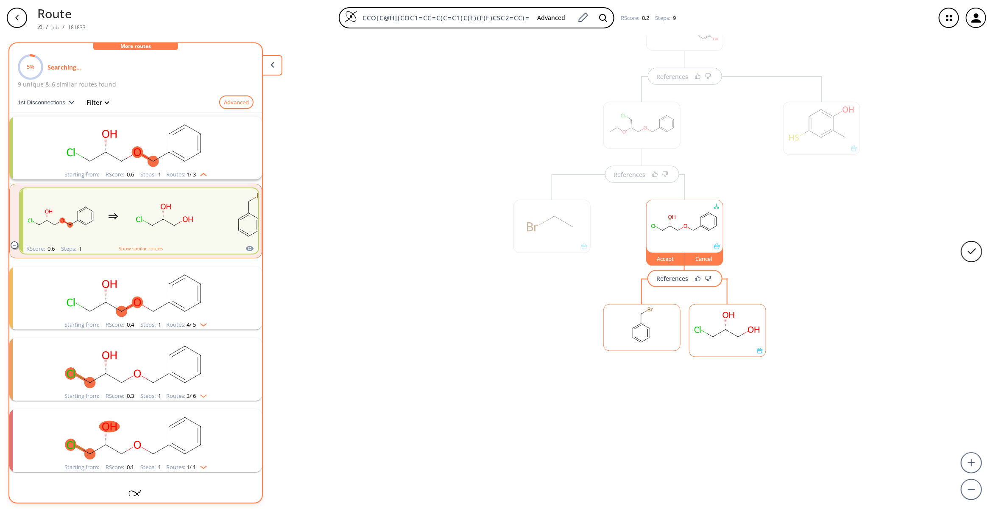
click at [619, 333] on rect at bounding box center [642, 325] width 76 height 43
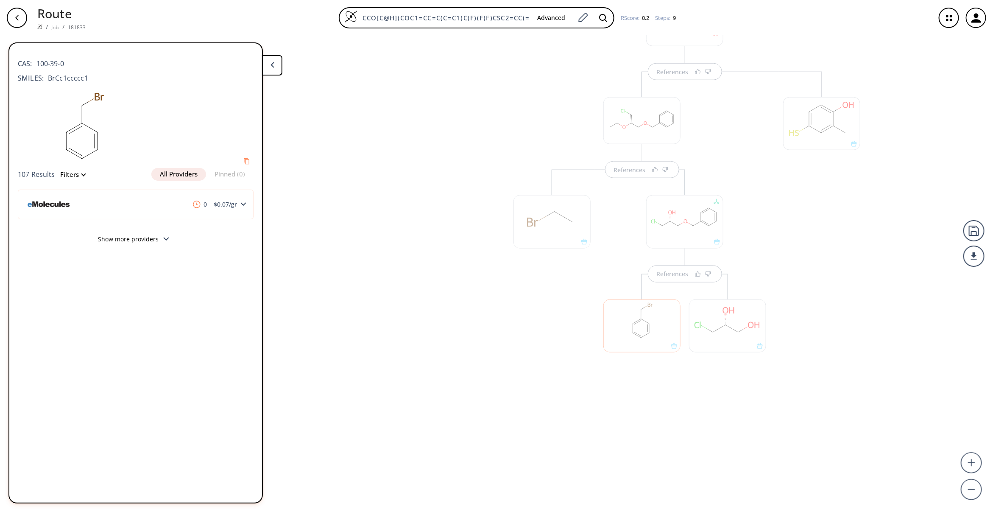
click at [712, 323] on div at bounding box center [727, 325] width 77 height 53
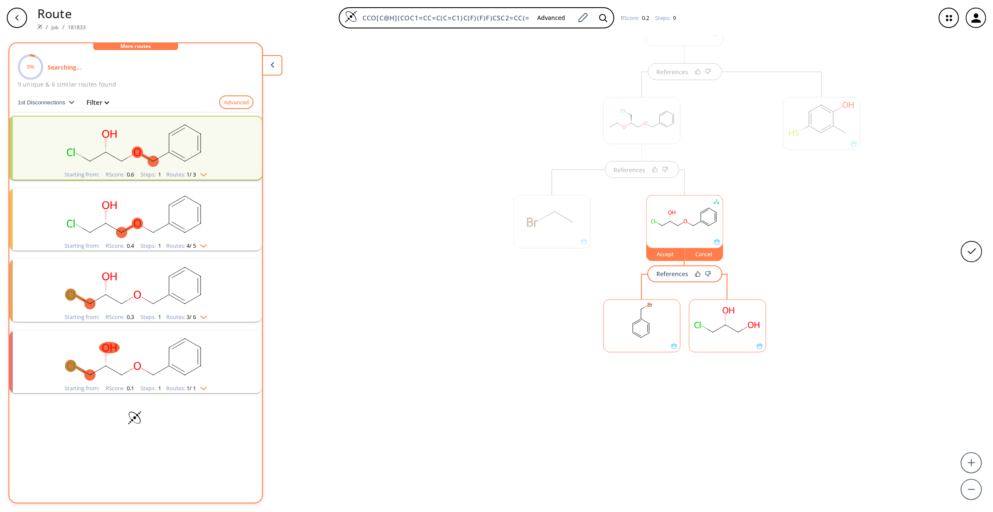
click at [712, 323] on rect at bounding box center [727, 321] width 76 height 43
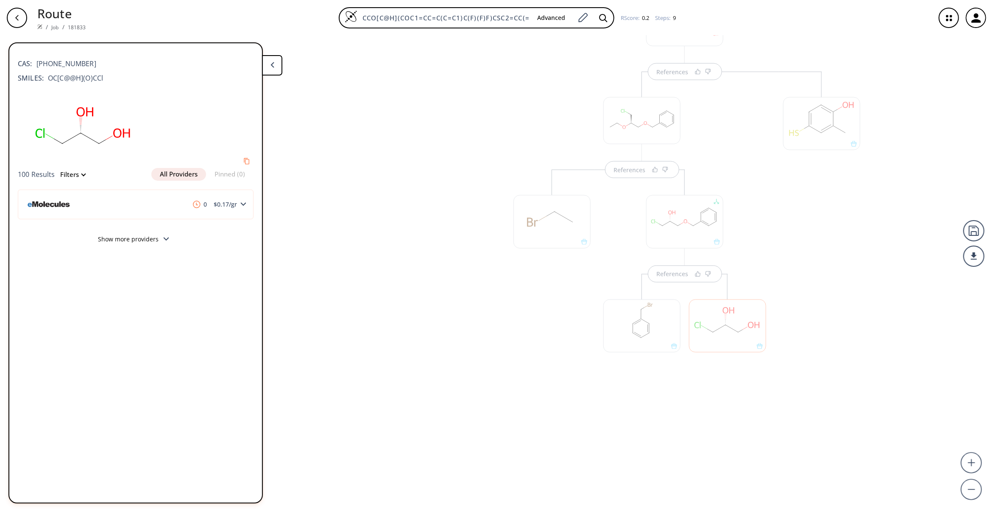
click at [459, 434] on div at bounding box center [454, 156] width 86 height 561
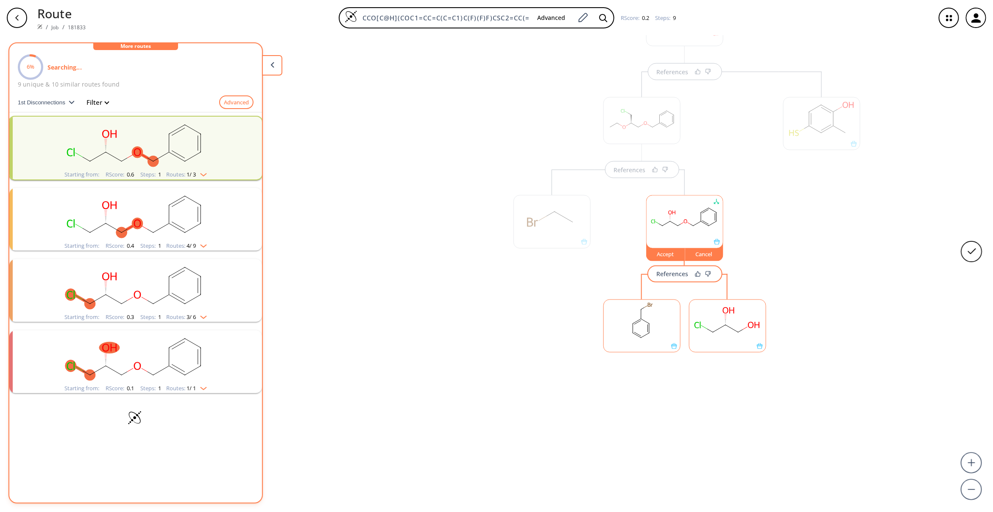
click at [661, 273] on div "References" at bounding box center [673, 274] width 32 height 6
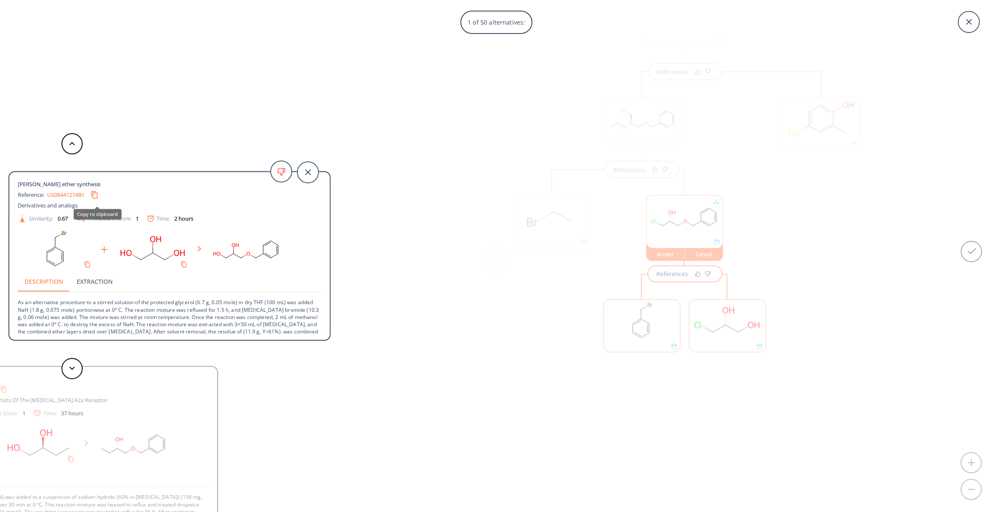
click at [96, 191] on button "Copy to clipboard" at bounding box center [94, 195] width 16 height 16
click at [315, 170] on icon at bounding box center [307, 172] width 21 height 21
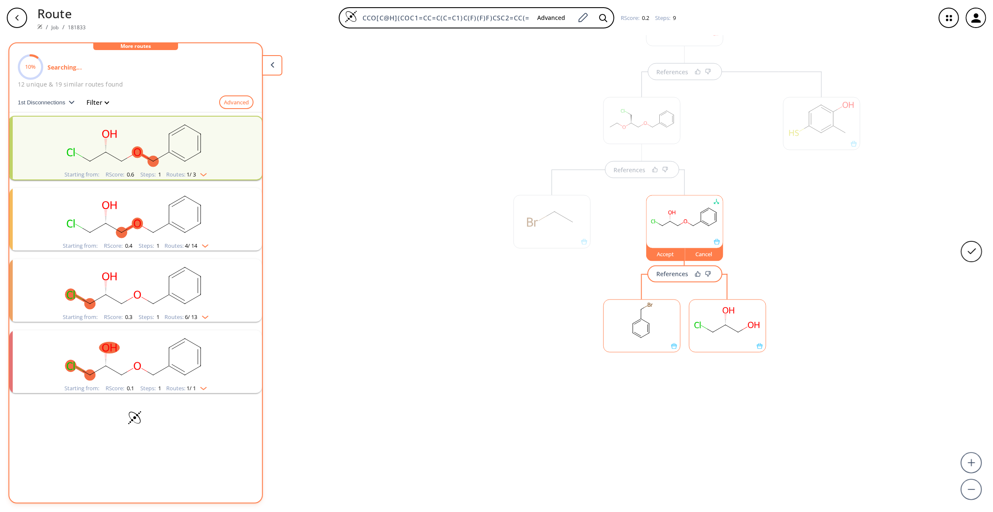
click at [814, 374] on div at bounding box center [822, 237] width 86 height 331
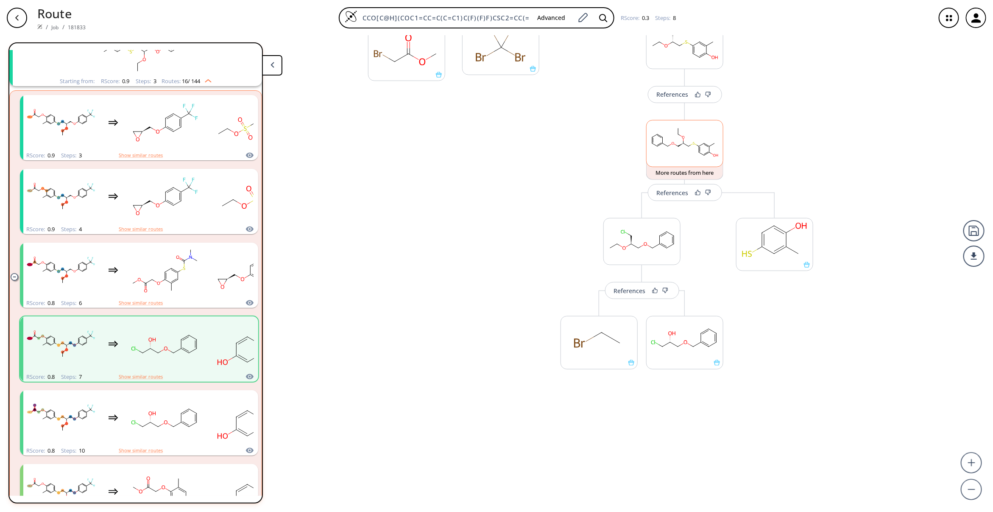
click at [675, 143] on rect at bounding box center [684, 141] width 76 height 43
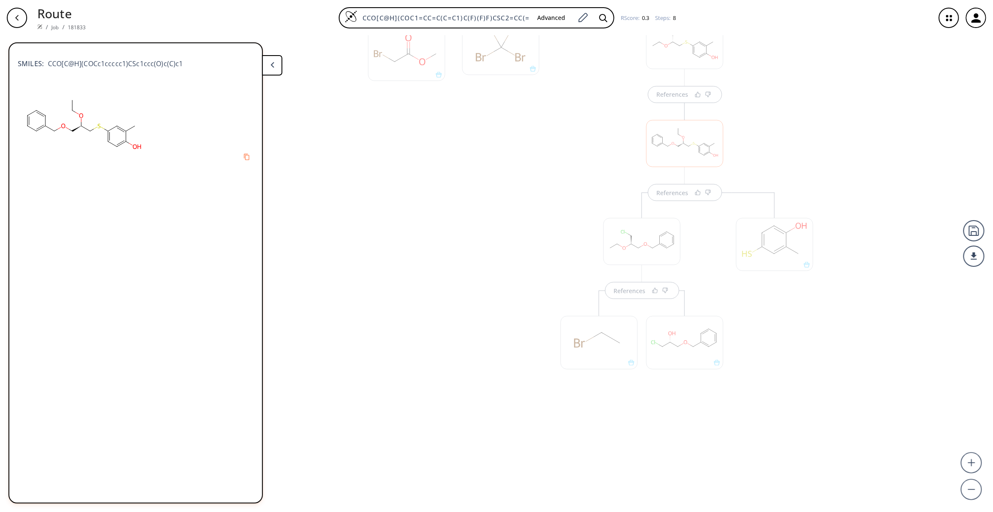
click at [719, 263] on div "References" at bounding box center [642, 297] width 180 height 210
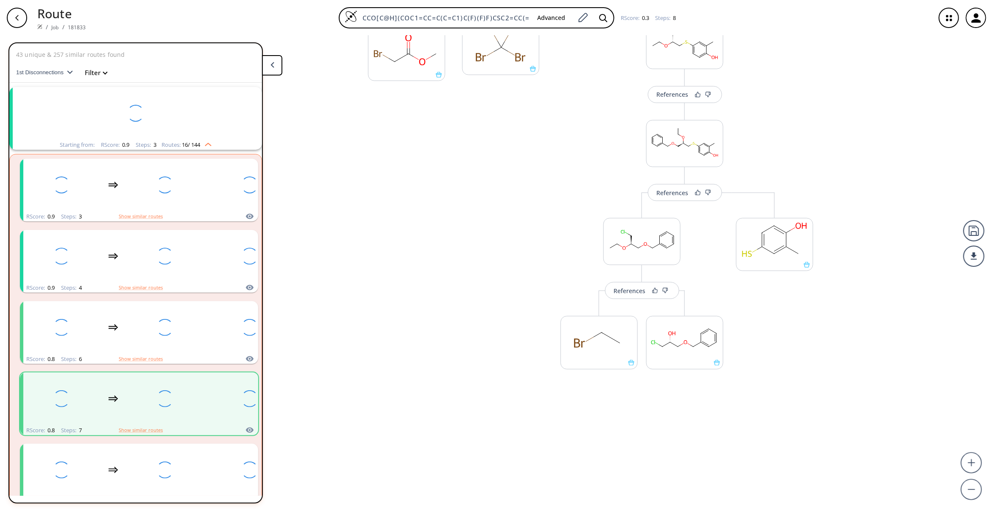
scroll to position [64, 0]
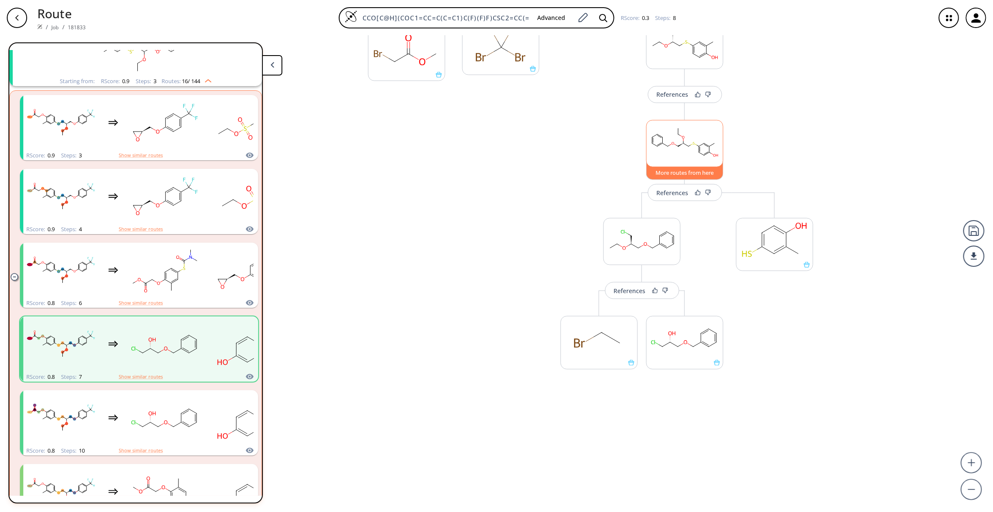
click at [671, 175] on button "More routes from here" at bounding box center [684, 171] width 77 height 18
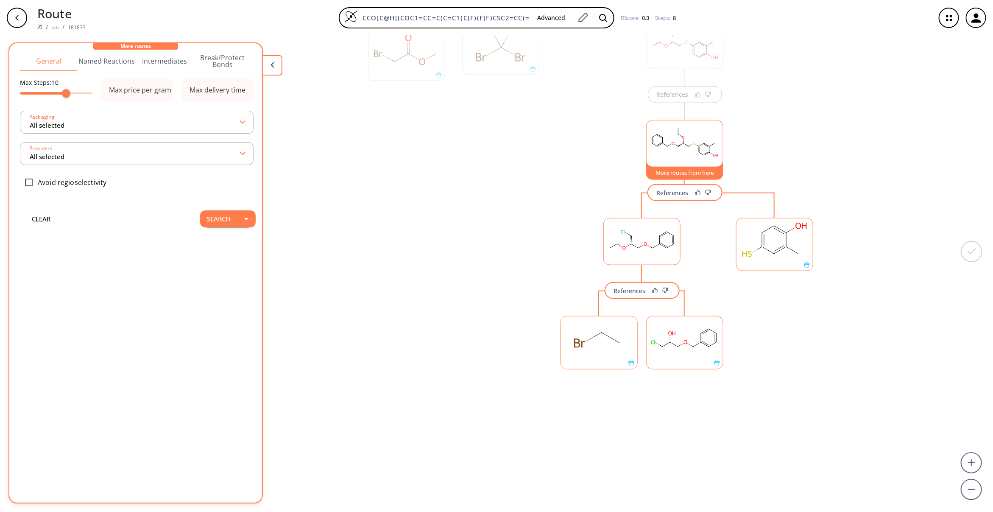
scroll to position [0, 0]
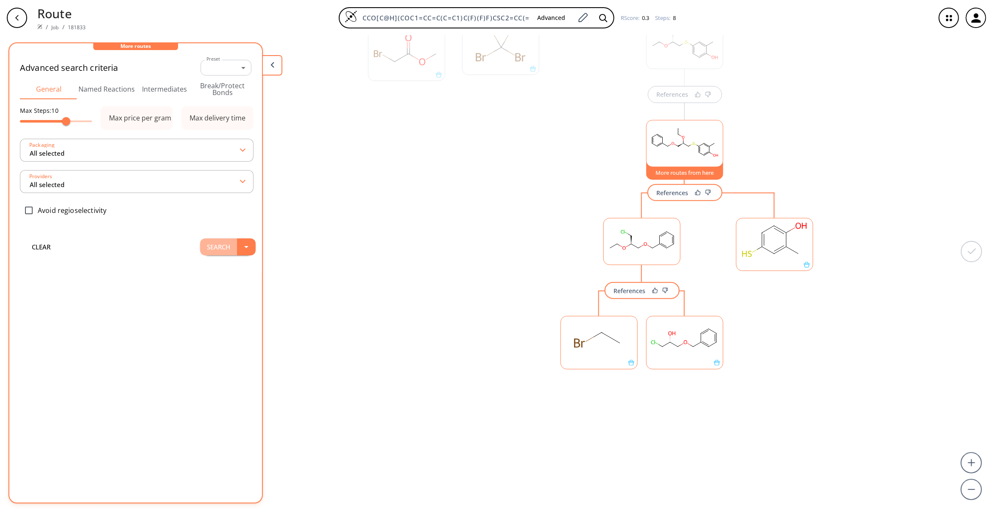
click at [212, 248] on button "Search" at bounding box center [218, 246] width 37 height 17
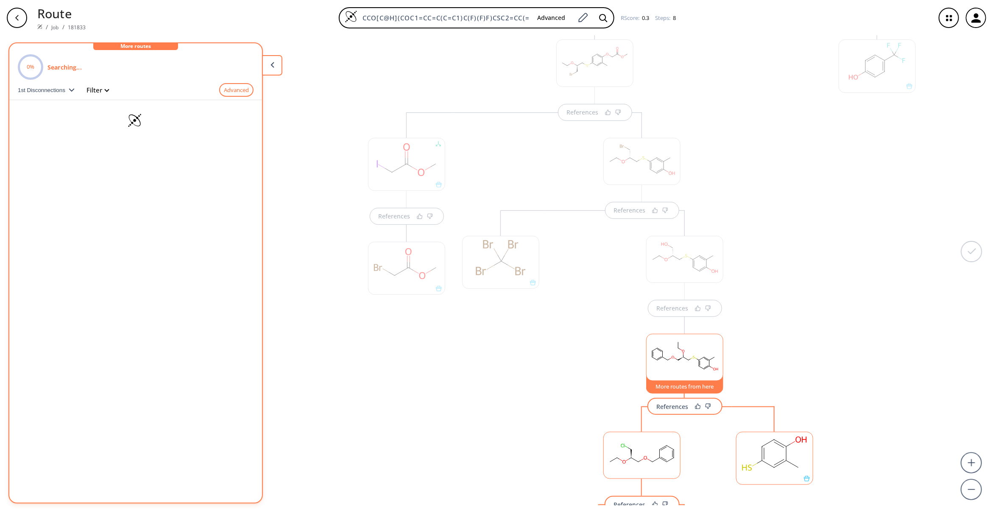
scroll to position [188, 0]
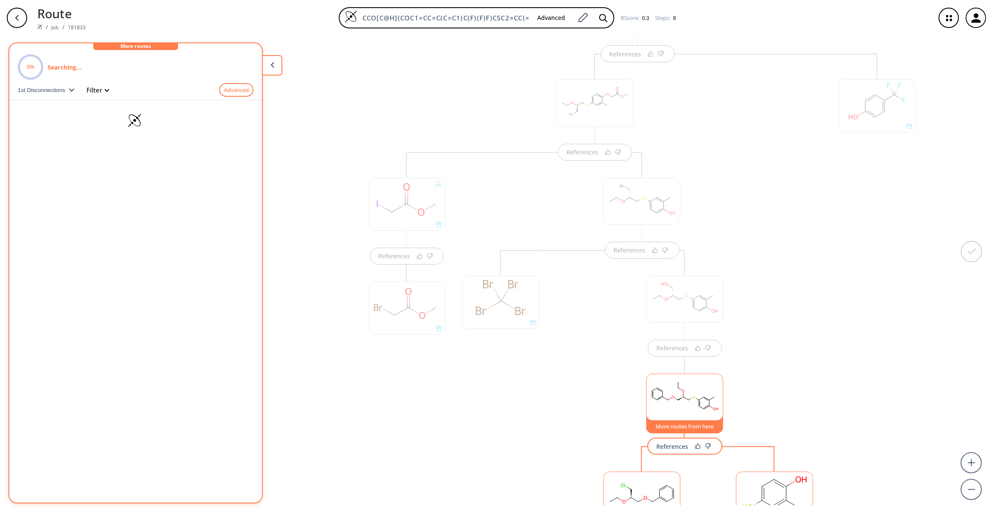
drag, startPoint x: 528, startPoint y: 418, endPoint x: 530, endPoint y: 410, distance: 8.4
click at [526, 416] on div at bounding box center [501, 470] width 86 height 440
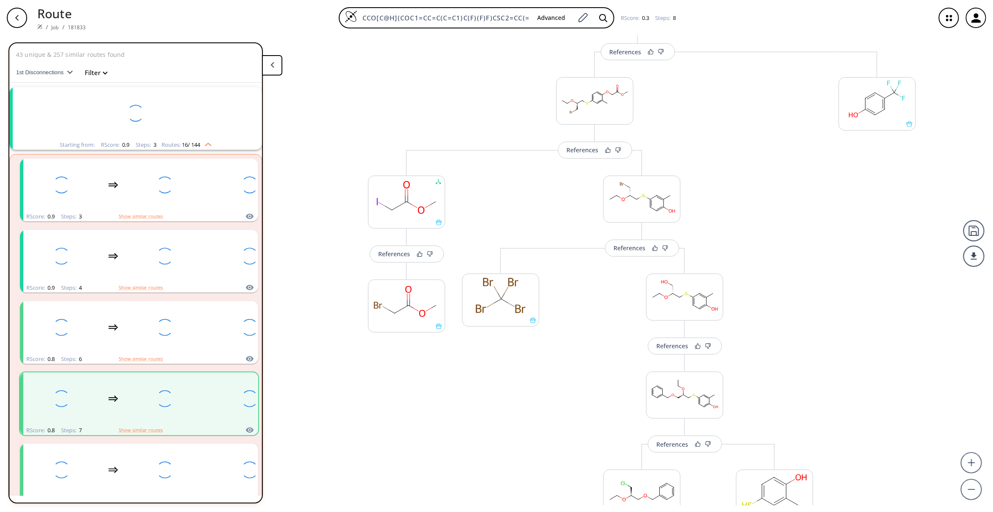
scroll to position [64, 0]
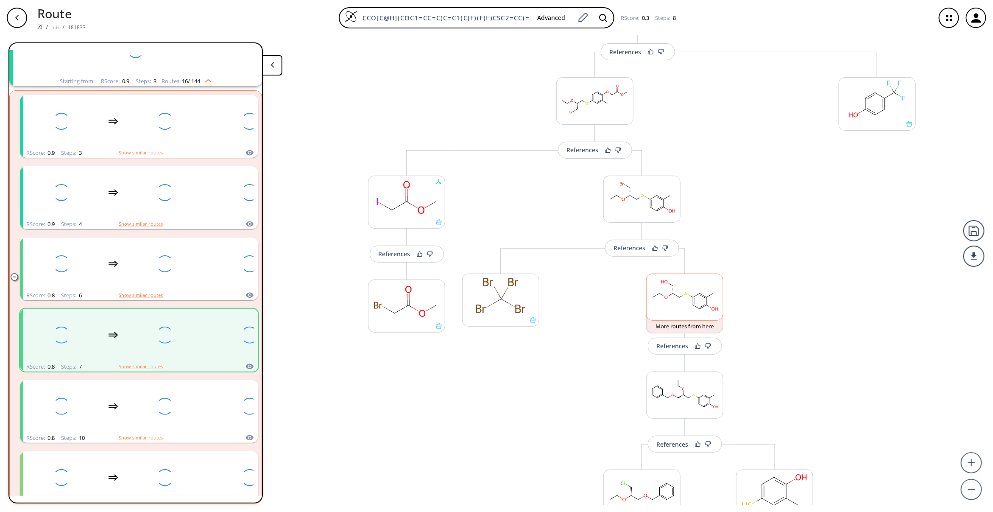
click at [689, 301] on rect at bounding box center [684, 295] width 76 height 43
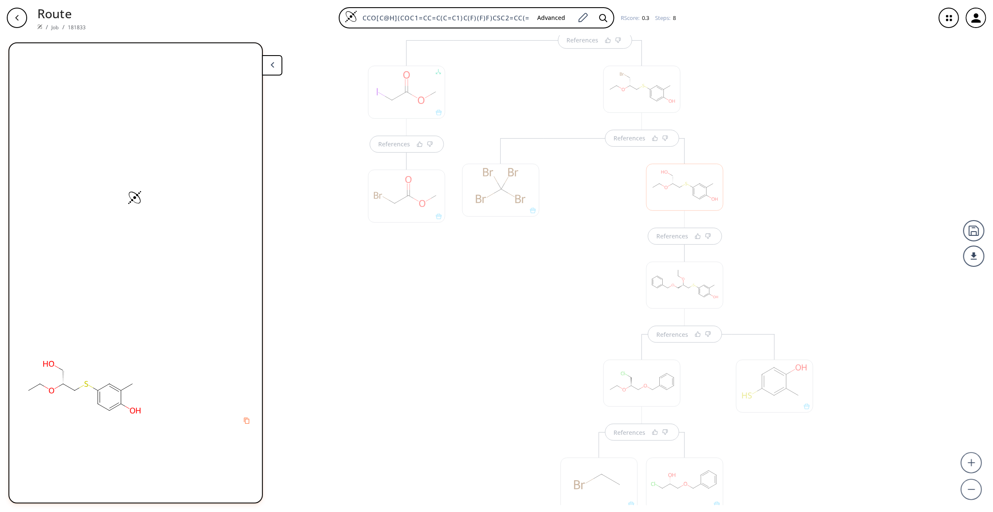
scroll to position [403, 0]
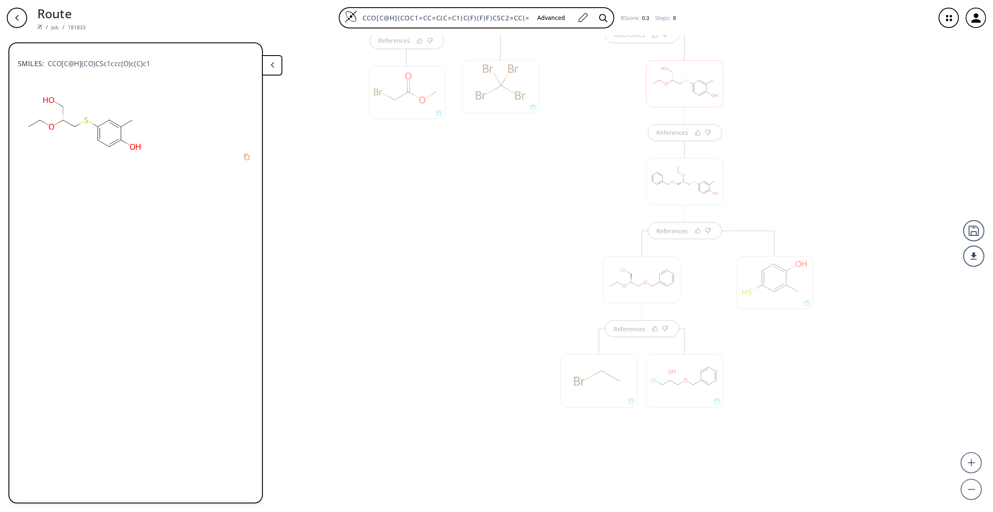
click at [680, 84] on div at bounding box center [684, 83] width 77 height 47
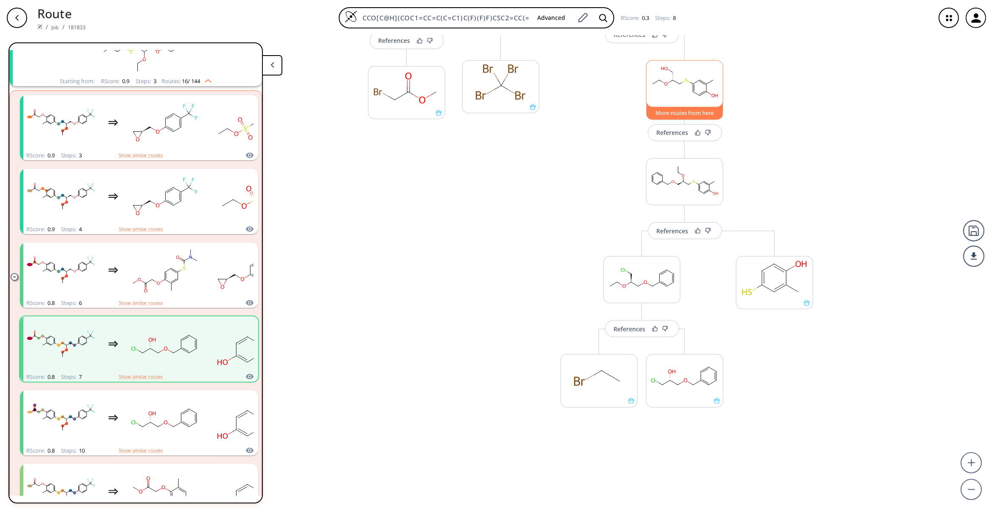
click at [675, 115] on button "More routes from here" at bounding box center [684, 111] width 77 height 18
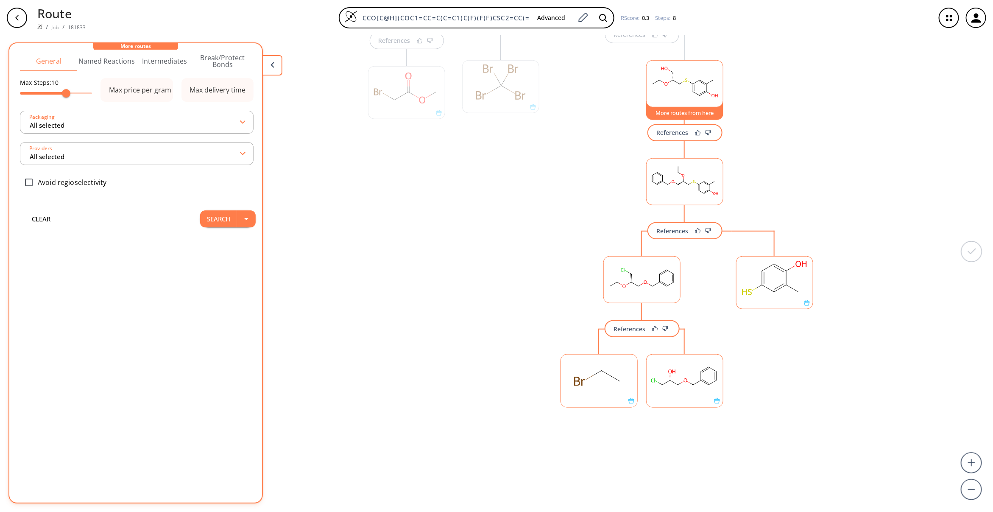
scroll to position [0, 0]
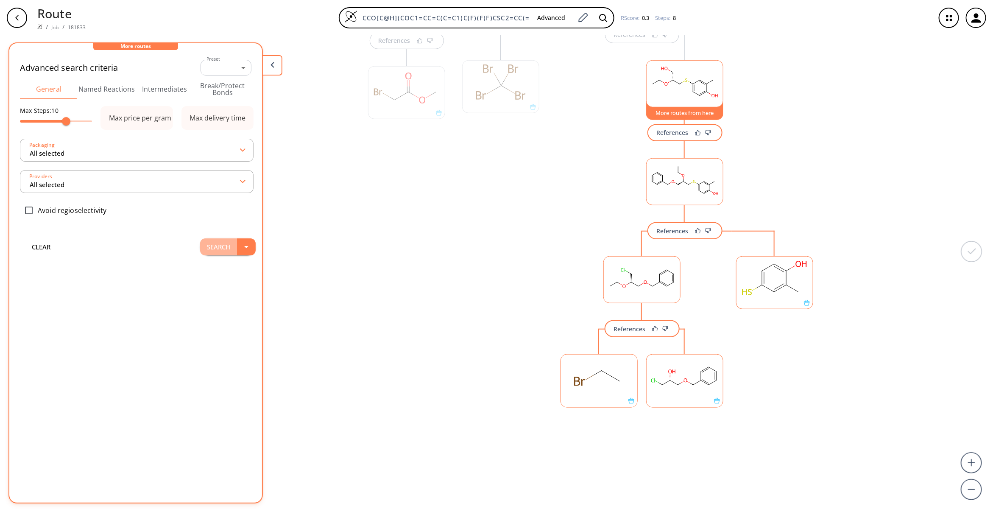
click at [213, 251] on button "Search" at bounding box center [218, 246] width 37 height 17
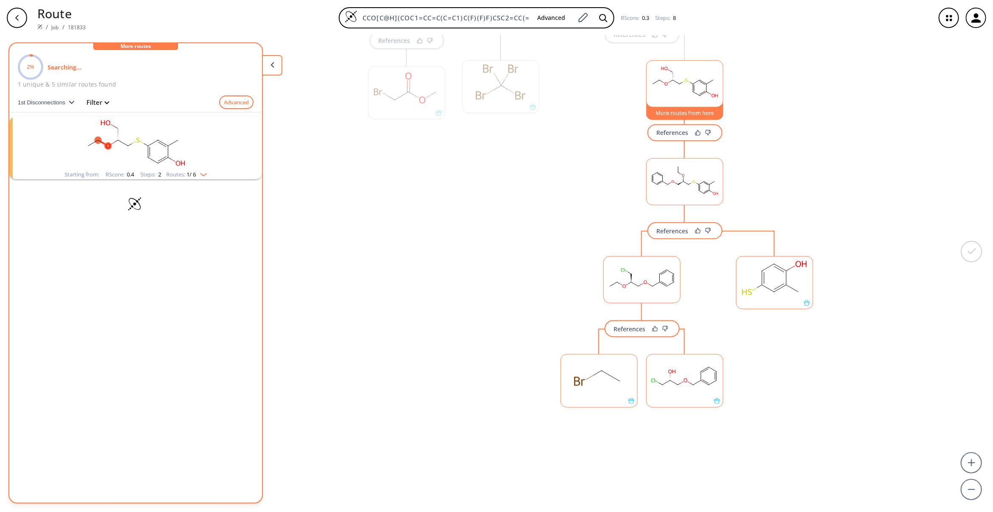
click at [211, 151] on rect "clusters" at bounding box center [135, 143] width 220 height 53
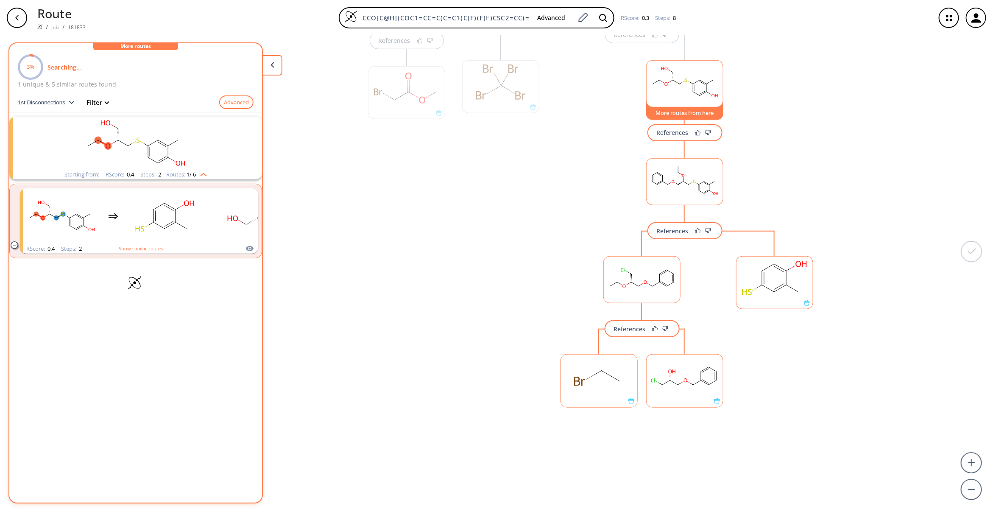
click at [340, 323] on div "References References References References References More routes from here Re…" at bounding box center [496, 270] width 993 height 469
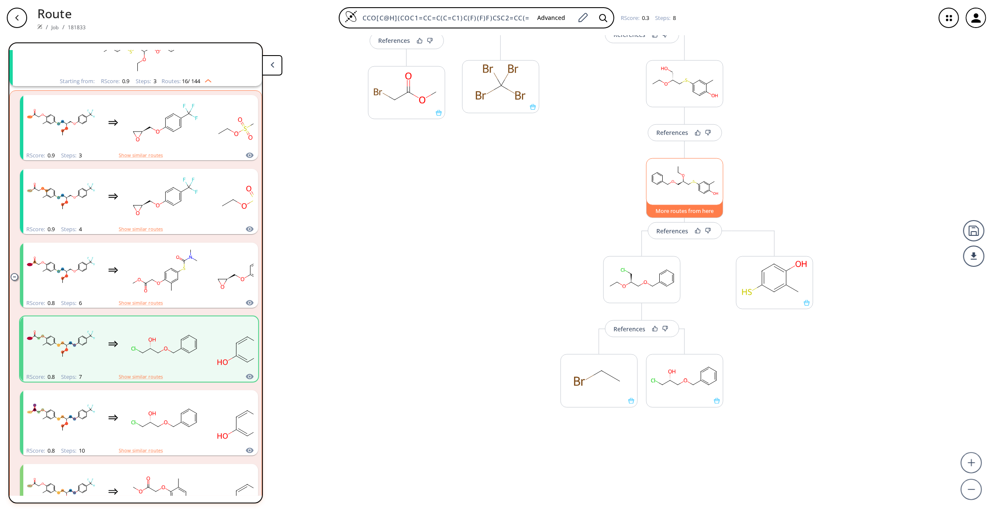
click at [687, 212] on button "More routes from here" at bounding box center [684, 209] width 77 height 18
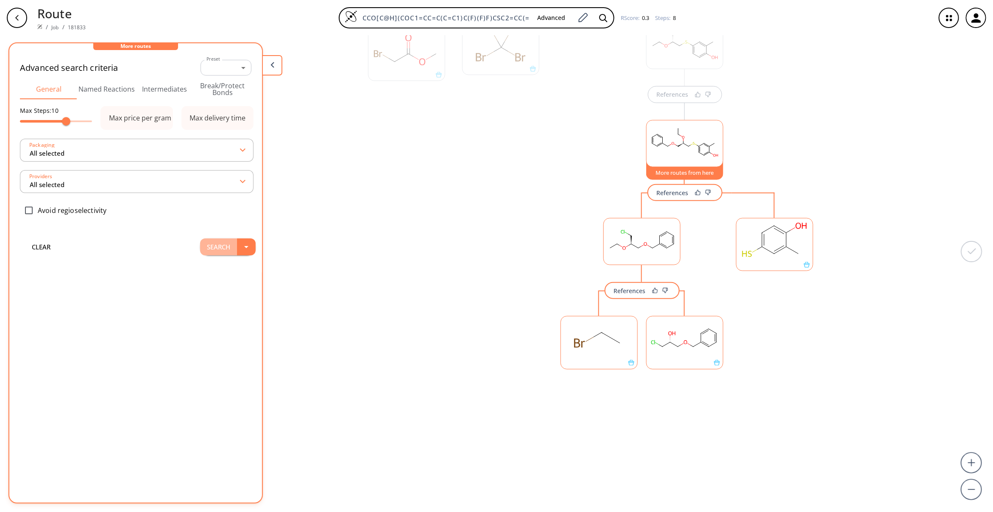
click at [215, 240] on button "Search" at bounding box center [218, 246] width 37 height 17
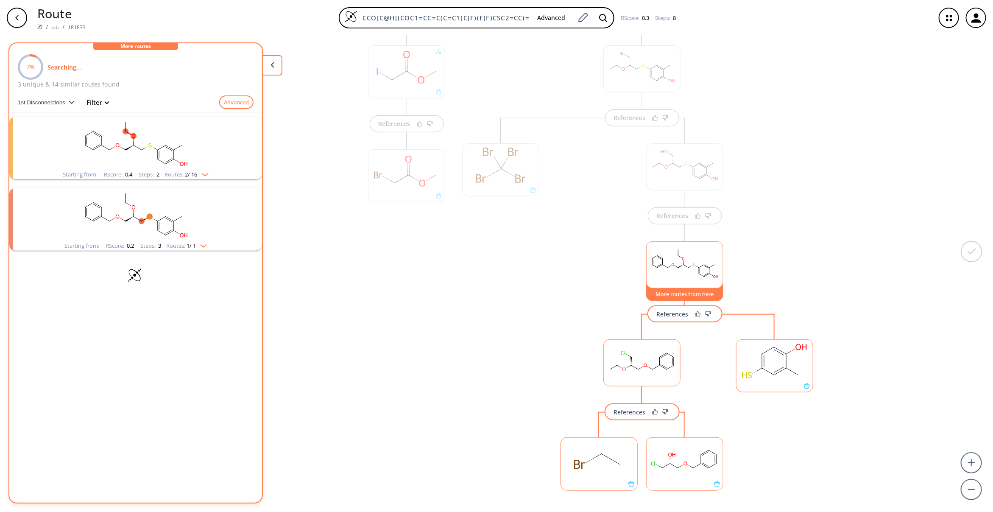
scroll to position [251, 0]
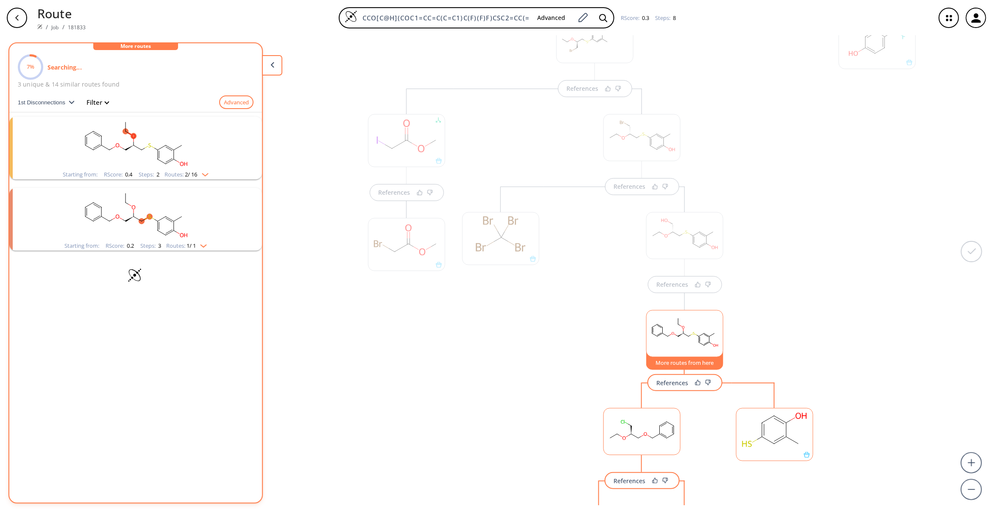
click at [662, 223] on div at bounding box center [684, 235] width 77 height 47
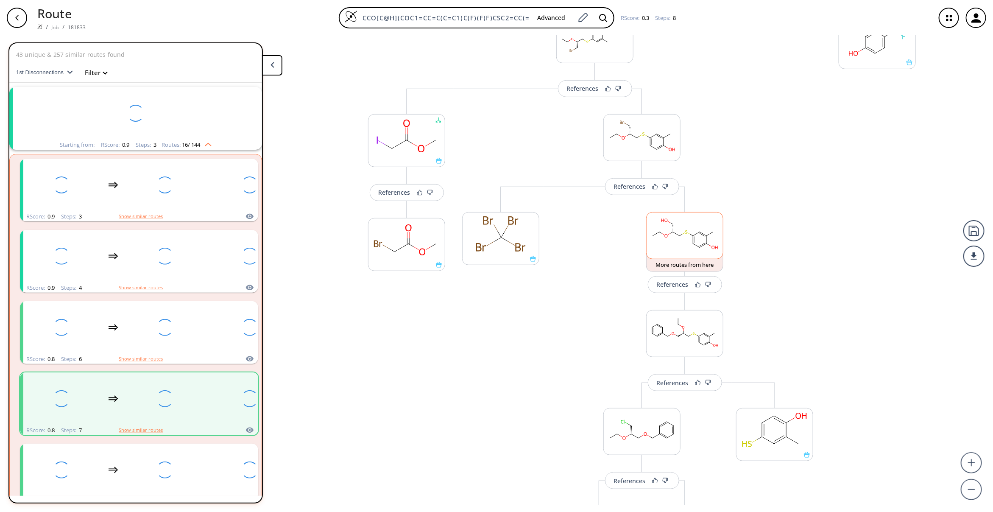
scroll to position [64, 0]
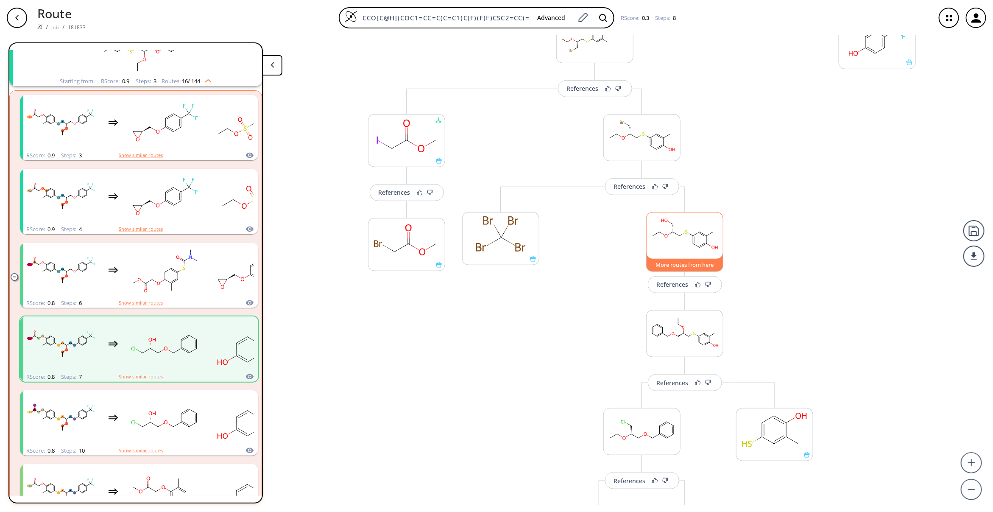
click at [665, 267] on button "More routes from here" at bounding box center [684, 262] width 77 height 18
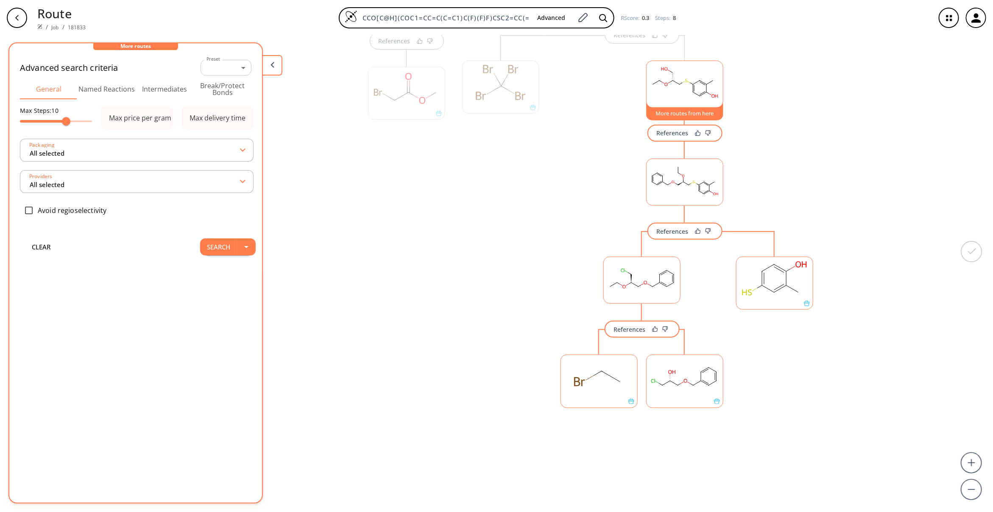
scroll to position [403, 0]
click at [221, 248] on button "Search" at bounding box center [218, 246] width 37 height 17
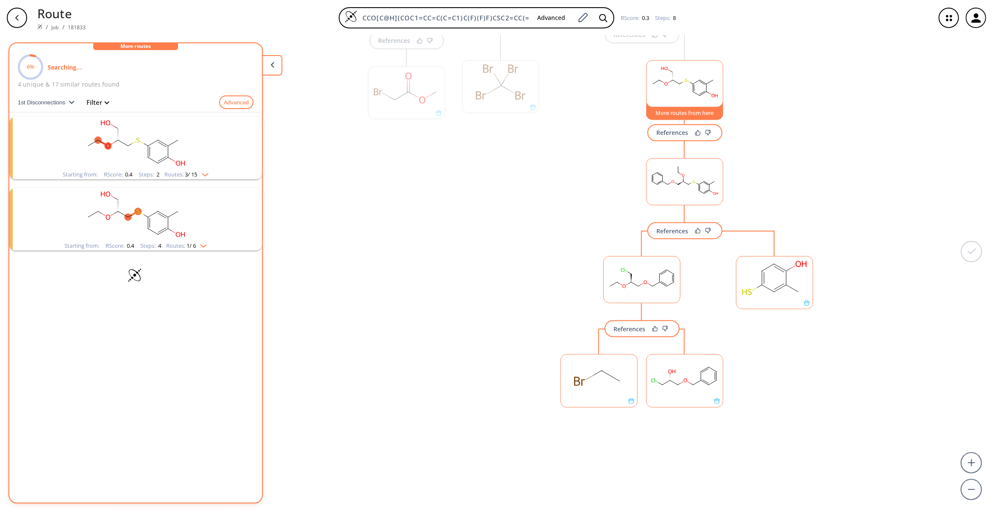
click at [475, 387] on div at bounding box center [501, 255] width 86 height 440
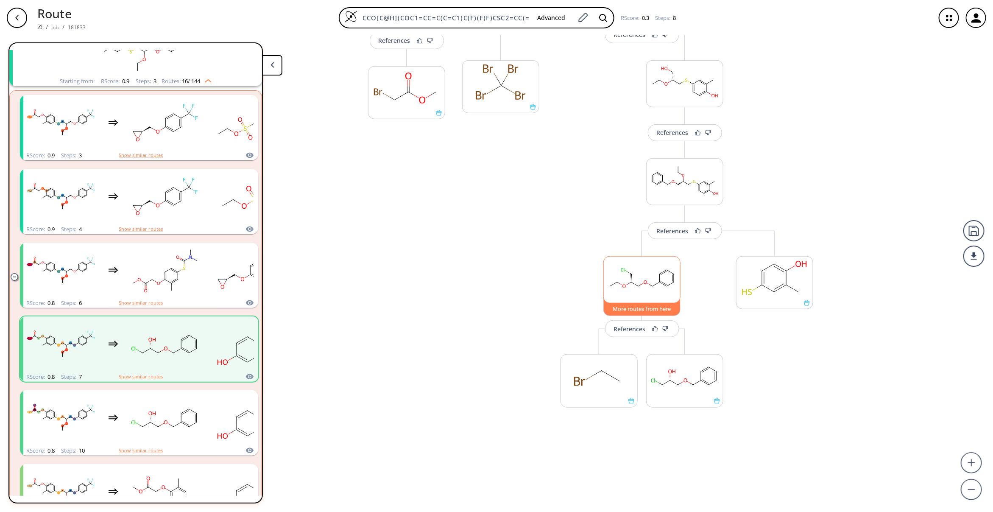
click at [639, 315] on button "More routes from here" at bounding box center [641, 307] width 77 height 18
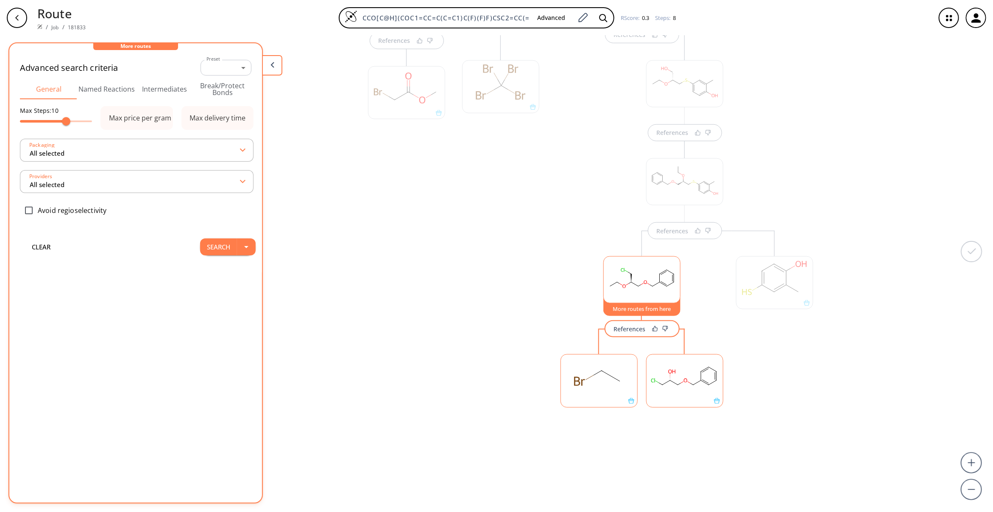
scroll to position [442, 0]
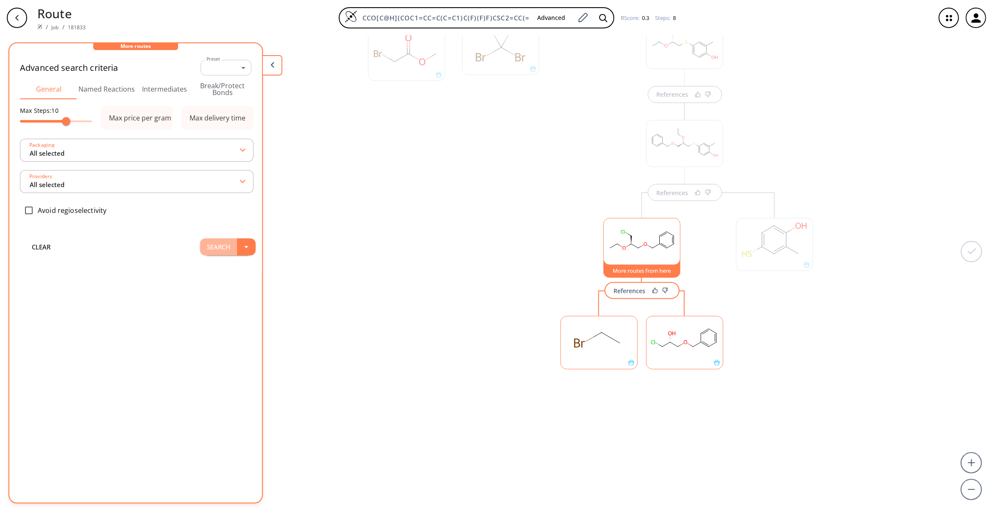
click at [200, 251] on button "Search" at bounding box center [218, 246] width 37 height 17
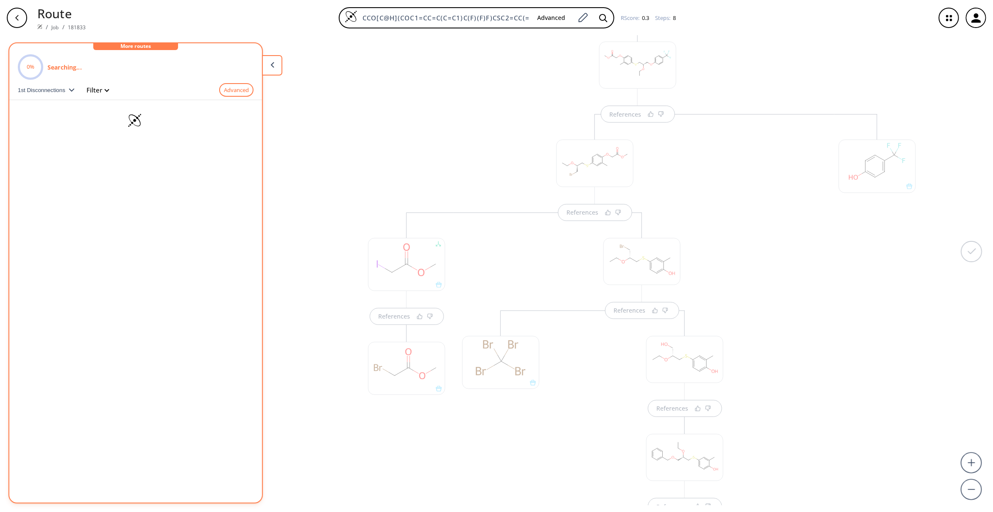
scroll to position [124, 0]
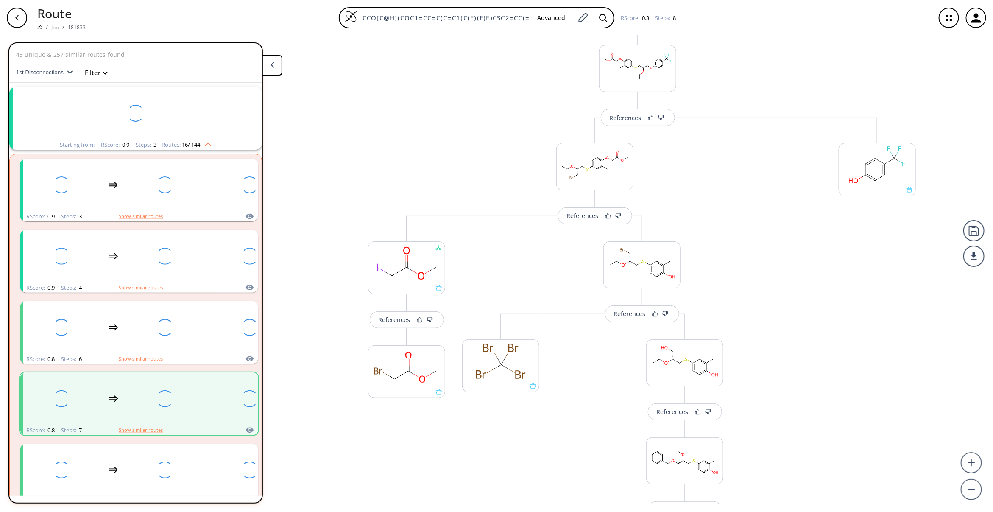
scroll to position [64, 0]
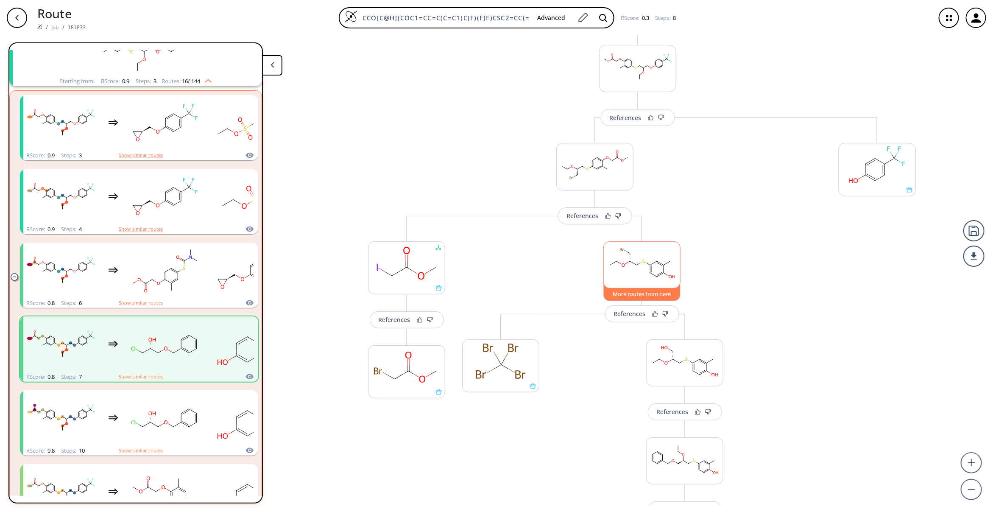
click at [633, 296] on button "More routes from here" at bounding box center [641, 292] width 77 height 18
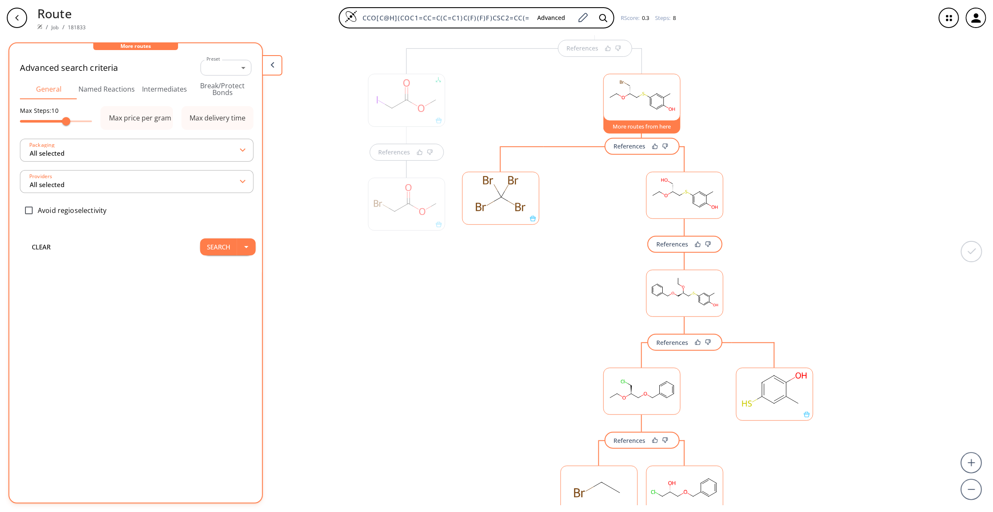
scroll to position [304, 0]
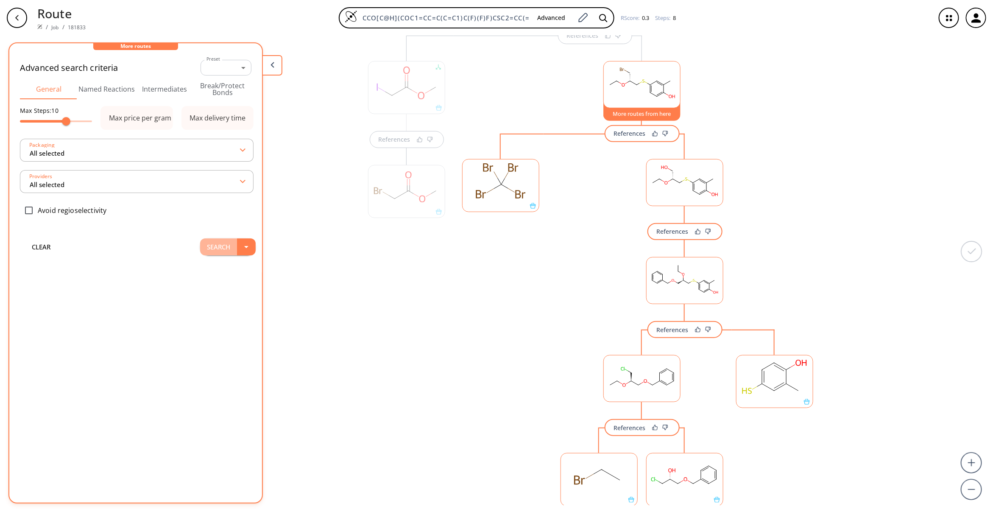
click at [206, 253] on button "Search" at bounding box center [218, 246] width 37 height 17
